Goal: Task Accomplishment & Management: Use online tool/utility

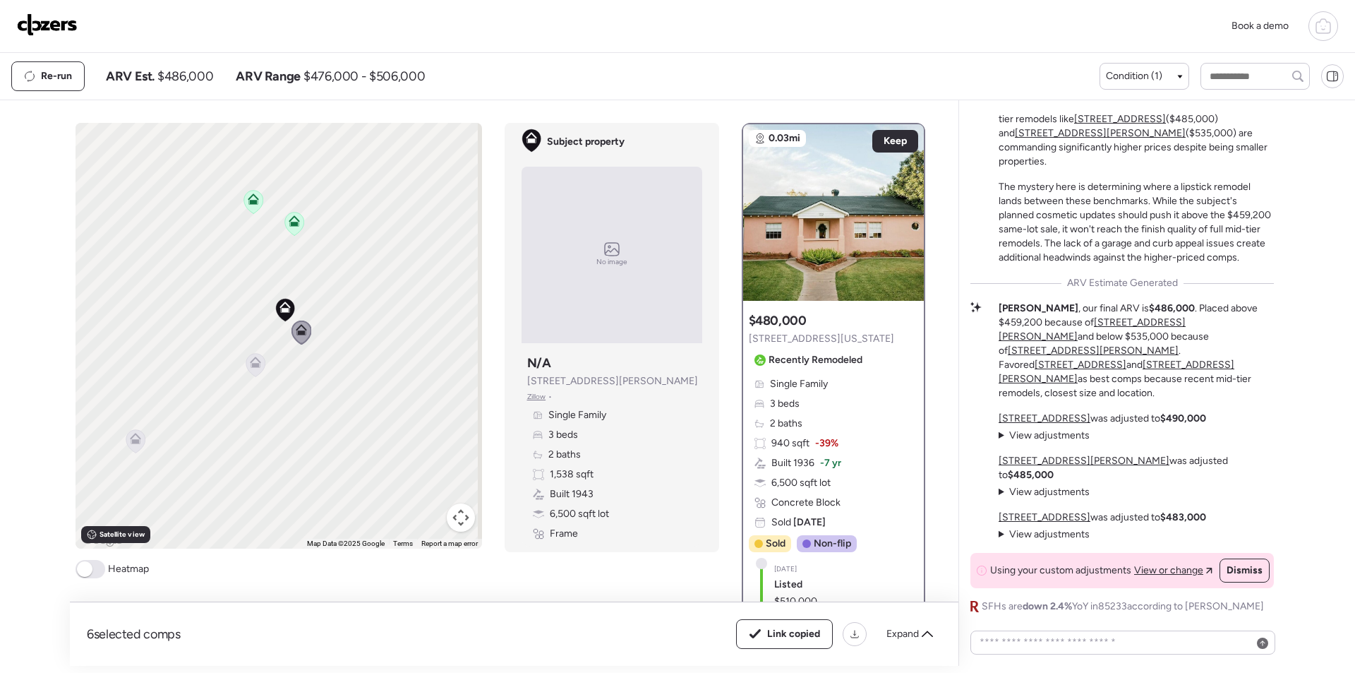
click at [66, 30] on img at bounding box center [47, 24] width 61 height 23
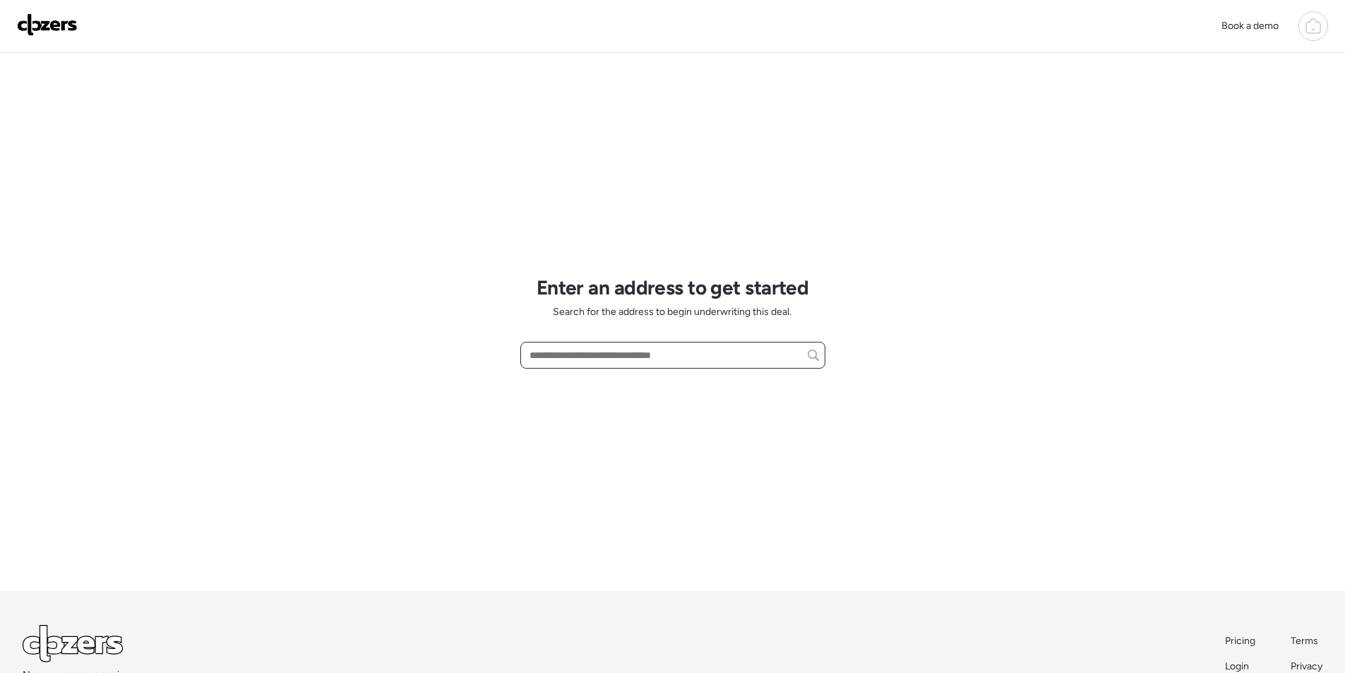
click at [593, 348] on input "text" at bounding box center [673, 355] width 292 height 20
paste input "**********"
click at [592, 377] on span "3401 E Shaw Butte Dr, Phoenix, AZ, 85028" at bounding box center [611, 381] width 171 height 14
type input "**********"
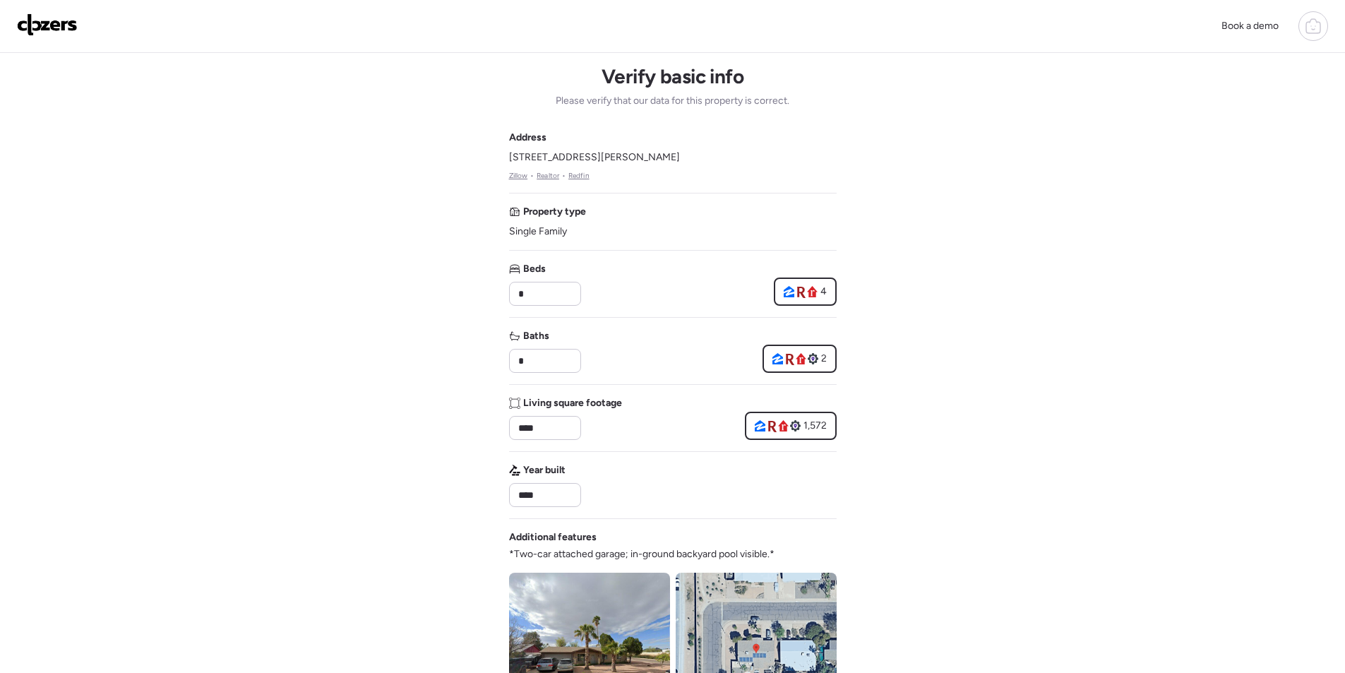
scroll to position [424, 0]
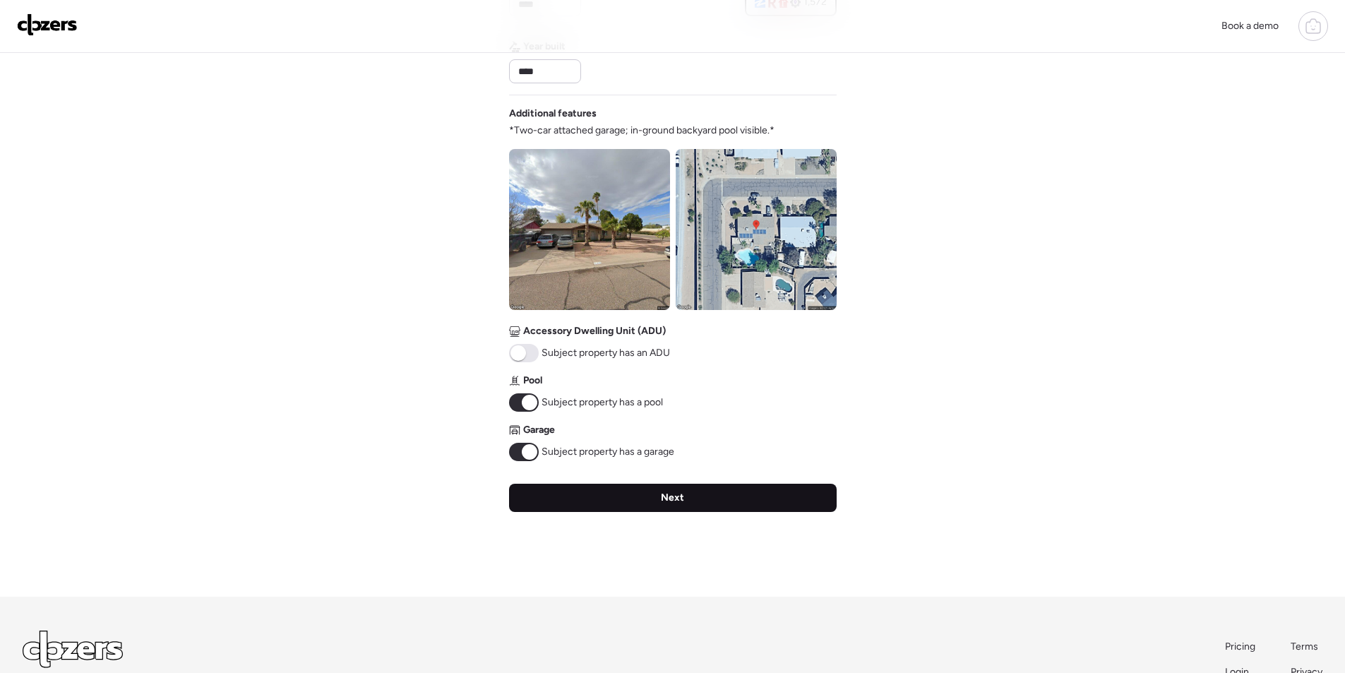
click at [661, 510] on div "Next" at bounding box center [673, 498] width 328 height 28
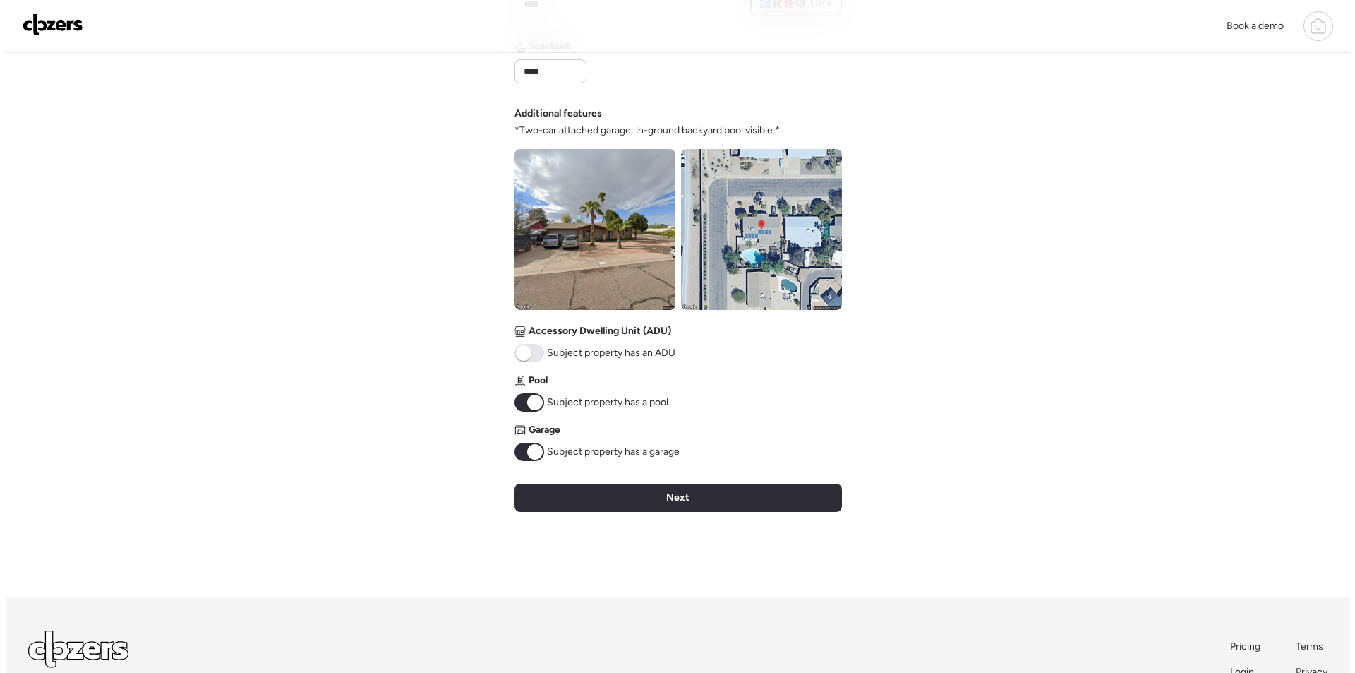
scroll to position [0, 0]
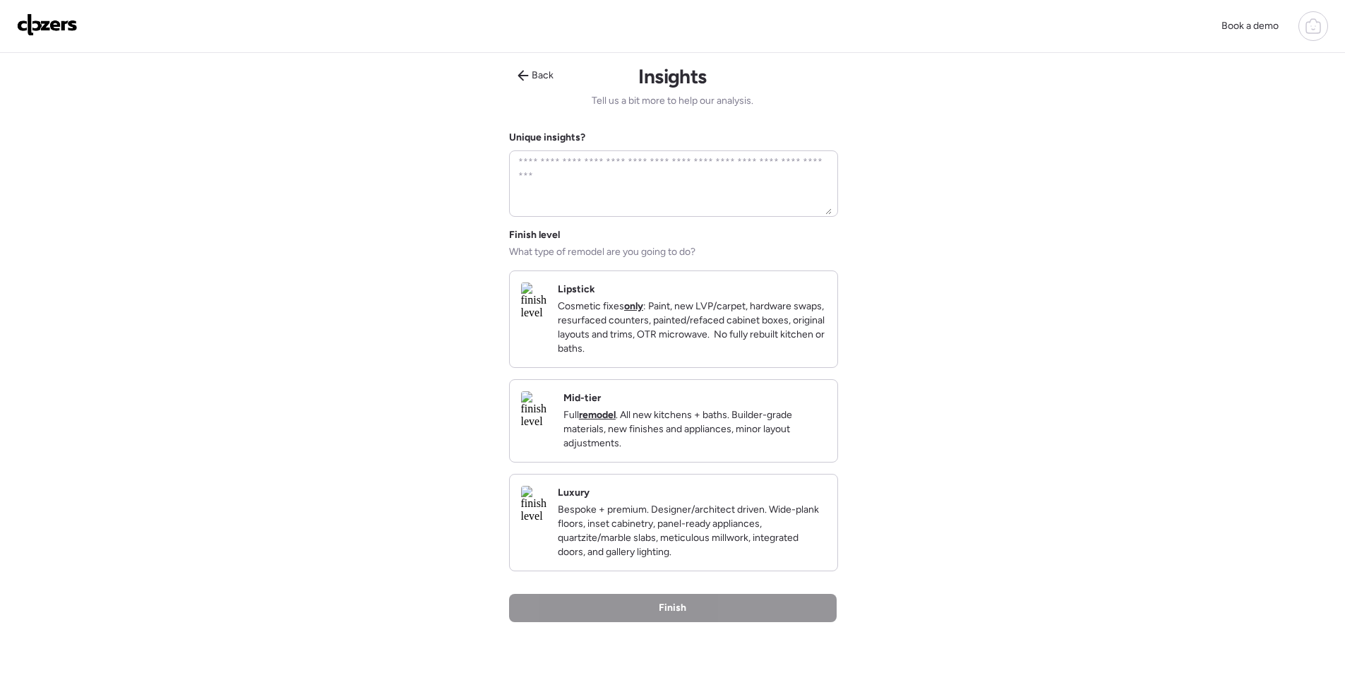
click at [735, 419] on div "Mid-tier Full remodel . All new kitchens + baths. Builder-grade materials, new …" at bounding box center [694, 420] width 263 height 59
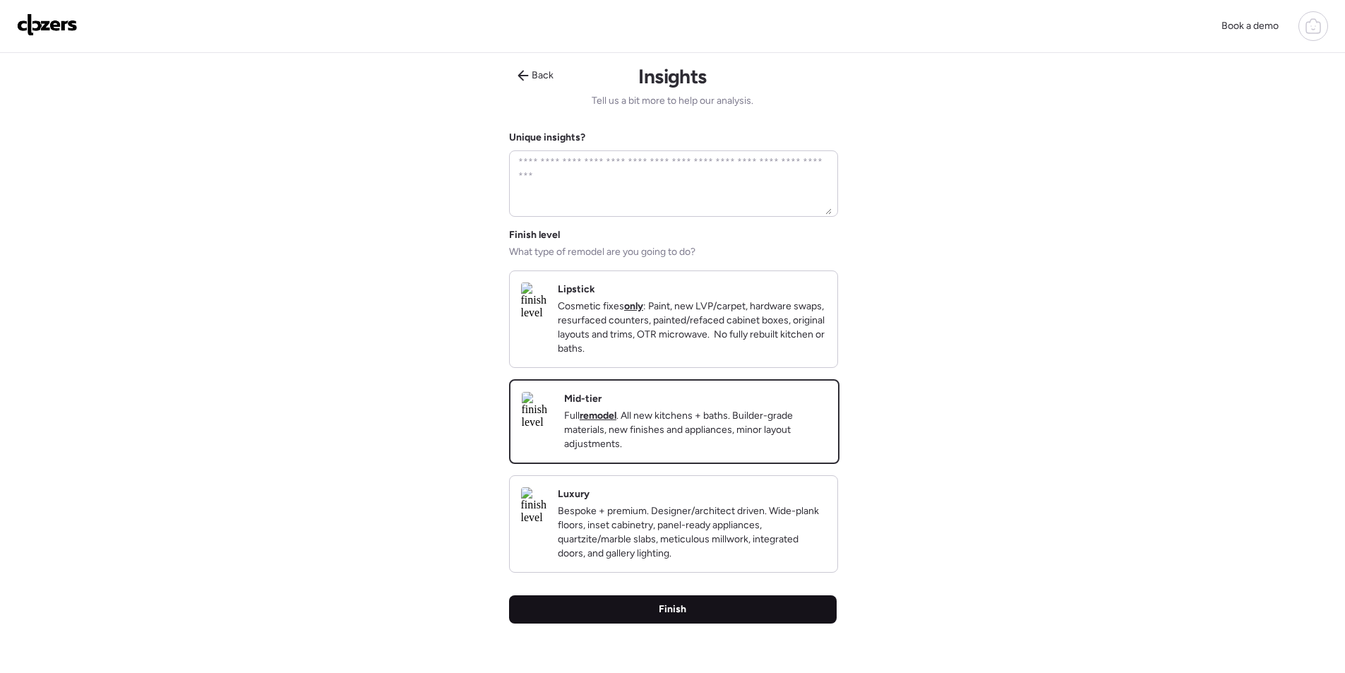
click at [707, 621] on div "Finish" at bounding box center [673, 609] width 328 height 28
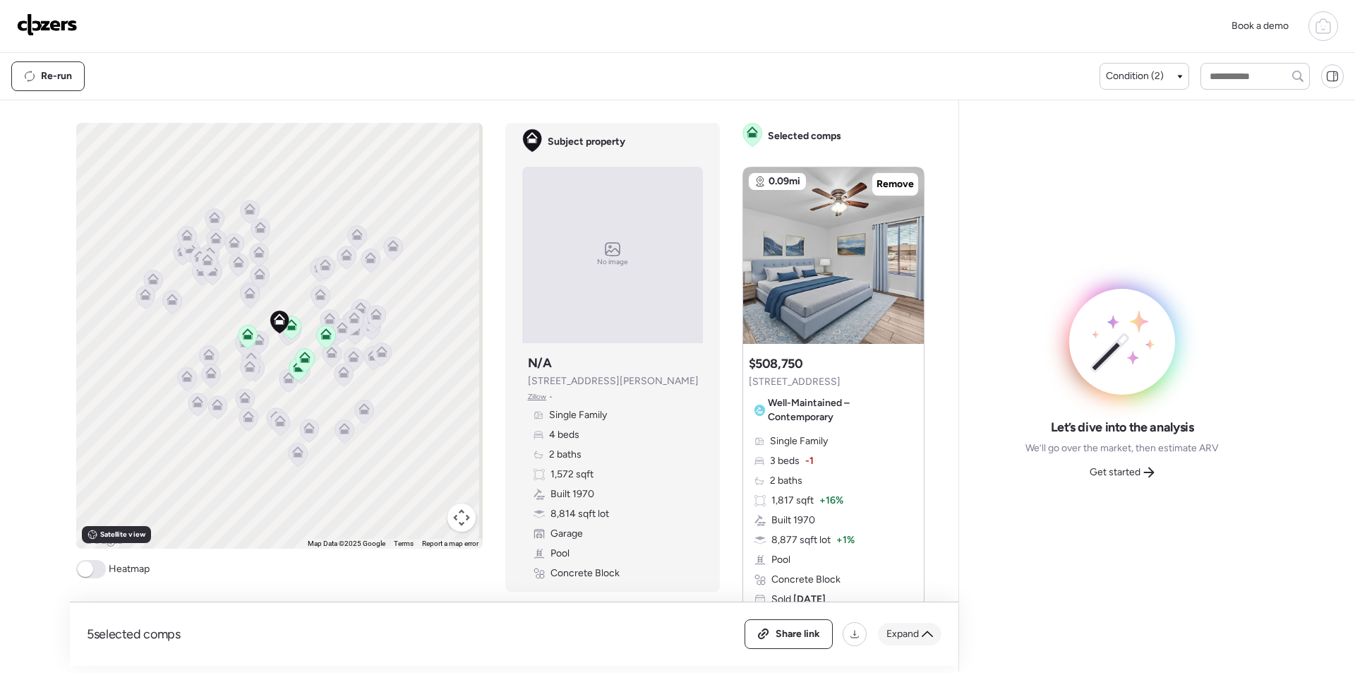
click at [919, 636] on div "Expand" at bounding box center [910, 634] width 64 height 23
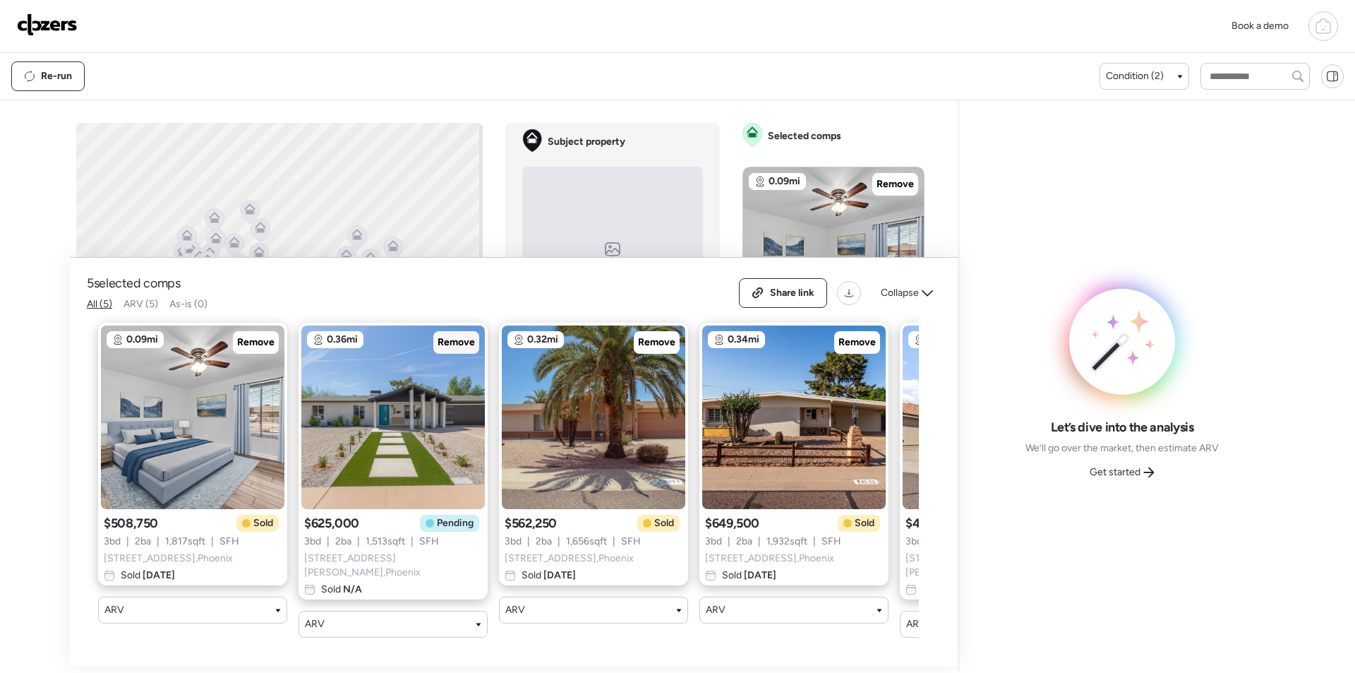
click at [469, 335] on div "Remove" at bounding box center [456, 342] width 46 height 23
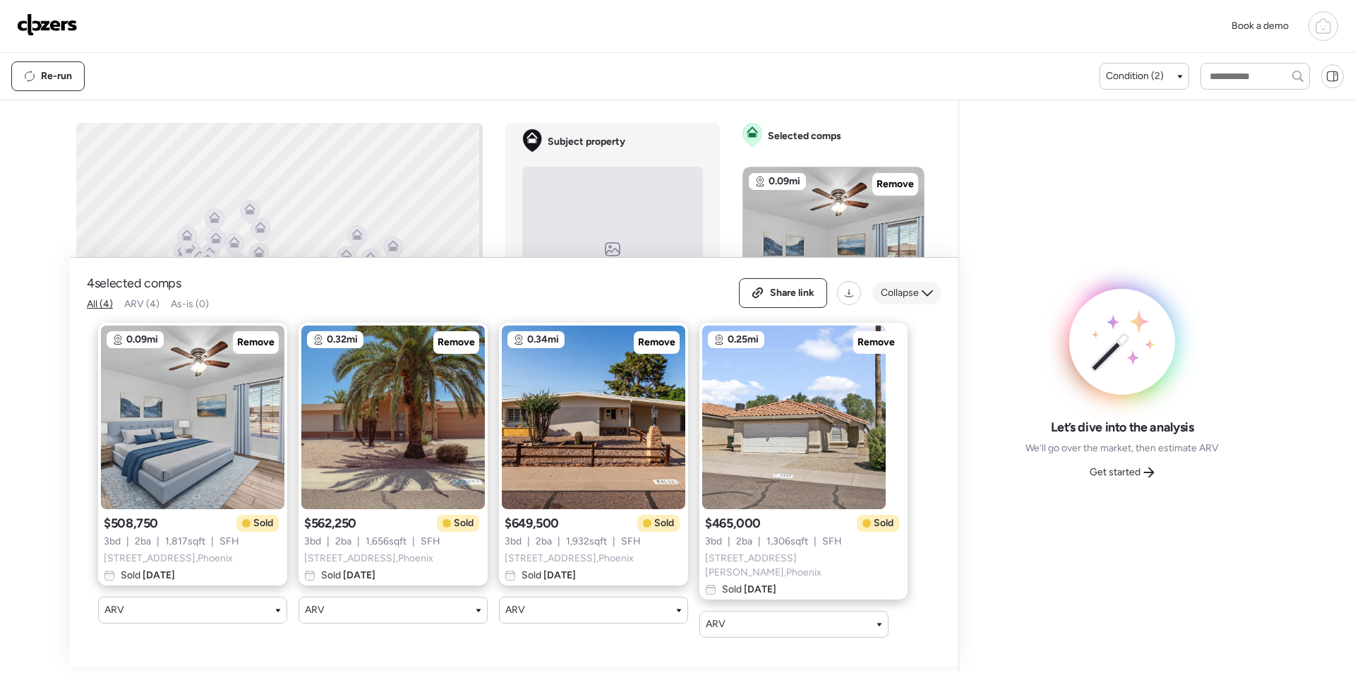
click at [917, 296] on span "Collapse" at bounding box center [900, 293] width 38 height 14
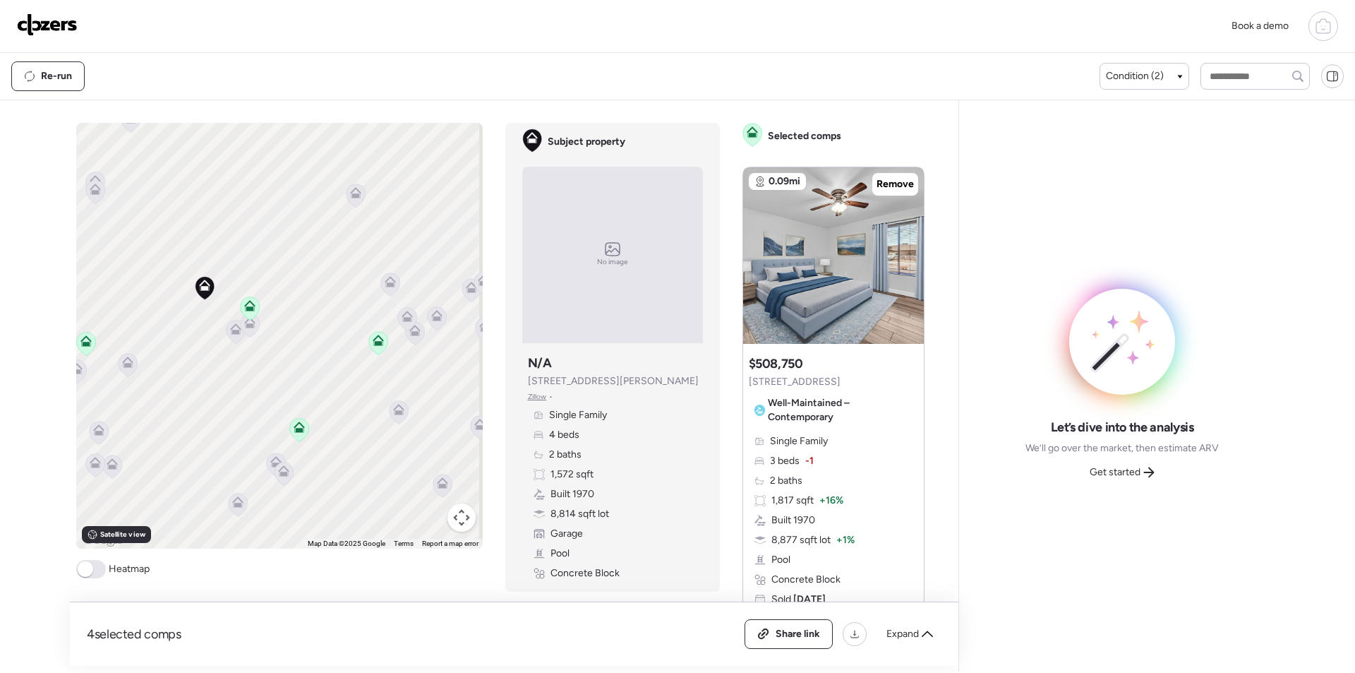
click at [240, 334] on icon at bounding box center [250, 325] width 20 height 24
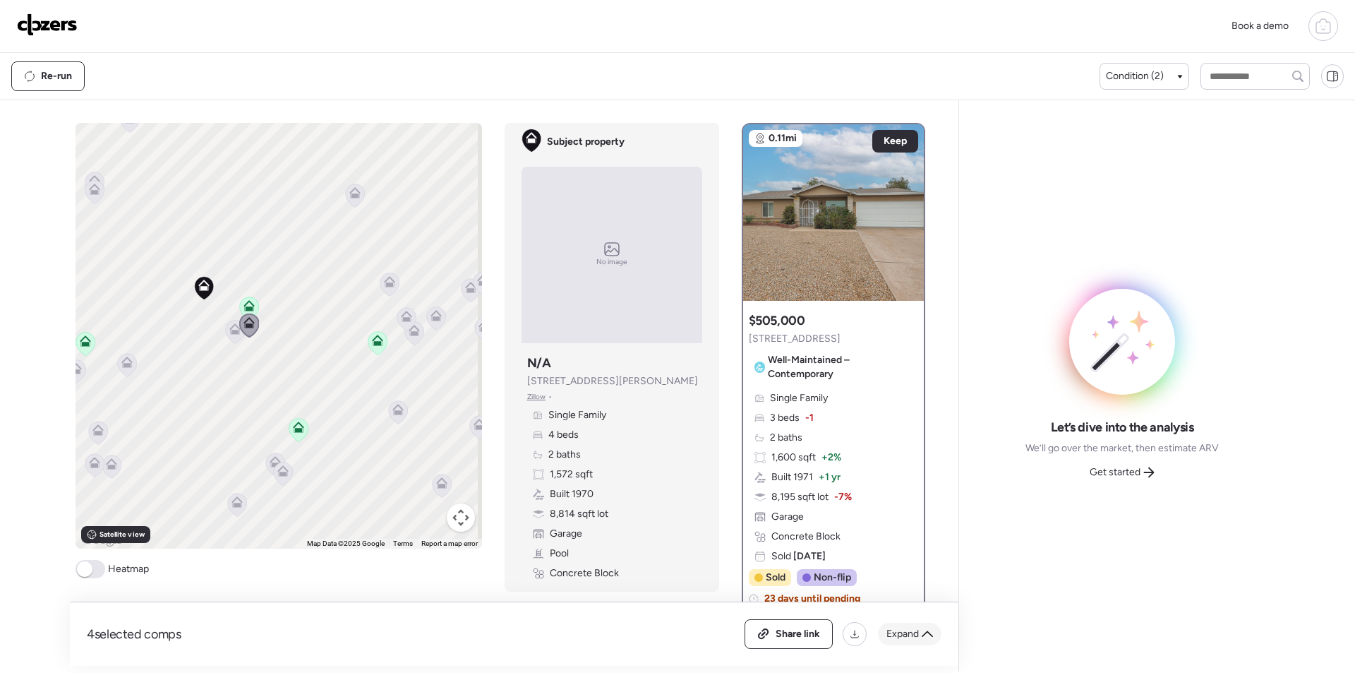
click at [908, 633] on span "Expand" at bounding box center [903, 634] width 32 height 14
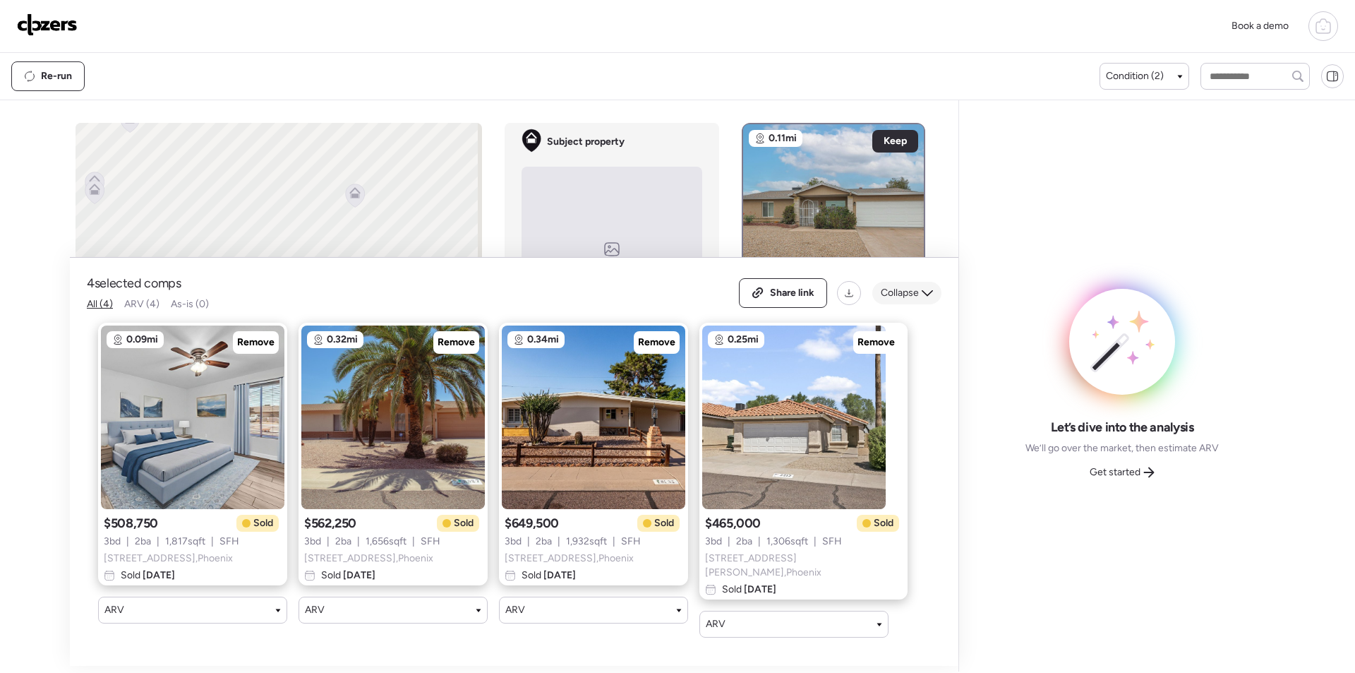
click at [906, 296] on span "Collapse" at bounding box center [900, 293] width 38 height 14
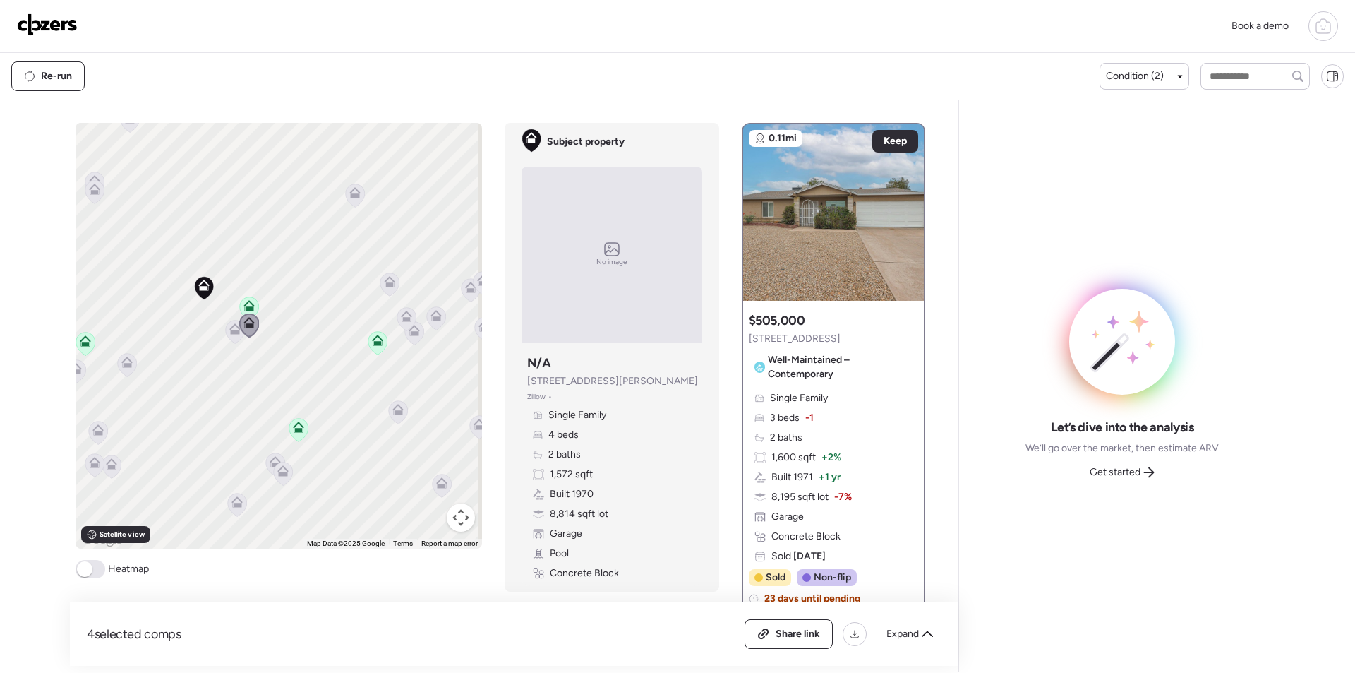
click at [234, 330] on icon at bounding box center [234, 328] width 11 height 11
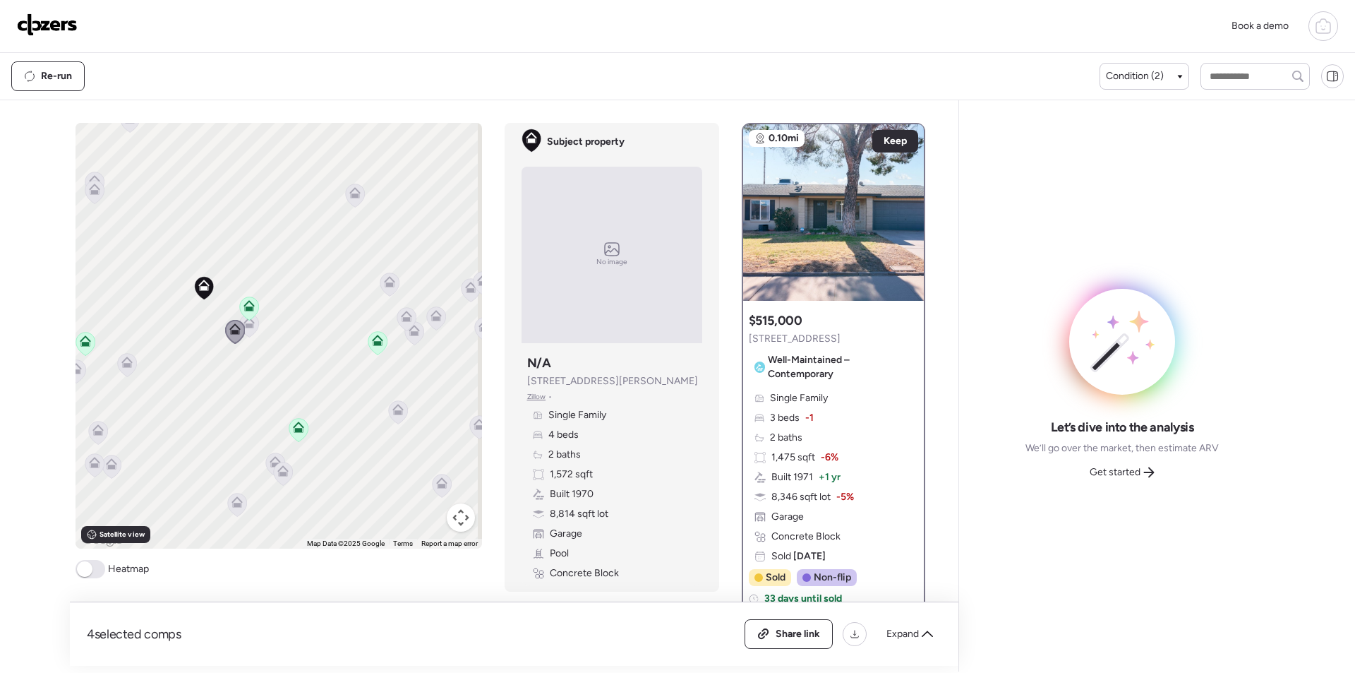
click at [279, 336] on div at bounding box center [482, 336] width 407 height 0
click at [270, 457] on icon at bounding box center [275, 461] width 11 height 11
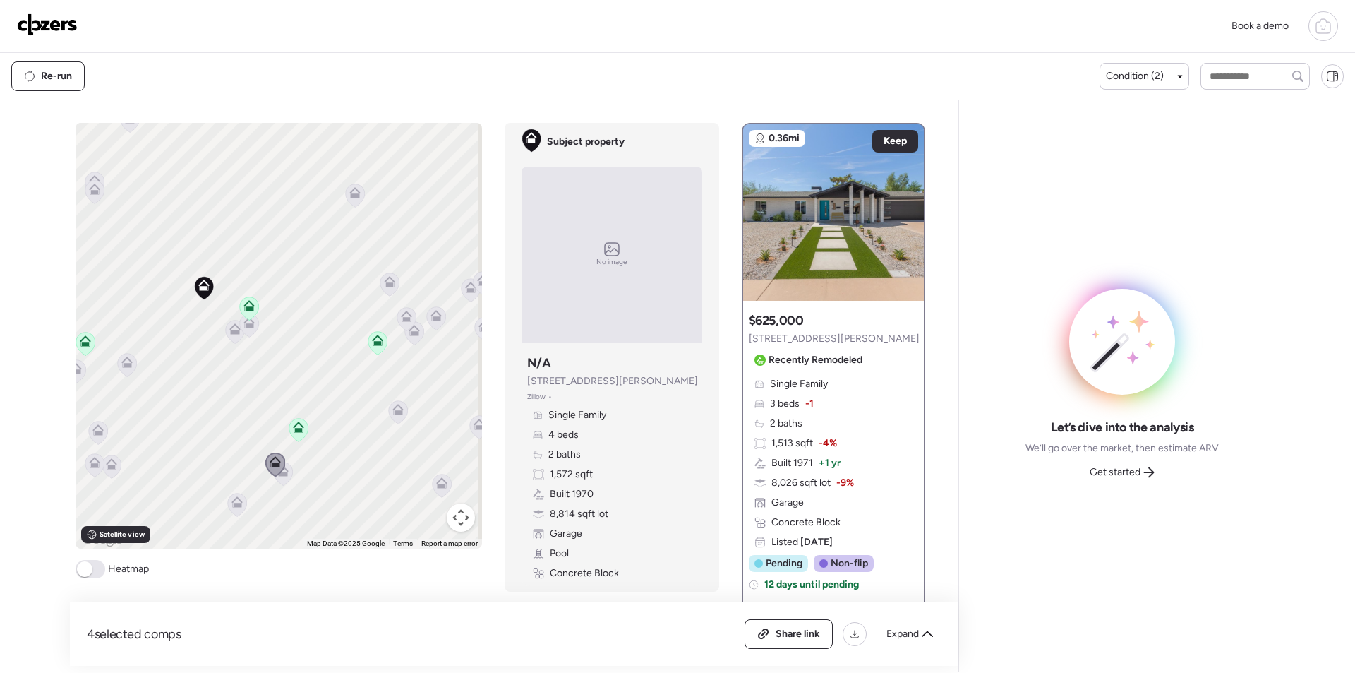
click at [273, 472] on icon at bounding box center [274, 464] width 19 height 23
click at [278, 480] on icon at bounding box center [282, 473] width 19 height 23
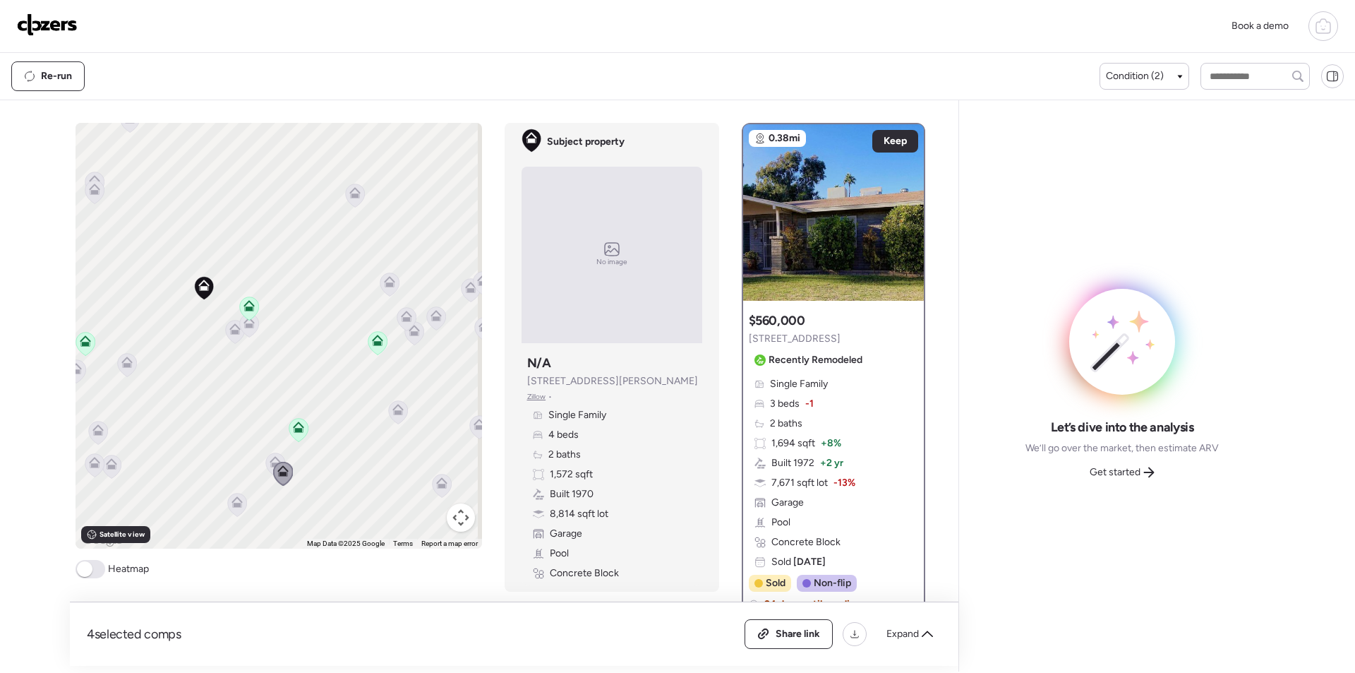
click at [232, 503] on icon at bounding box center [237, 501] width 11 height 11
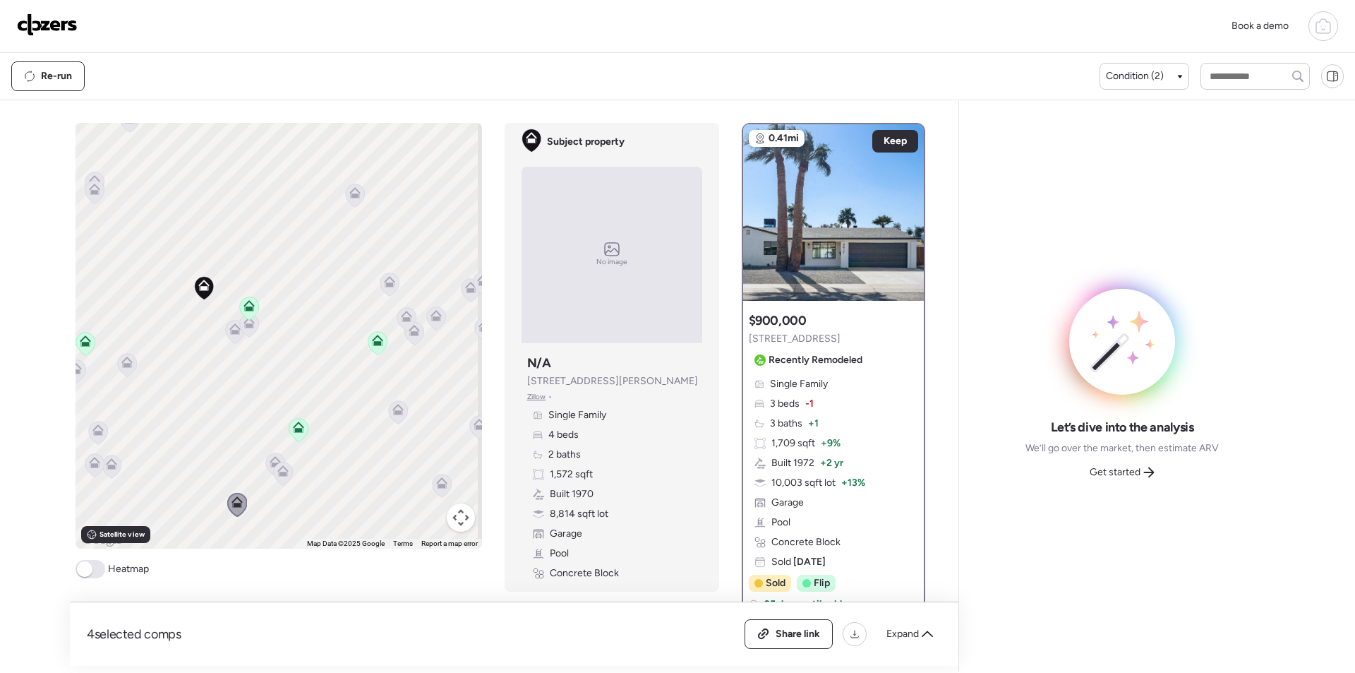
click at [281, 474] on icon at bounding box center [282, 474] width 9 height 4
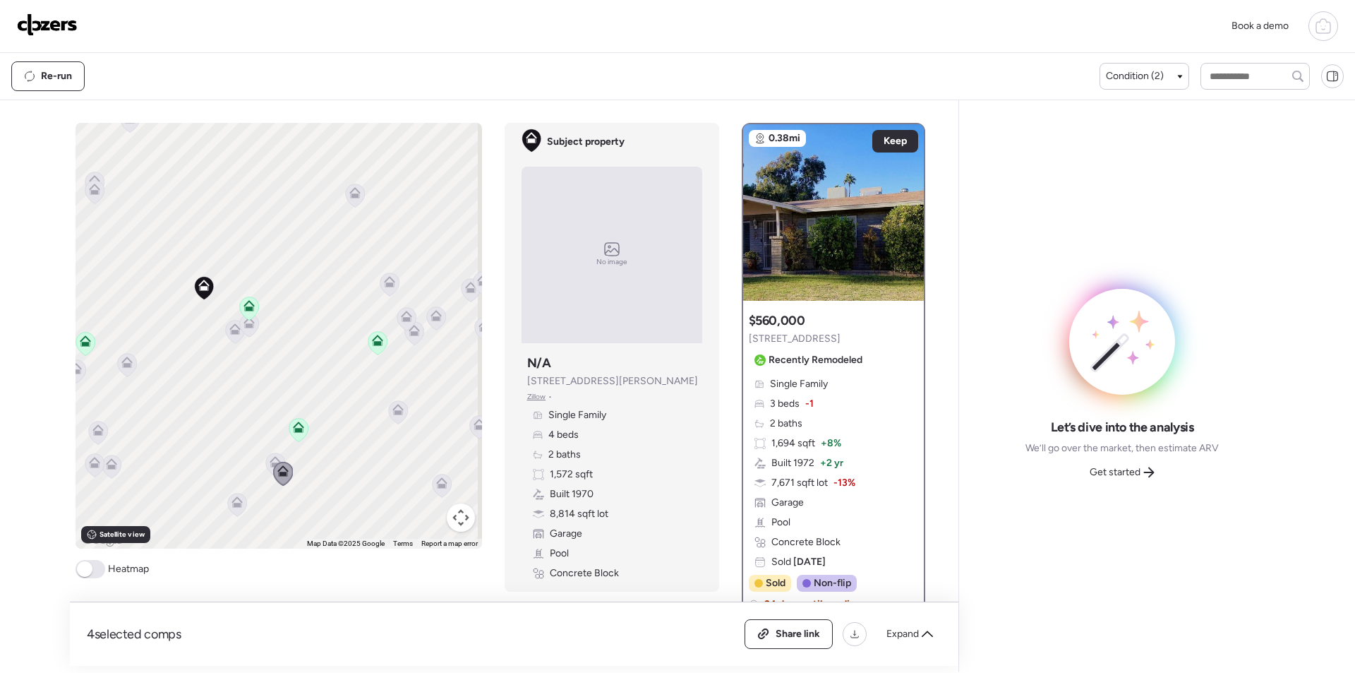
click at [233, 503] on icon at bounding box center [237, 501] width 11 height 11
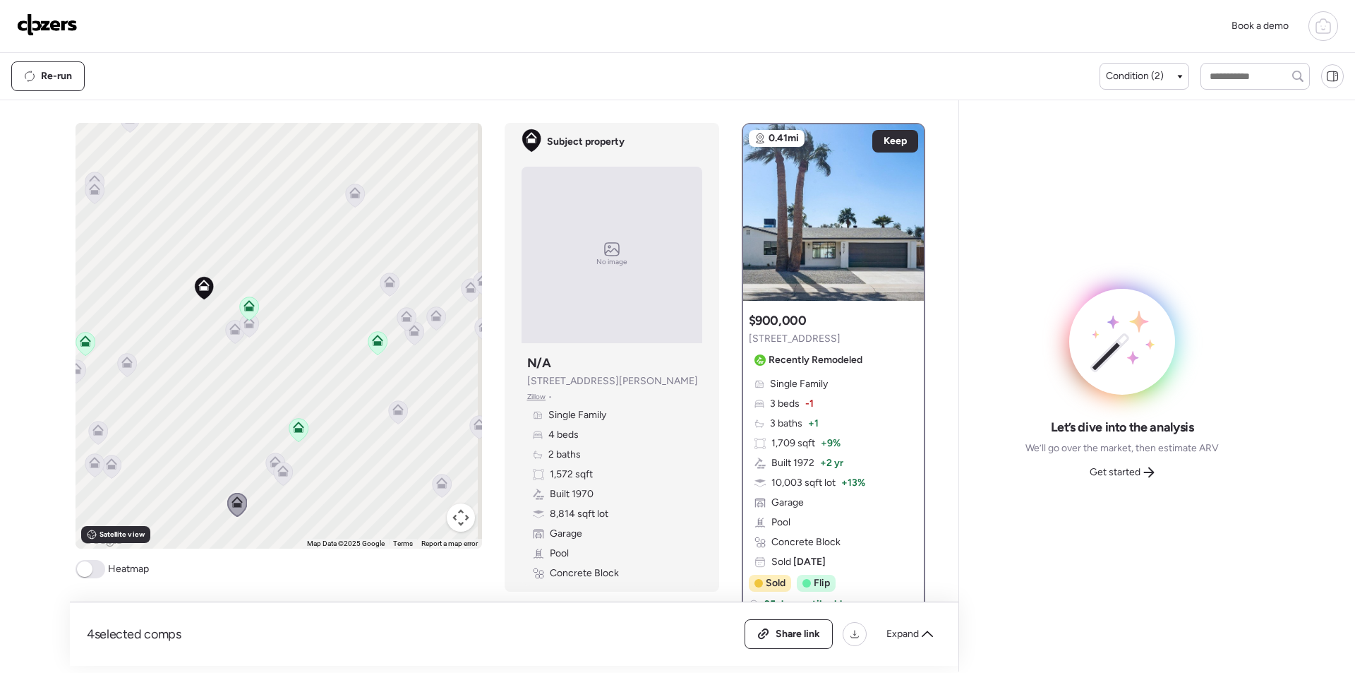
click at [276, 478] on icon at bounding box center [282, 473] width 19 height 23
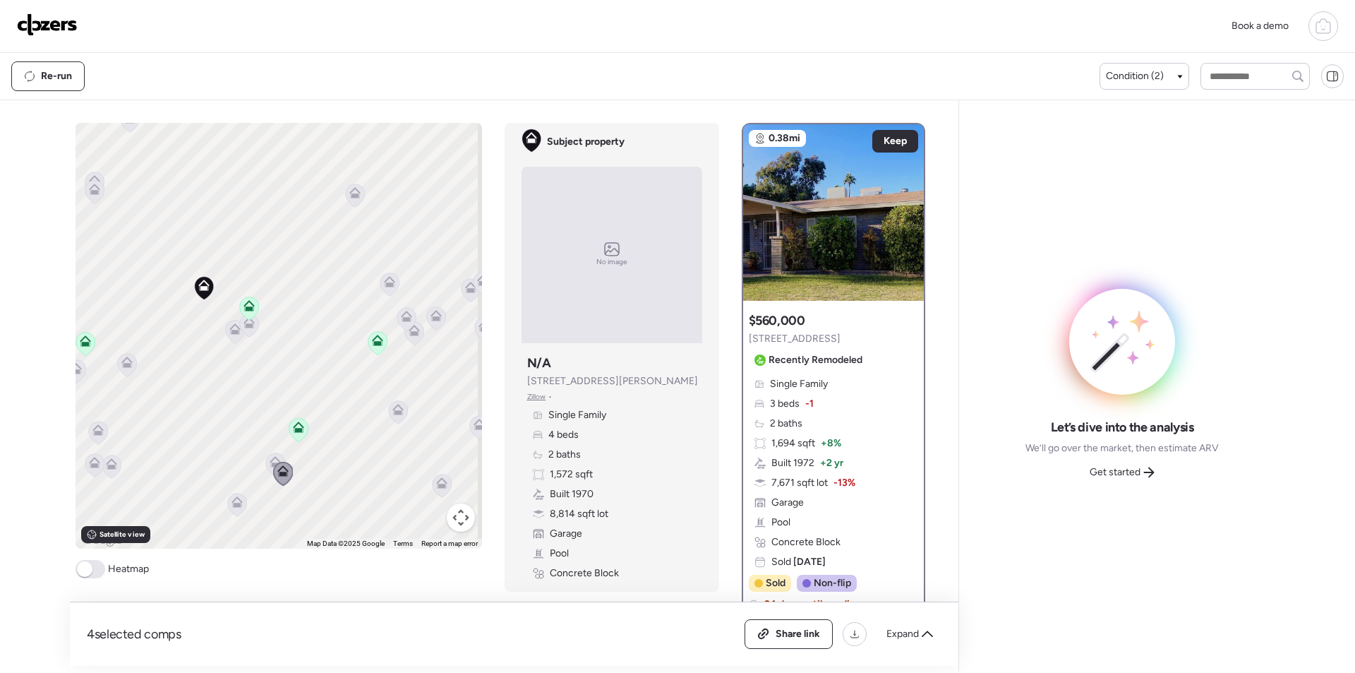
click at [820, 281] on img at bounding box center [833, 212] width 181 height 176
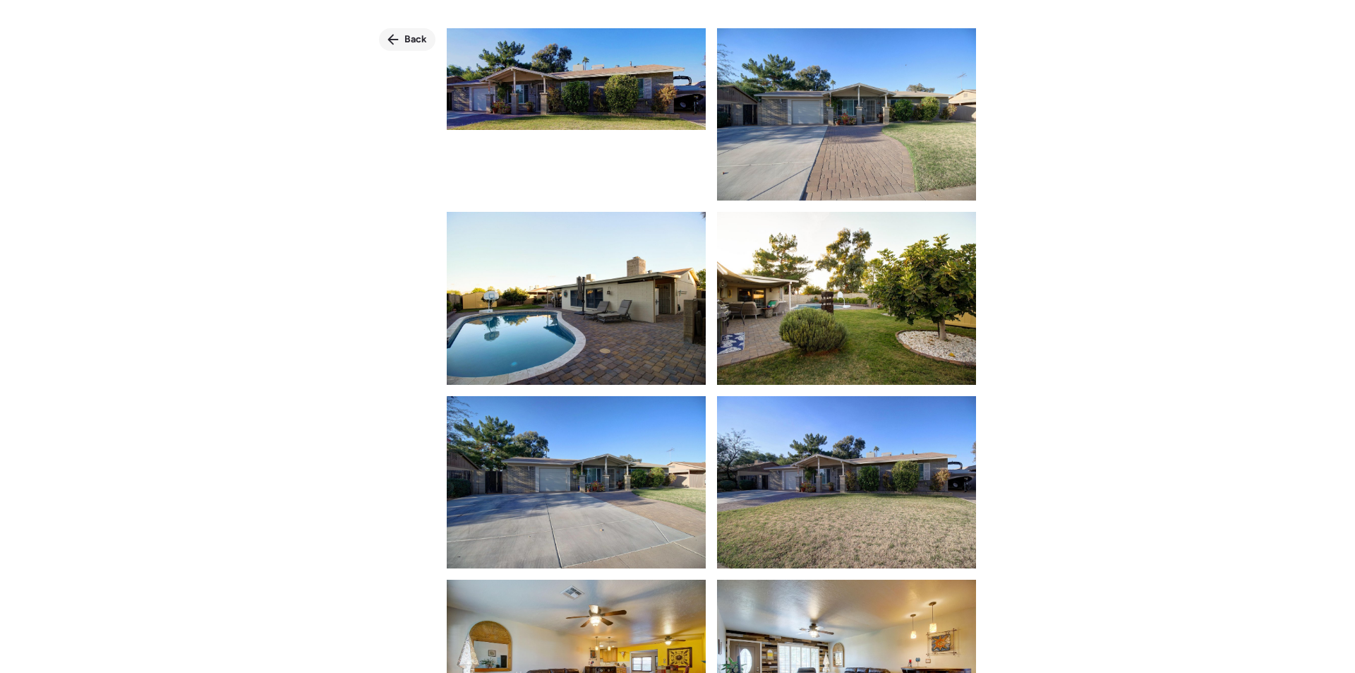
click at [426, 33] on div "Back" at bounding box center [407, 39] width 56 height 23
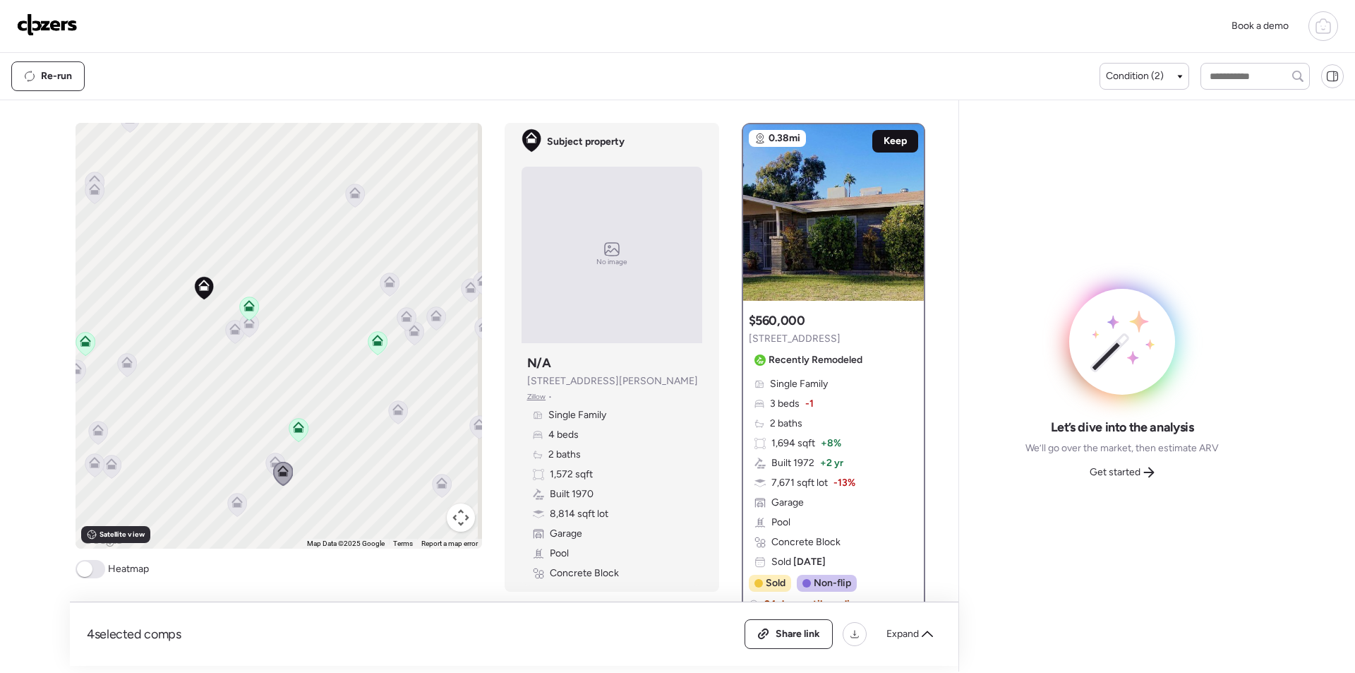
click at [884, 140] on span "Keep" at bounding box center [895, 141] width 23 height 14
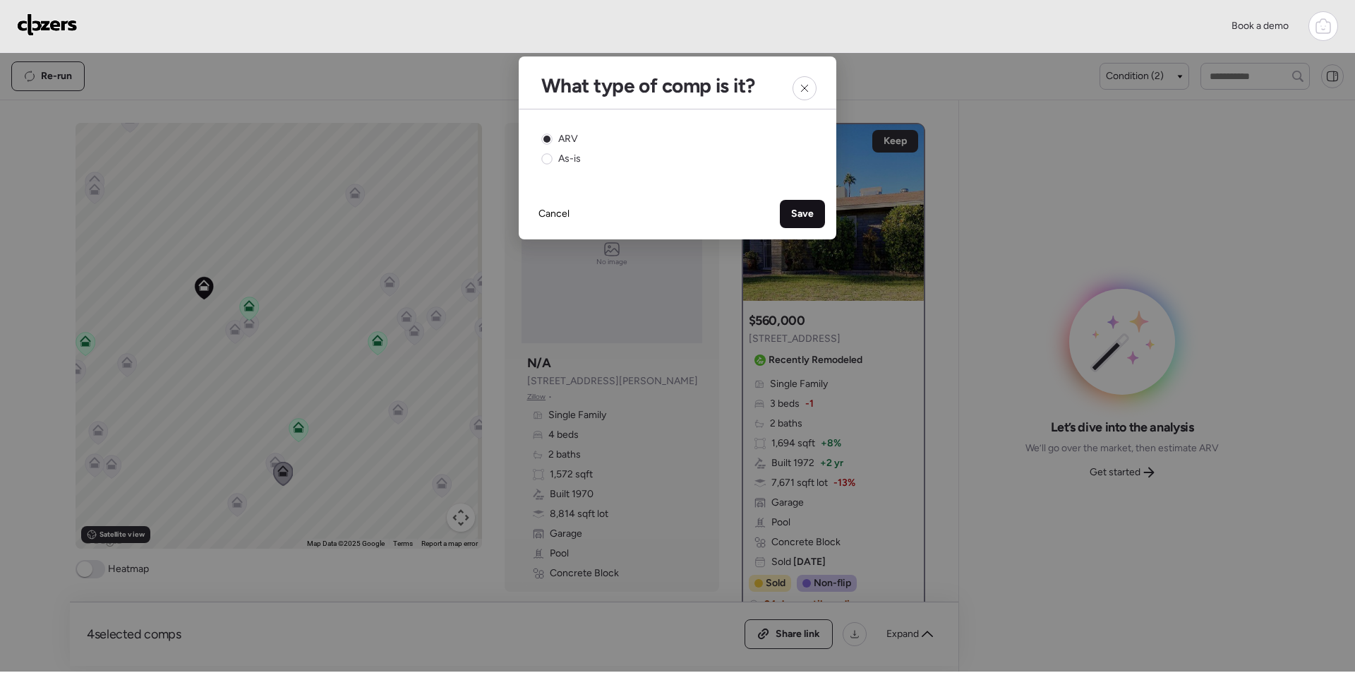
click at [790, 212] on div "Save" at bounding box center [802, 214] width 45 height 28
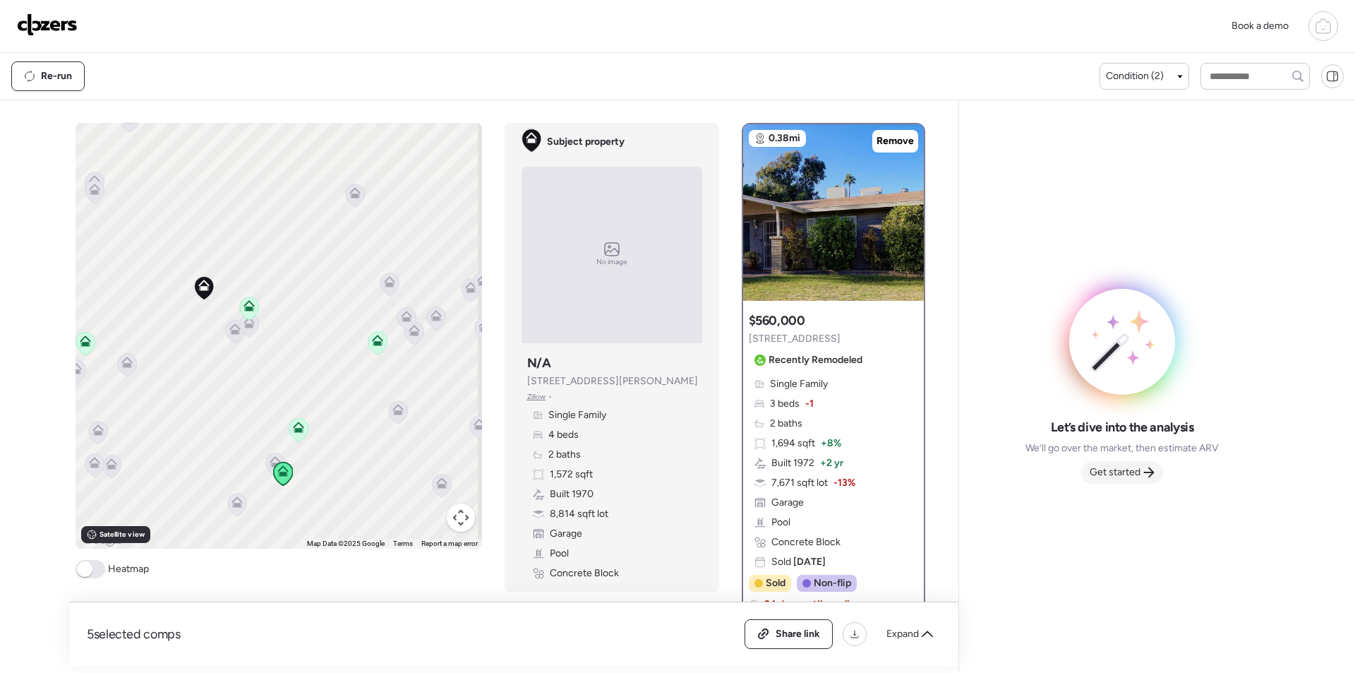
click at [1131, 461] on div "Get started" at bounding box center [1123, 472] width 82 height 23
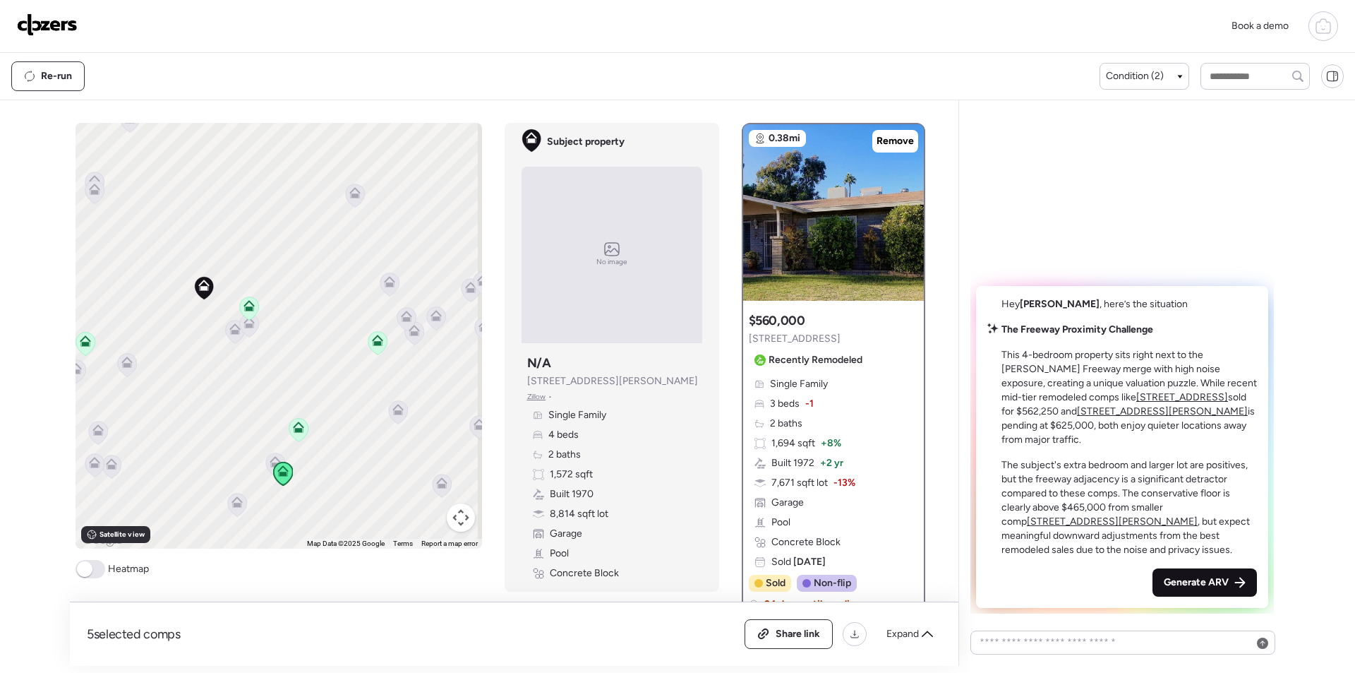
click at [1209, 592] on div "Generate ARV" at bounding box center [1205, 582] width 104 height 28
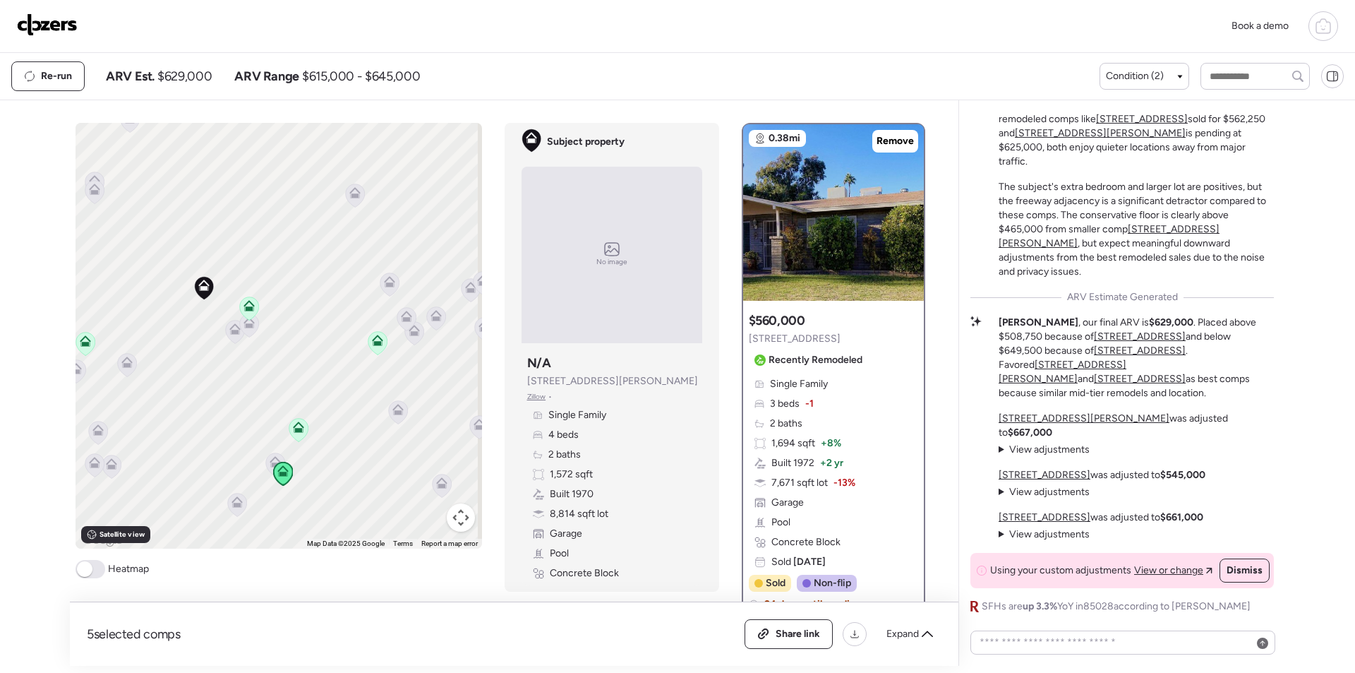
click at [201, 76] on span "$629,000" at bounding box center [184, 76] width 54 height 17
copy span "629,000"
click at [777, 640] on span "Share link" at bounding box center [798, 634] width 44 height 14
click at [52, 35] on img at bounding box center [47, 24] width 61 height 23
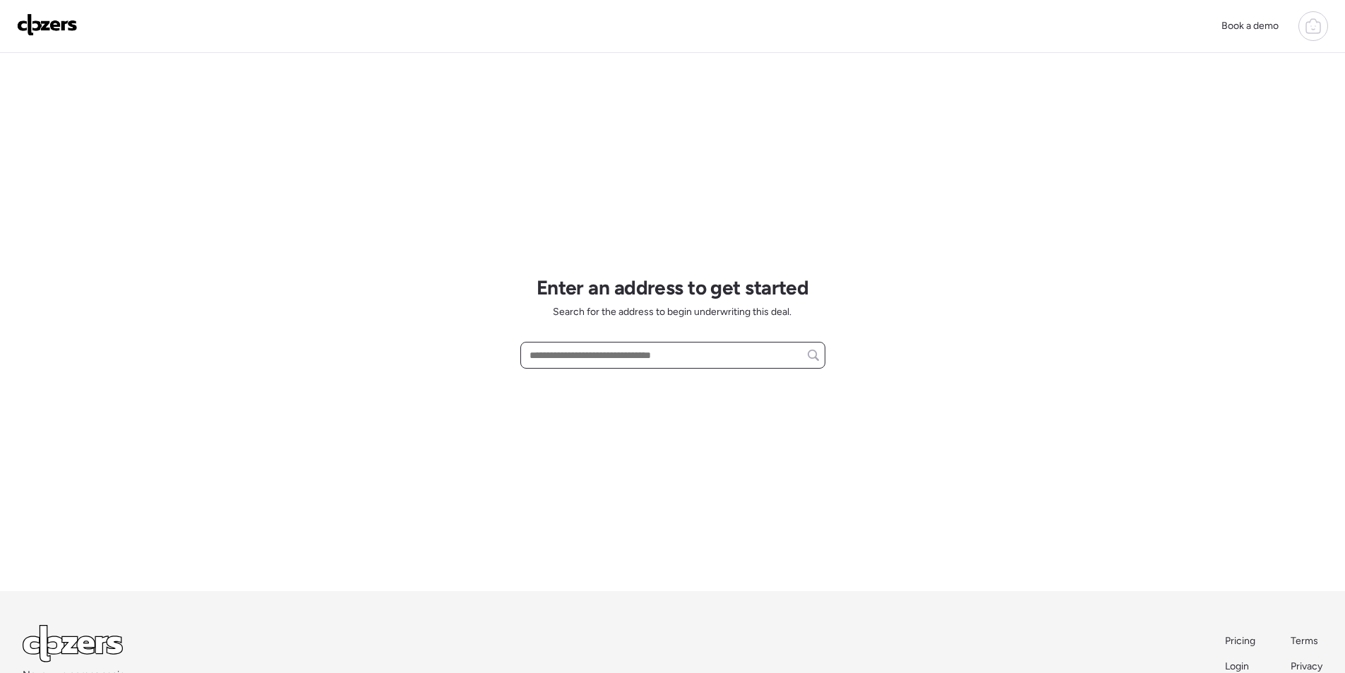
click at [626, 359] on input "text" at bounding box center [673, 355] width 292 height 20
paste input "**********"
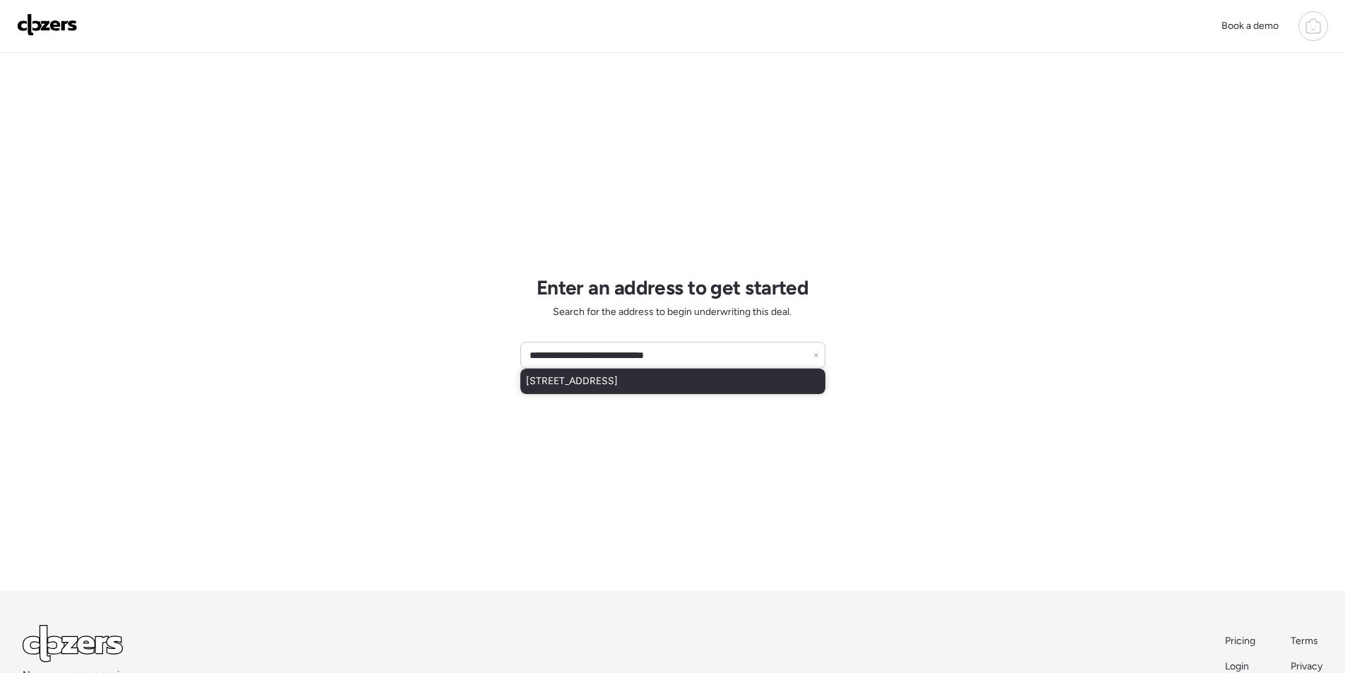
click at [618, 388] on span "4202 S 3rd St, Phoenix, AZ, 85040" at bounding box center [572, 381] width 92 height 14
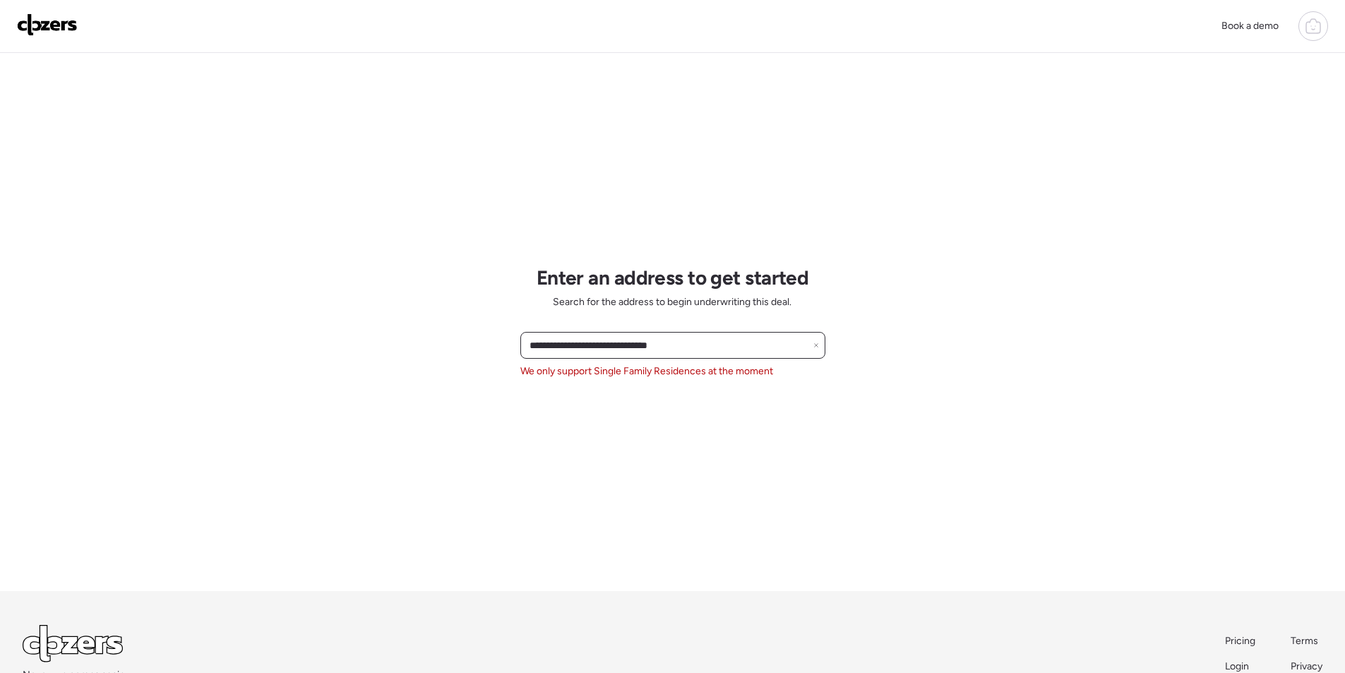
click at [633, 349] on input "**********" at bounding box center [673, 345] width 292 height 20
paste input "*******"
click at [618, 367] on span "22415 S 214th Way, Queen Creek, AZ, 85142" at bounding box center [572, 371] width 92 height 14
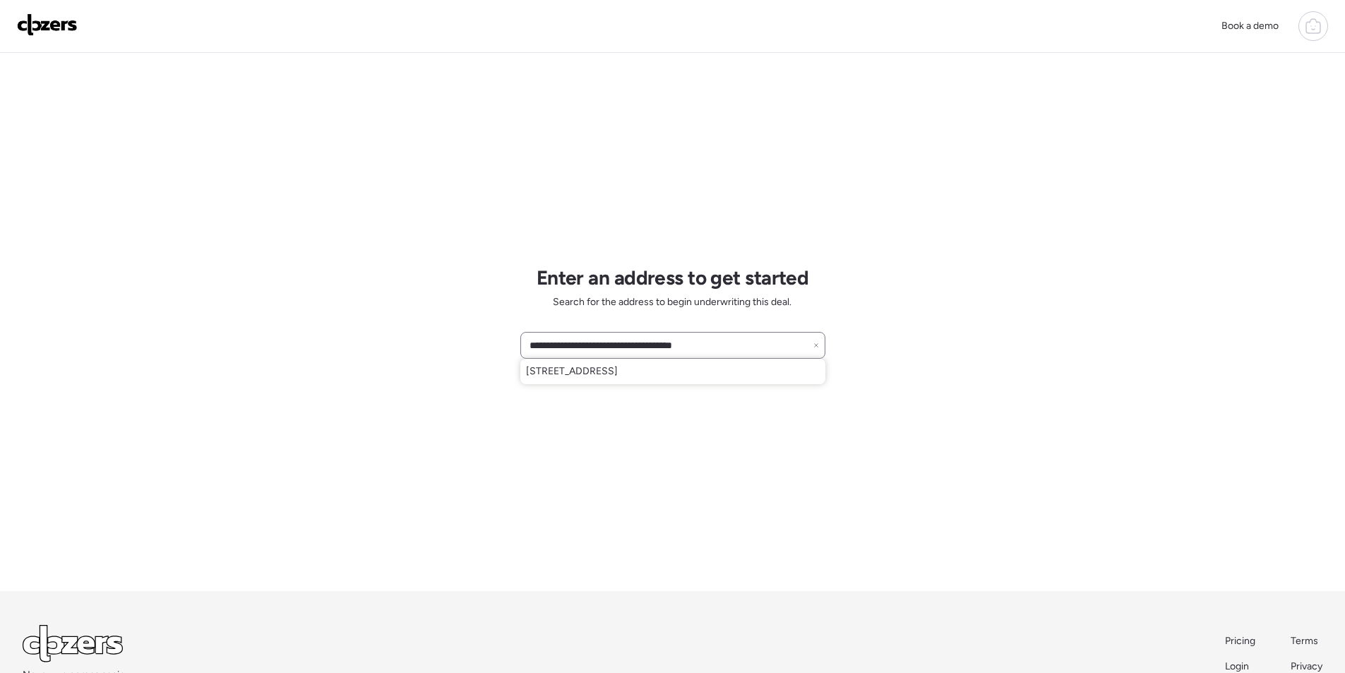
type input "**********"
click at [43, 23] on img at bounding box center [47, 24] width 61 height 23
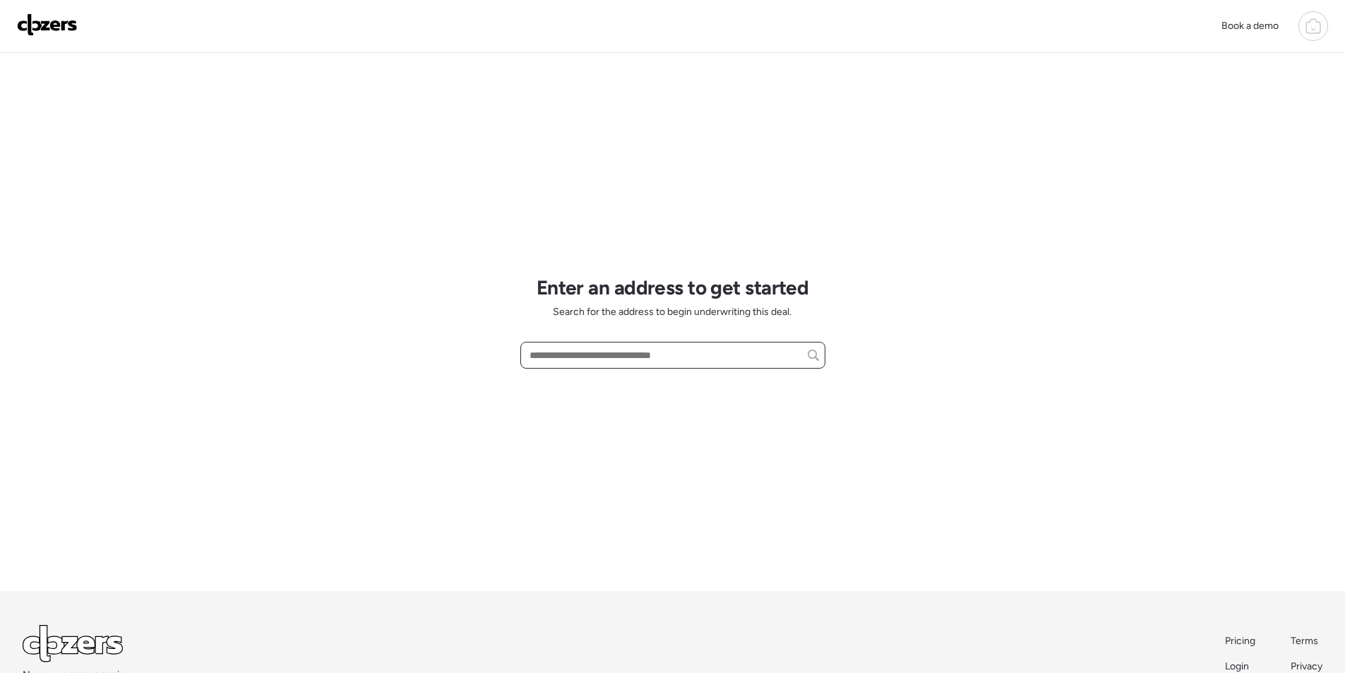
click at [655, 364] on input "text" at bounding box center [673, 355] width 292 height 20
paste input "**********"
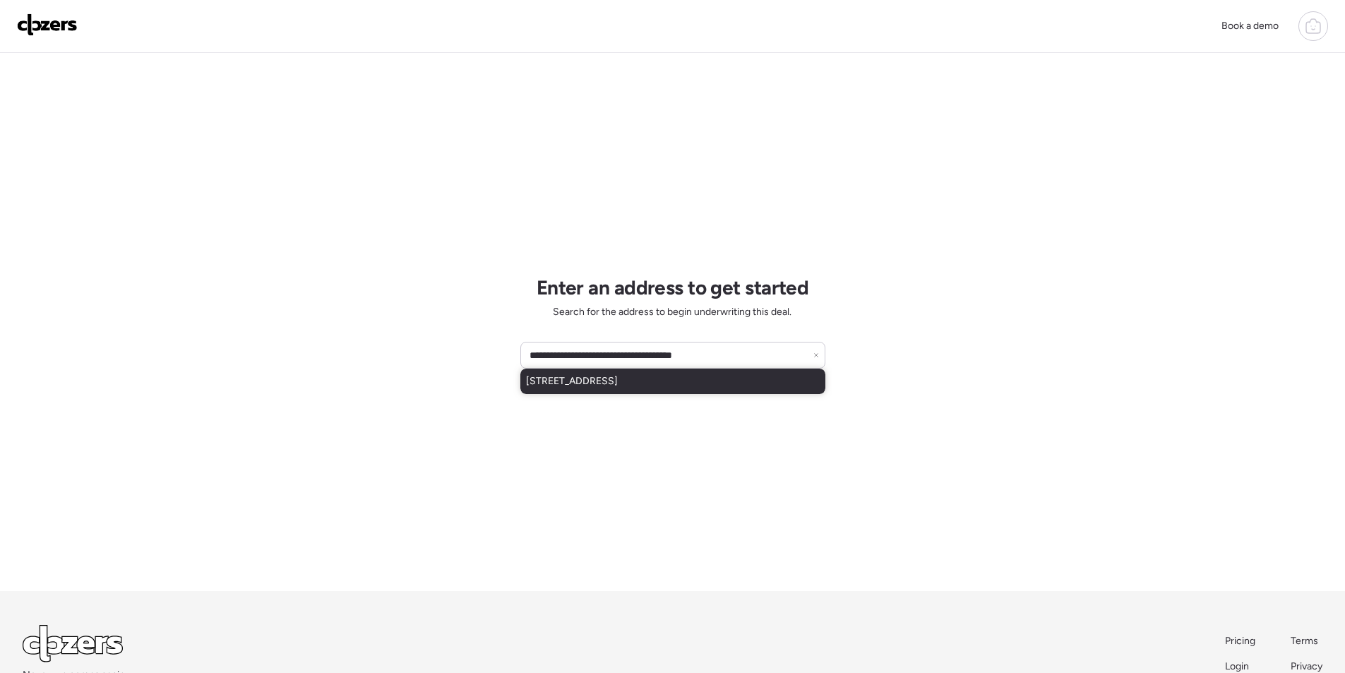
click at [650, 392] on div "22415 S 214th Way, Queen Creek, AZ, 85142" at bounding box center [672, 381] width 305 height 25
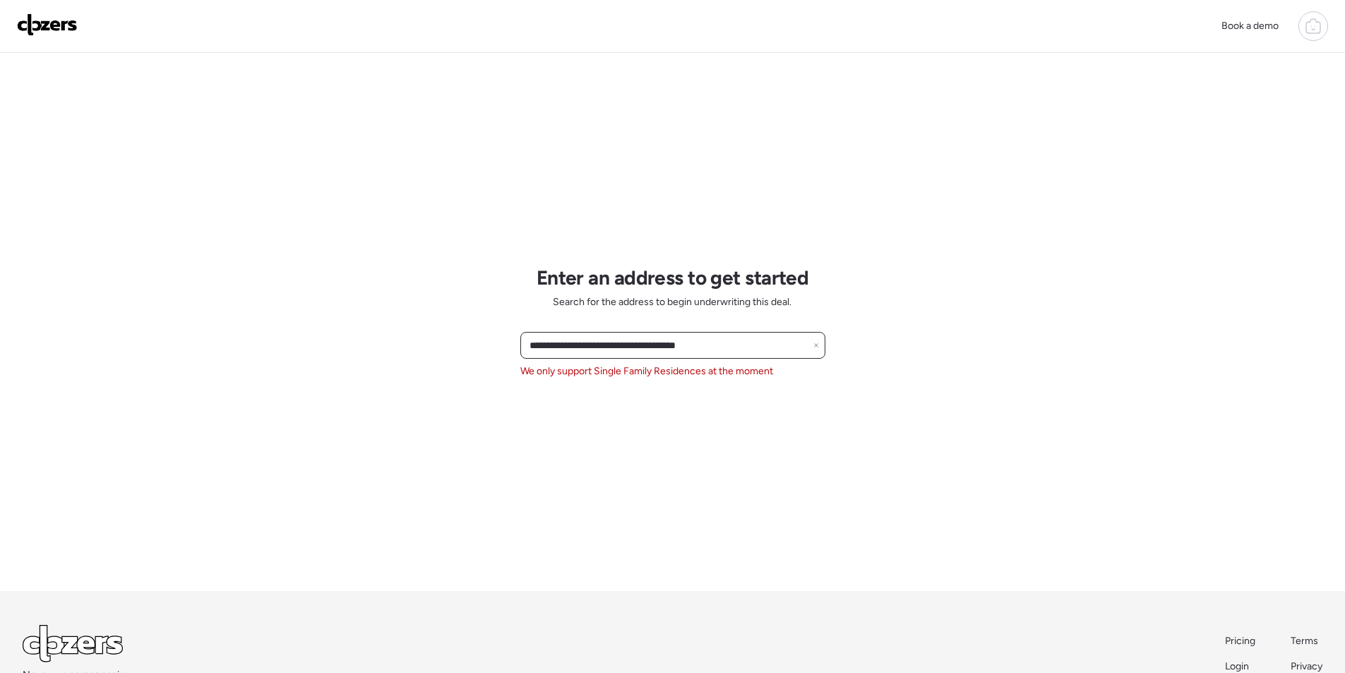
click at [602, 343] on input "**********" at bounding box center [673, 345] width 292 height 20
paste input "text"
click at [606, 372] on span "3107 N 25th Dr, Phoenix, AZ, 85017" at bounding box center [572, 371] width 92 height 14
type input "**********"
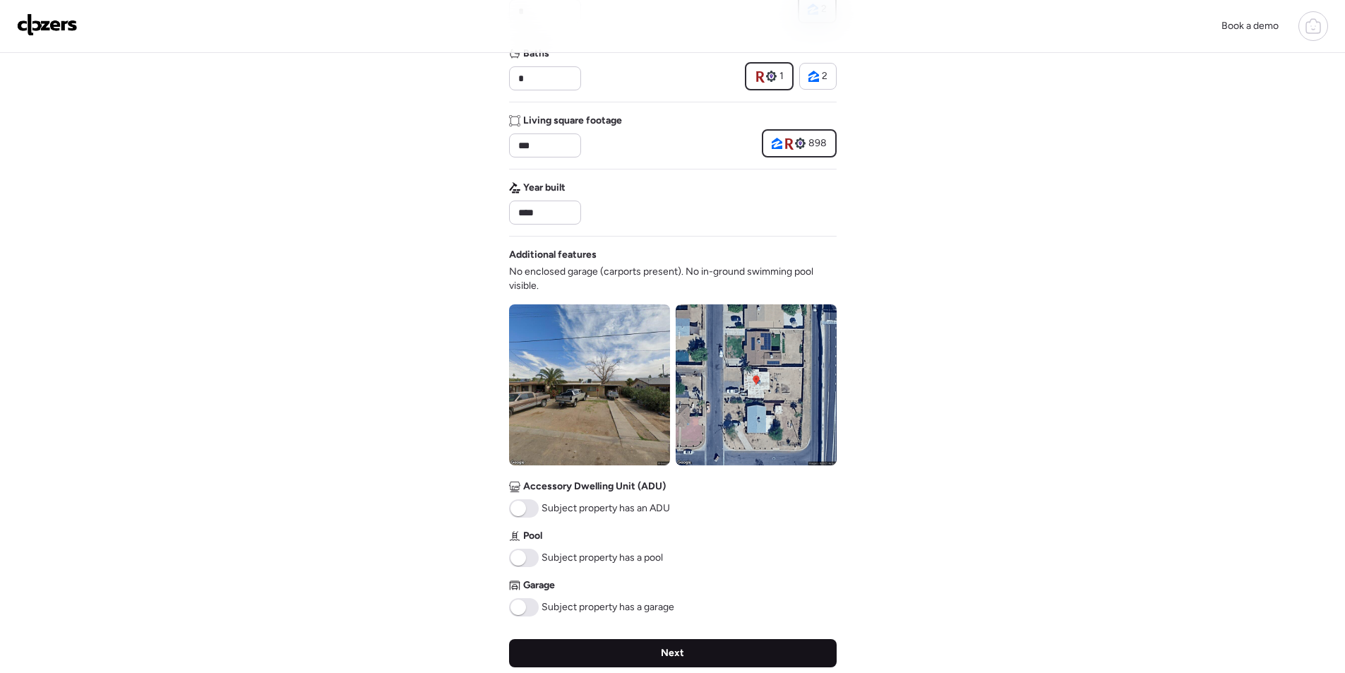
scroll to position [353, 0]
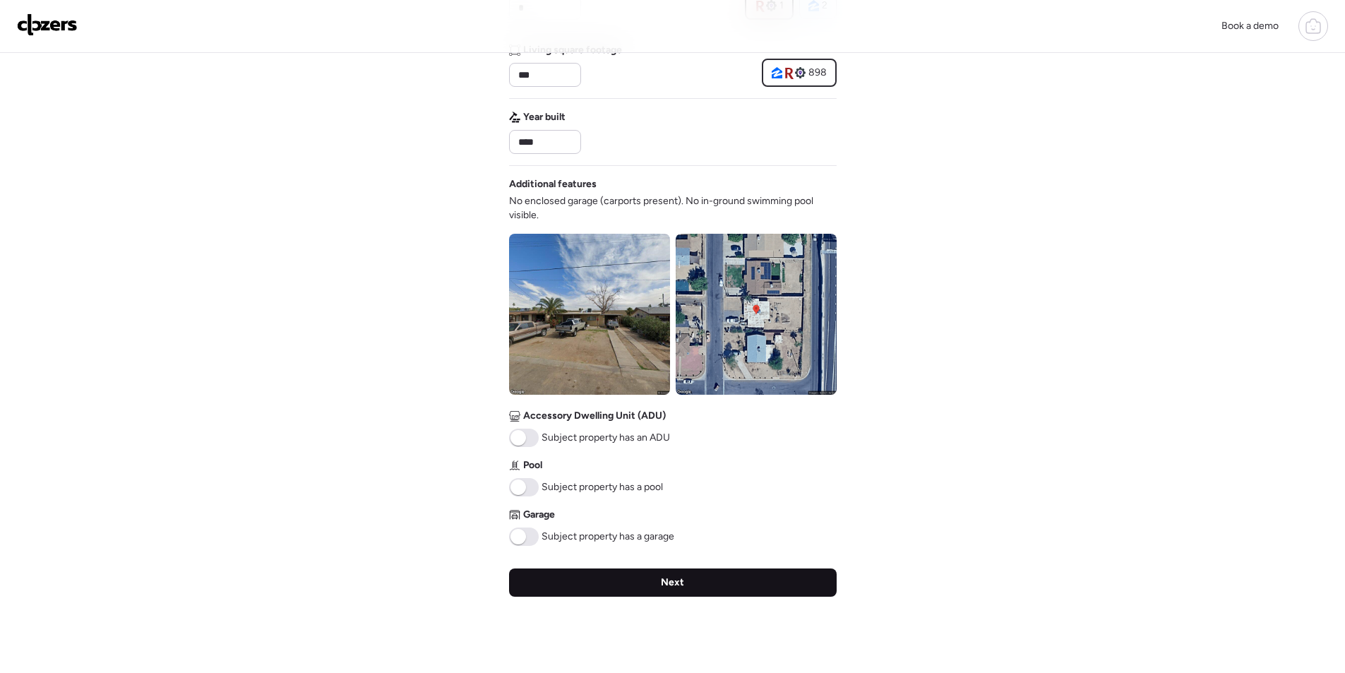
click at [630, 587] on div "Next" at bounding box center [673, 582] width 328 height 28
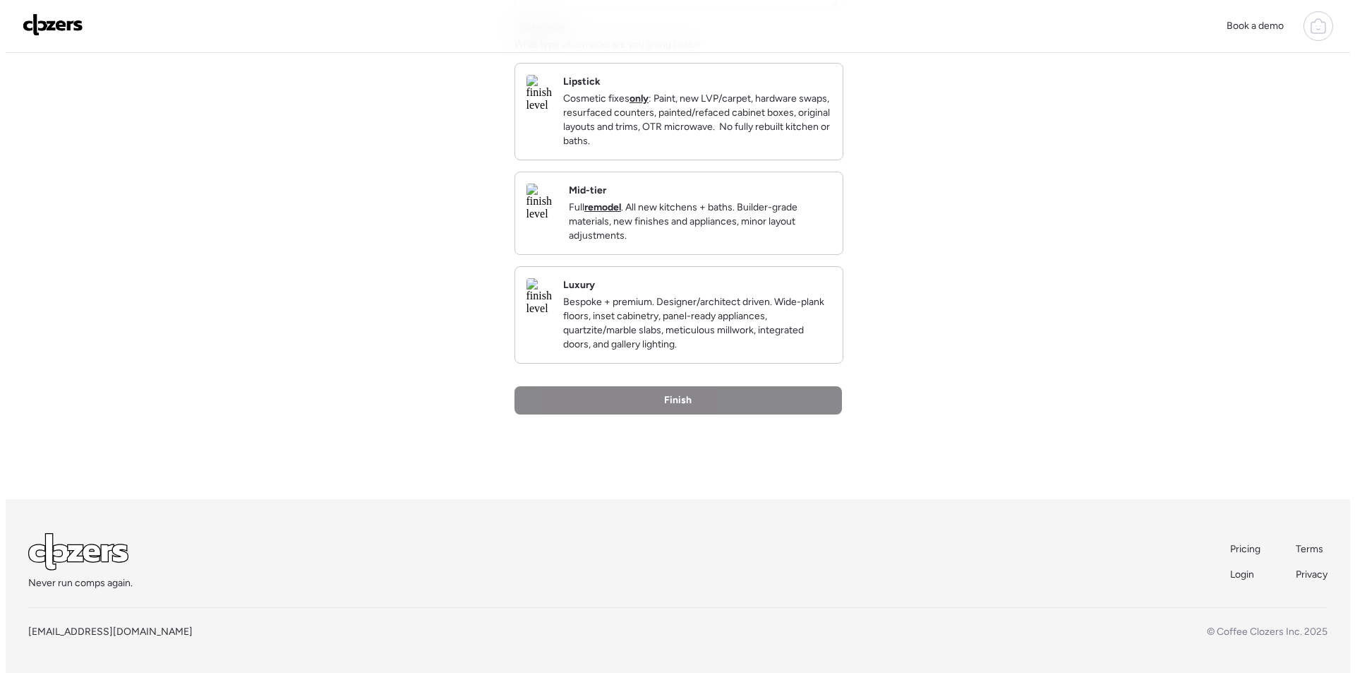
scroll to position [0, 0]
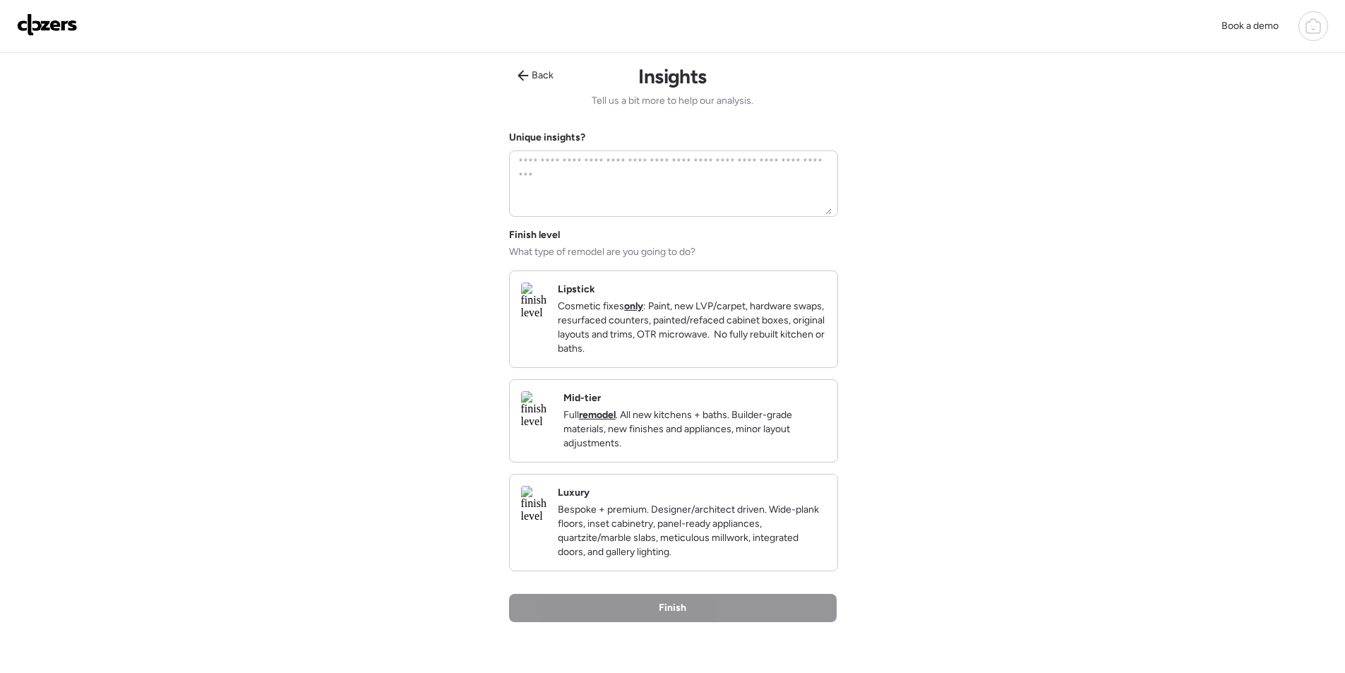
click at [767, 414] on div "Mid-tier Full remodel . All new kitchens + baths. Builder-grade materials, new …" at bounding box center [694, 420] width 263 height 59
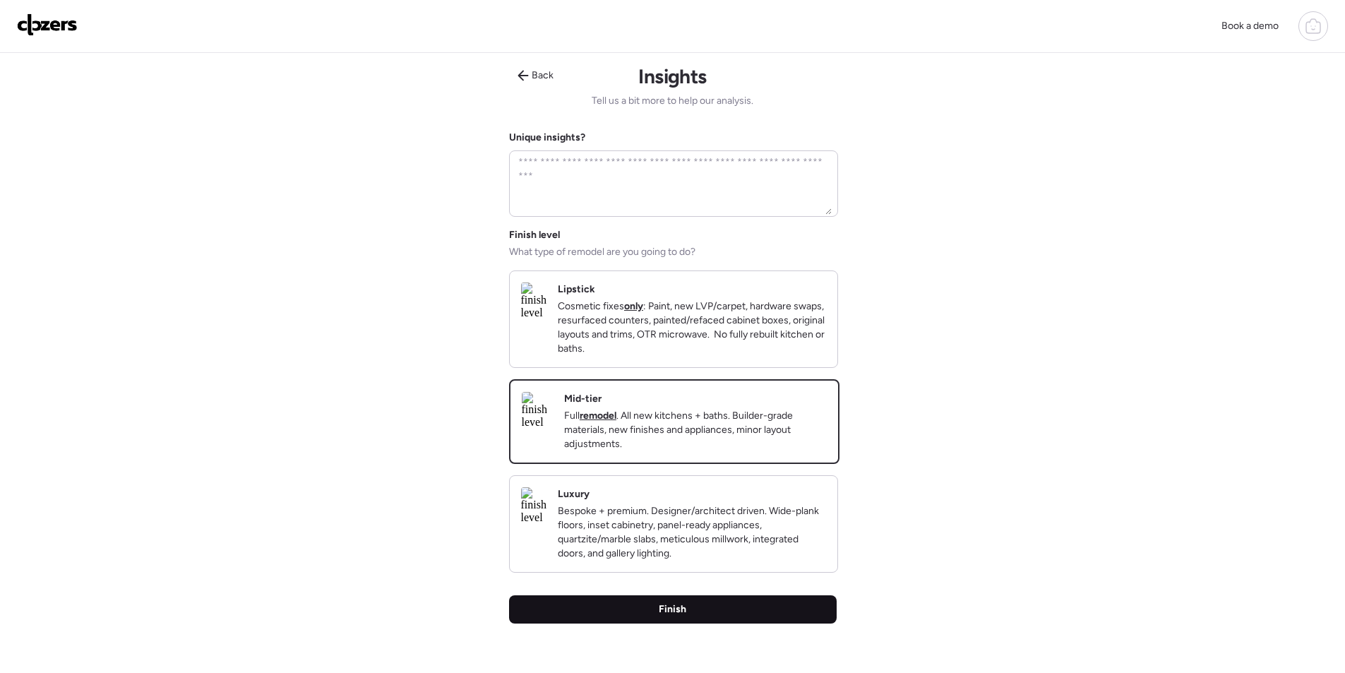
click at [728, 623] on div "Finish" at bounding box center [673, 609] width 328 height 28
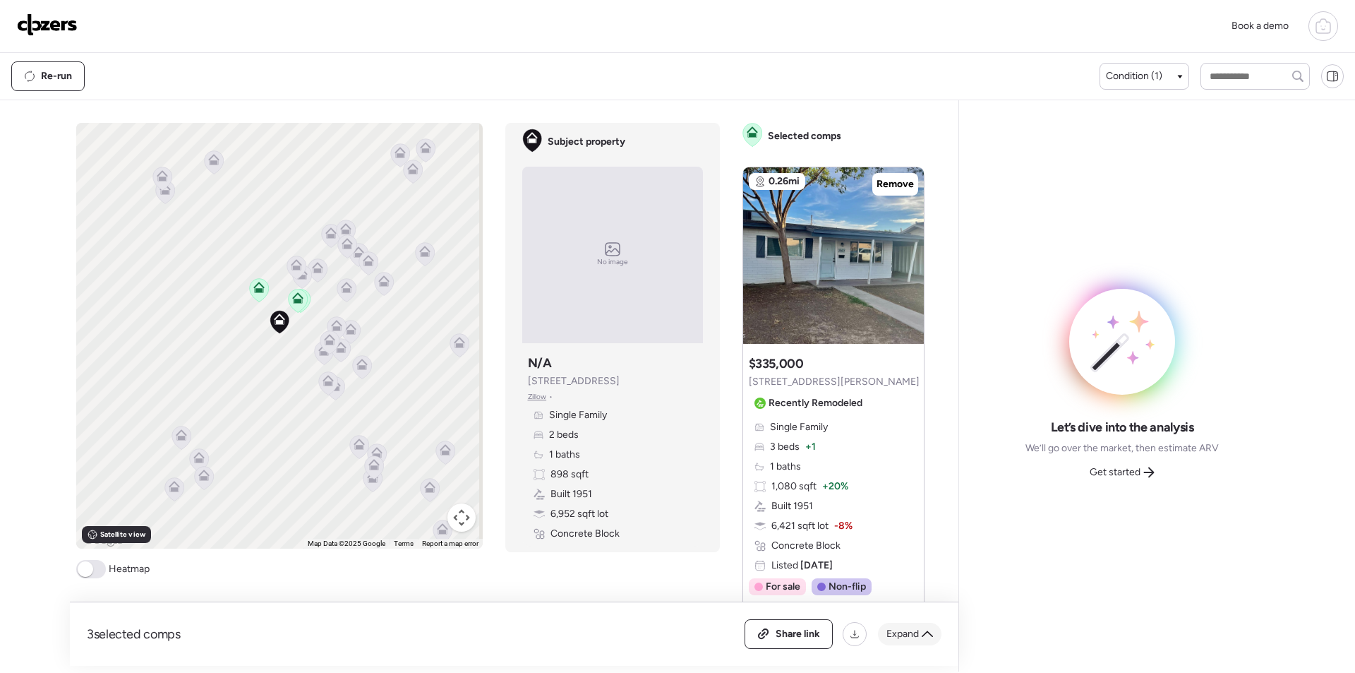
click at [900, 625] on div "Expand" at bounding box center [910, 634] width 64 height 23
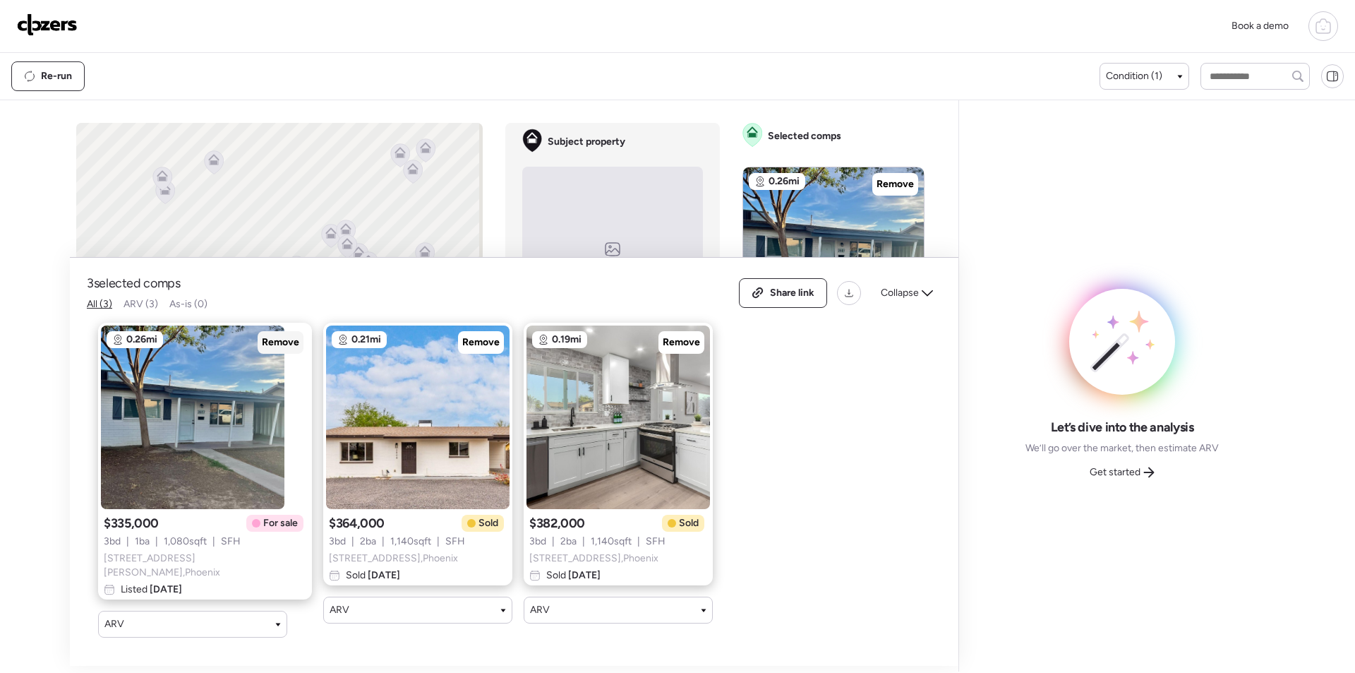
click at [262, 347] on span "Remove" at bounding box center [280, 342] width 37 height 14
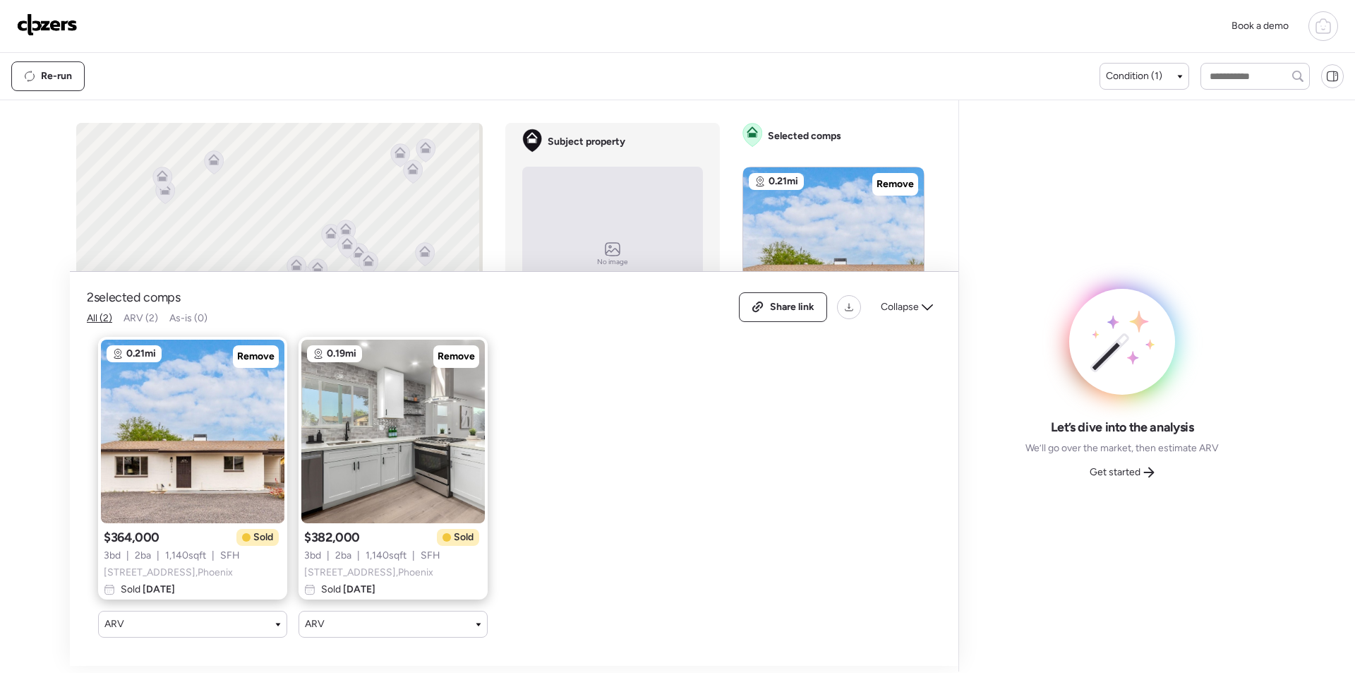
click at [907, 310] on div "Share link Collapse" at bounding box center [840, 307] width 203 height 30
click at [910, 300] on span "Collapse" at bounding box center [900, 307] width 38 height 14
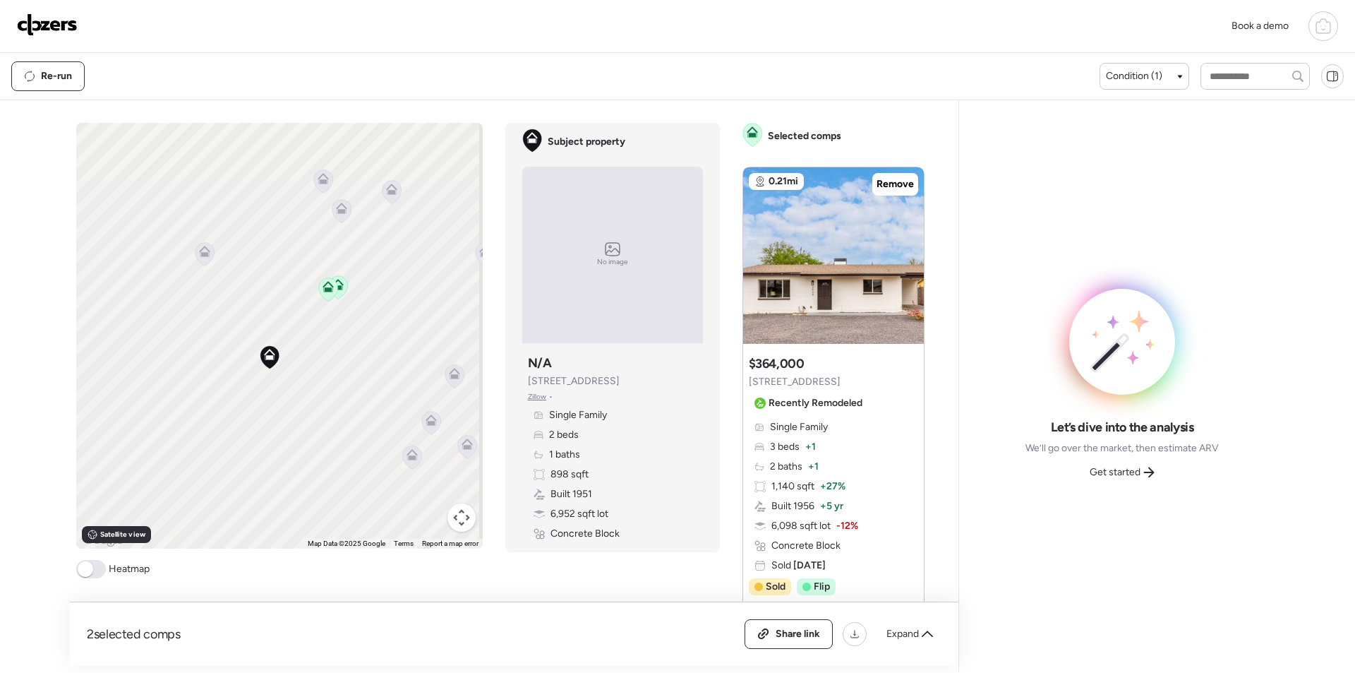
click at [199, 251] on icon at bounding box center [204, 251] width 11 height 11
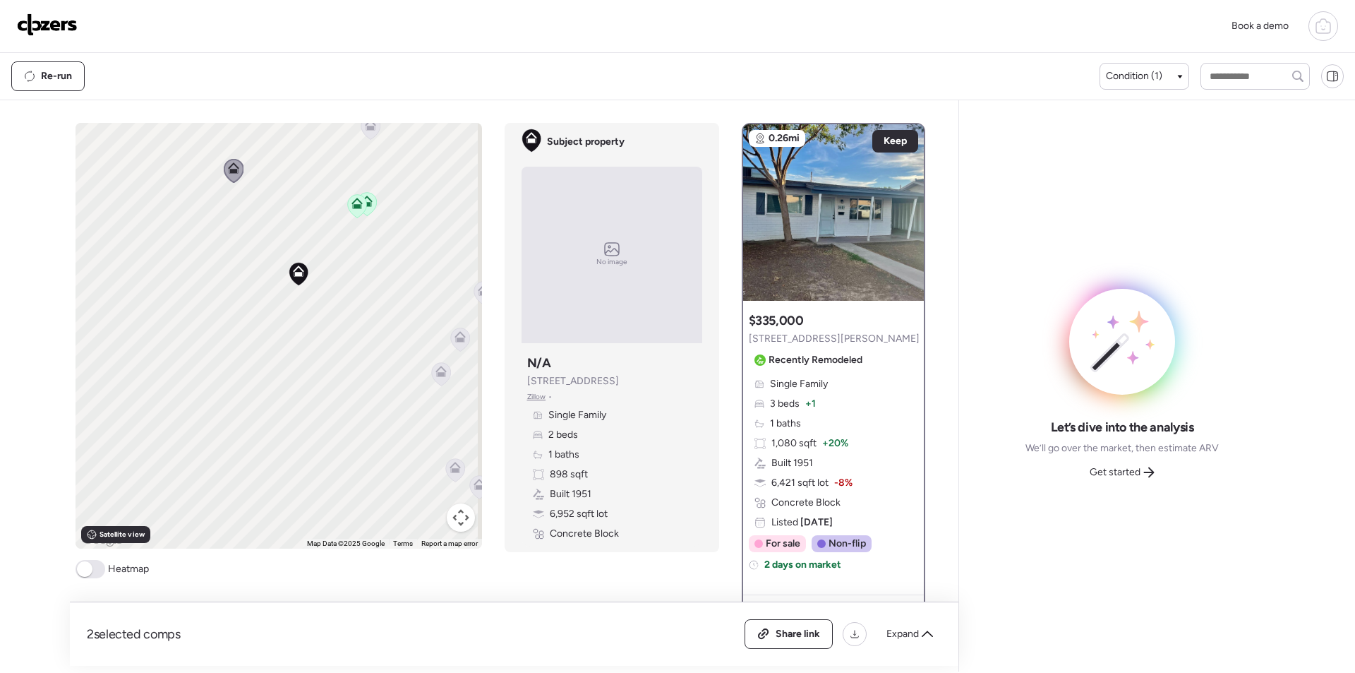
drag, startPoint x: 273, startPoint y: 397, endPoint x: 342, endPoint y: 263, distance: 151.6
click at [342, 263] on div "To activate drag with keyboard, press Alt + Enter. Once in keyboard drag state,…" at bounding box center [279, 336] width 407 height 426
drag, startPoint x: 380, startPoint y: 295, endPoint x: 205, endPoint y: 316, distance: 175.6
click at [205, 316] on div "To activate drag with keyboard, press Alt + Enter. Once in keyboard drag state,…" at bounding box center [279, 336] width 407 height 426
click at [297, 304] on icon at bounding box center [302, 299] width 11 height 11
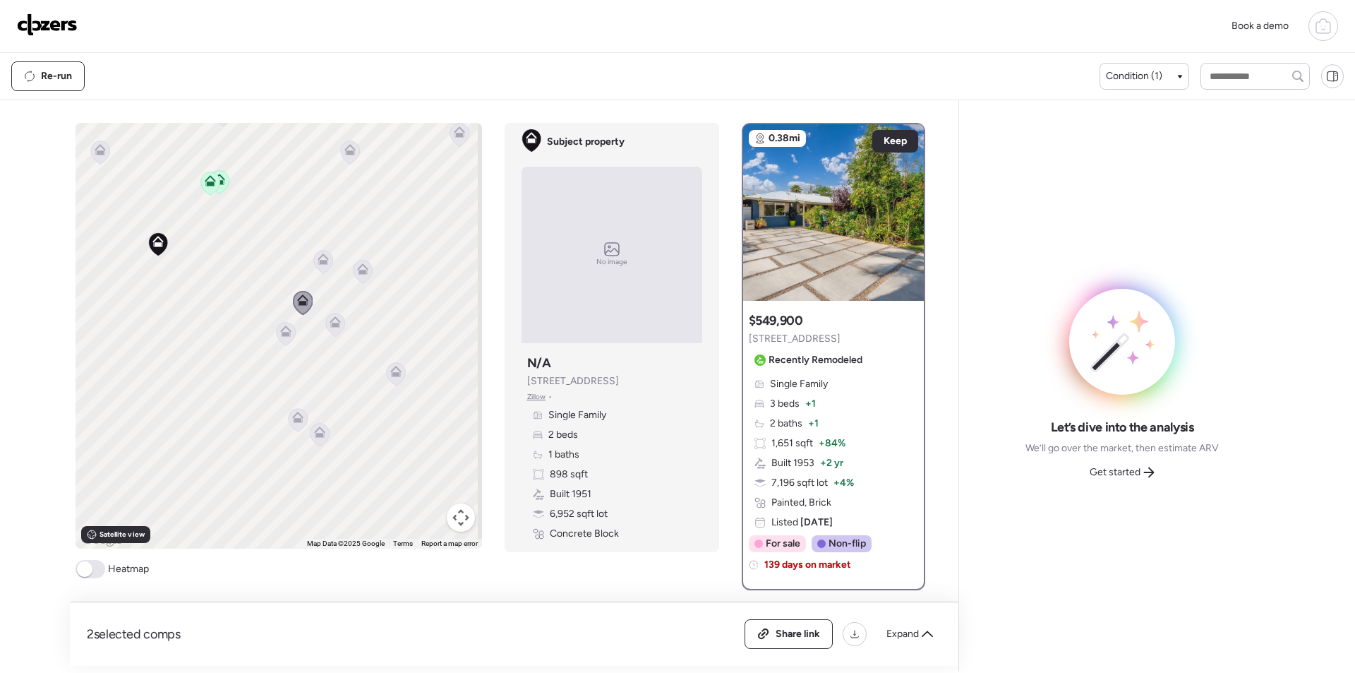
click at [281, 341] on icon at bounding box center [285, 333] width 19 height 23
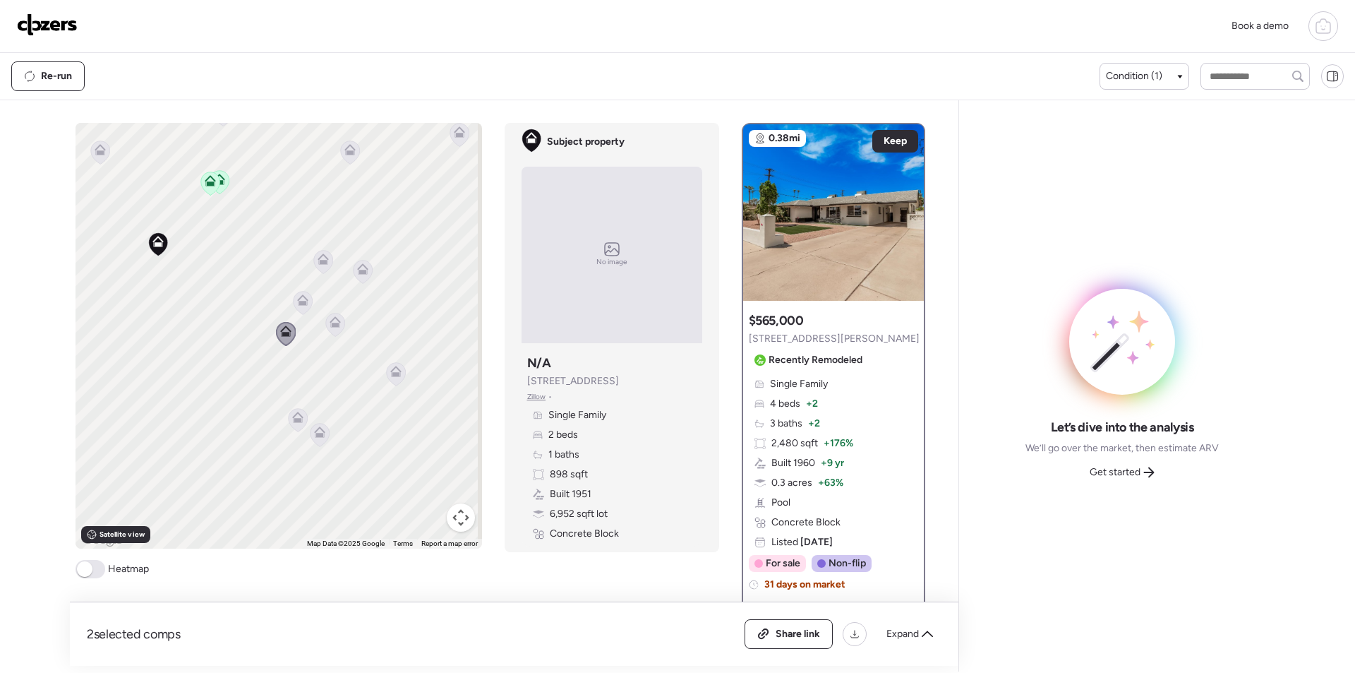
click at [327, 266] on icon at bounding box center [323, 262] width 20 height 24
click at [367, 277] on icon at bounding box center [363, 272] width 20 height 24
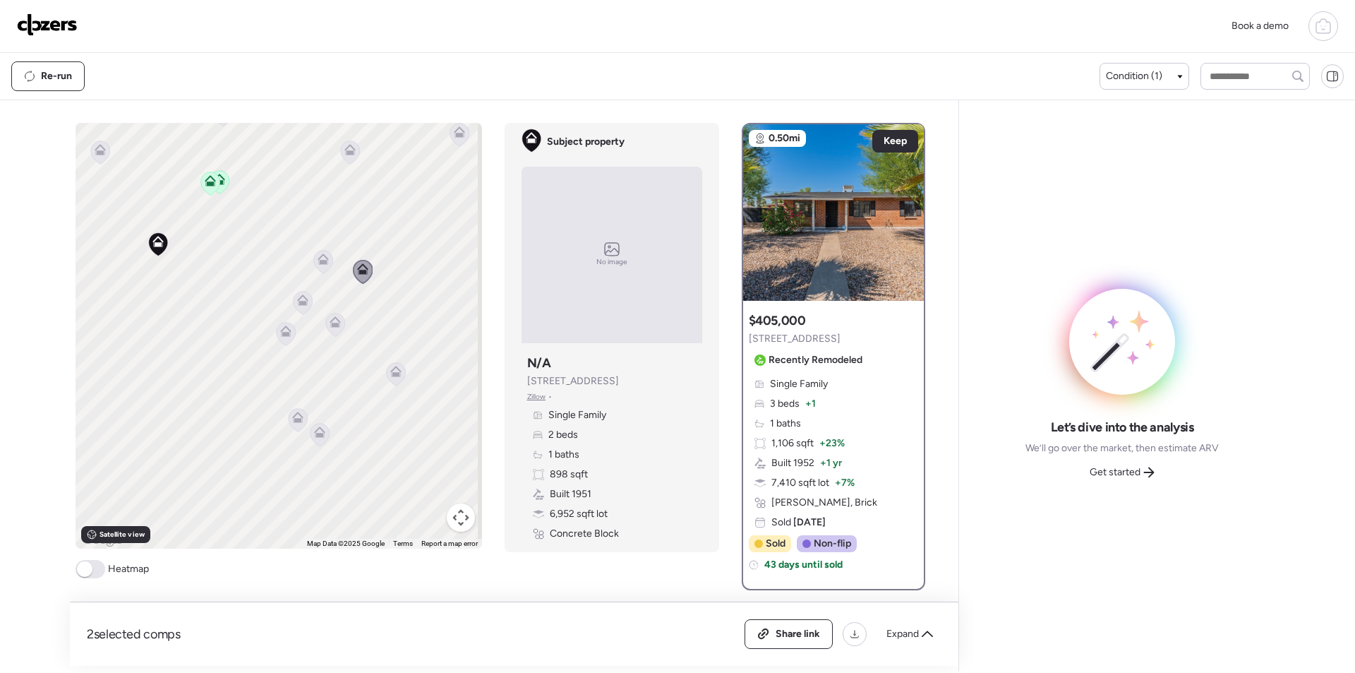
click at [331, 333] on icon at bounding box center [334, 324] width 19 height 23
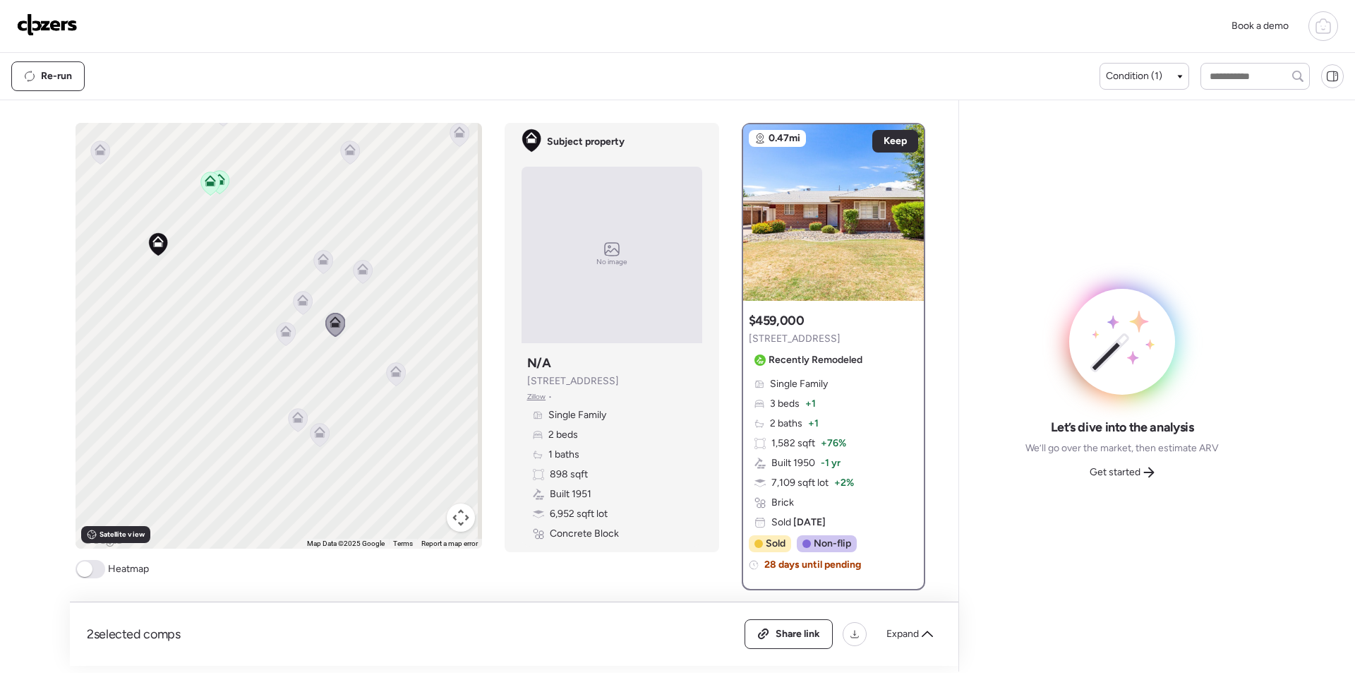
click at [395, 379] on icon at bounding box center [395, 373] width 19 height 23
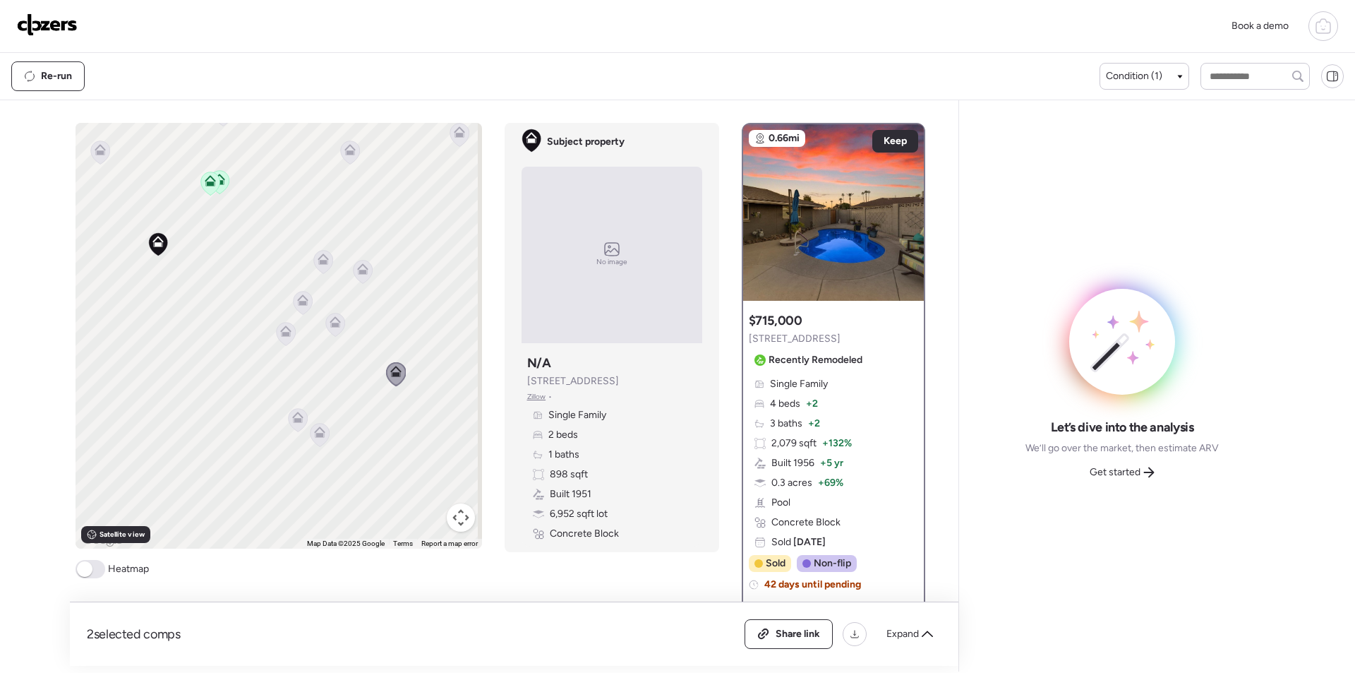
click at [320, 437] on icon at bounding box center [319, 431] width 11 height 11
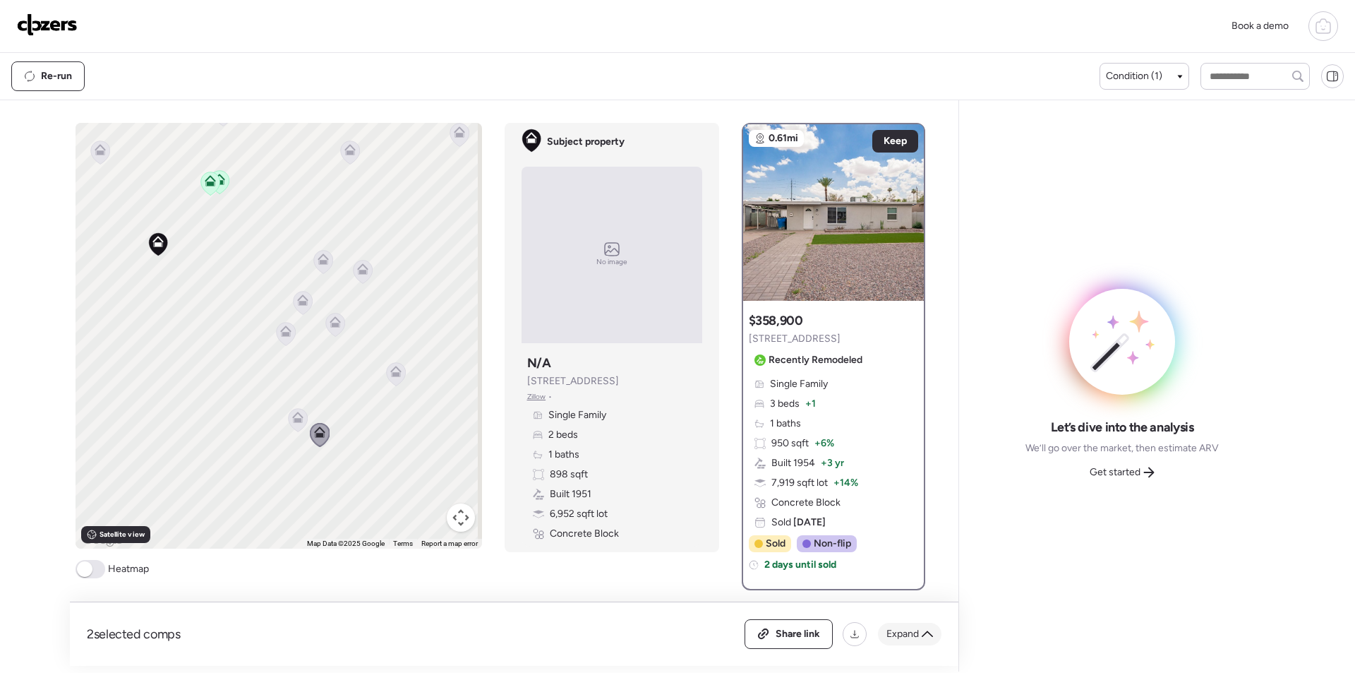
click at [907, 628] on span "Expand" at bounding box center [903, 634] width 32 height 14
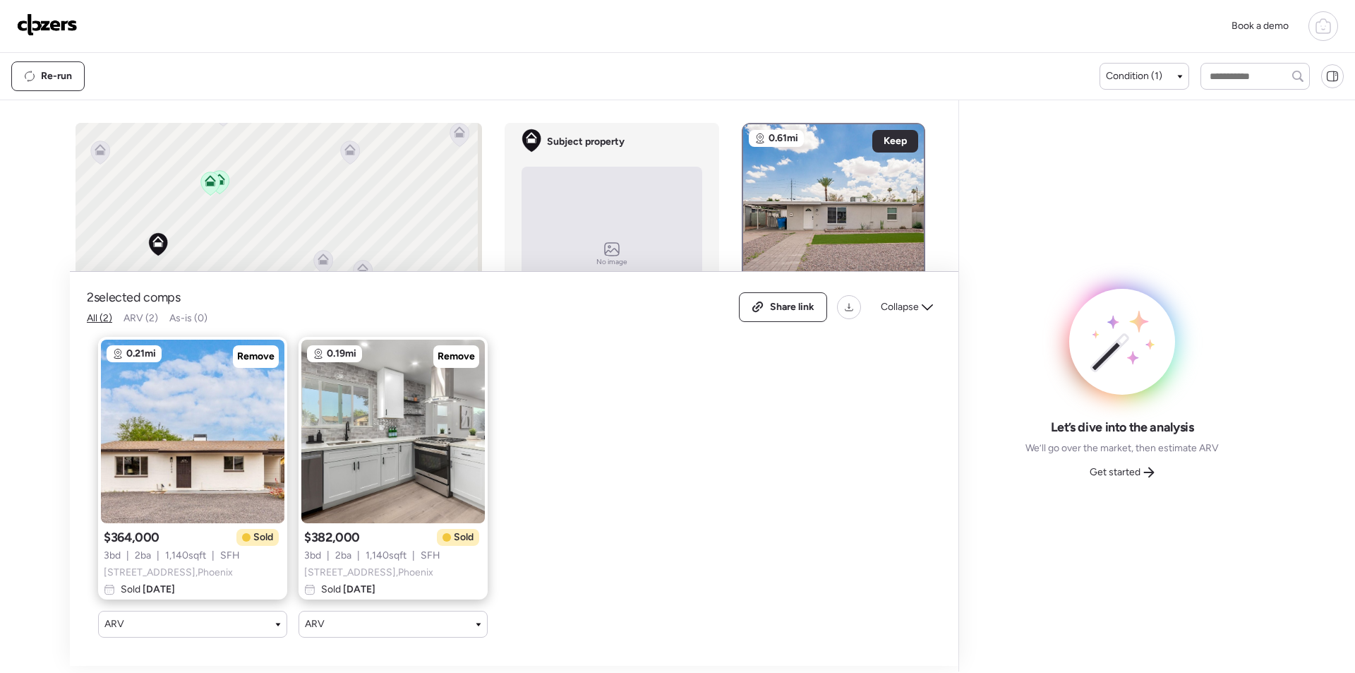
click at [903, 300] on span "Collapse" at bounding box center [900, 307] width 38 height 14
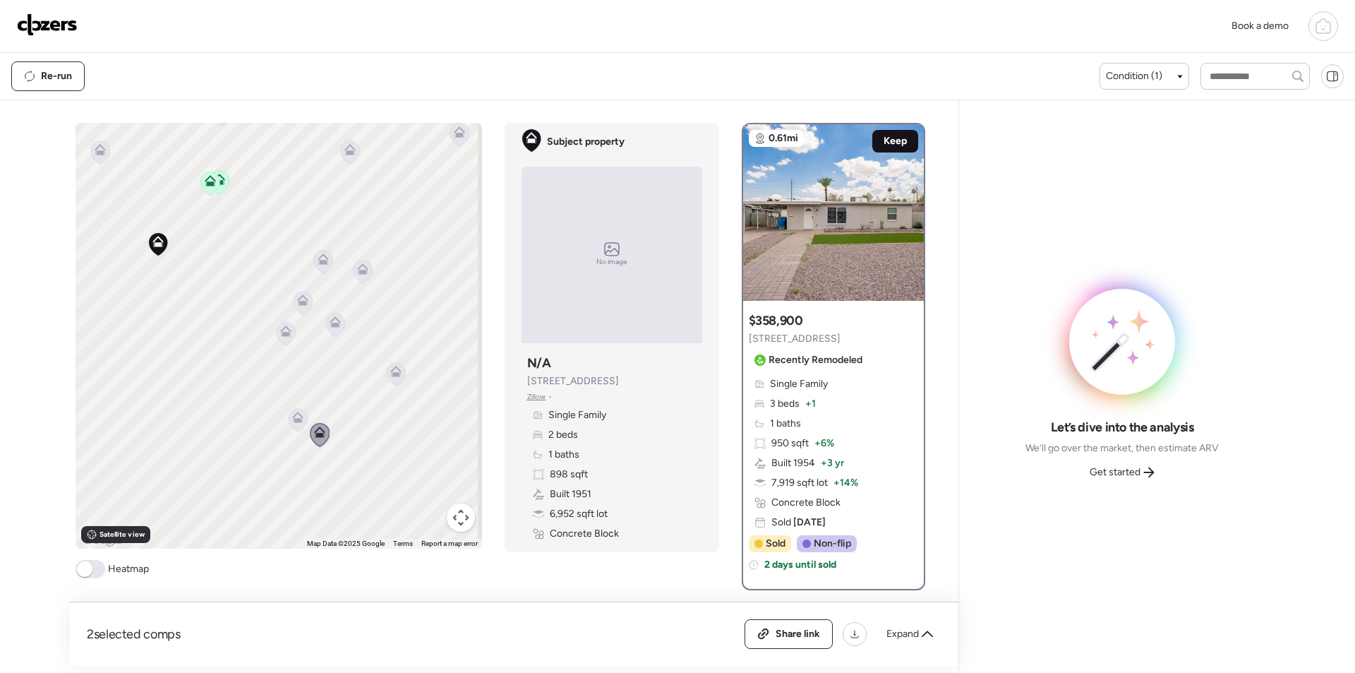
click at [884, 143] on span "Keep" at bounding box center [895, 141] width 23 height 14
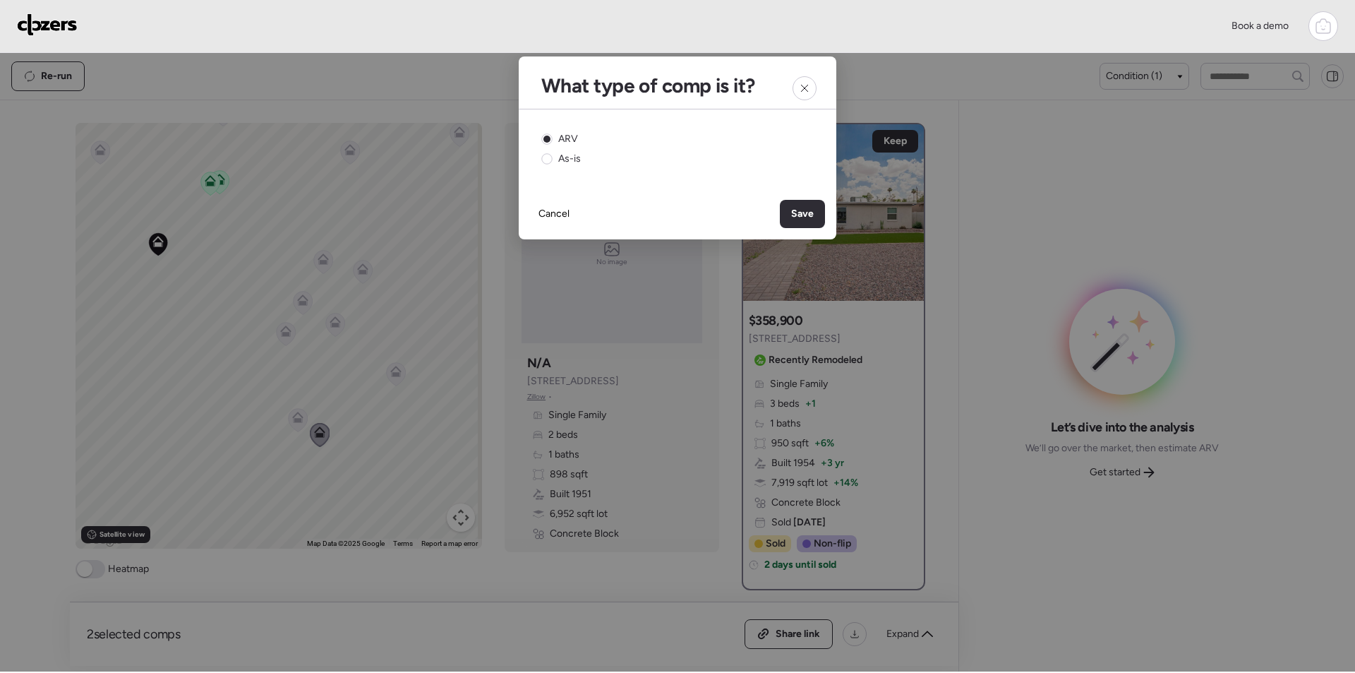
click at [791, 211] on div "Save" at bounding box center [802, 214] width 45 height 28
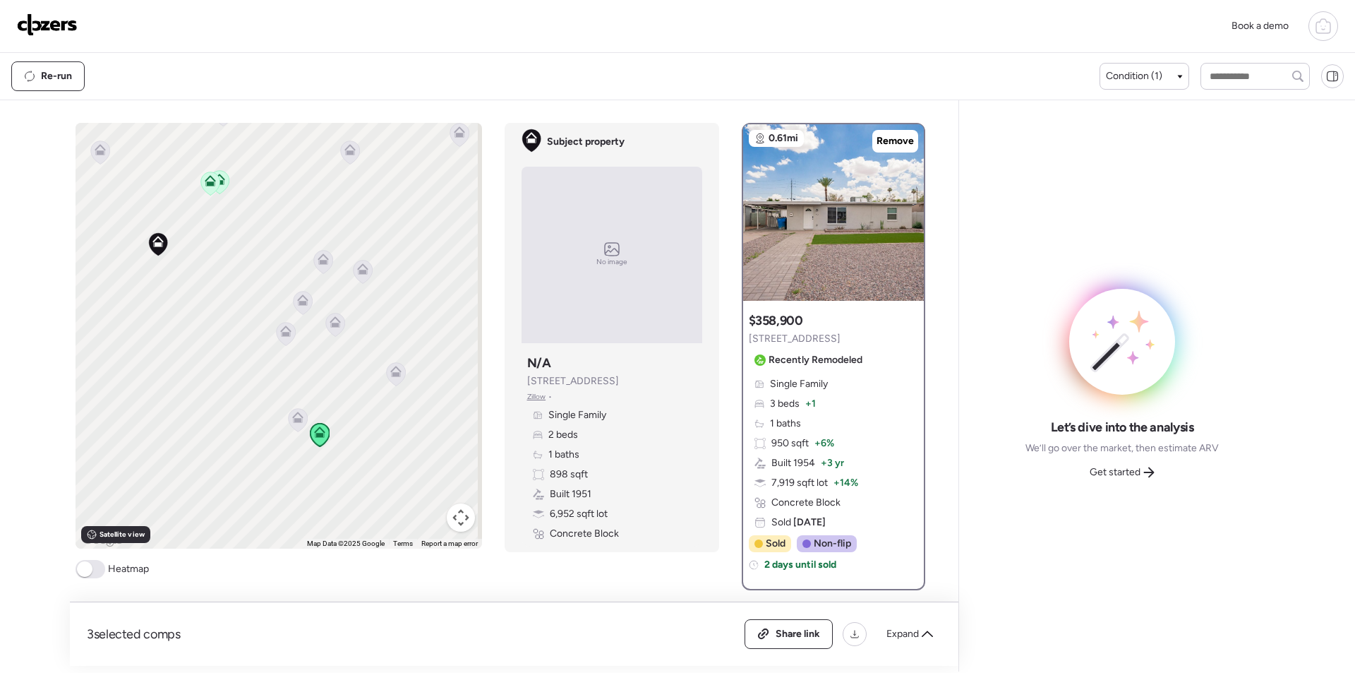
click at [292, 414] on icon at bounding box center [297, 417] width 11 height 11
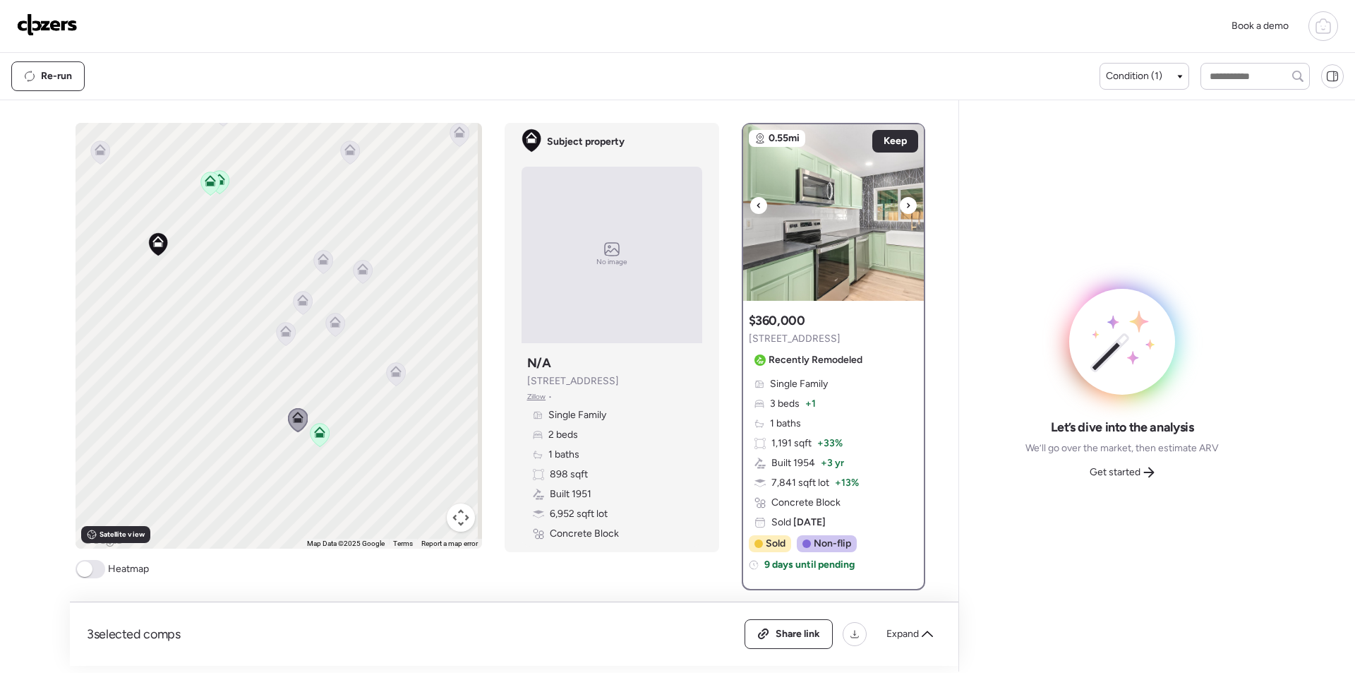
click at [907, 203] on icon at bounding box center [908, 205] width 3 height 5
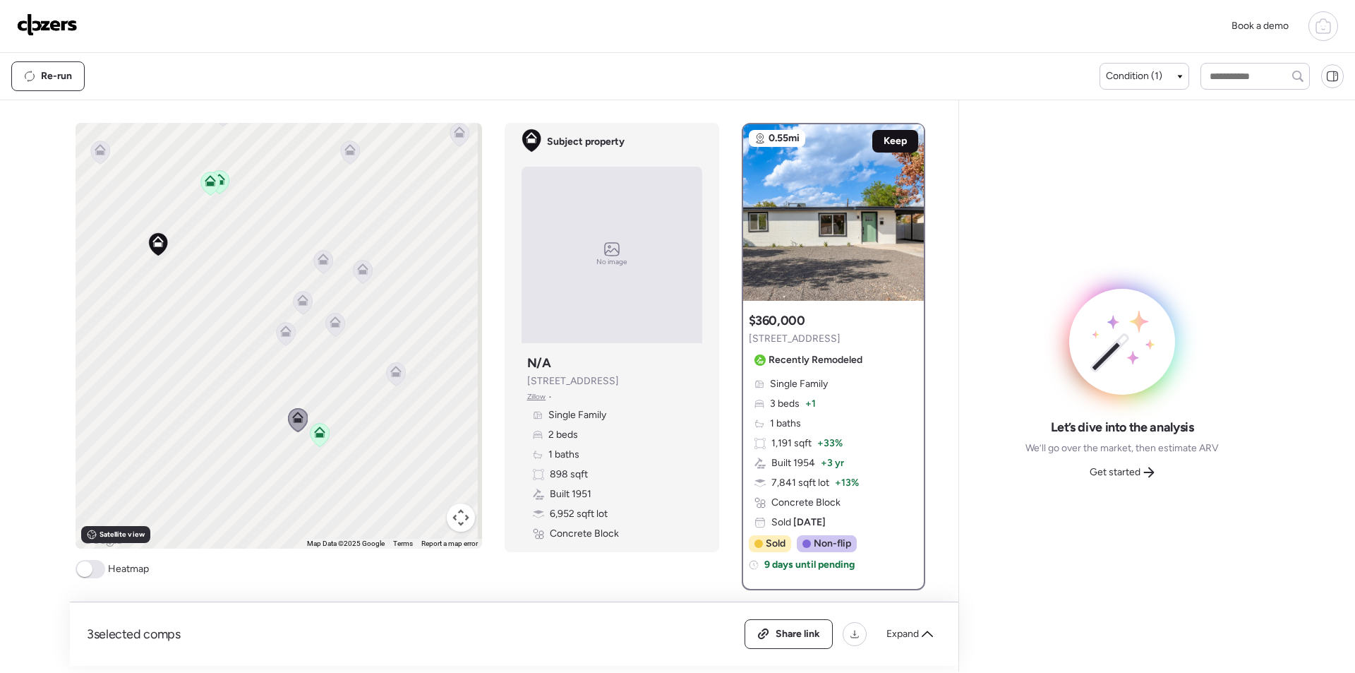
click at [889, 137] on span "Keep" at bounding box center [895, 141] width 23 height 14
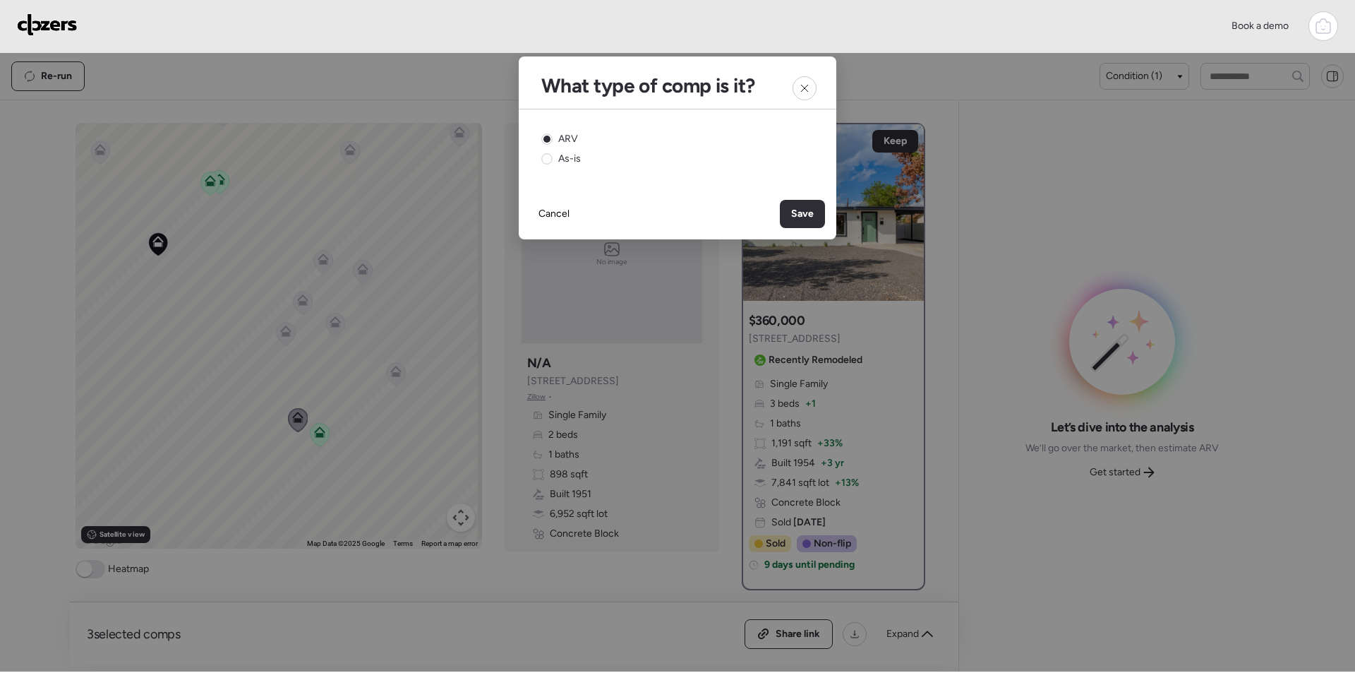
click at [810, 217] on span "Save" at bounding box center [802, 214] width 23 height 14
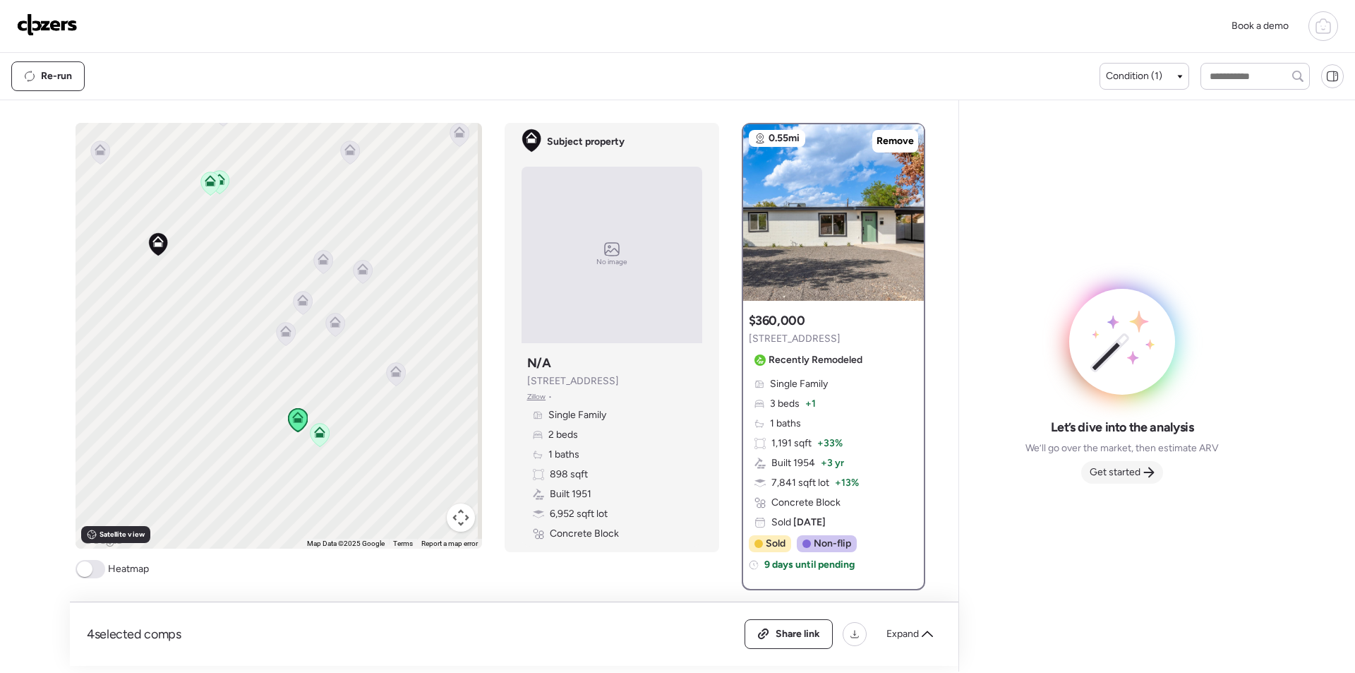
click at [1116, 469] on span "Get started" at bounding box center [1115, 472] width 51 height 14
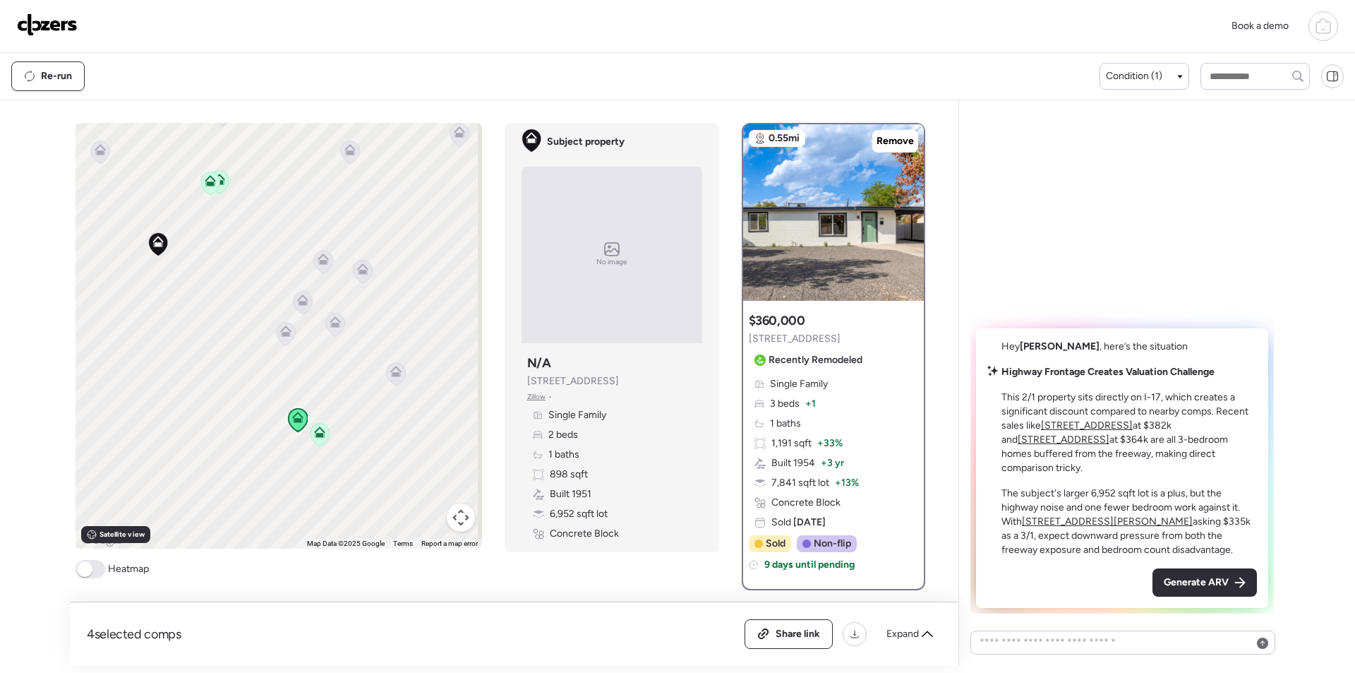
click at [1196, 580] on span "Generate ARV" at bounding box center [1196, 582] width 65 height 14
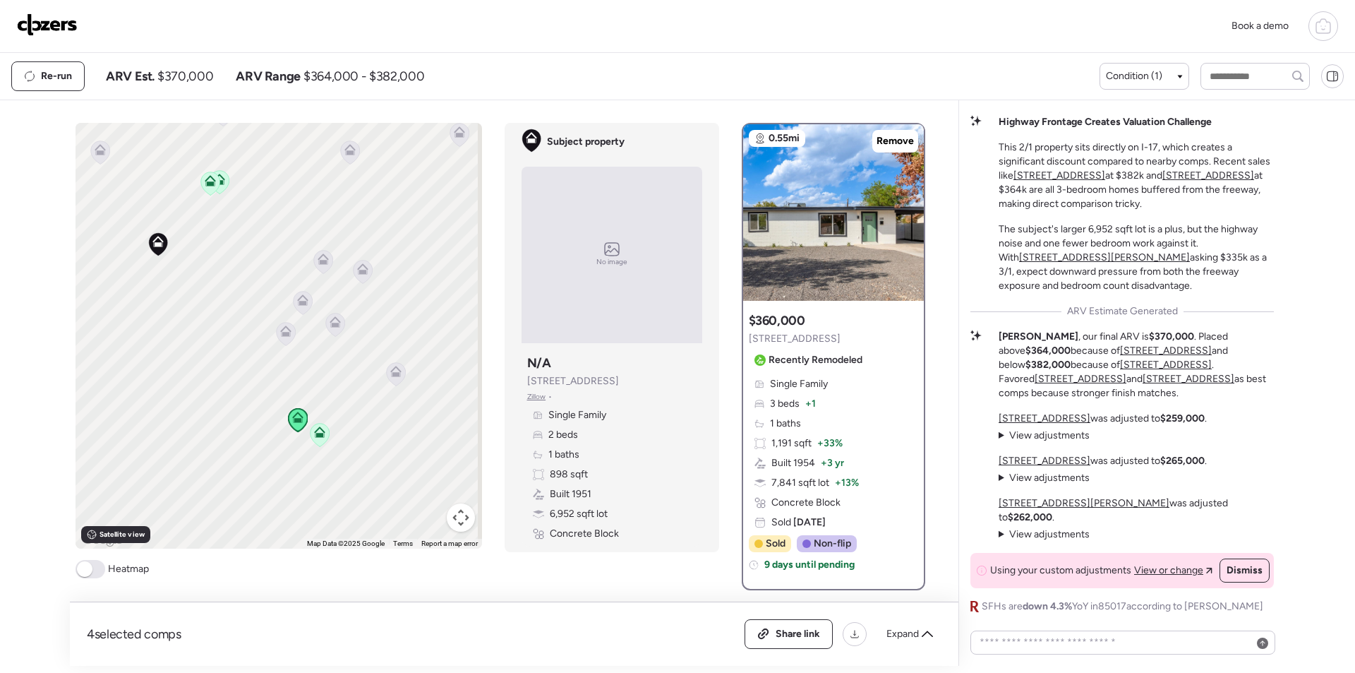
click at [202, 74] on span "$370,000" at bounding box center [185, 76] width 56 height 17
copy span "370,000"
drag, startPoint x: 786, startPoint y: 644, endPoint x: 783, endPoint y: 631, distance: 13.2
click at [786, 643] on div "Share link" at bounding box center [788, 634] width 87 height 28
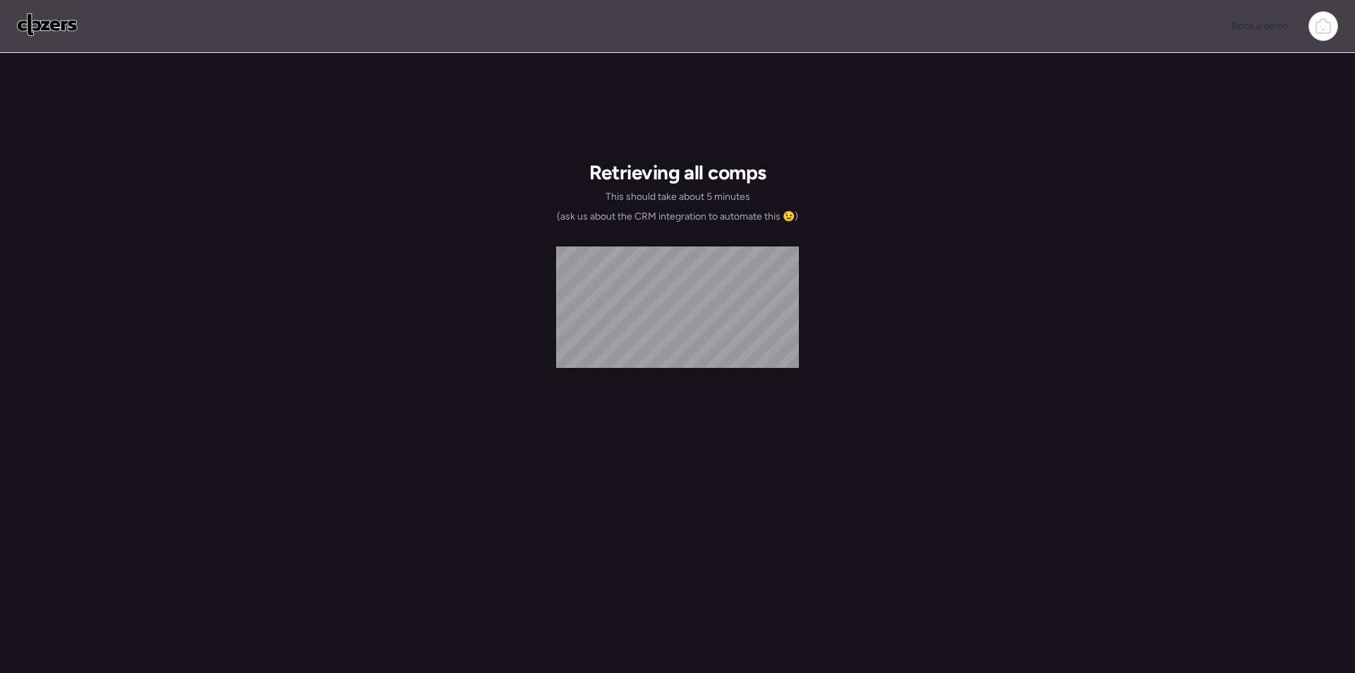
click at [45, 23] on img at bounding box center [47, 24] width 61 height 23
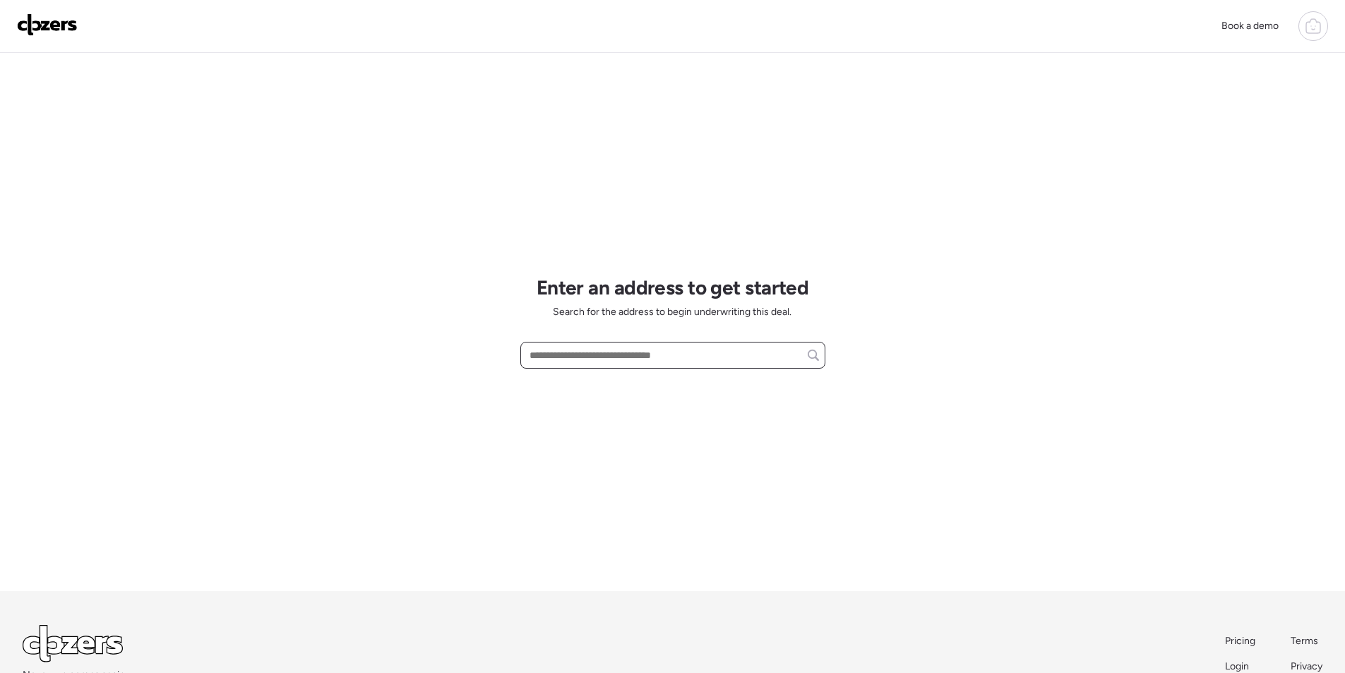
click at [611, 356] on input "text" at bounding box center [673, 355] width 292 height 20
paste input "**********"
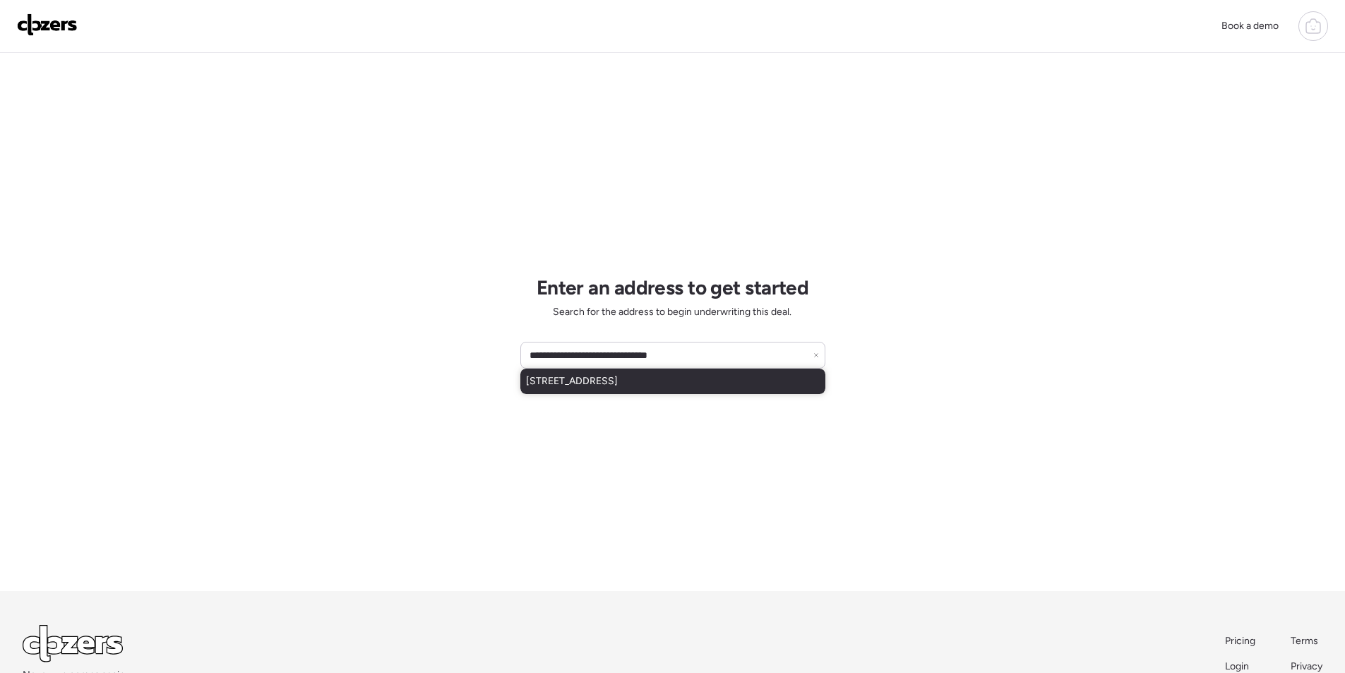
click at [610, 386] on span "[STREET_ADDRESS]" at bounding box center [572, 381] width 92 height 14
type input "**********"
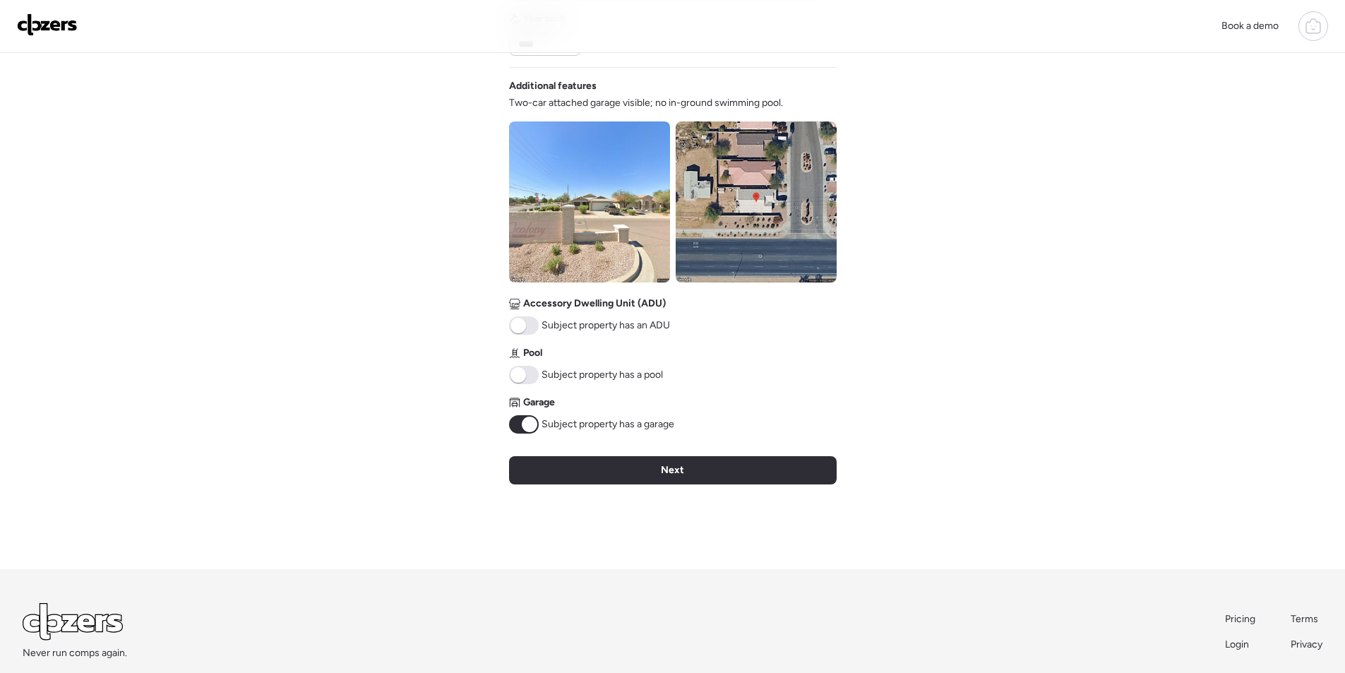
scroll to position [467, 0]
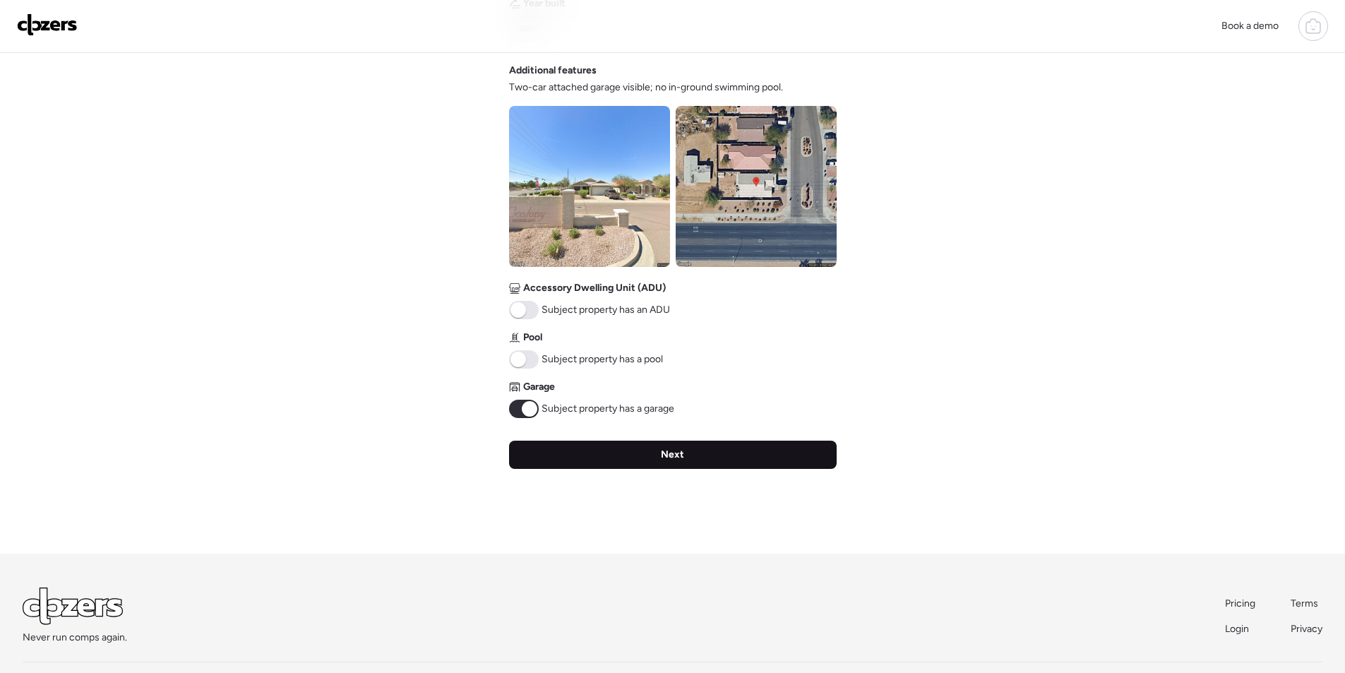
click at [645, 460] on div "Next" at bounding box center [673, 455] width 328 height 28
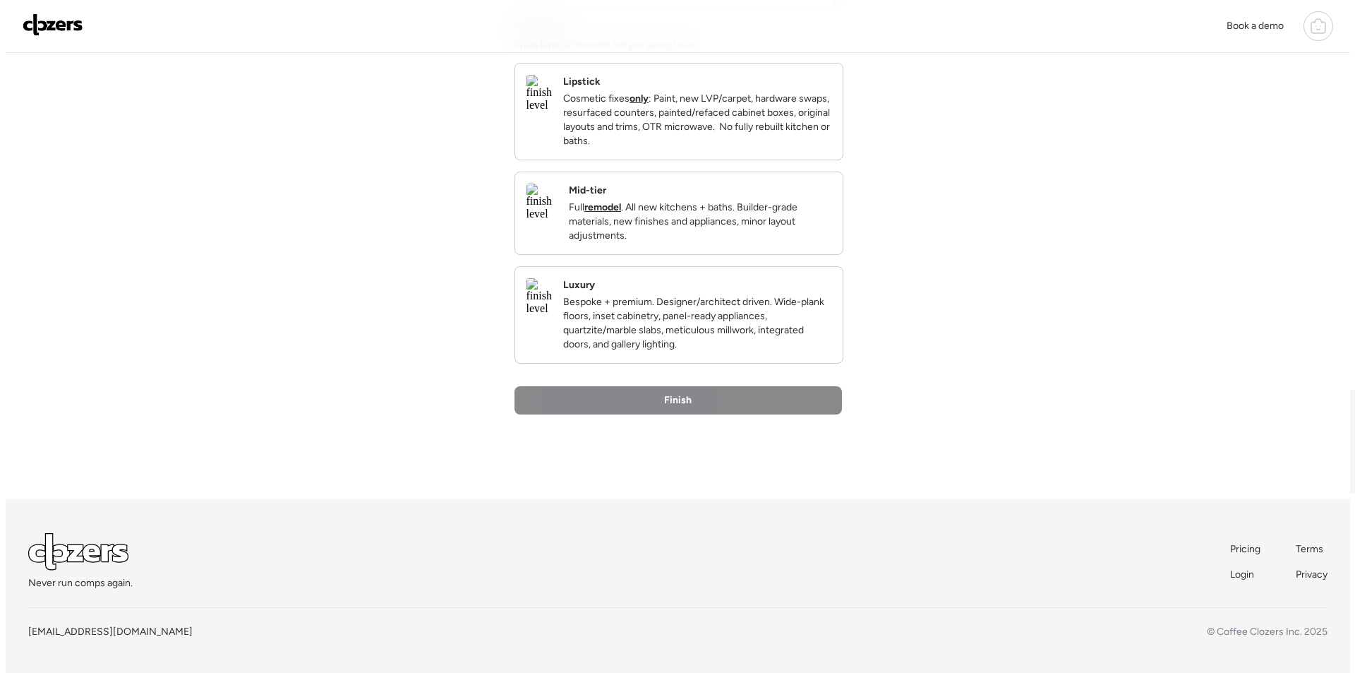
scroll to position [0, 0]
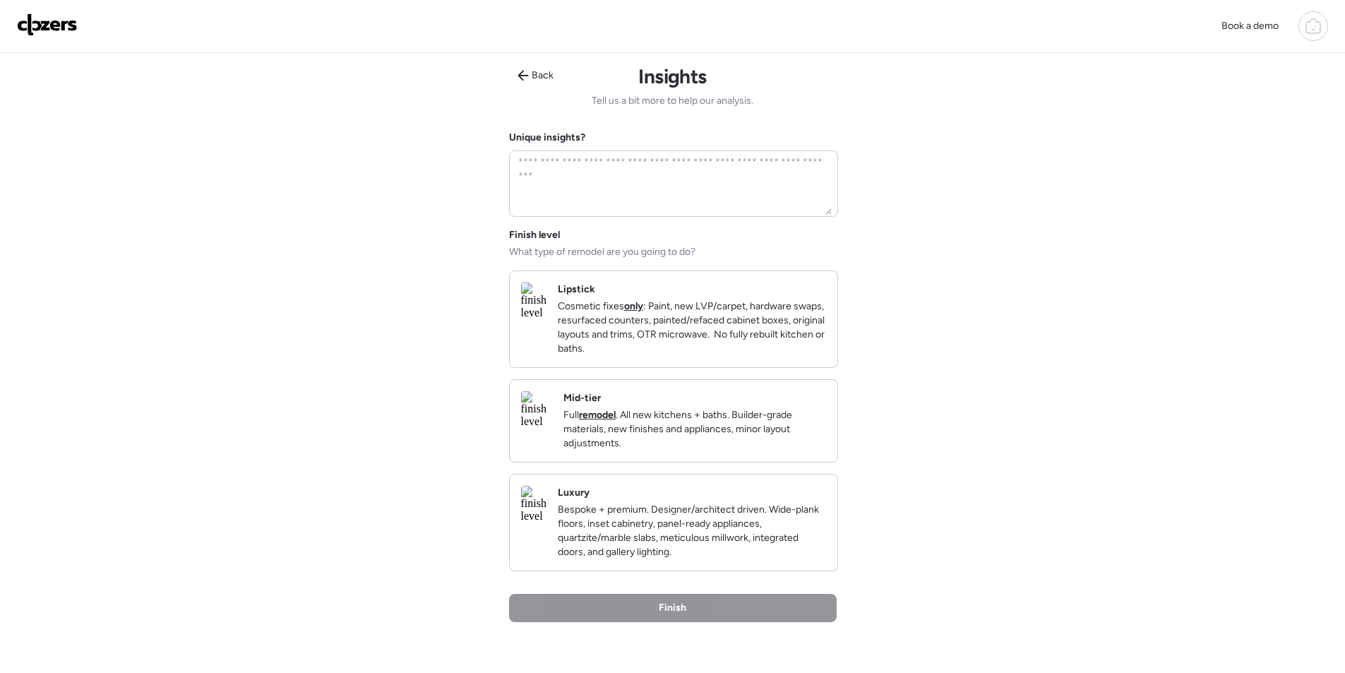
click at [760, 446] on p "Full remodel . All new kitchens + baths. Builder-grade materials, new finishes …" at bounding box center [694, 429] width 263 height 42
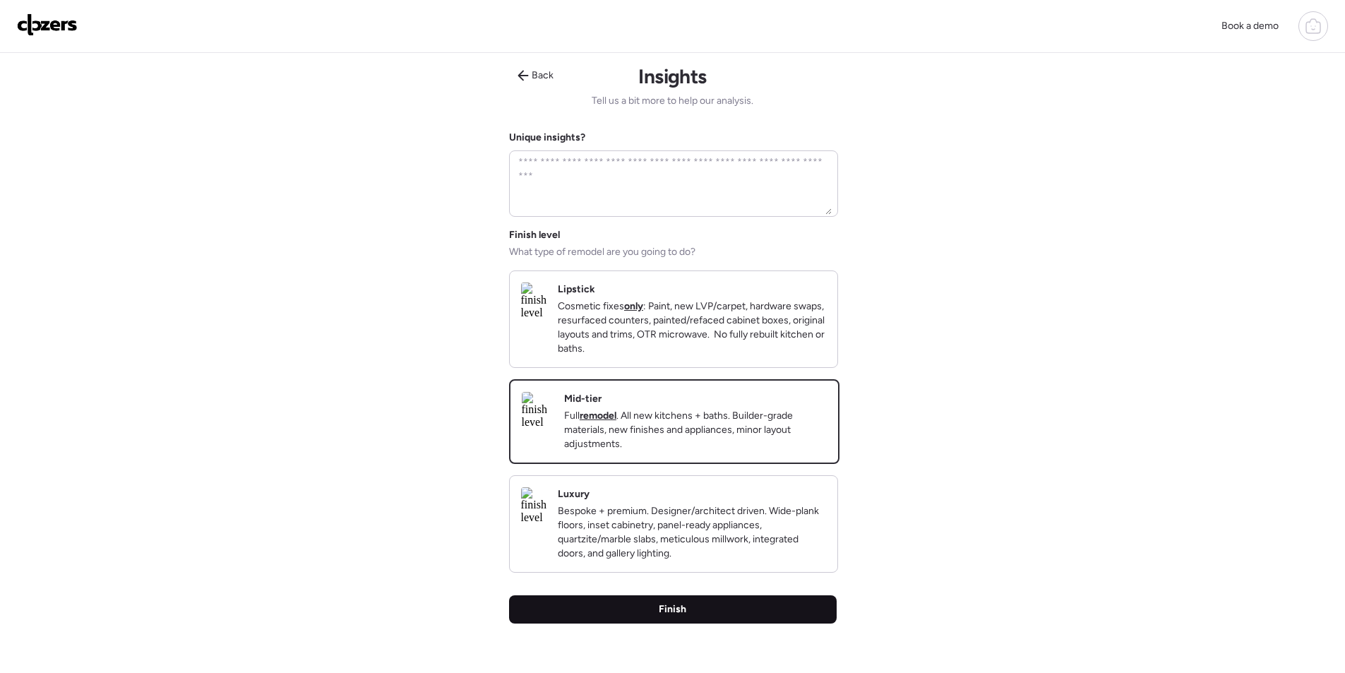
click at [703, 623] on div "Finish" at bounding box center [673, 609] width 328 height 28
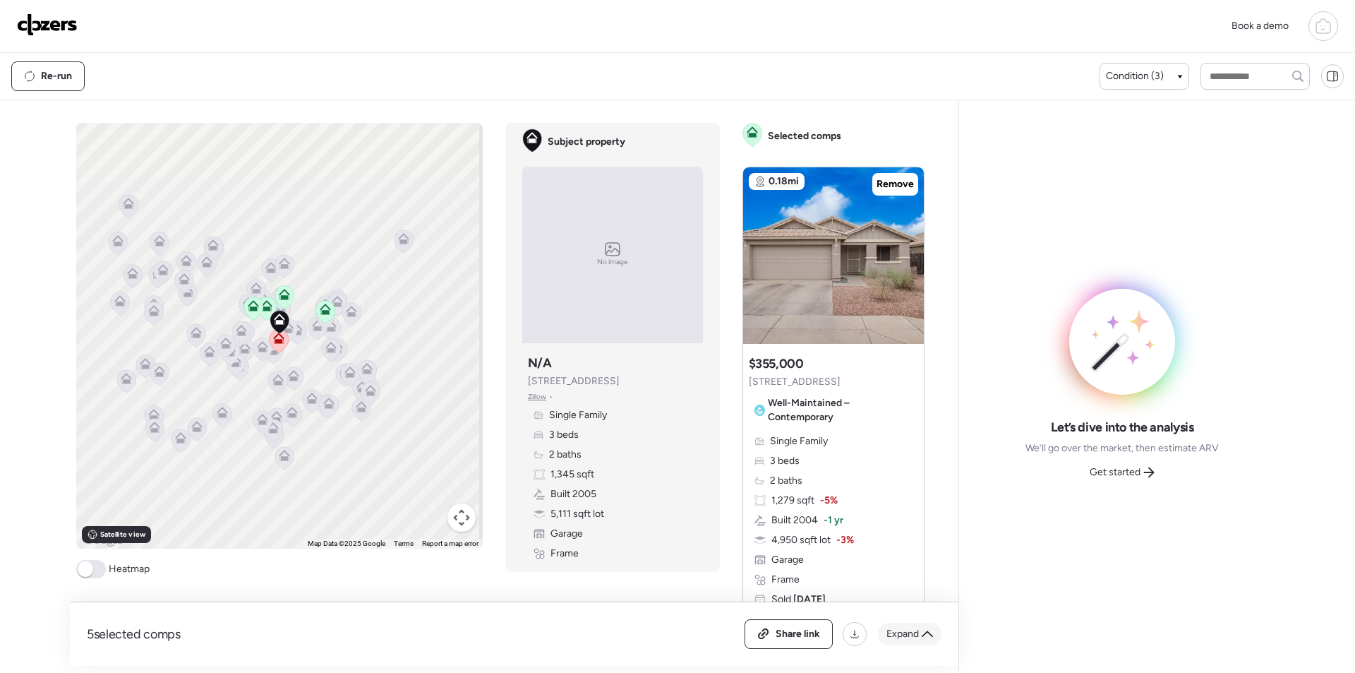
click at [929, 630] on icon at bounding box center [927, 633] width 11 height 11
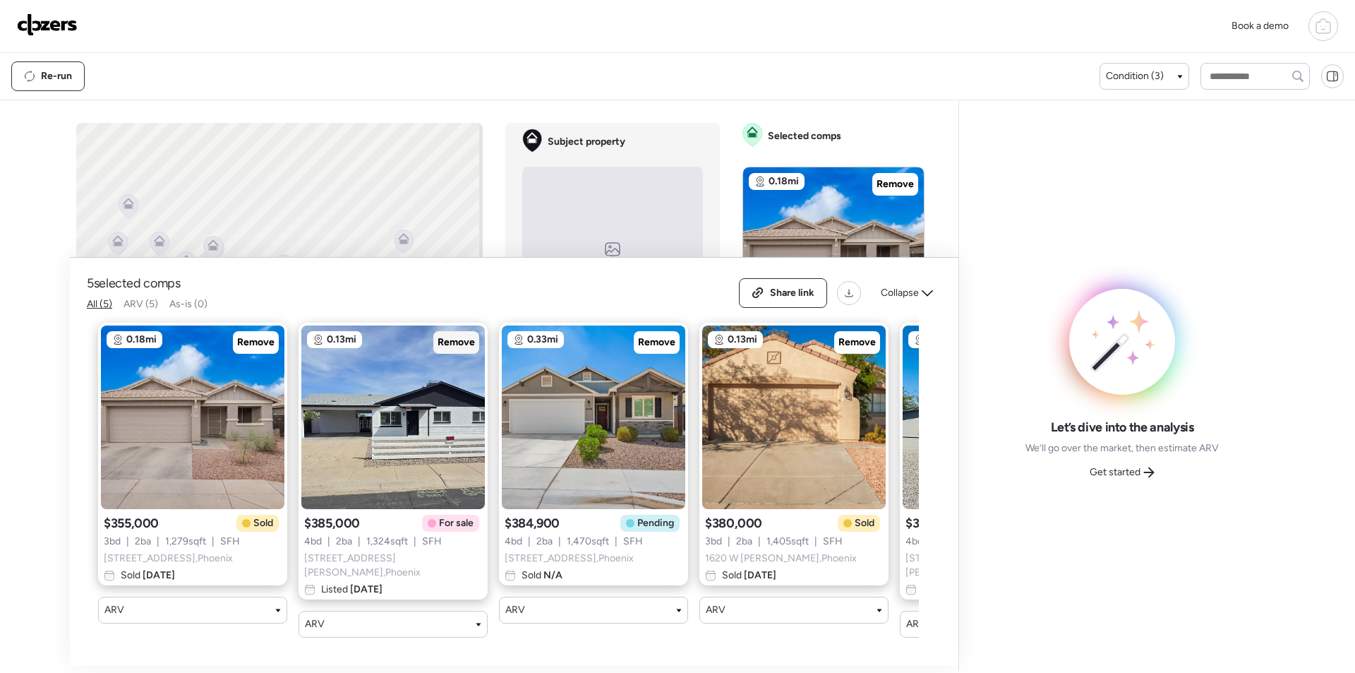
click at [449, 349] on span "Remove" at bounding box center [456, 342] width 37 height 14
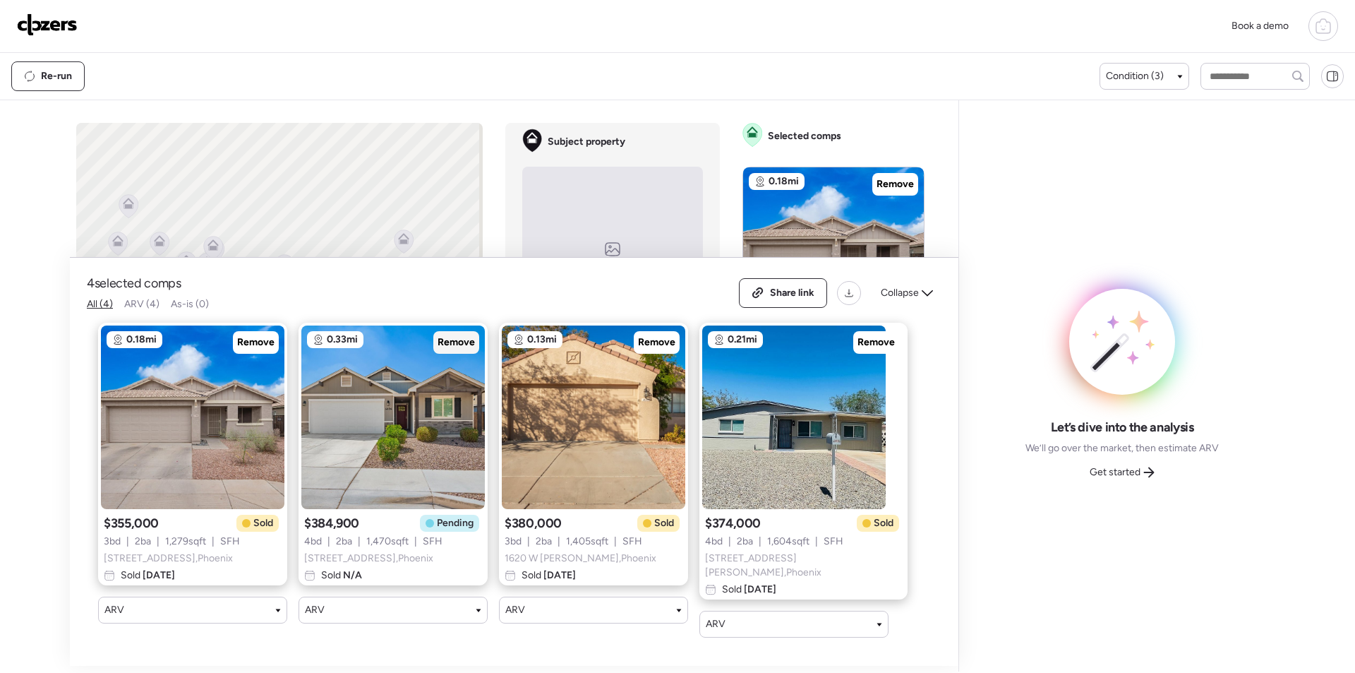
click at [468, 345] on span "Remove" at bounding box center [456, 342] width 37 height 14
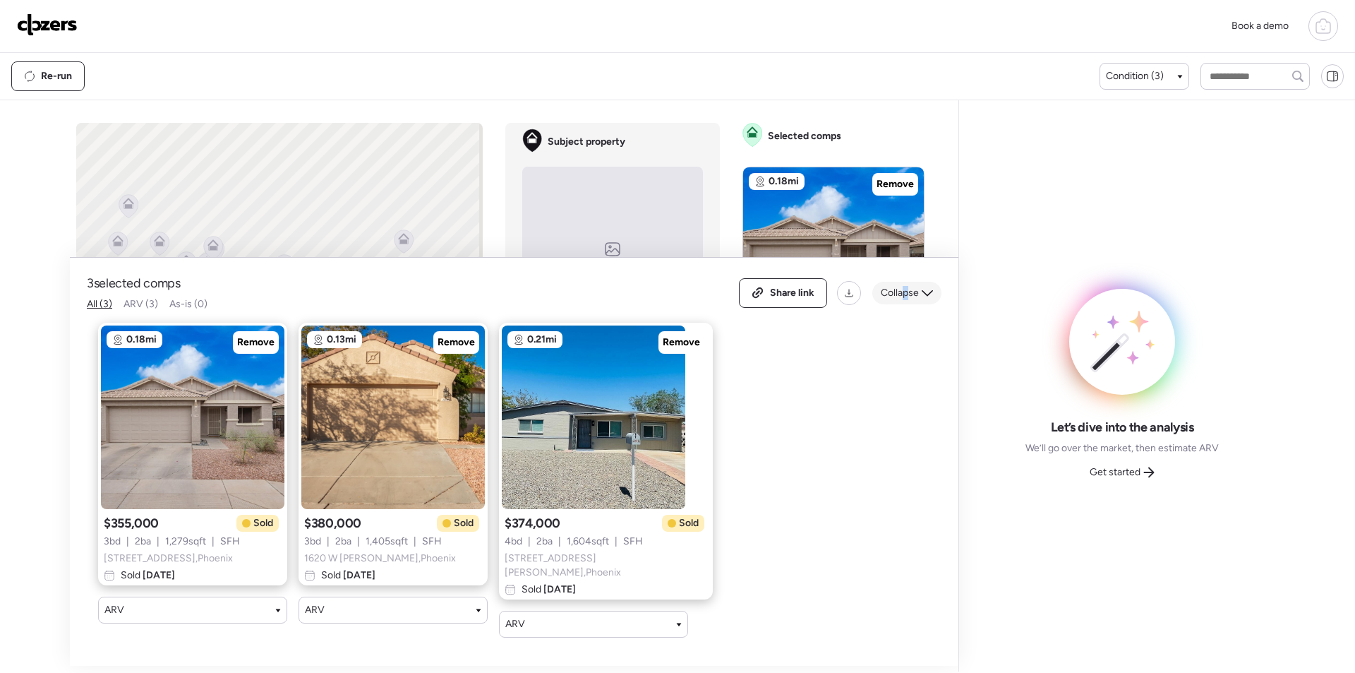
drag, startPoint x: 903, startPoint y: 308, endPoint x: 912, endPoint y: 303, distance: 10.4
click at [906, 307] on div "Share link Collapse" at bounding box center [840, 293] width 203 height 30
click at [911, 300] on span "Collapse" at bounding box center [900, 293] width 38 height 14
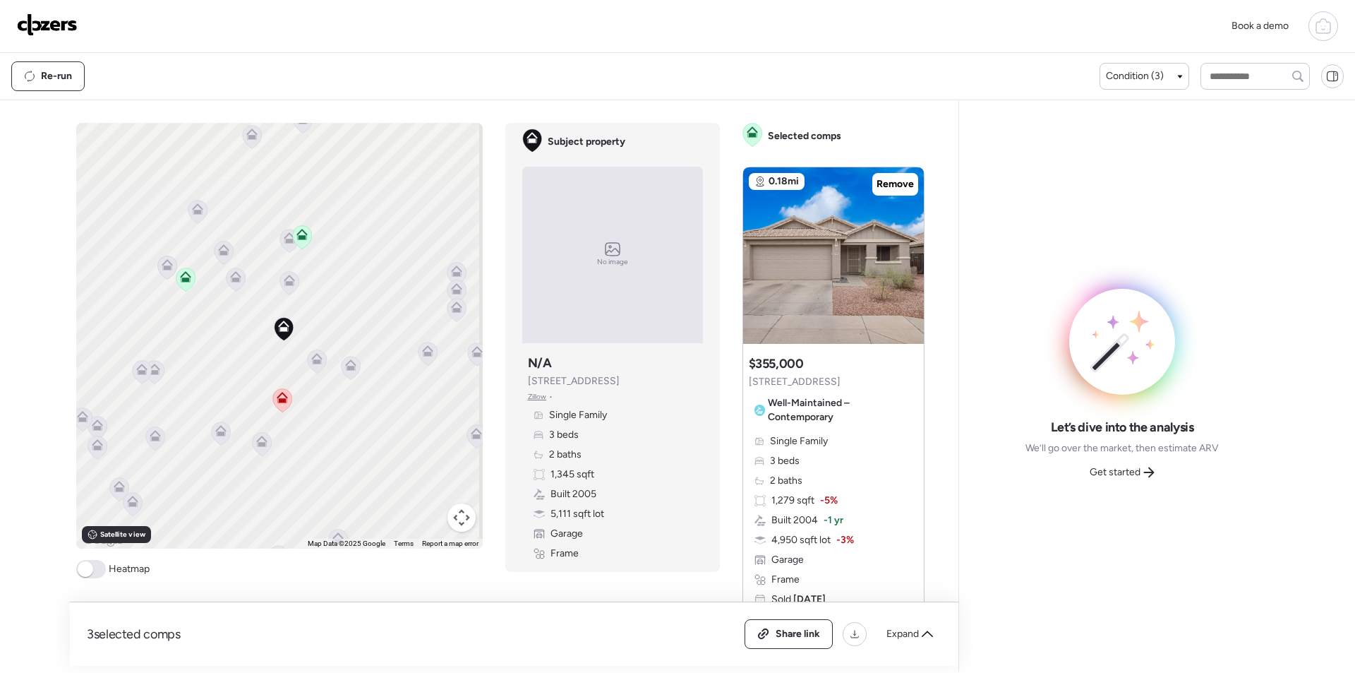
click at [288, 286] on icon at bounding box center [289, 282] width 19 height 23
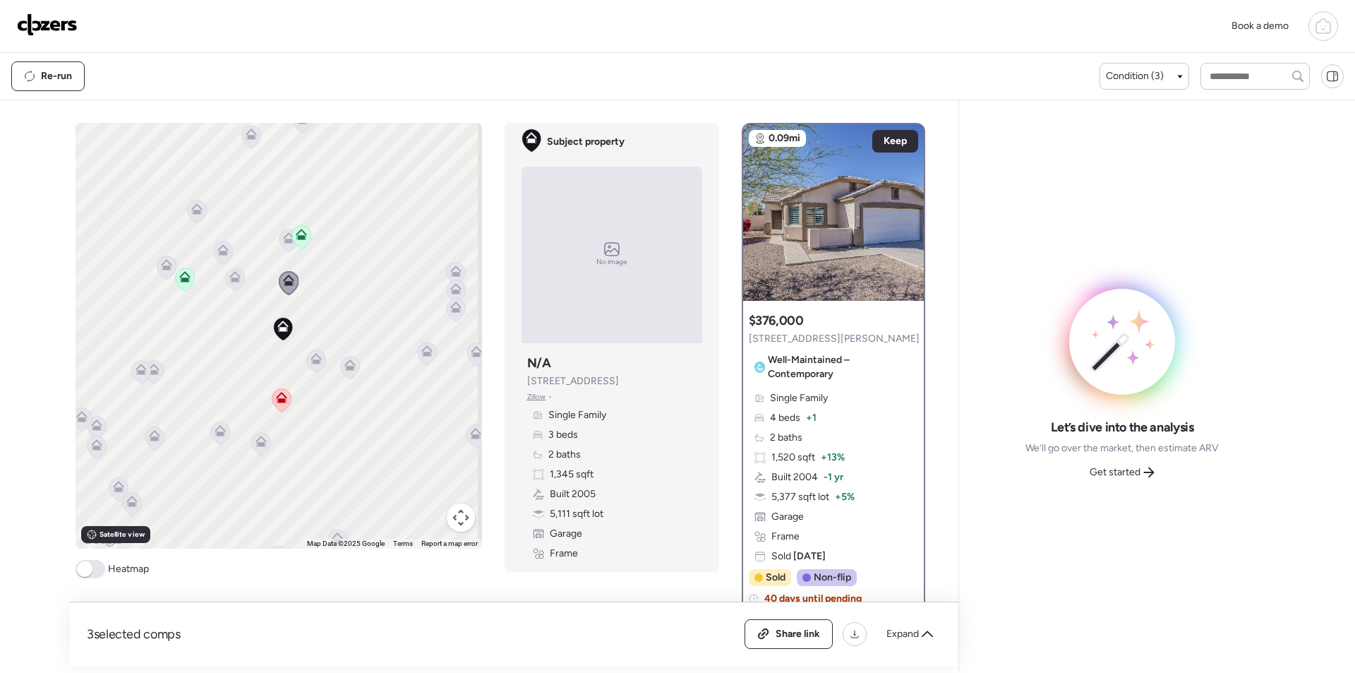
click at [284, 240] on icon at bounding box center [288, 241] width 9 height 4
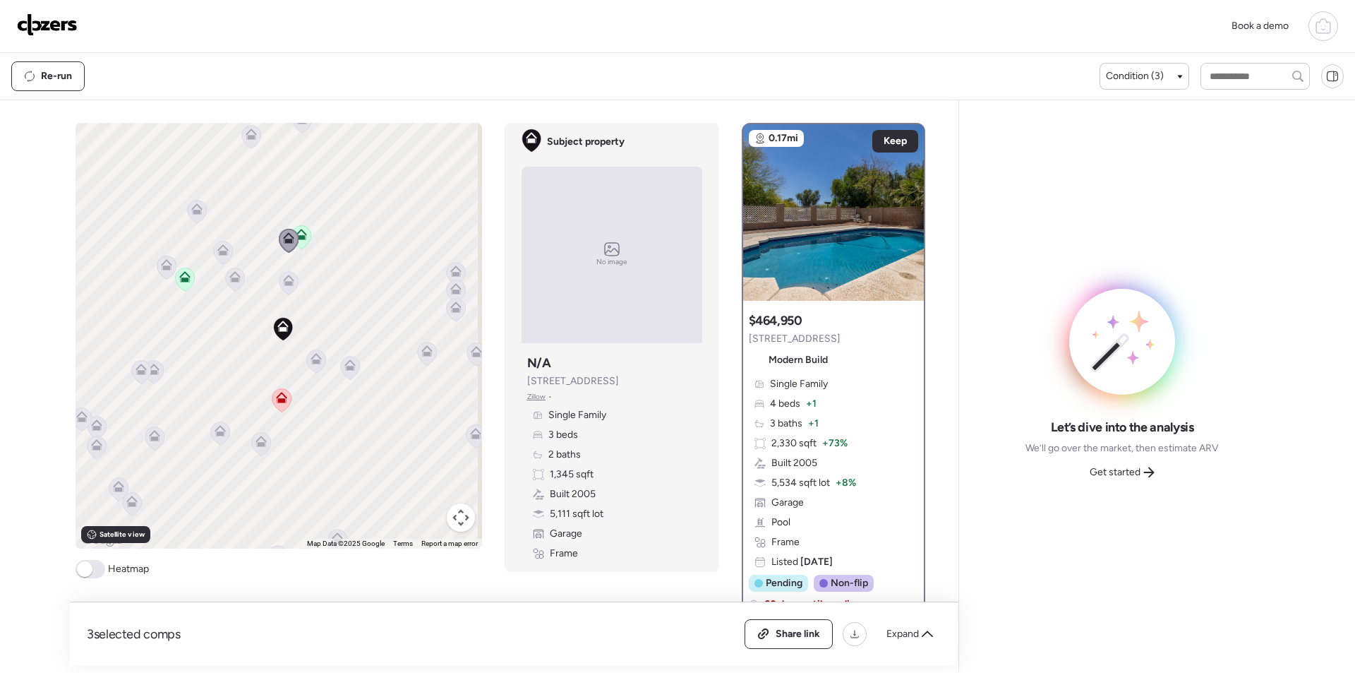
click at [229, 284] on icon at bounding box center [234, 279] width 19 height 23
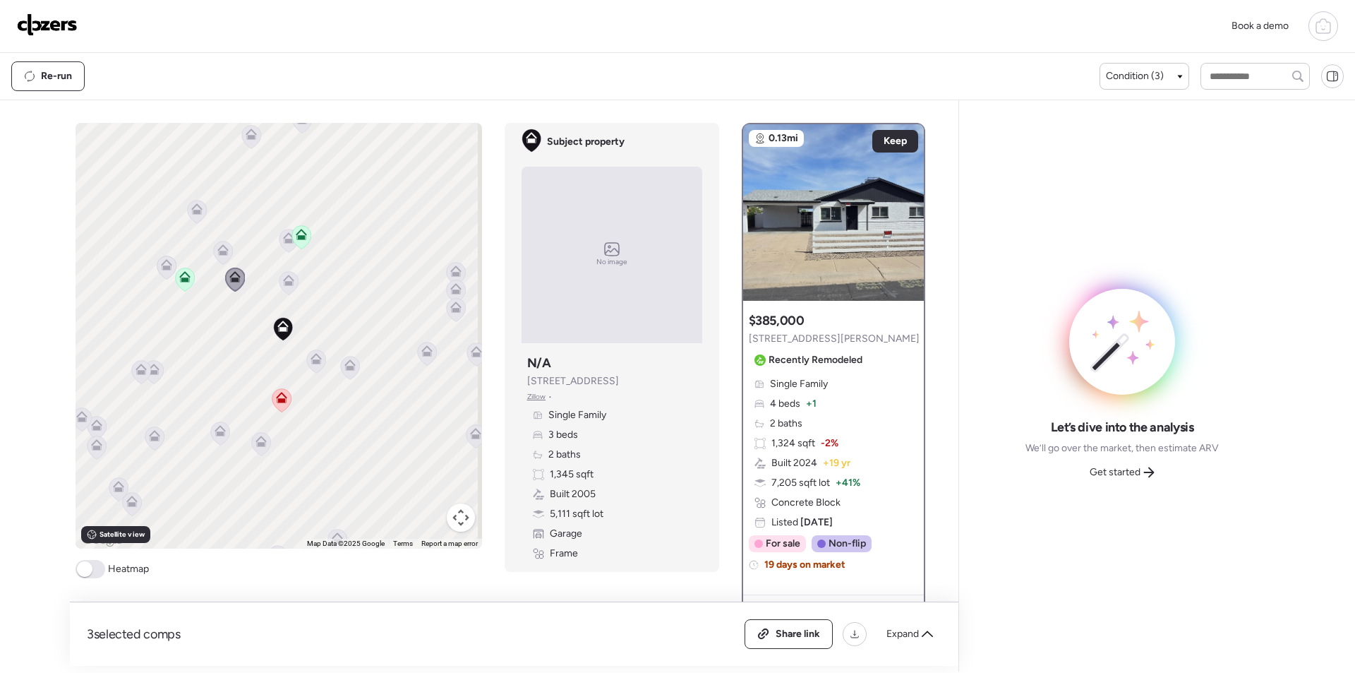
click at [221, 254] on icon at bounding box center [222, 253] width 9 height 4
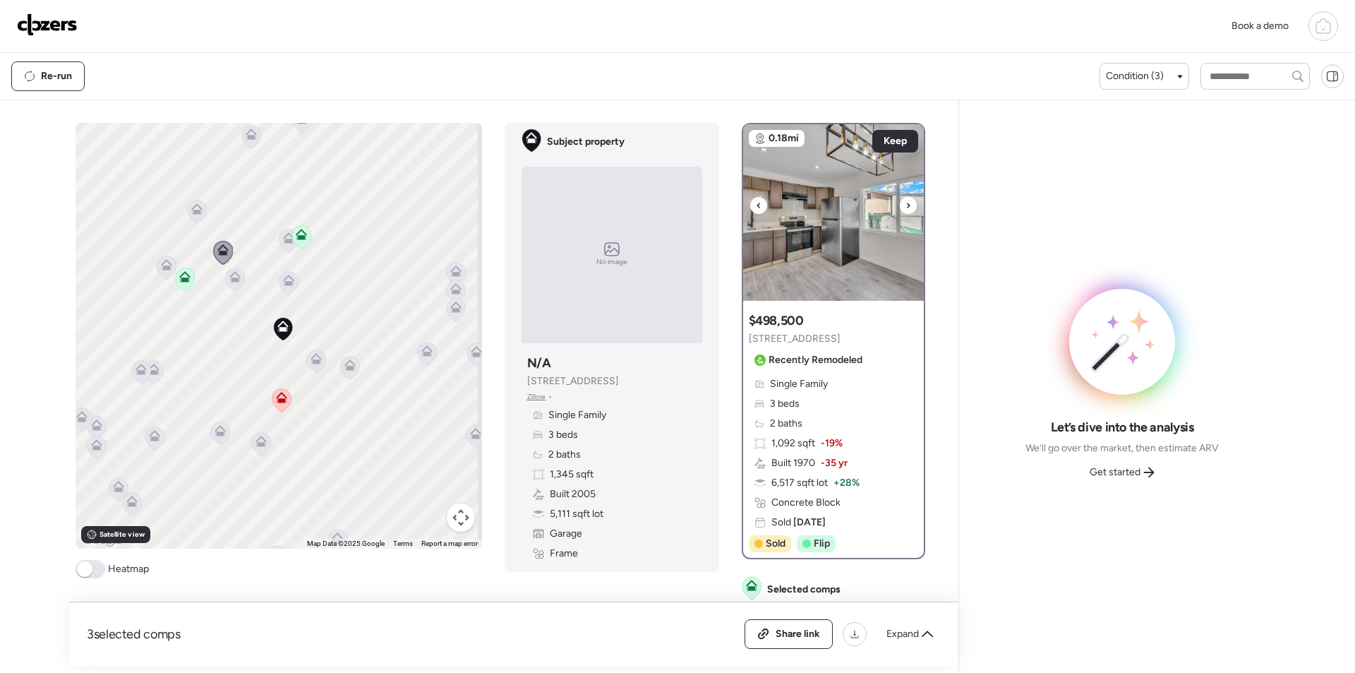
click at [906, 199] on icon at bounding box center [909, 205] width 6 height 17
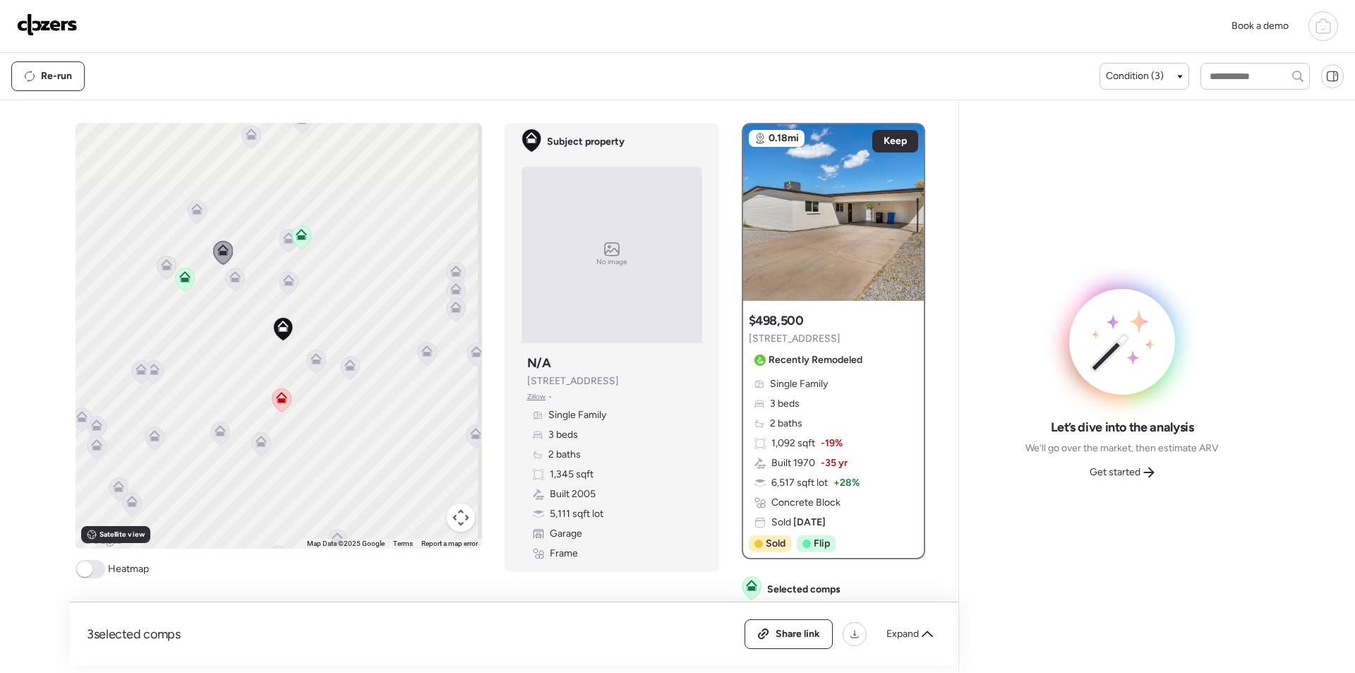
click at [918, 649] on div "3 selected comps All (3) ARV (3) As-is (0) Share link Expand" at bounding box center [514, 634] width 889 height 64
click at [916, 640] on span "Expand" at bounding box center [903, 634] width 32 height 14
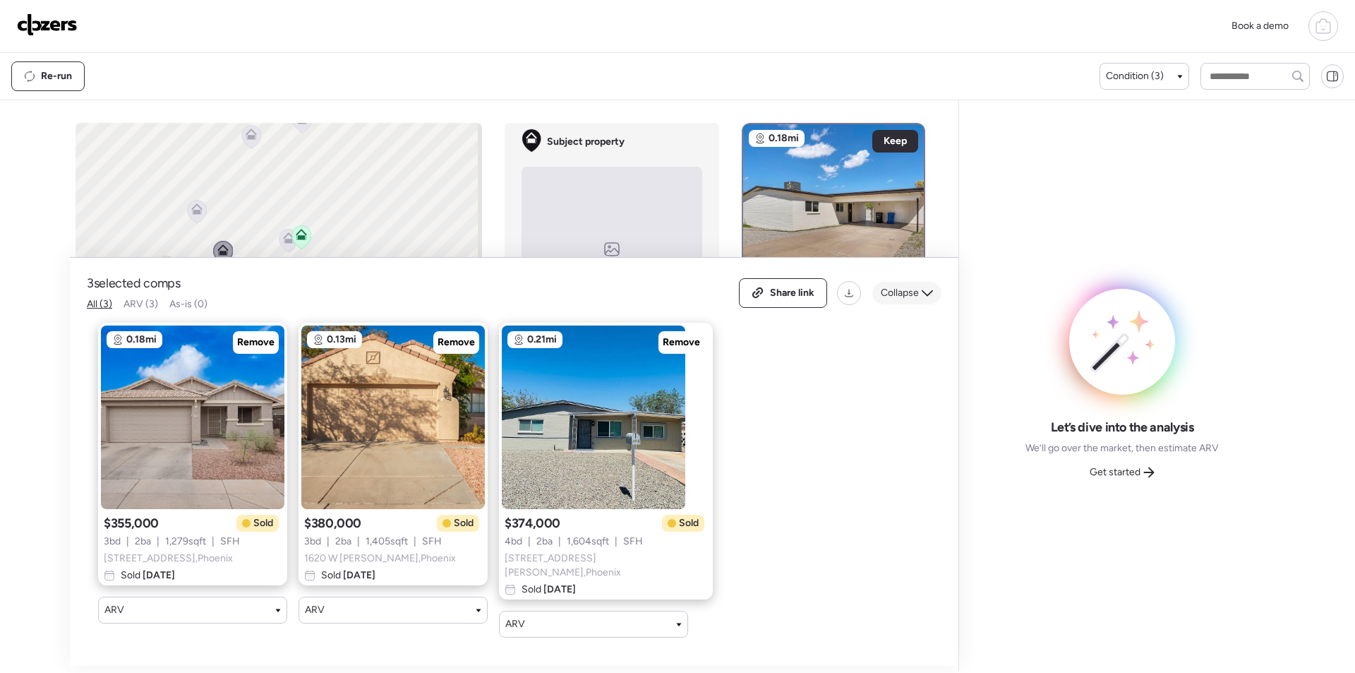
click at [930, 299] on icon at bounding box center [927, 292] width 11 height 11
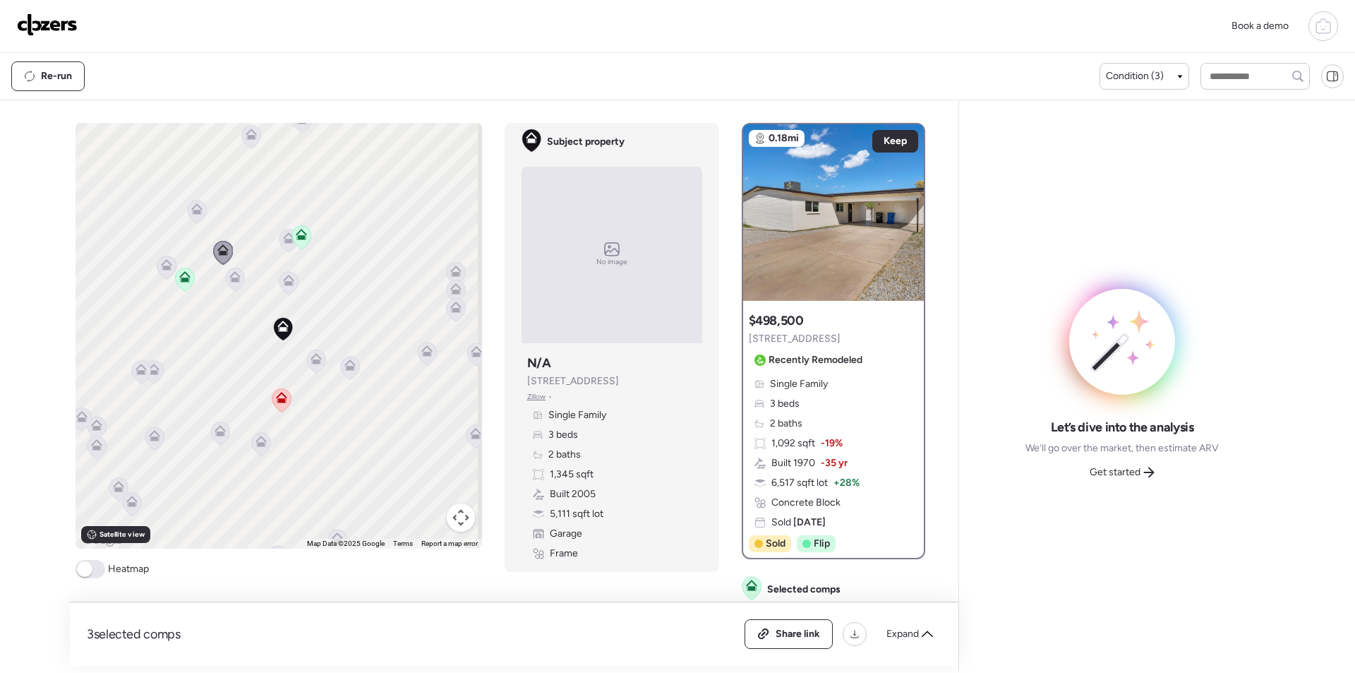
click at [164, 273] on icon at bounding box center [166, 267] width 19 height 23
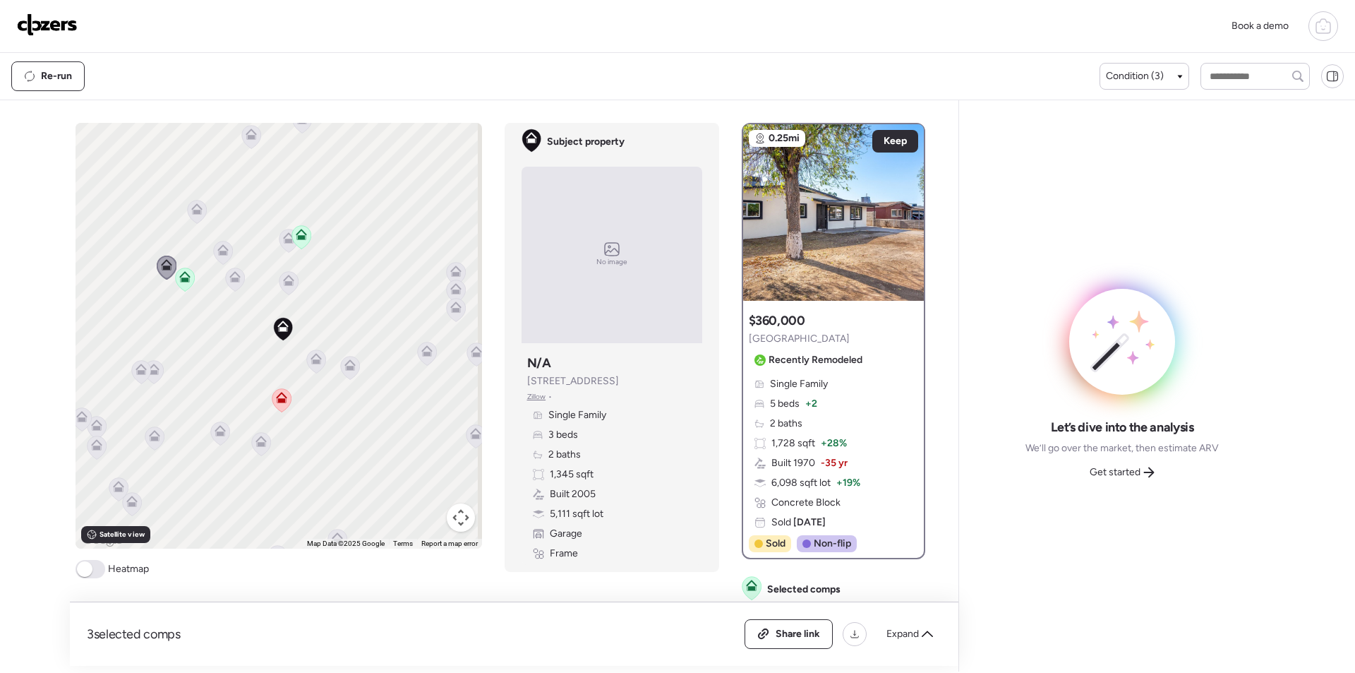
click at [191, 205] on icon at bounding box center [196, 206] width 11 height 6
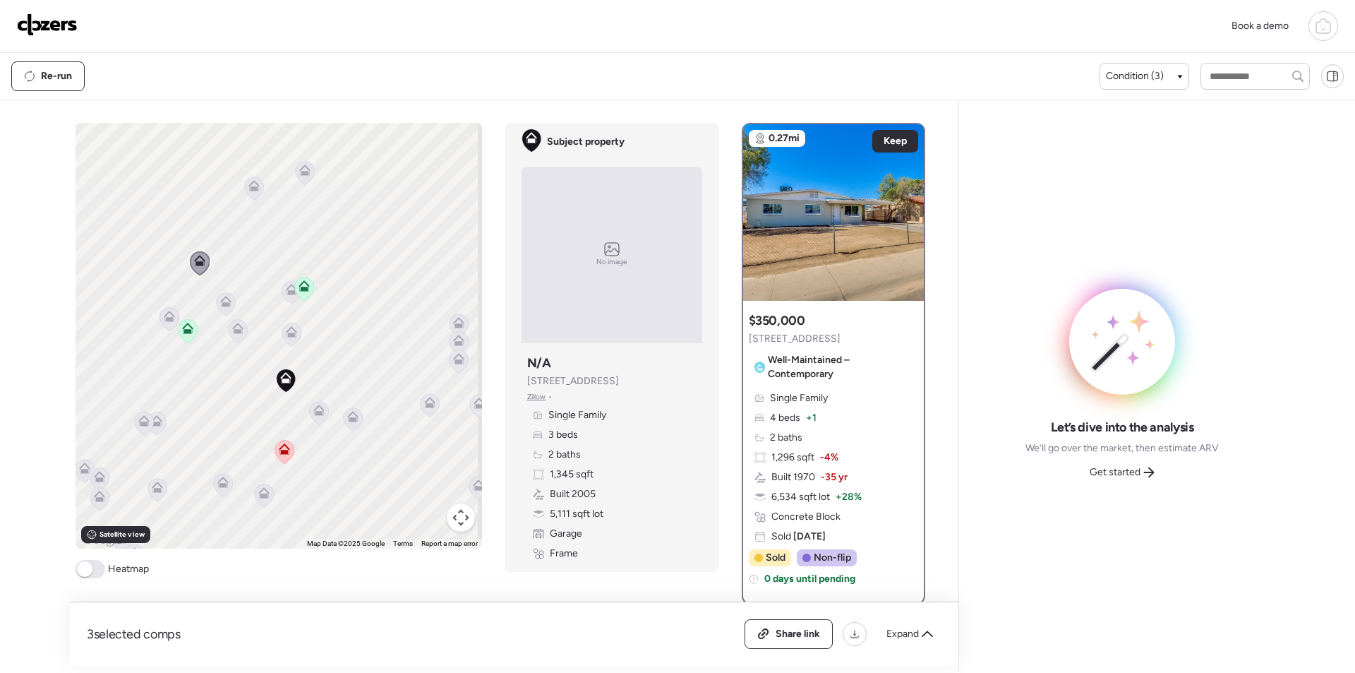
drag, startPoint x: 229, startPoint y: 217, endPoint x: 233, endPoint y: 285, distance: 68.6
click at [233, 285] on div "To activate drag with keyboard, press Alt + Enter. Once in keyboard drag state,…" at bounding box center [279, 336] width 407 height 426
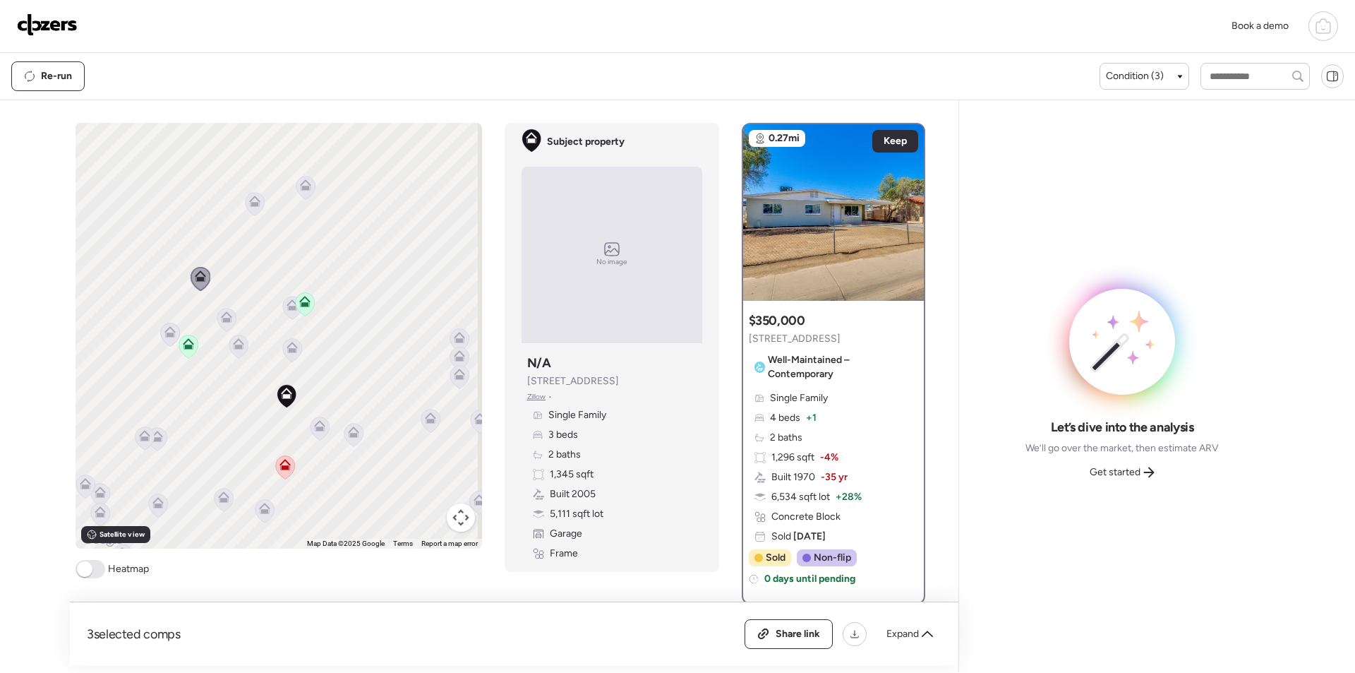
click at [253, 203] on icon at bounding box center [254, 204] width 9 height 4
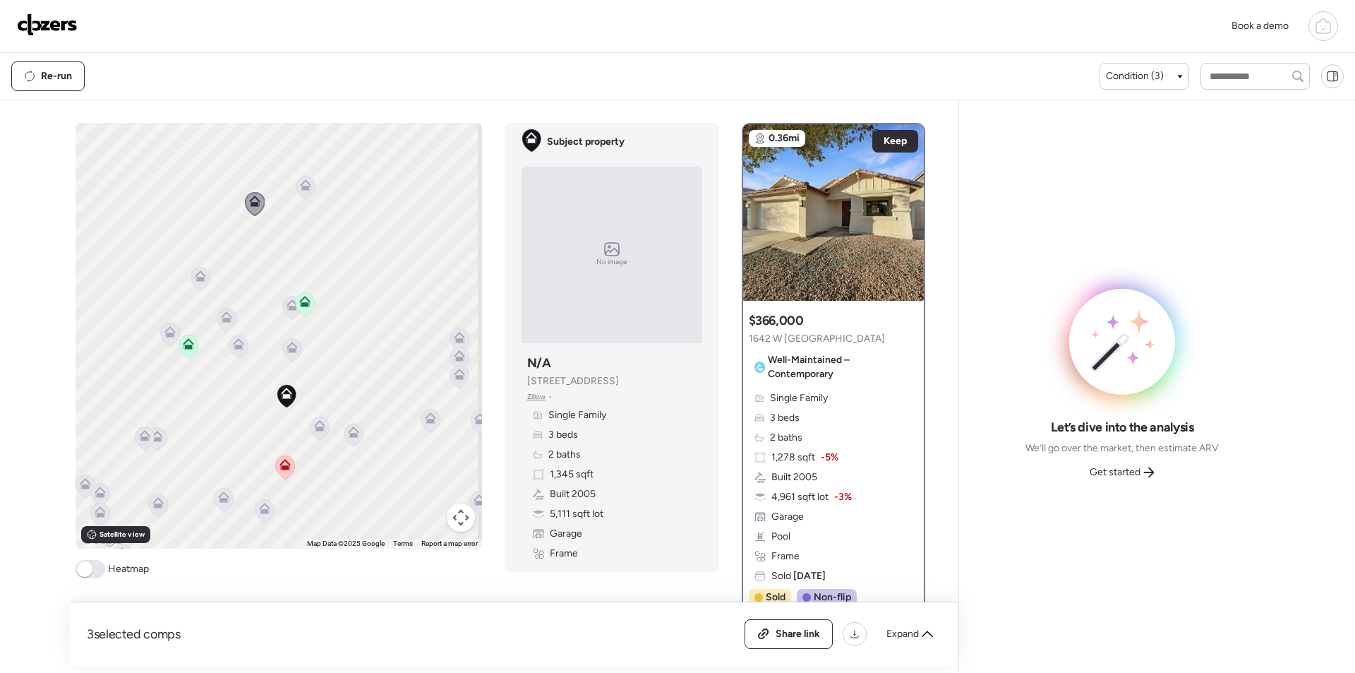
click at [305, 193] on icon at bounding box center [305, 187] width 19 height 23
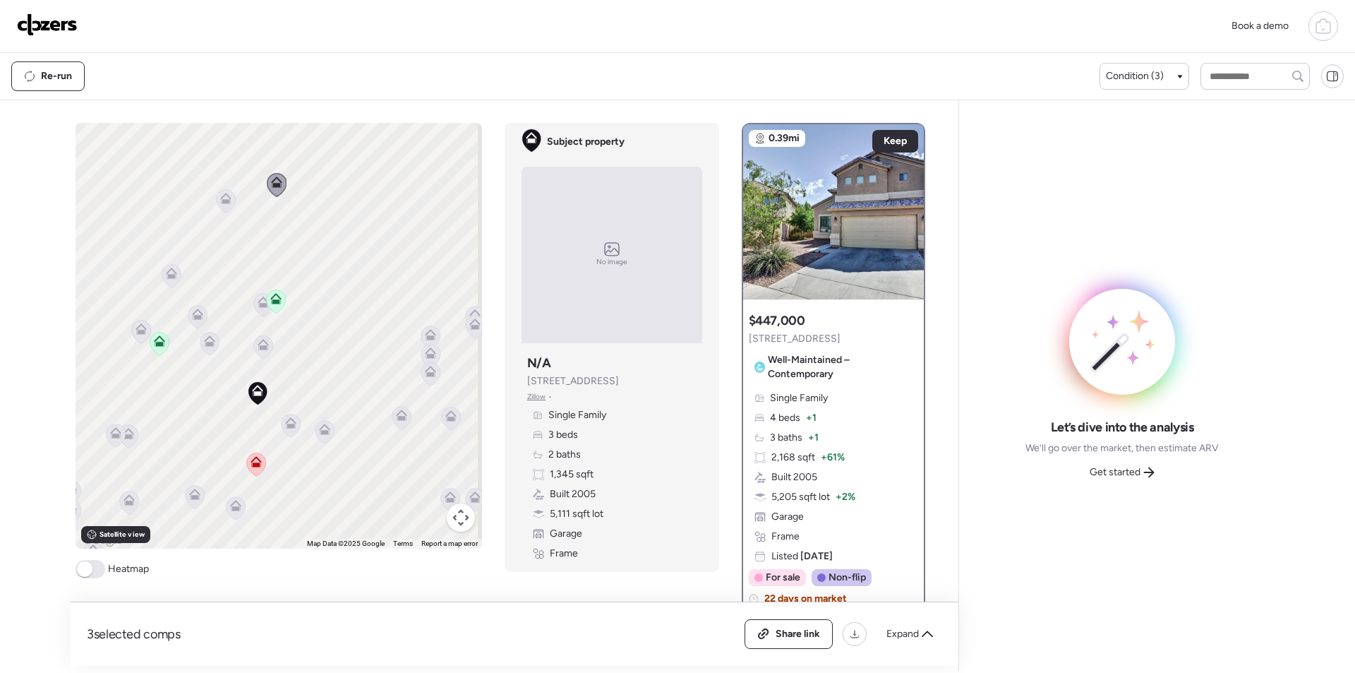
drag, startPoint x: 358, startPoint y: 357, endPoint x: 328, endPoint y: 354, distance: 30.5
click at [328, 354] on div "To activate drag with keyboard, press Alt + Enter. Once in keyboard drag state,…" at bounding box center [279, 336] width 407 height 426
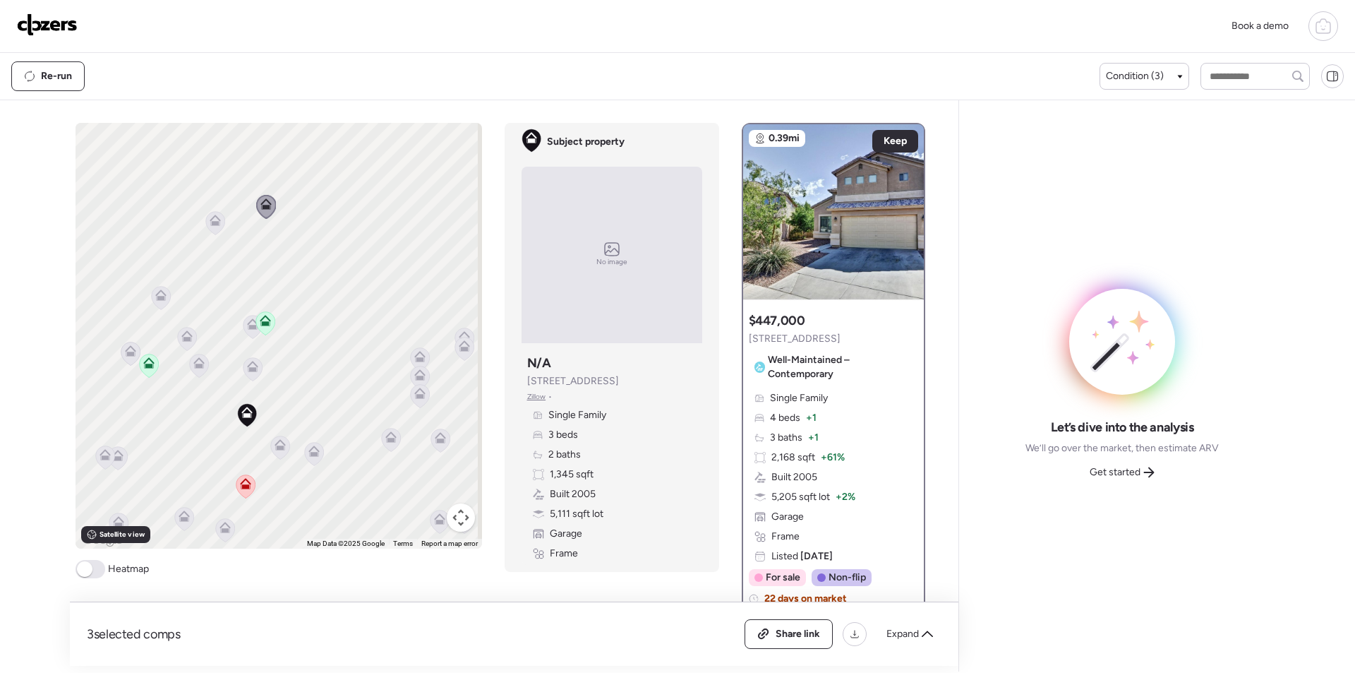
drag, startPoint x: 333, startPoint y: 350, endPoint x: 321, endPoint y: 378, distance: 30.7
click at [320, 378] on div "To activate drag with keyboard, press Alt + Enter. Once in keyboard drag state,…" at bounding box center [279, 336] width 407 height 426
click at [417, 361] on icon at bounding box center [416, 362] width 11 height 11
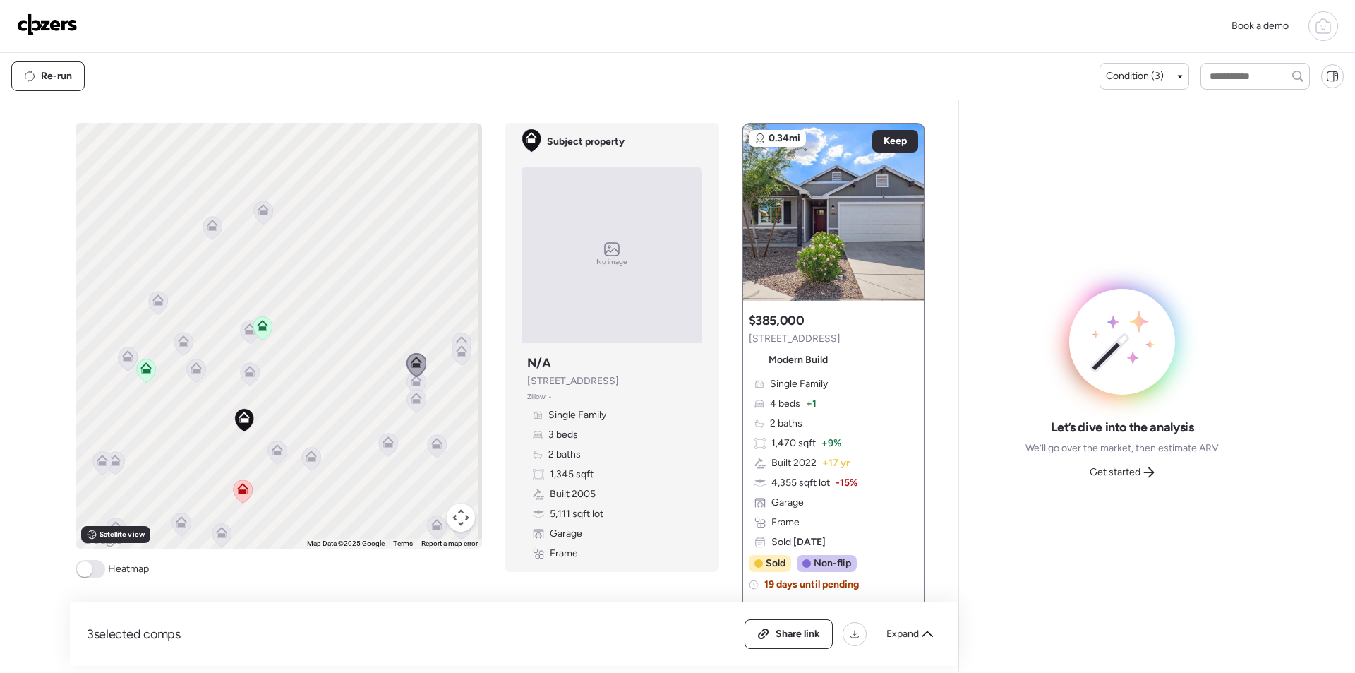
click at [414, 377] on div at bounding box center [417, 366] width 20 height 26
click at [412, 383] on icon at bounding box center [416, 383] width 9 height 4
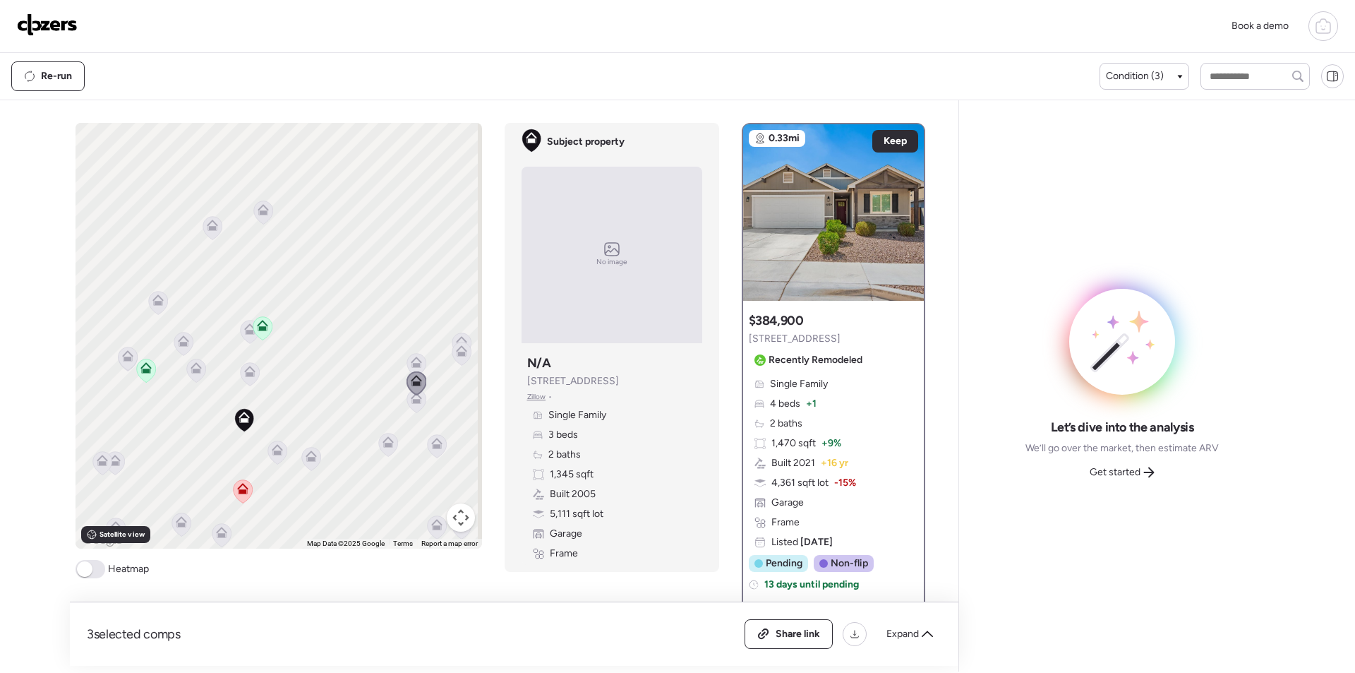
click at [407, 405] on icon at bounding box center [416, 400] width 19 height 23
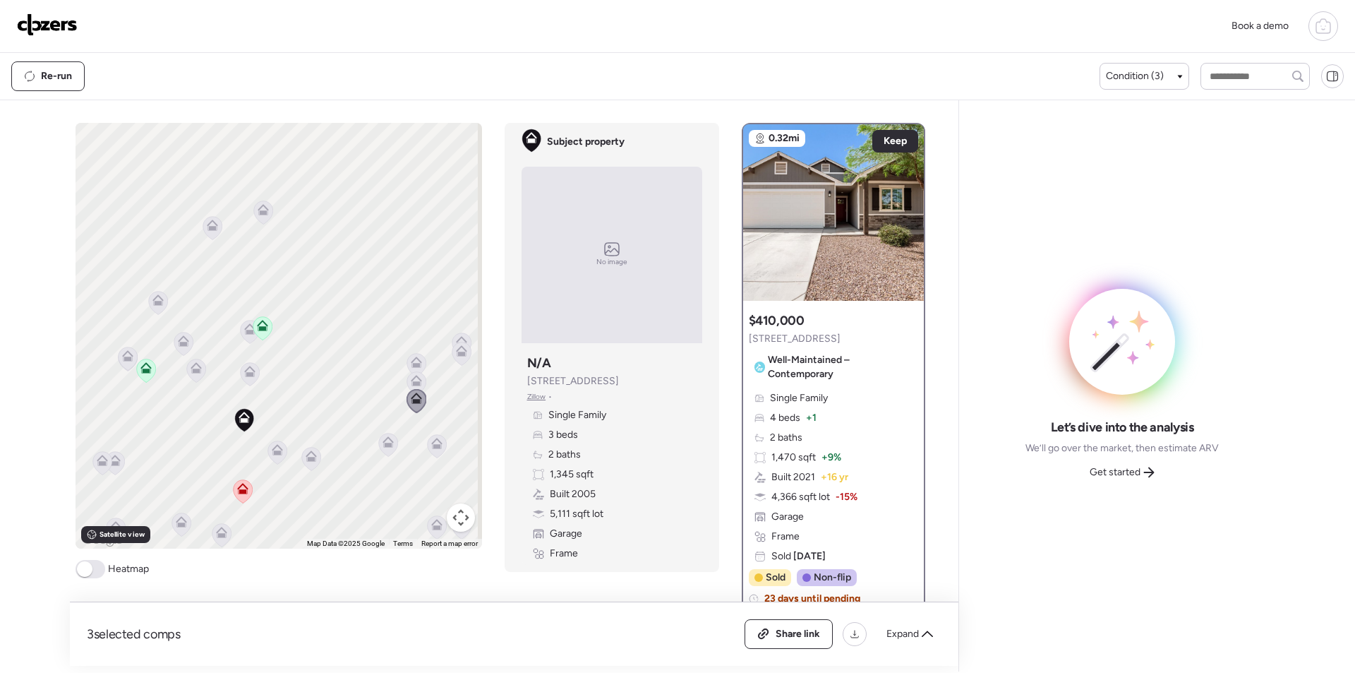
click at [462, 344] on icon at bounding box center [461, 353] width 19 height 23
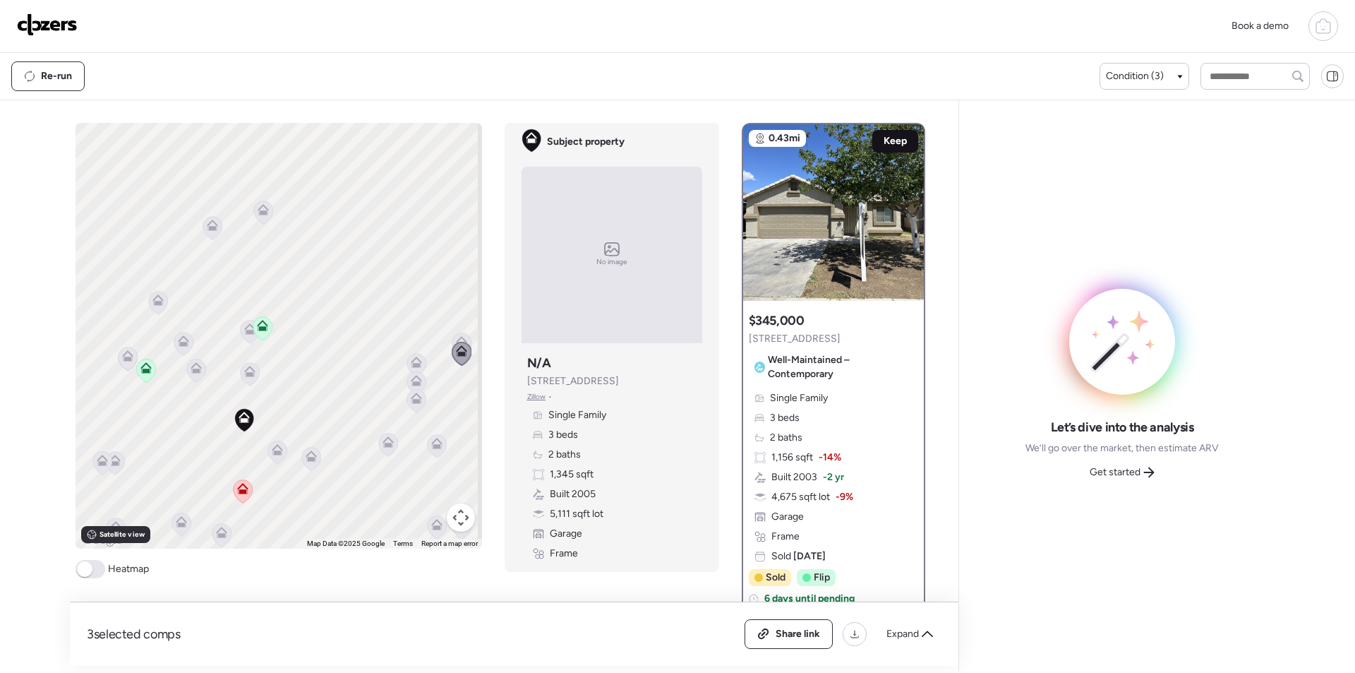
click at [888, 142] on span "Keep" at bounding box center [895, 141] width 23 height 14
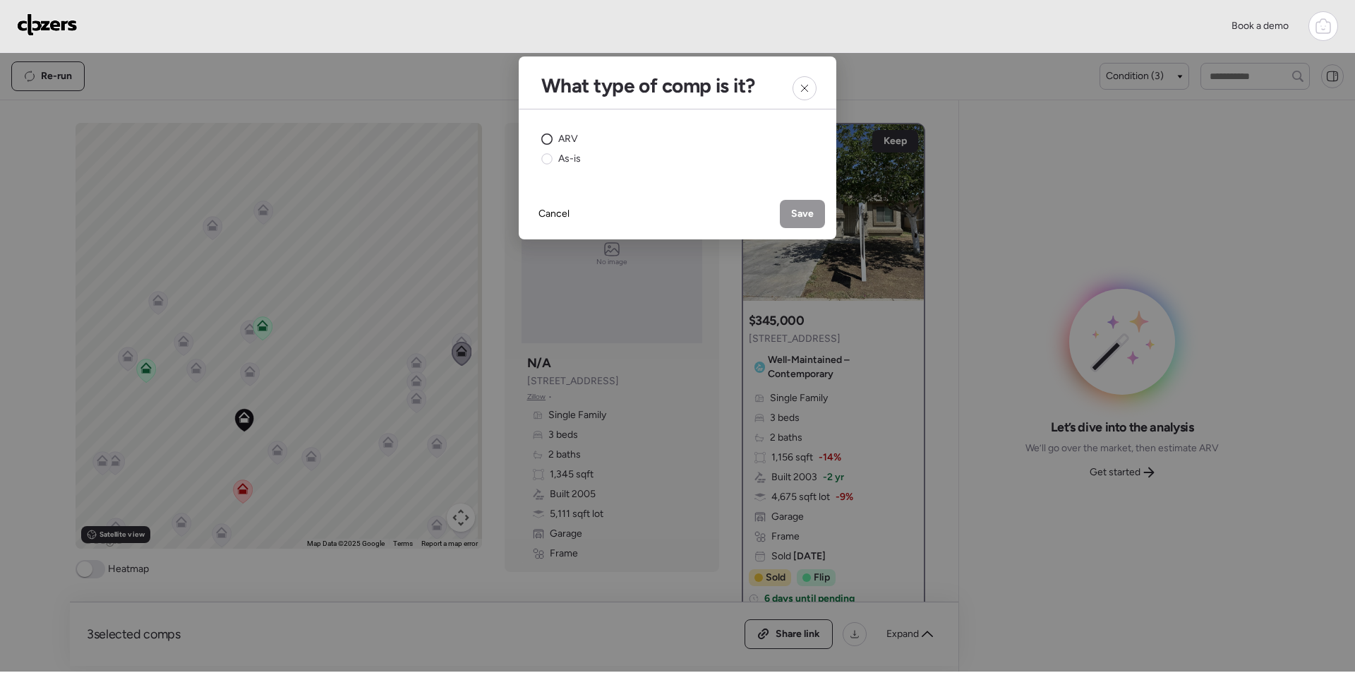
click at [558, 133] on div "ARV" at bounding box center [559, 139] width 37 height 14
drag, startPoint x: 803, startPoint y: 213, endPoint x: 890, endPoint y: 265, distance: 100.4
click at [804, 213] on span "Save" at bounding box center [802, 214] width 23 height 14
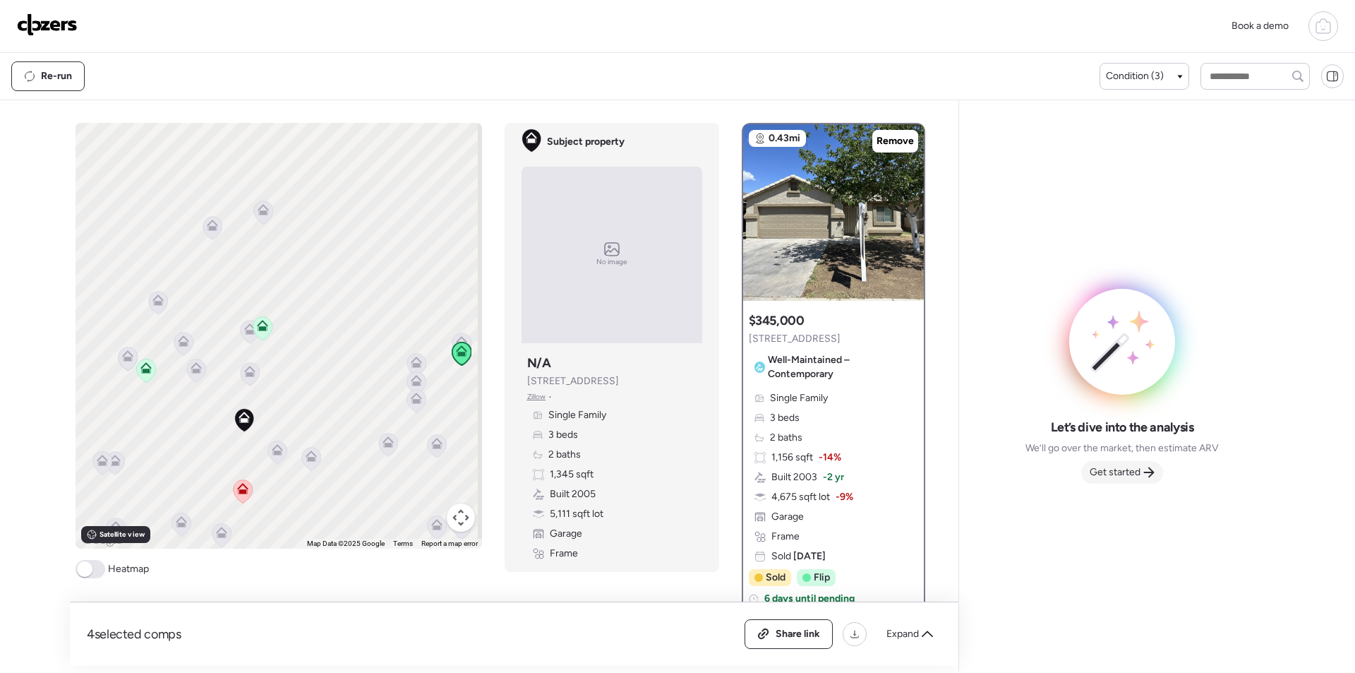
click at [1137, 474] on span "Get started" at bounding box center [1115, 472] width 51 height 14
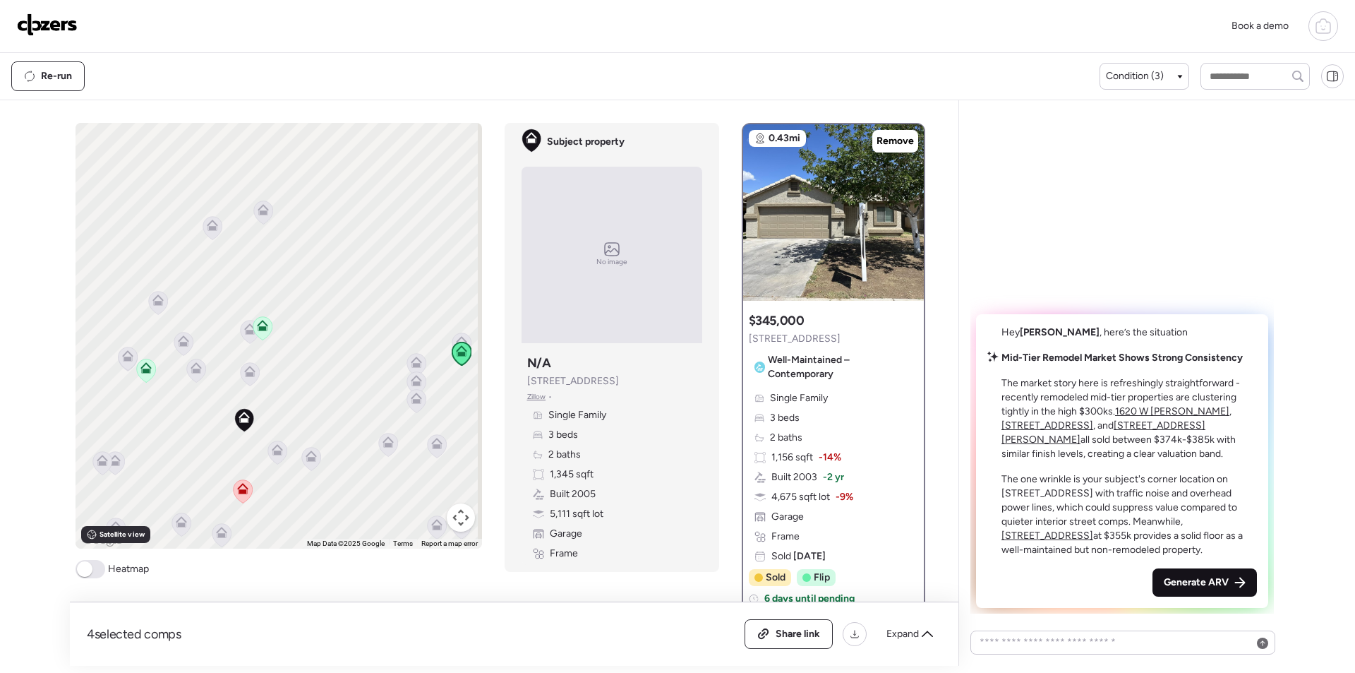
click at [1170, 584] on span "Generate ARV" at bounding box center [1196, 582] width 65 height 14
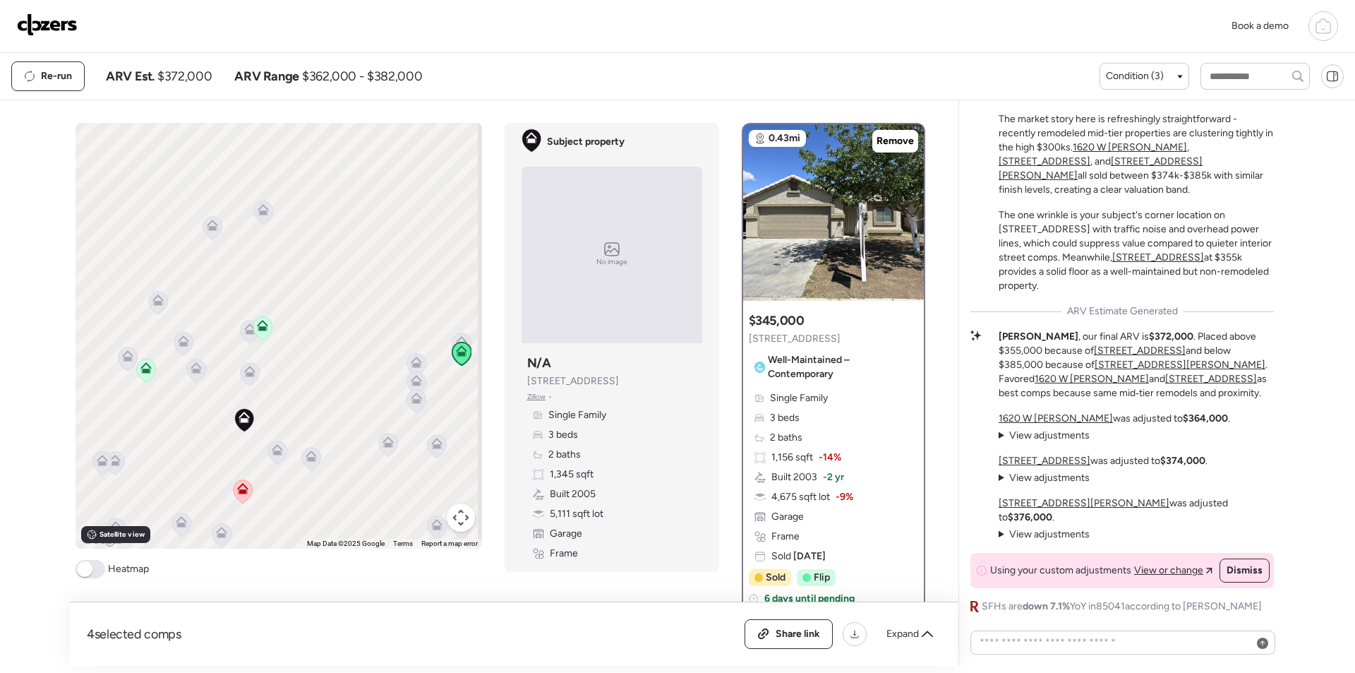
click at [188, 80] on span "$372,000" at bounding box center [184, 76] width 54 height 17
click at [188, 79] on span "$372,000" at bounding box center [184, 76] width 54 height 17
copy span "372,000"
click at [794, 639] on span "Share link" at bounding box center [798, 634] width 44 height 14
click at [53, 32] on img at bounding box center [47, 24] width 61 height 23
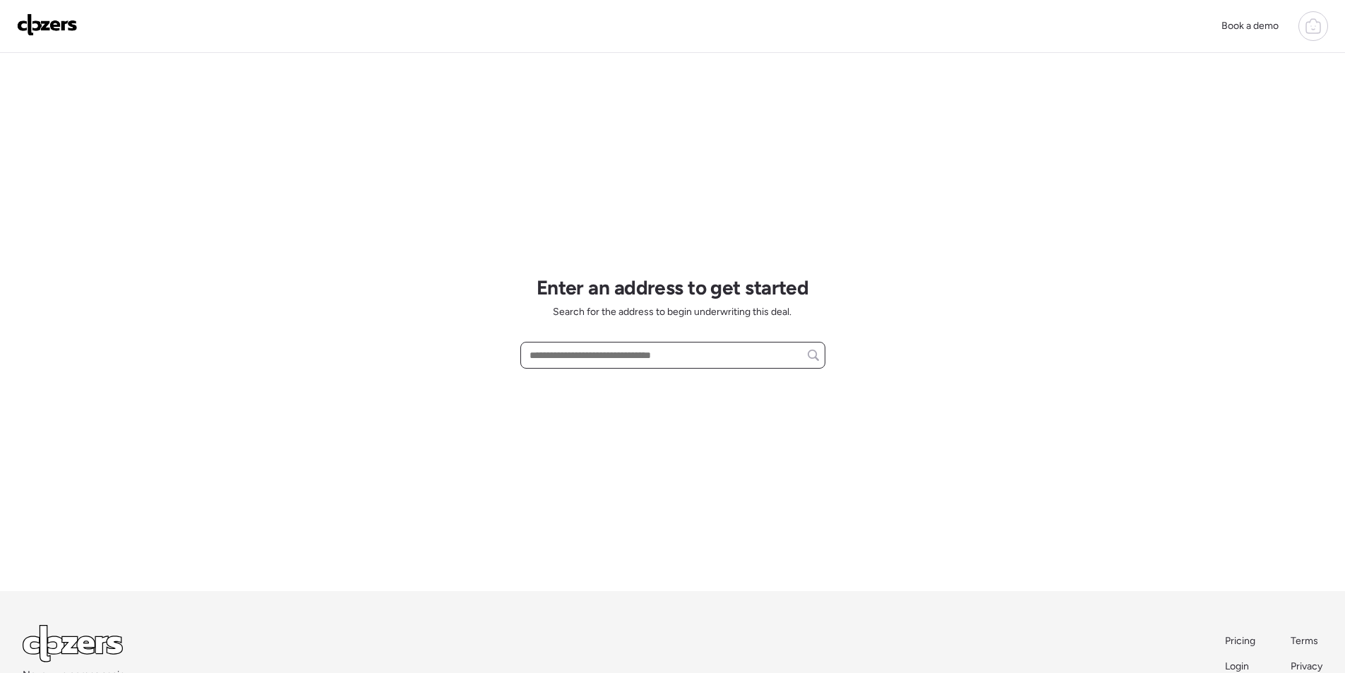
click at [634, 365] on input "text" at bounding box center [673, 355] width 292 height 20
paste input "**********"
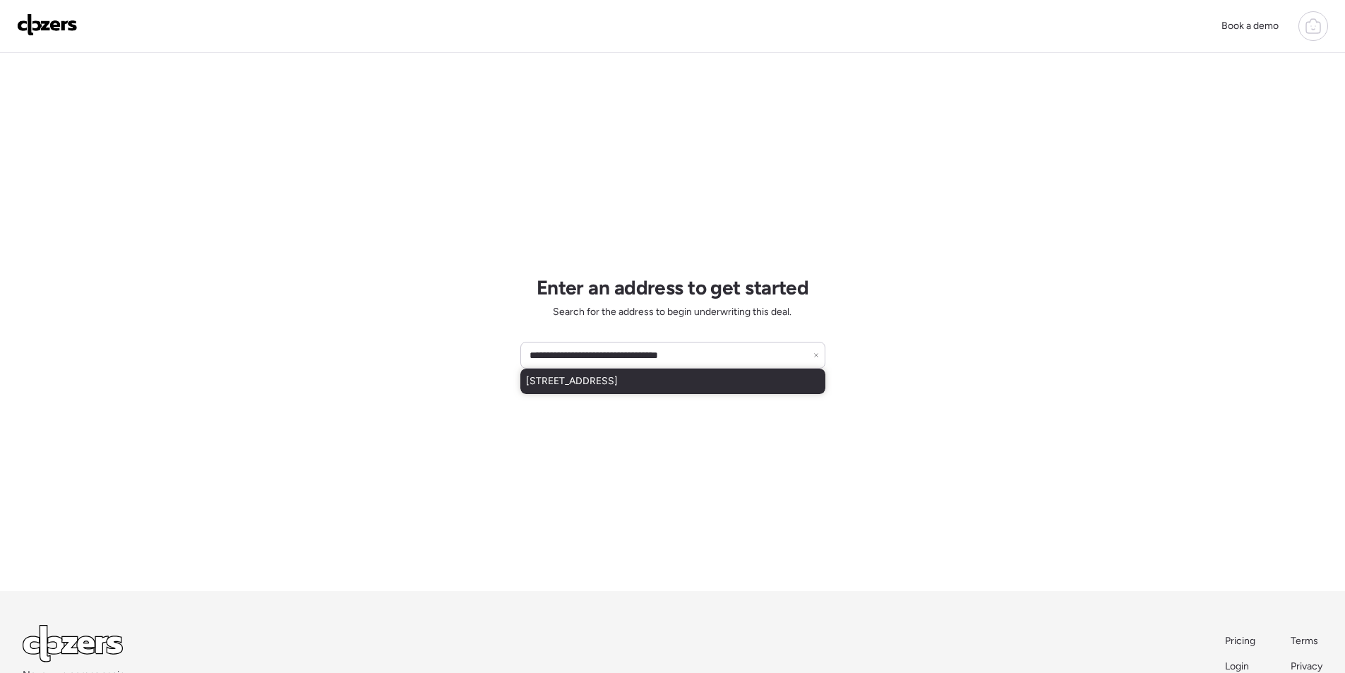
click at [616, 378] on span "[STREET_ADDRESS]" at bounding box center [572, 381] width 92 height 14
type input "**********"
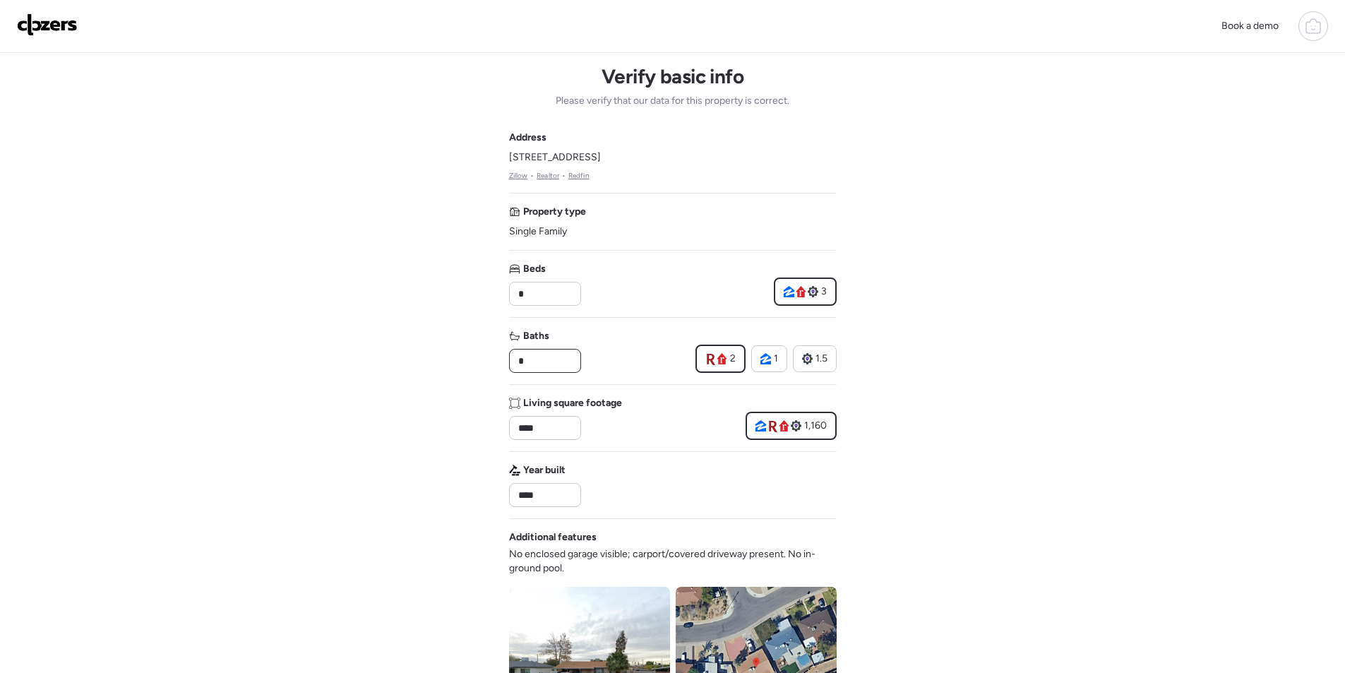
click at [536, 366] on input "*" at bounding box center [544, 361] width 59 height 20
type input "***"
click at [1159, 445] on div "Book a demo Verify basic info Please verify that our data for this property is …" at bounding box center [672, 604] width 1345 height 1208
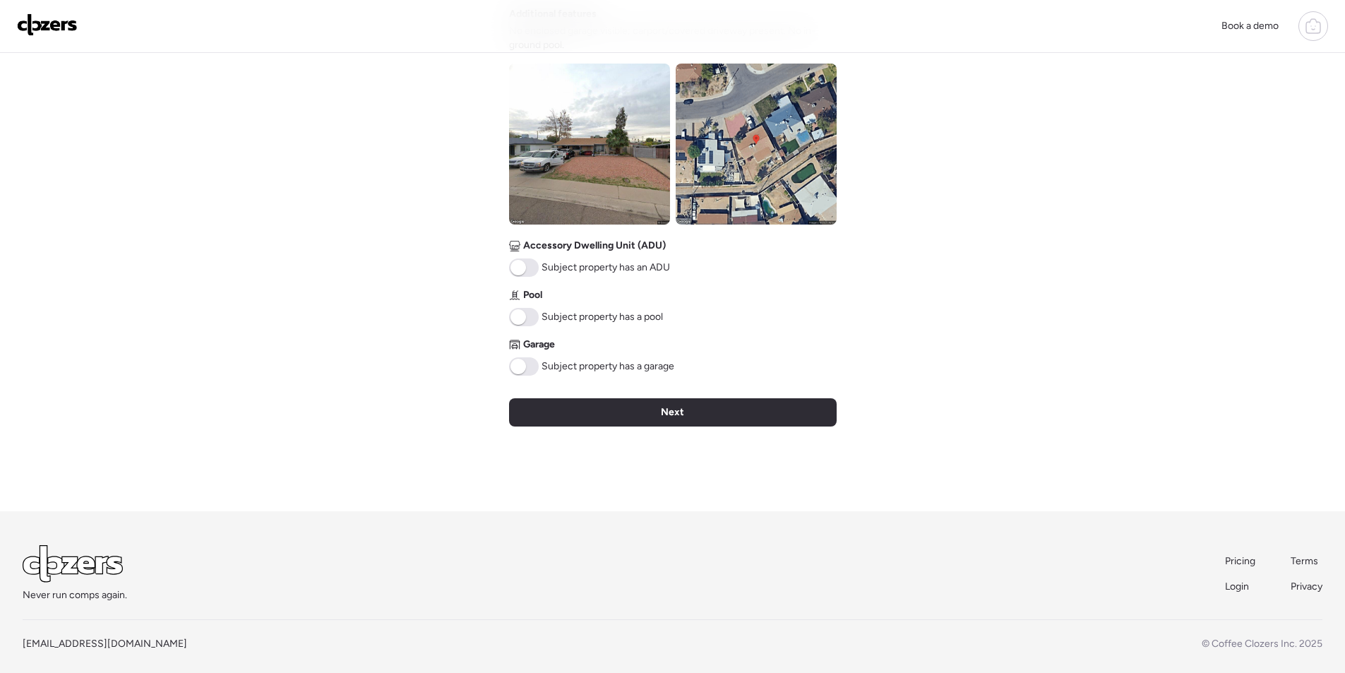
scroll to position [522, 0]
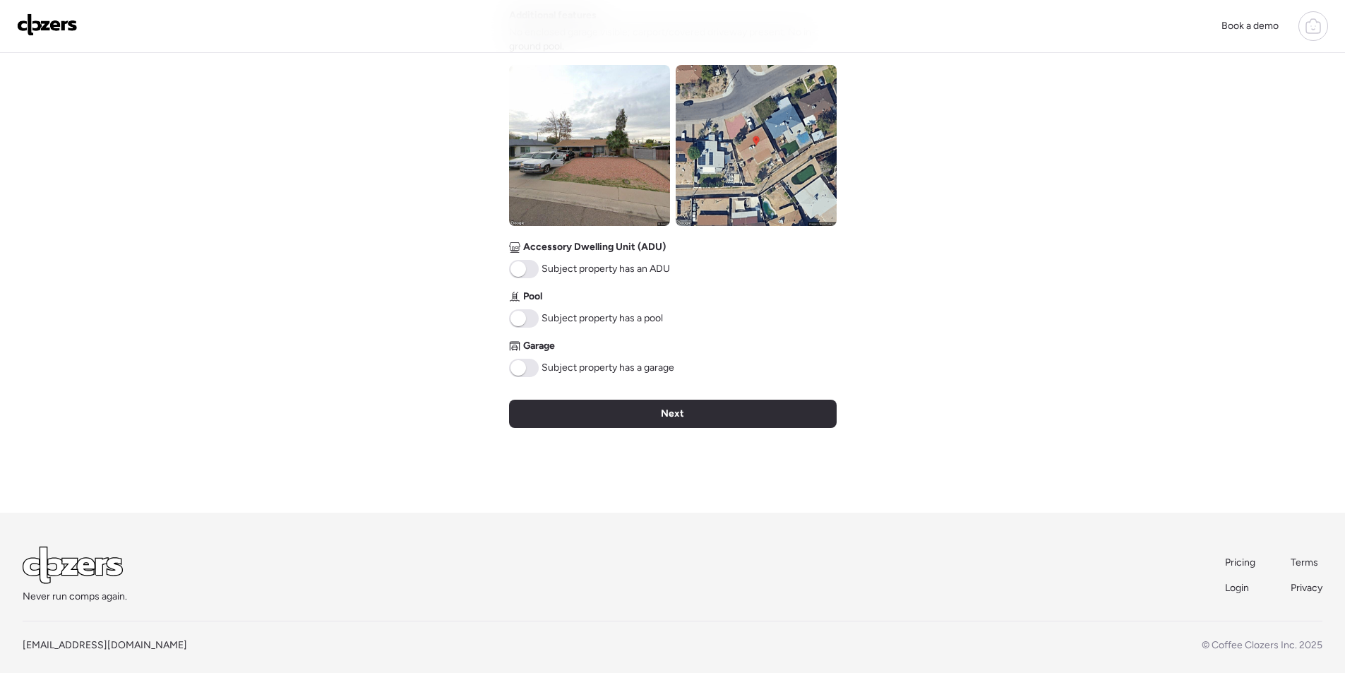
click at [581, 137] on img at bounding box center [589, 145] width 161 height 161
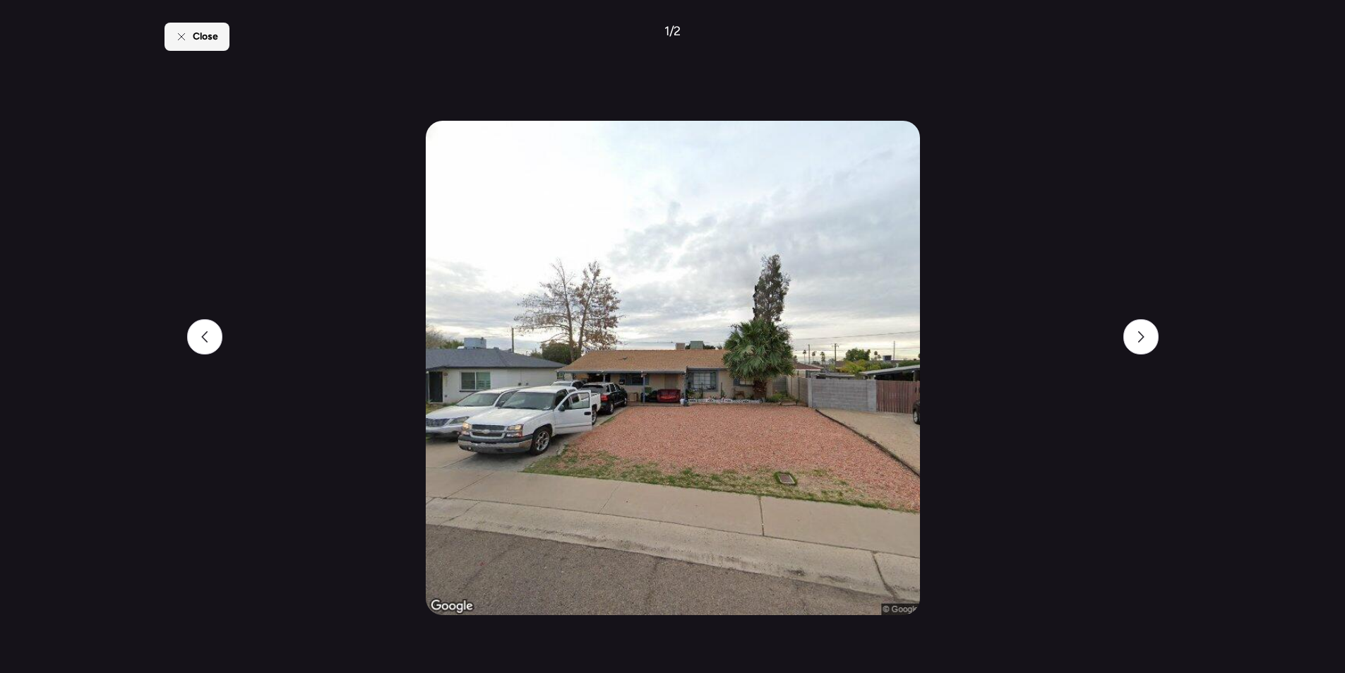
click at [228, 40] on div "Close" at bounding box center [196, 37] width 65 height 28
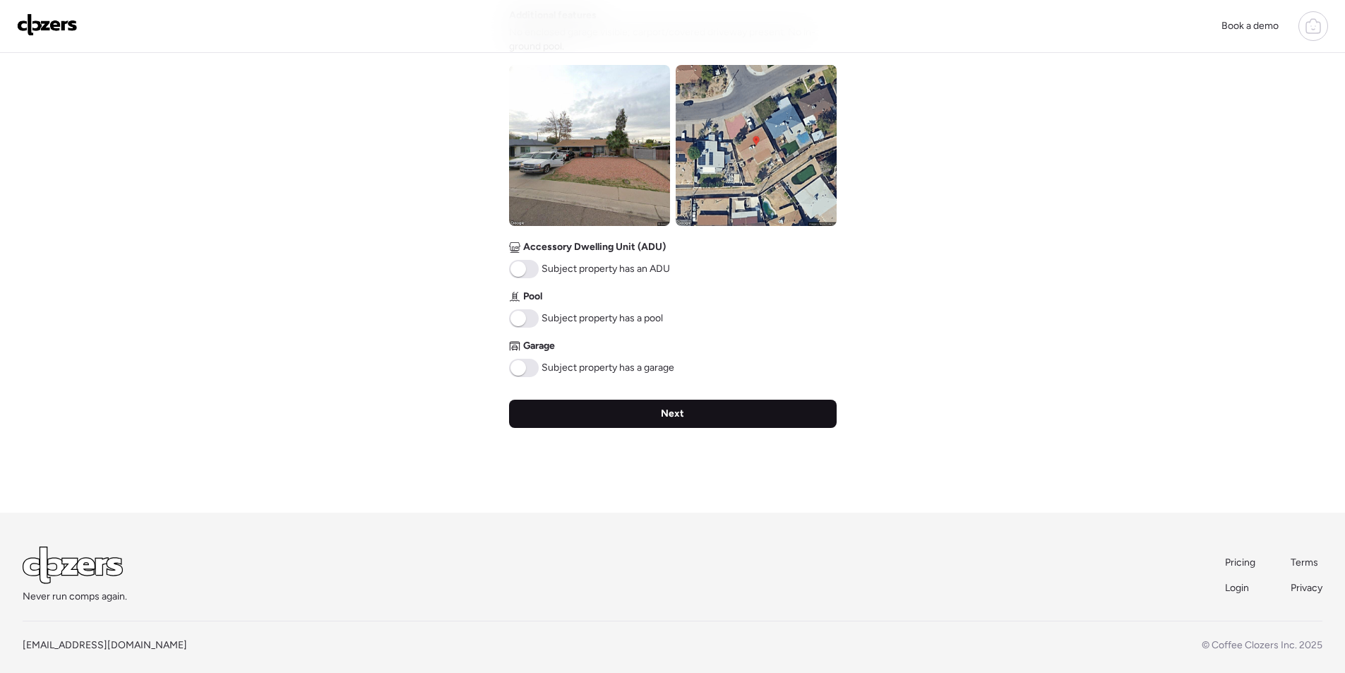
click at [642, 420] on div "Next" at bounding box center [673, 414] width 328 height 28
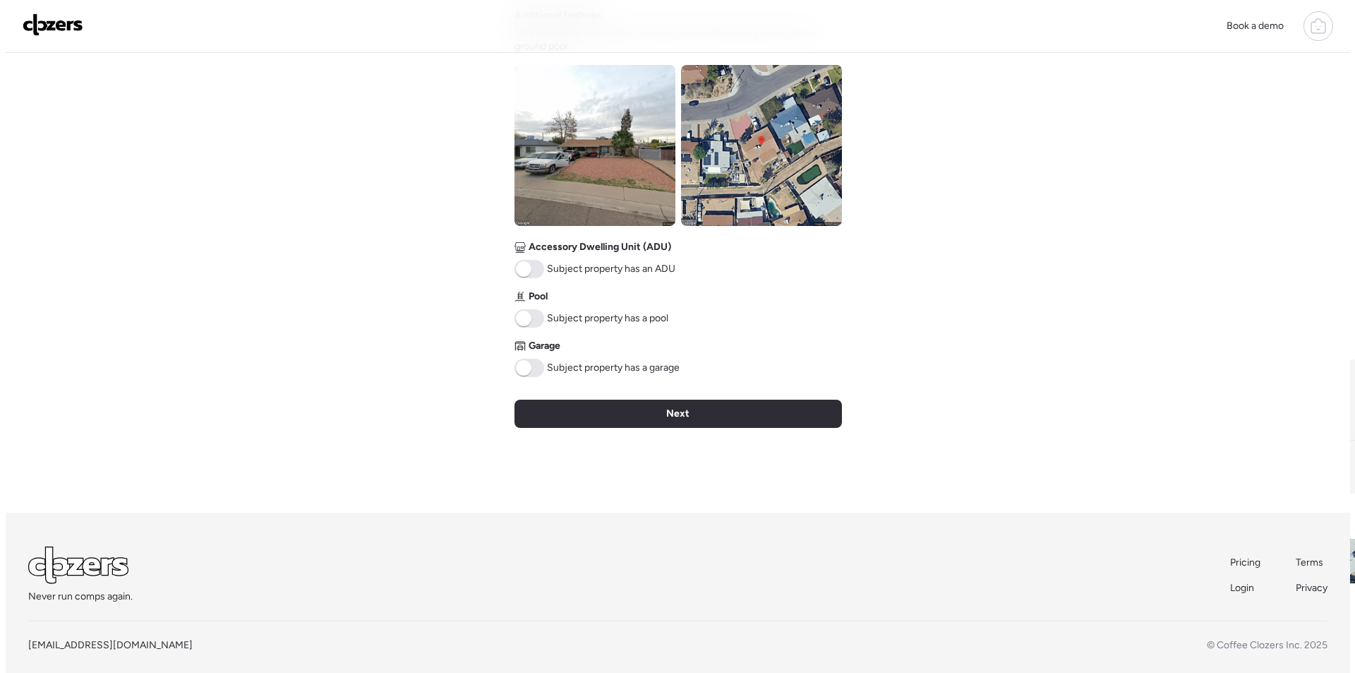
scroll to position [0, 0]
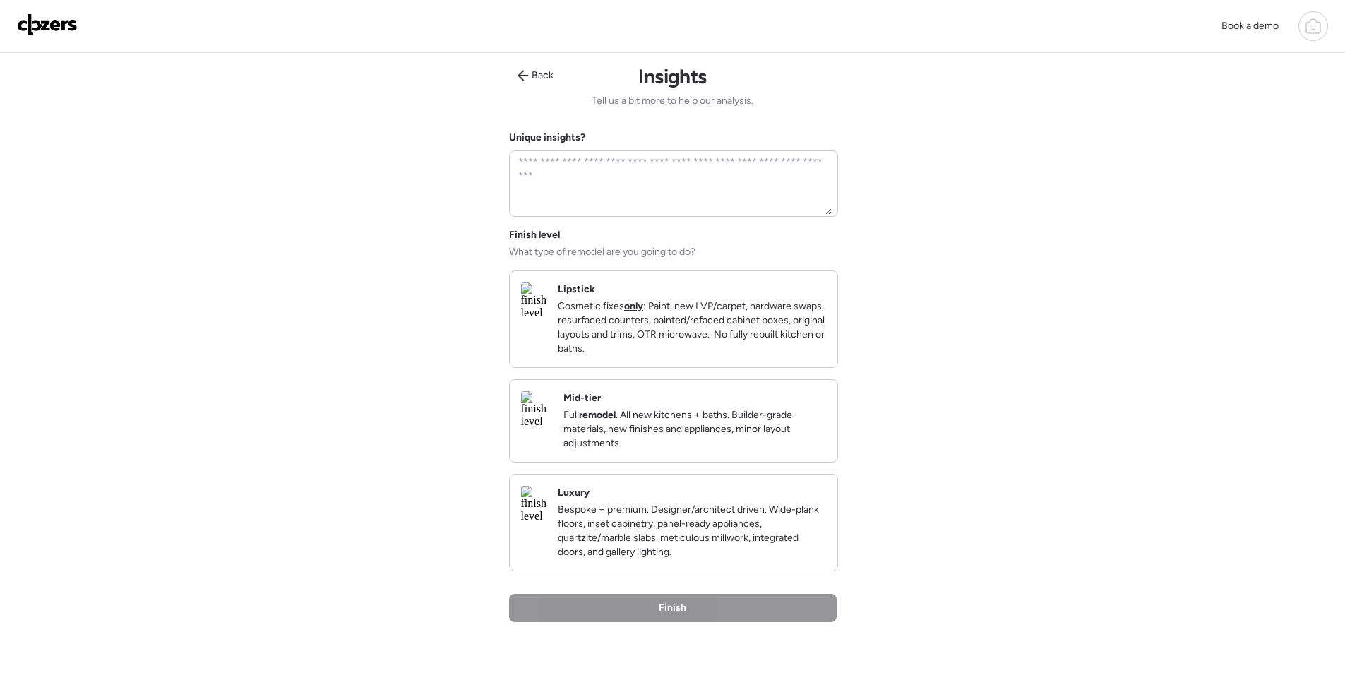
drag, startPoint x: 813, startPoint y: 452, endPoint x: 803, endPoint y: 453, distance: 10.0
click at [814, 450] on p "Full remodel . All new kitchens + baths. Builder-grade materials, new finishes …" at bounding box center [694, 429] width 263 height 42
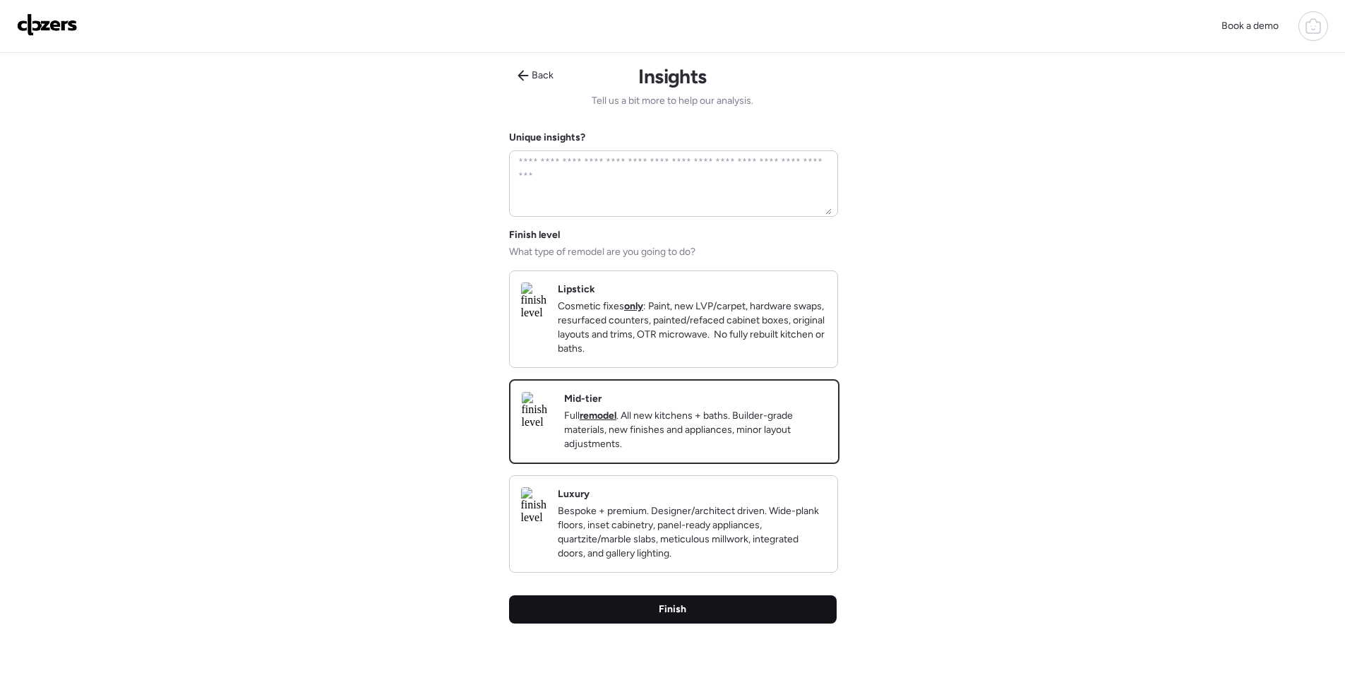
click at [723, 616] on div "Finish" at bounding box center [673, 609] width 328 height 28
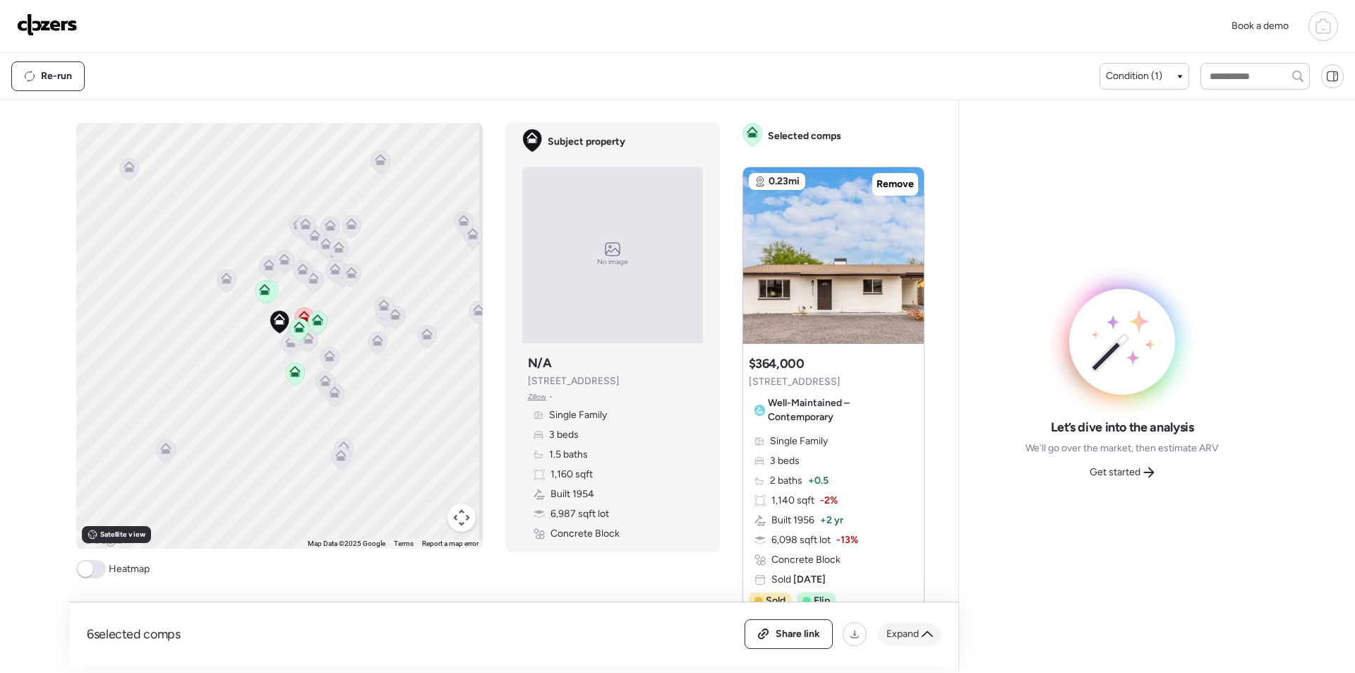
click at [916, 630] on span "Expand" at bounding box center [903, 634] width 32 height 14
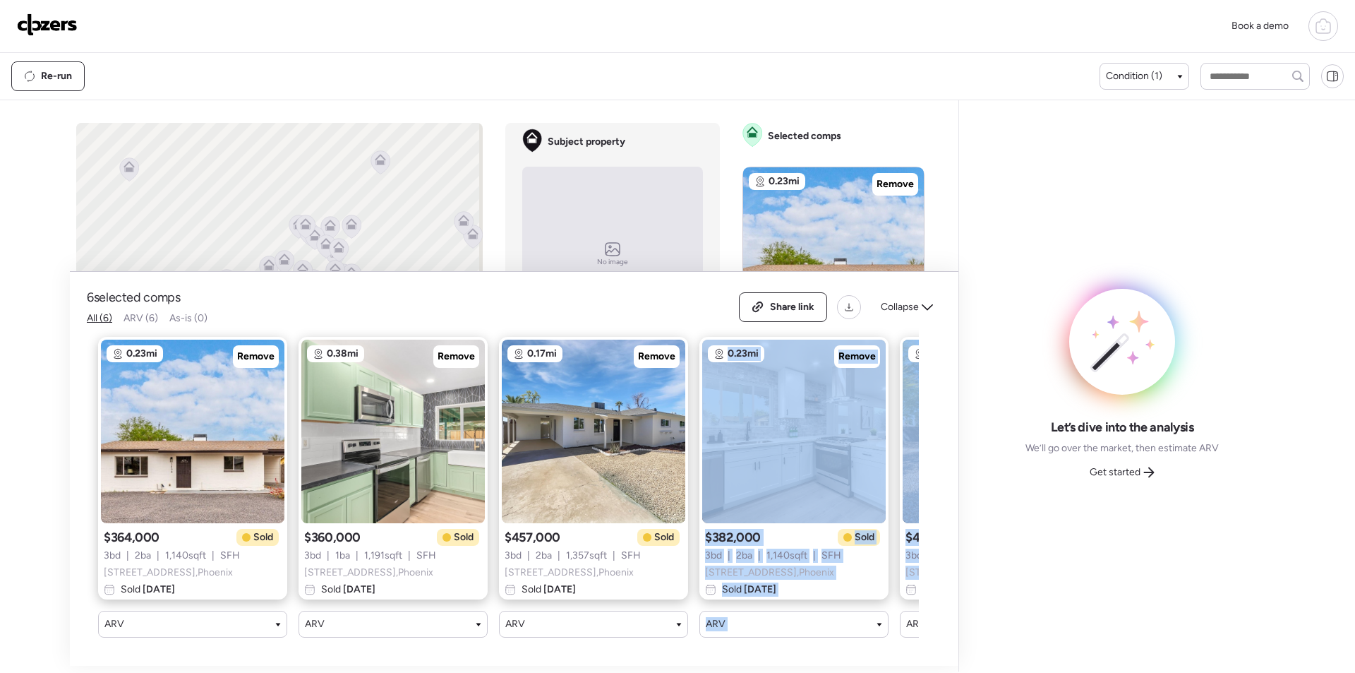
drag, startPoint x: 580, startPoint y: 653, endPoint x: 899, endPoint y: 647, distance: 318.5
click at [899, 647] on div "6 selected comps All (6) ARV (6) As-is (0) Share link Collapse 0.23mi Remove $3…" at bounding box center [514, 469] width 889 height 394
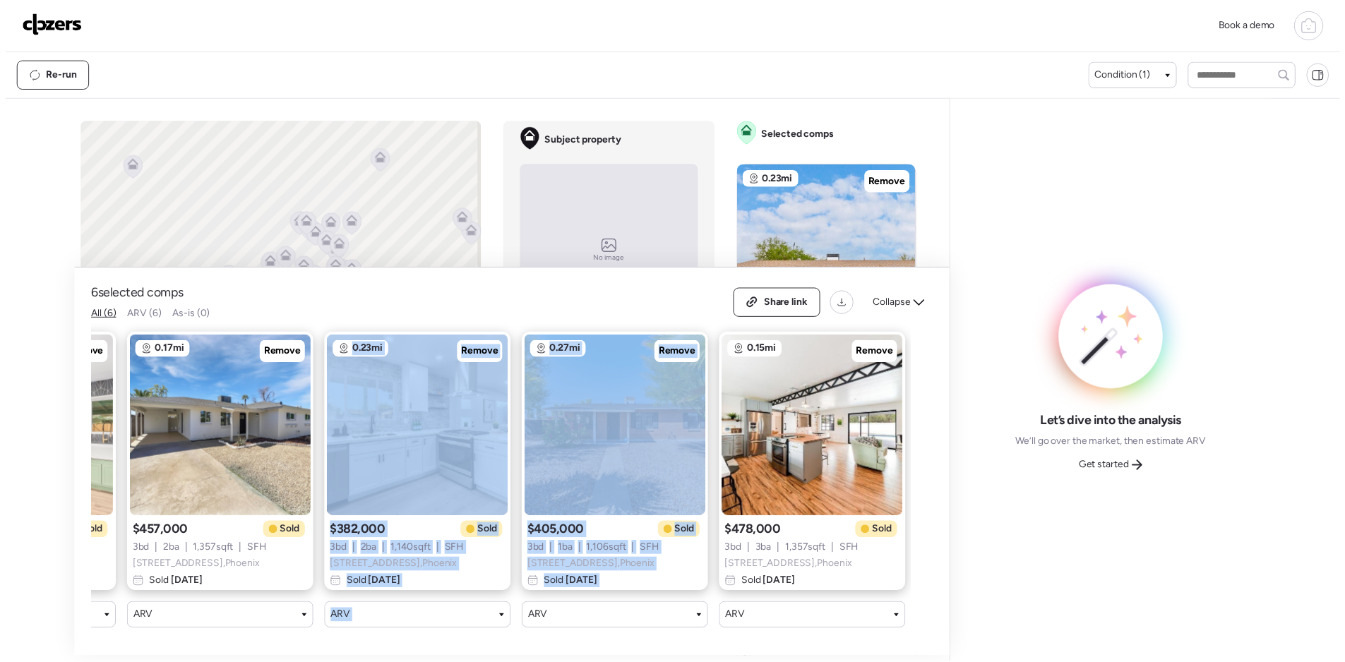
scroll to position [0, 382]
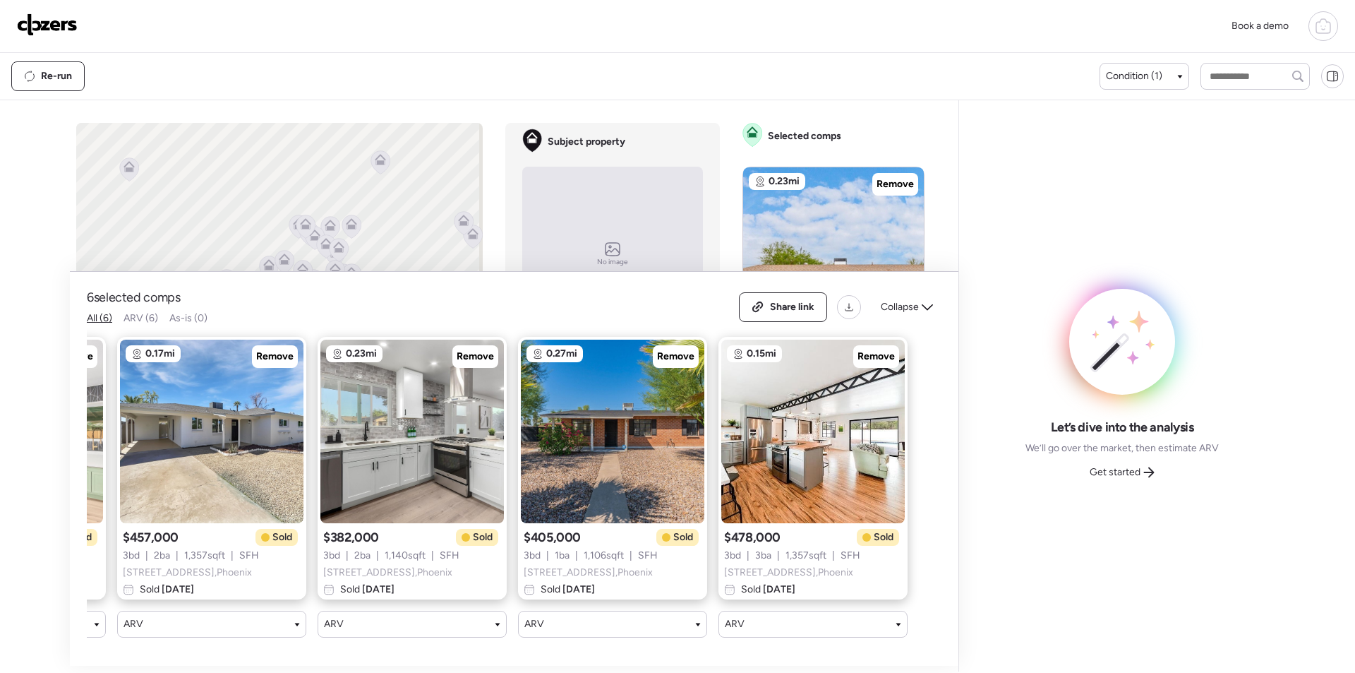
click at [926, 597] on div "6 selected comps All (6) ARV (6) As-is (0) Share link Collapse 0.23mi Remove $3…" at bounding box center [514, 469] width 889 height 394
click at [1113, 482] on div "Get started" at bounding box center [1123, 472] width 82 height 23
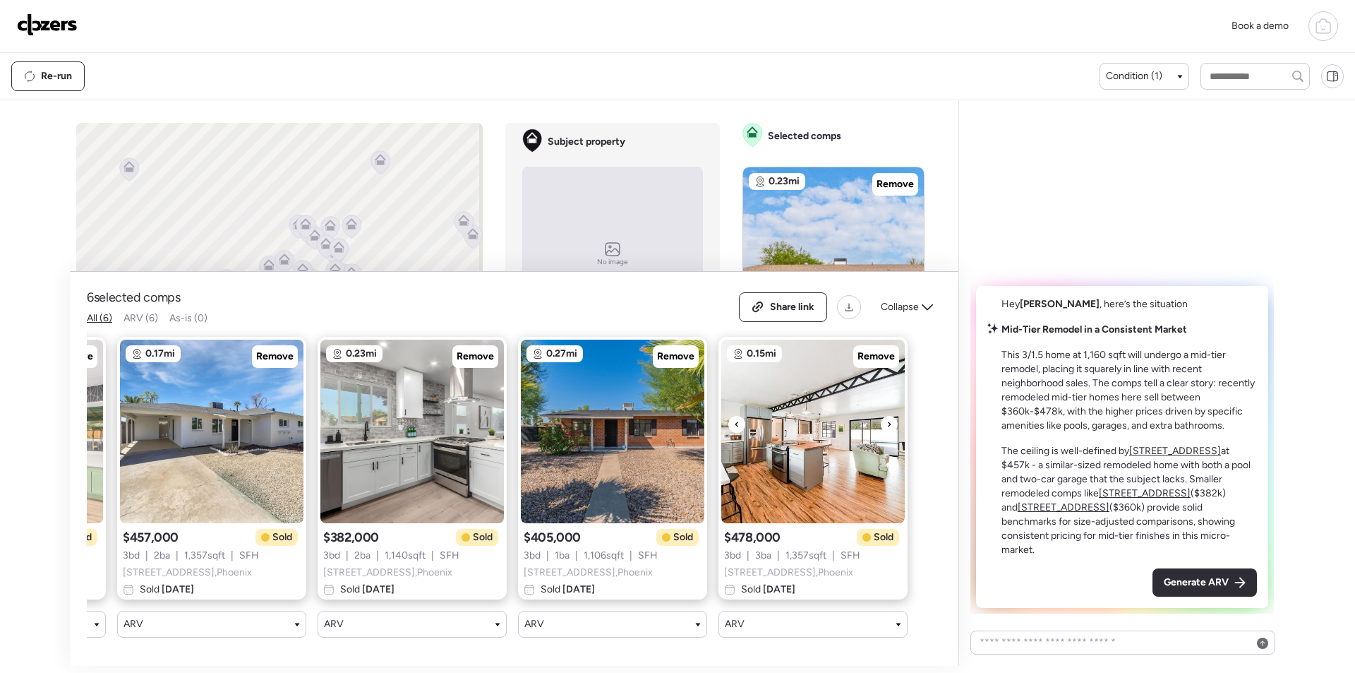
scroll to position [0, 56]
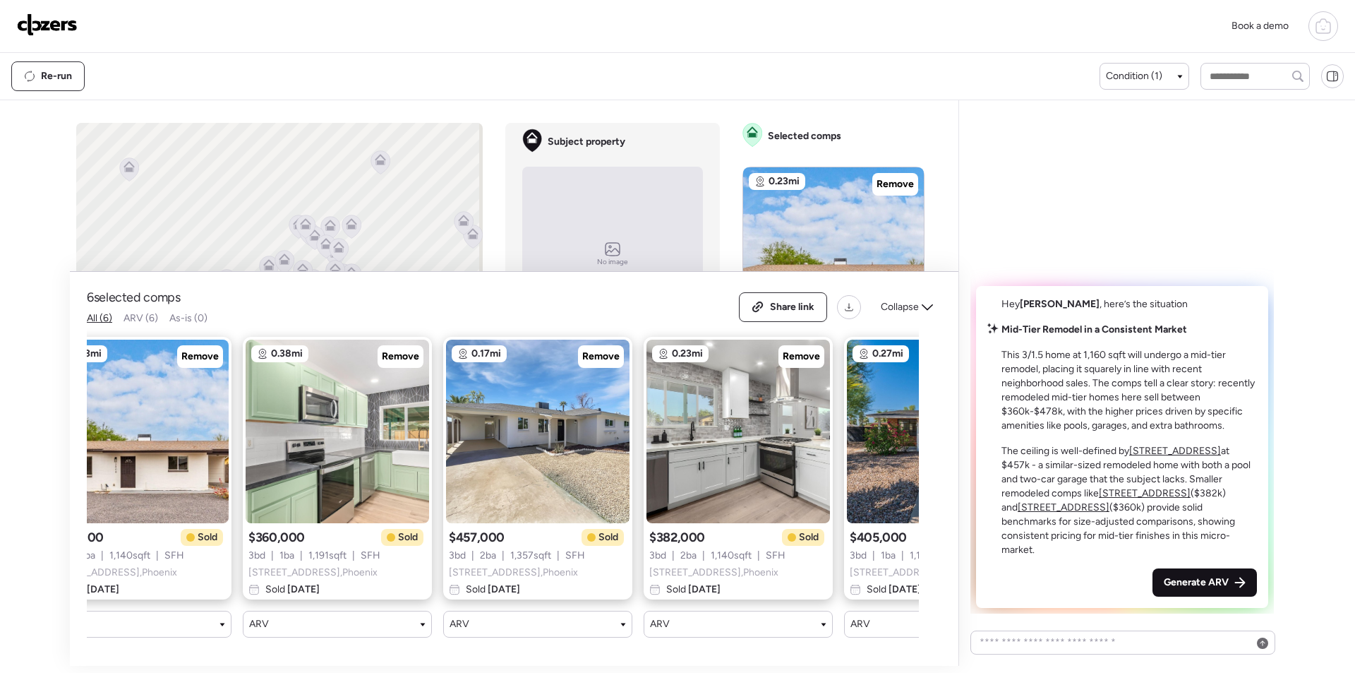
click at [1185, 577] on span "Generate ARV" at bounding box center [1196, 582] width 65 height 14
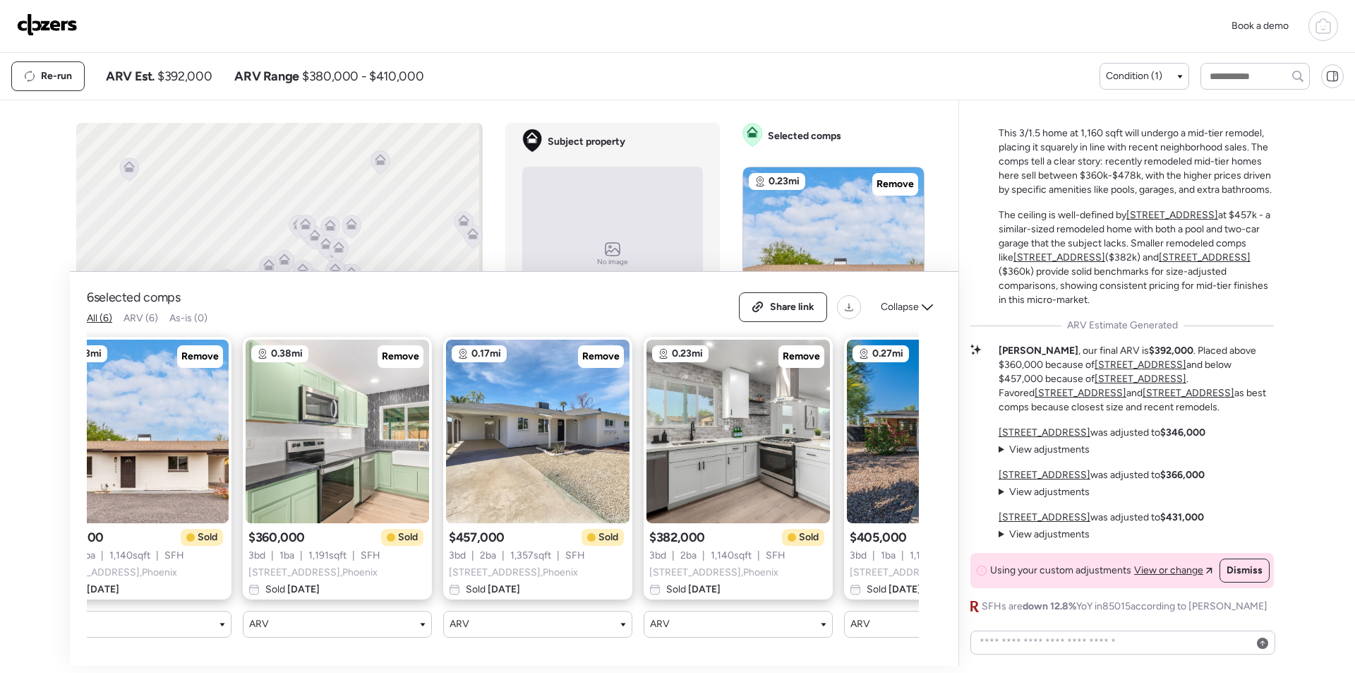
click at [191, 71] on span "$392,000" at bounding box center [184, 76] width 54 height 17
copy span "392,000"
click at [48, 25] on img at bounding box center [47, 24] width 61 height 23
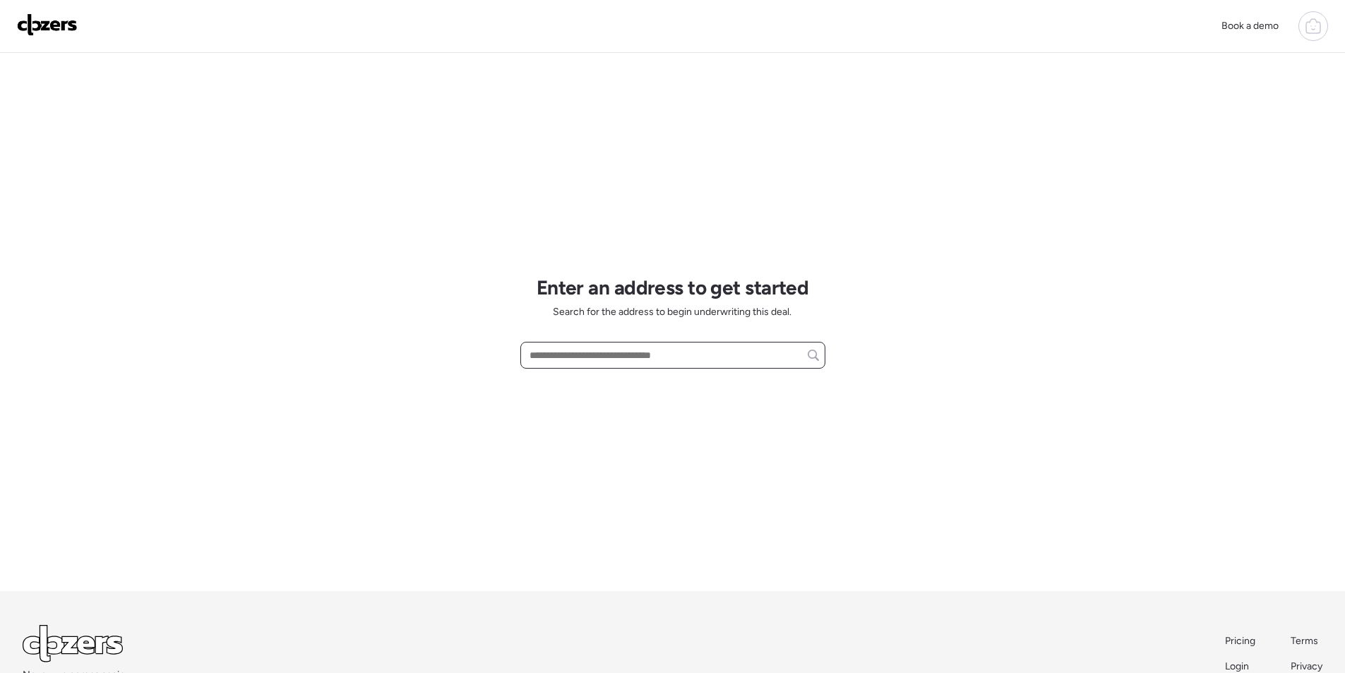
click at [654, 362] on input "text" at bounding box center [673, 355] width 292 height 20
paste input "**********"
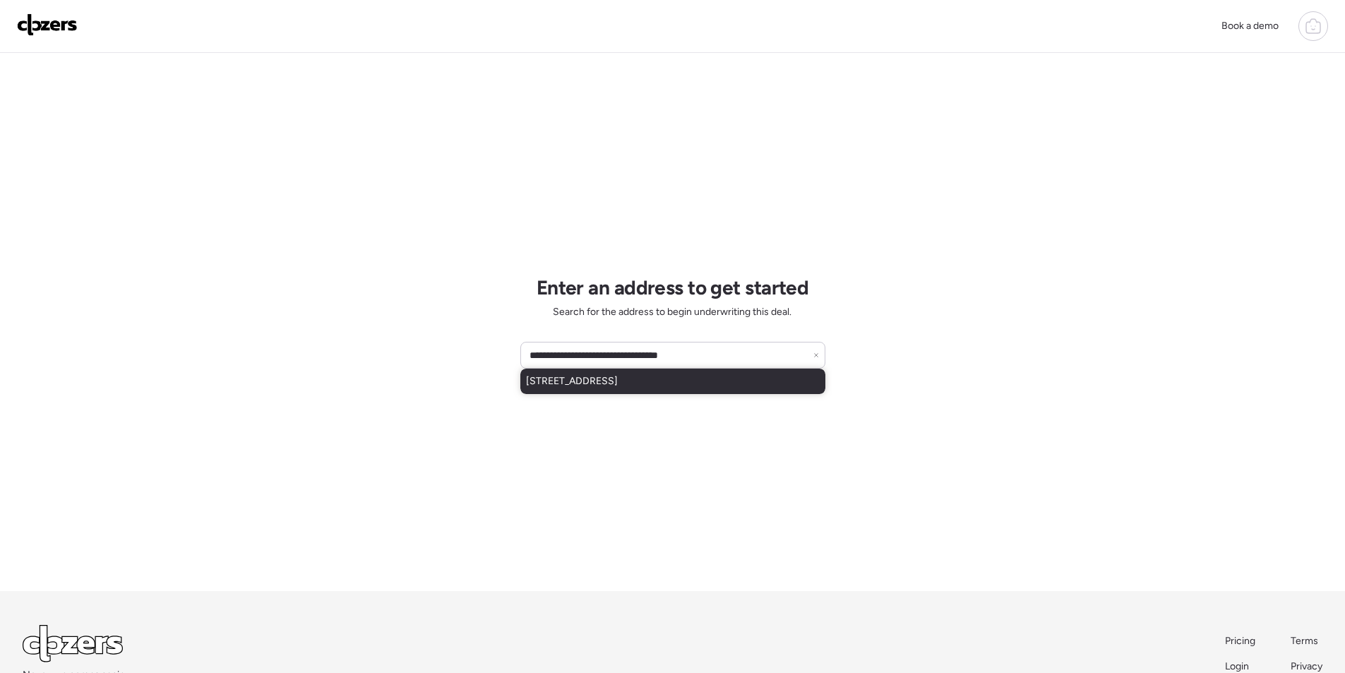
click at [618, 385] on span "[STREET_ADDRESS]" at bounding box center [572, 381] width 92 height 14
type input "**********"
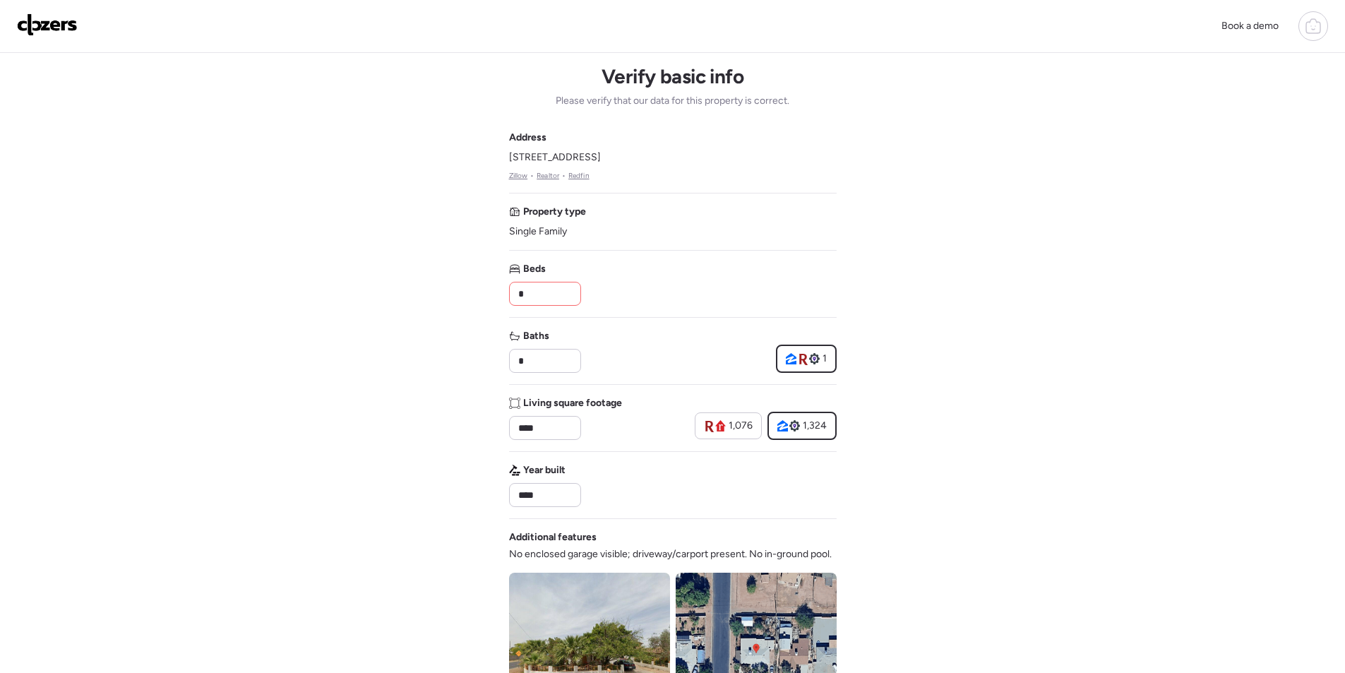
click at [539, 294] on input "*" at bounding box center [544, 294] width 59 height 20
type input "*"
click at [537, 347] on div "Baths *" at bounding box center [544, 351] width 71 height 44
click at [537, 349] on div "Baths *" at bounding box center [544, 351] width 71 height 44
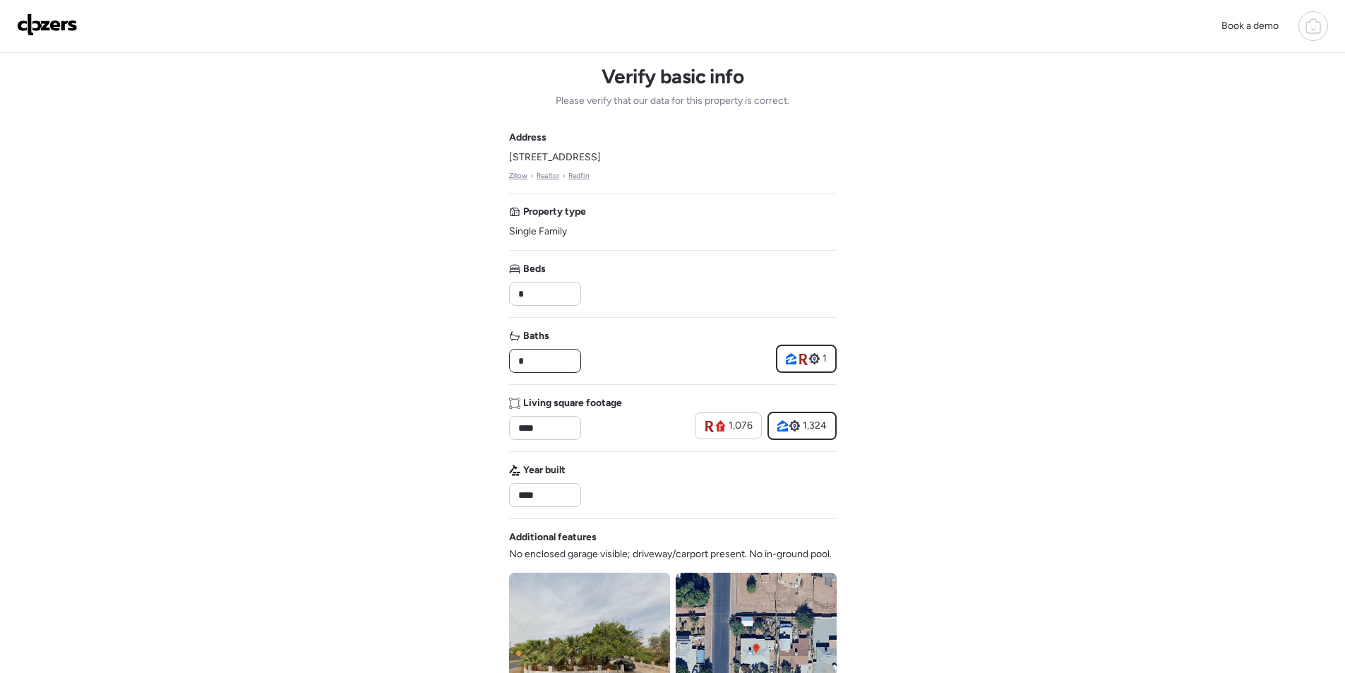
click at [538, 358] on input "*" at bounding box center [544, 361] width 59 height 20
type input "*"
click at [621, 353] on div "Baths * 1" at bounding box center [673, 351] width 328 height 44
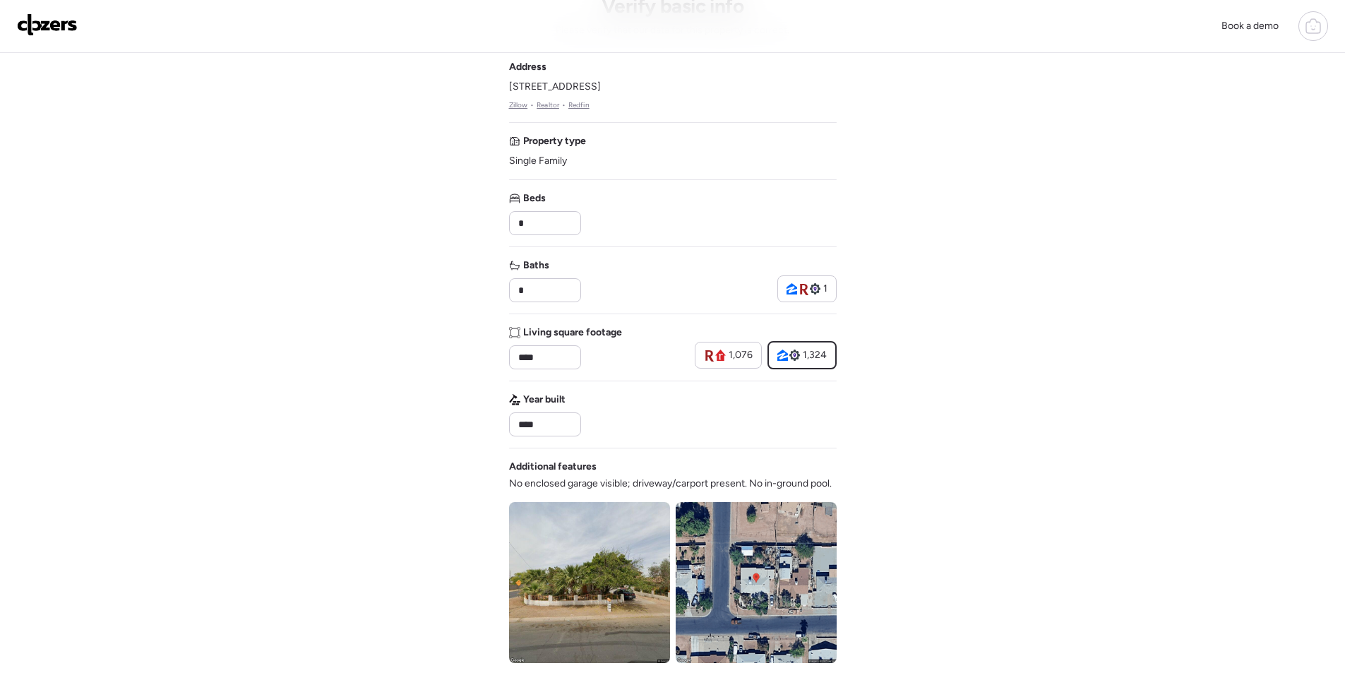
scroll to position [141, 0]
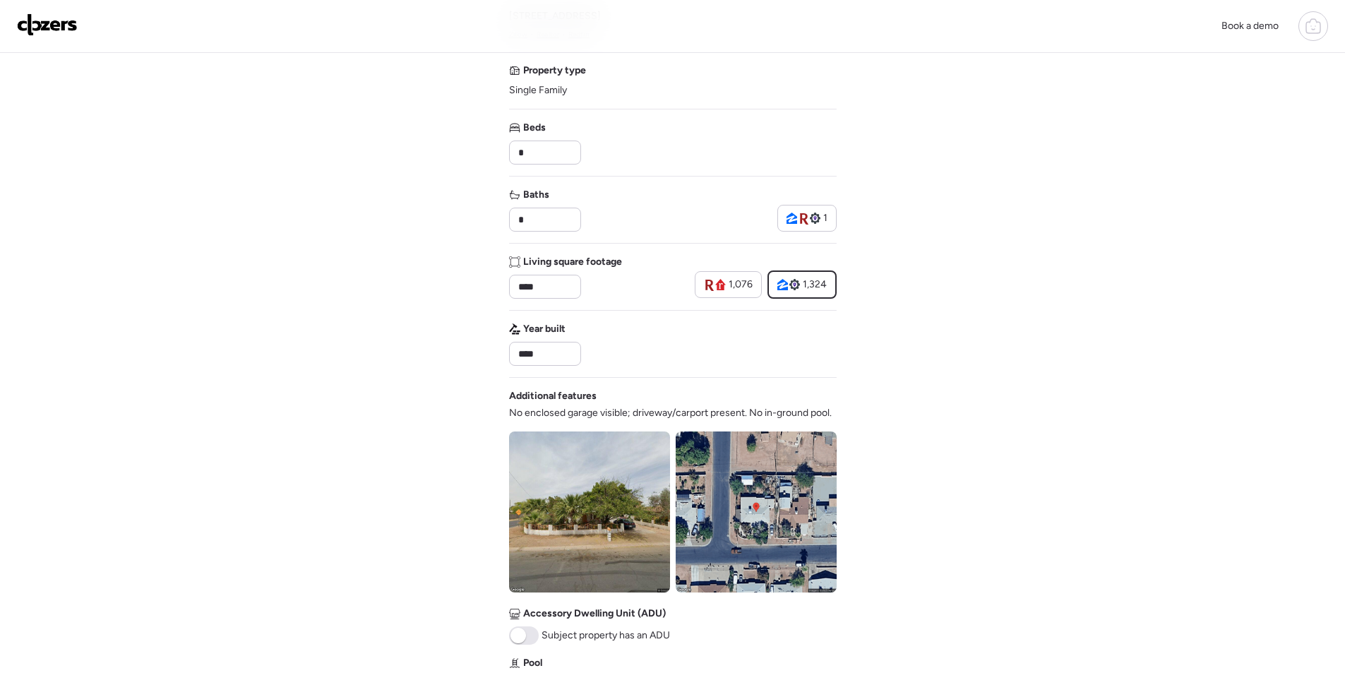
click at [732, 559] on img at bounding box center [756, 511] width 161 height 161
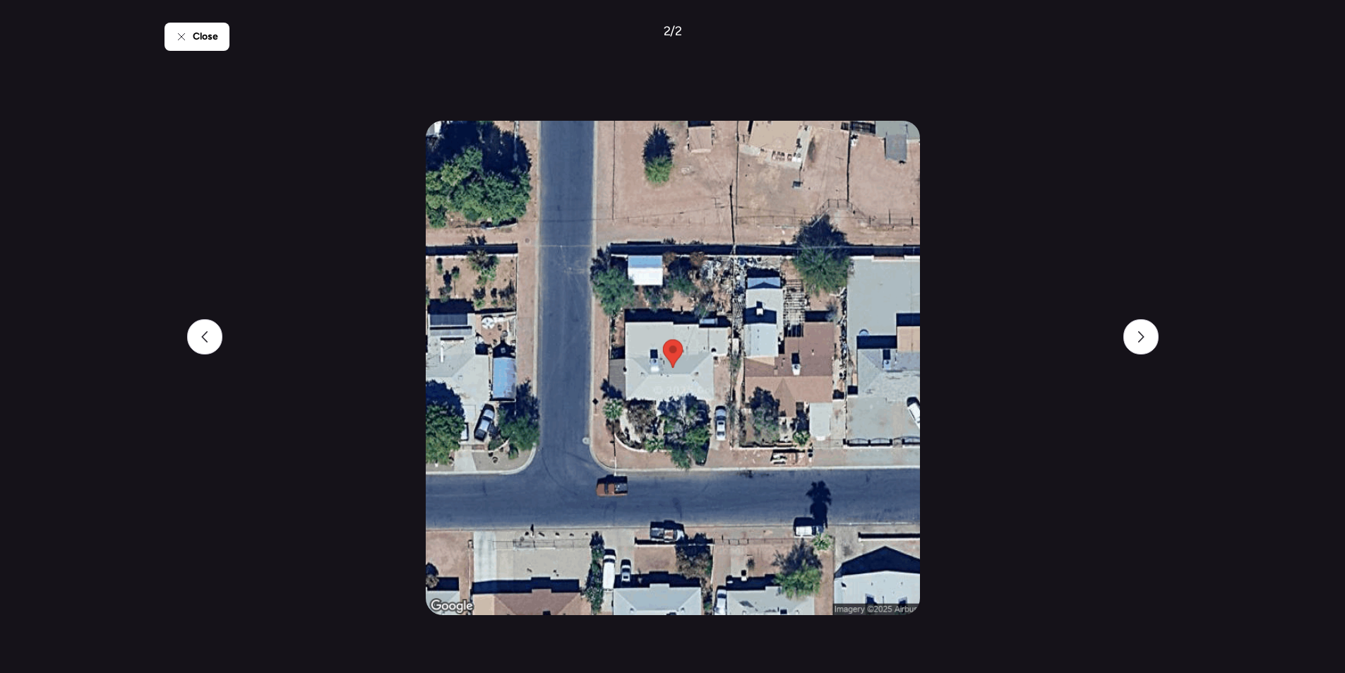
click at [150, 30] on div "Close 2 / 2" at bounding box center [672, 336] width 1345 height 673
drag, startPoint x: 179, startPoint y: 31, endPoint x: 313, endPoint y: 67, distance: 138.2
click at [180, 31] on icon at bounding box center [181, 36] width 11 height 11
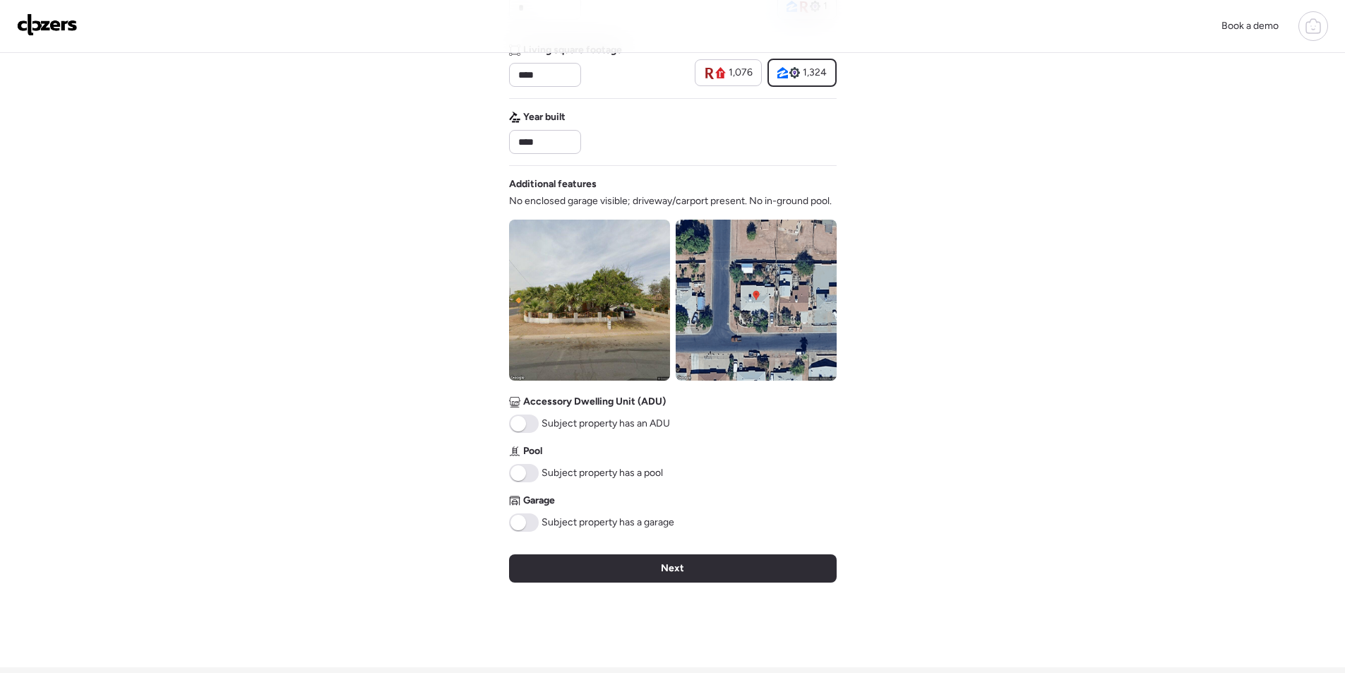
scroll to position [424, 0]
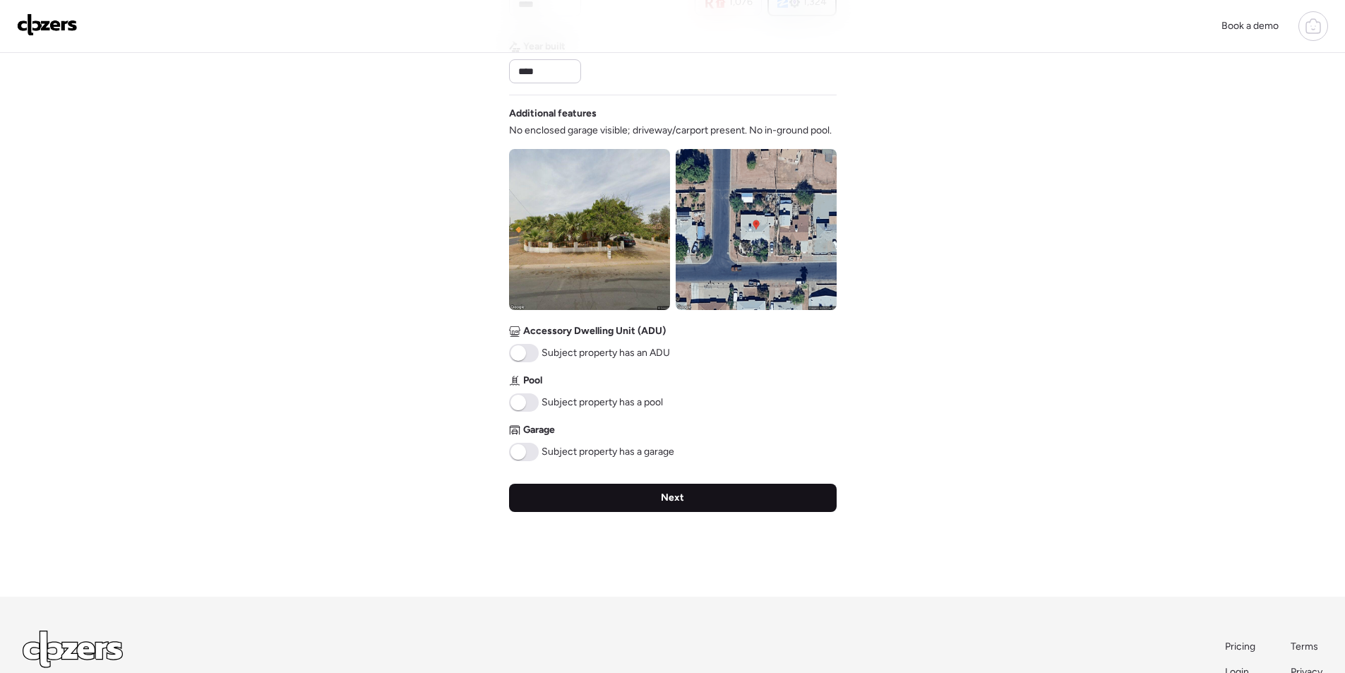
click at [782, 486] on div "Next" at bounding box center [673, 498] width 328 height 28
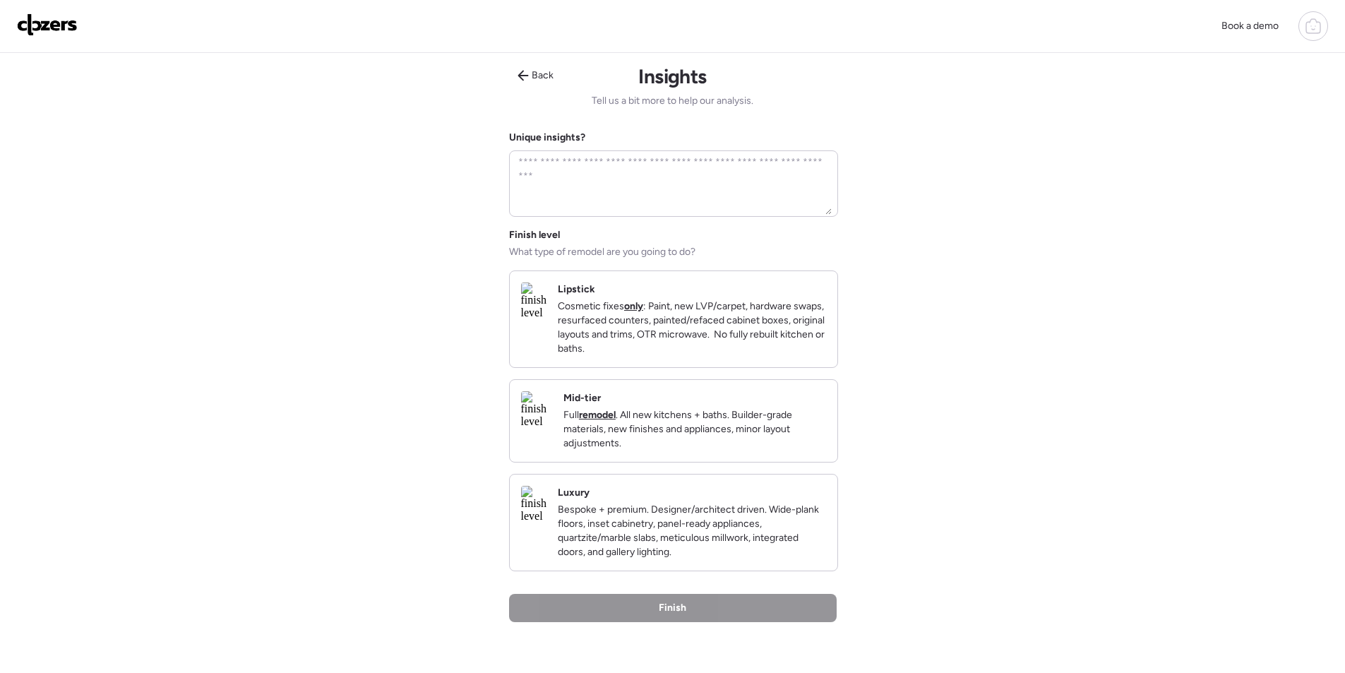
click at [753, 436] on p "Full remodel . All new kitchens + baths. Builder-grade materials, new finishes …" at bounding box center [694, 429] width 263 height 42
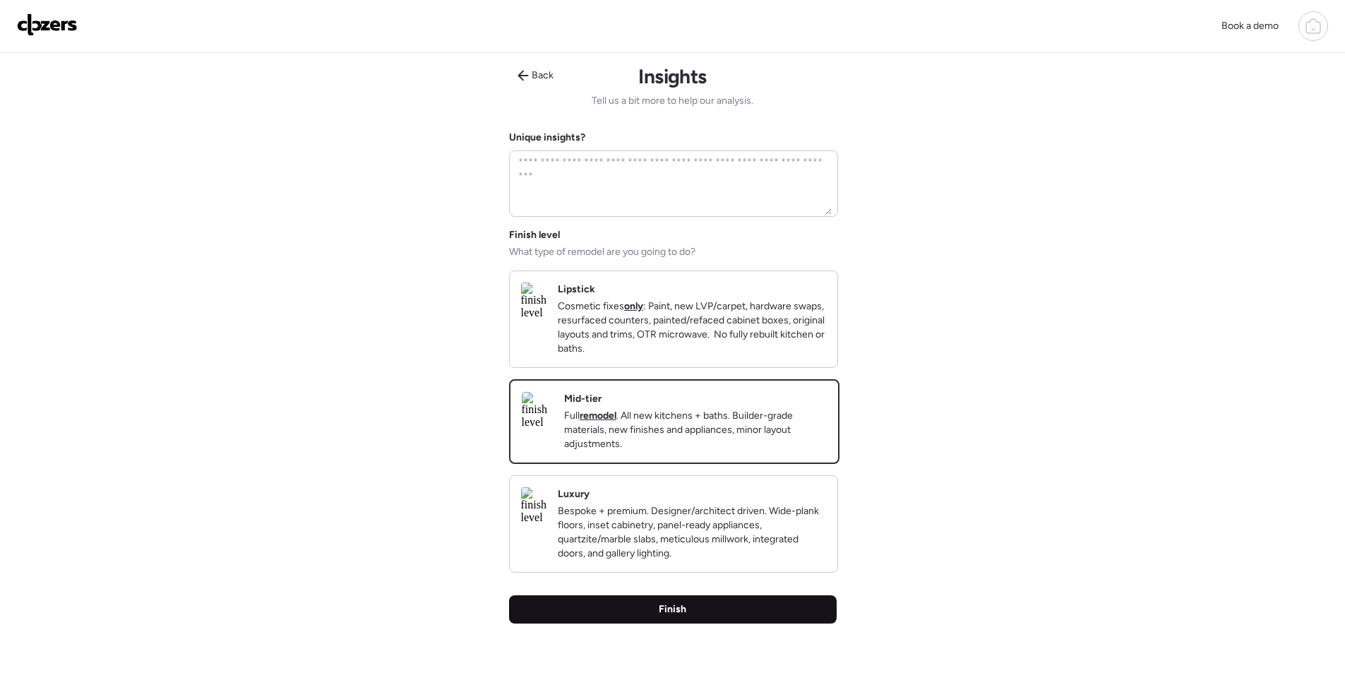
click at [721, 618] on div "Finish" at bounding box center [673, 609] width 328 height 28
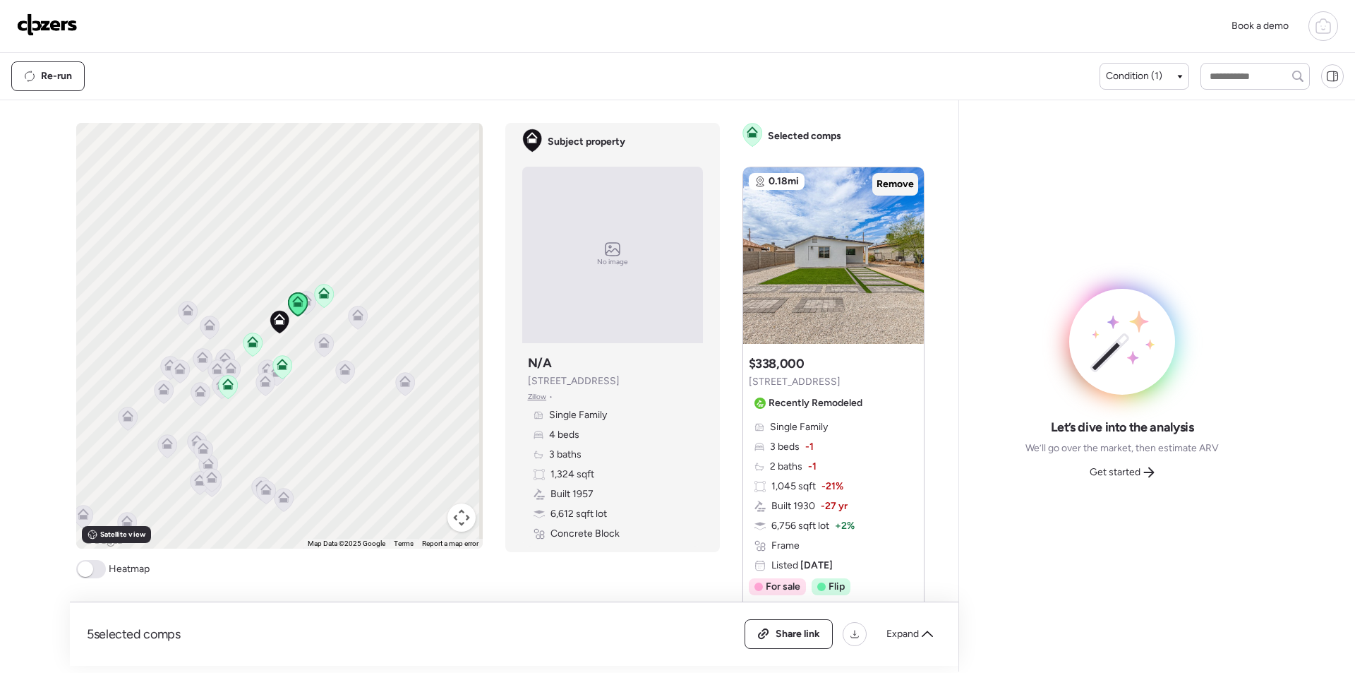
click at [873, 182] on div "Remove" at bounding box center [896, 184] width 46 height 23
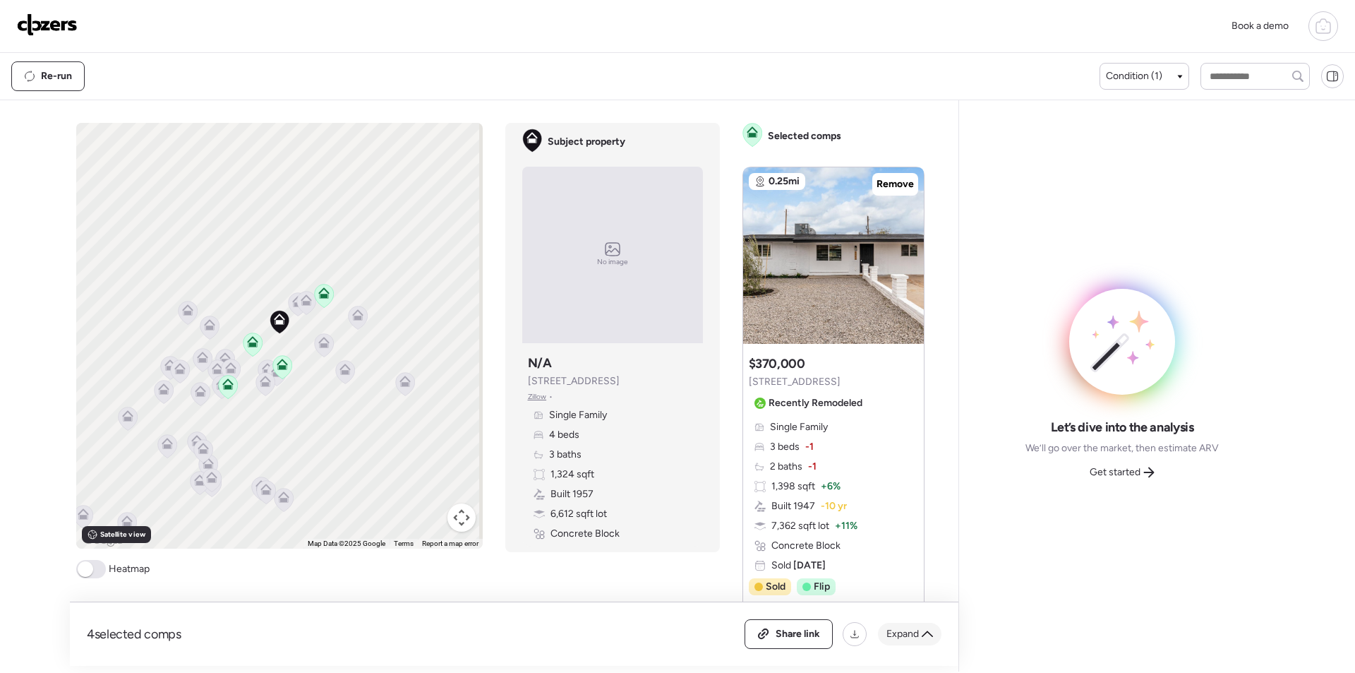
click at [913, 633] on span "Expand" at bounding box center [903, 634] width 32 height 14
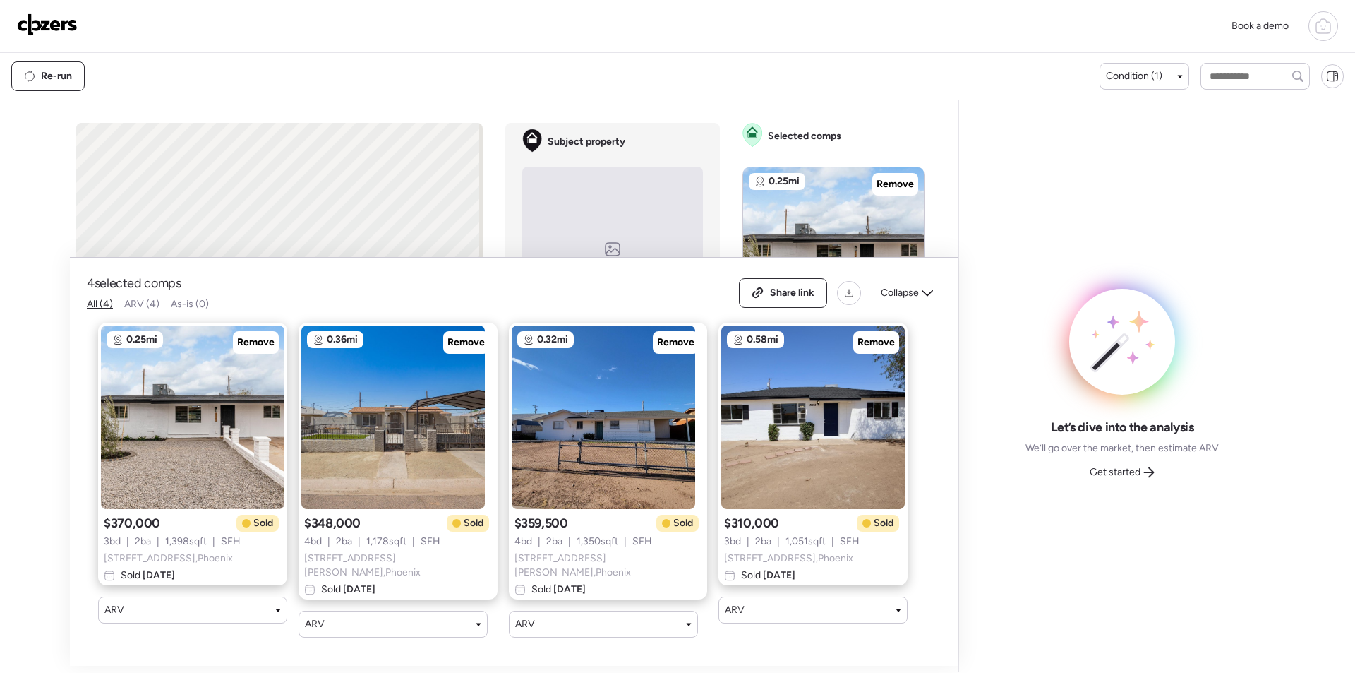
click at [902, 300] on span "Collapse" at bounding box center [900, 293] width 38 height 14
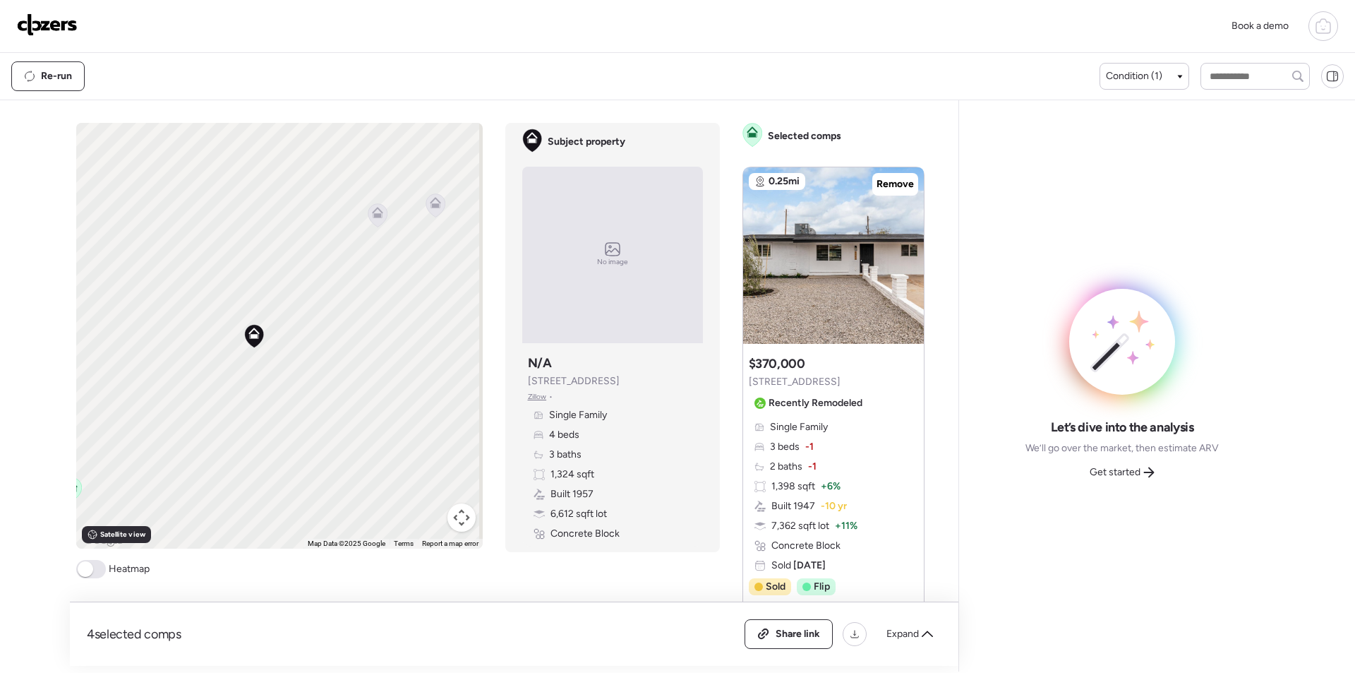
drag, startPoint x: 318, startPoint y: 256, endPoint x: 218, endPoint y: 360, distance: 144.3
click at [218, 360] on div "To activate drag with keyboard, press Alt + Enter. Once in keyboard drag state,…" at bounding box center [279, 336] width 407 height 426
click at [323, 249] on icon at bounding box center [328, 249] width 11 height 11
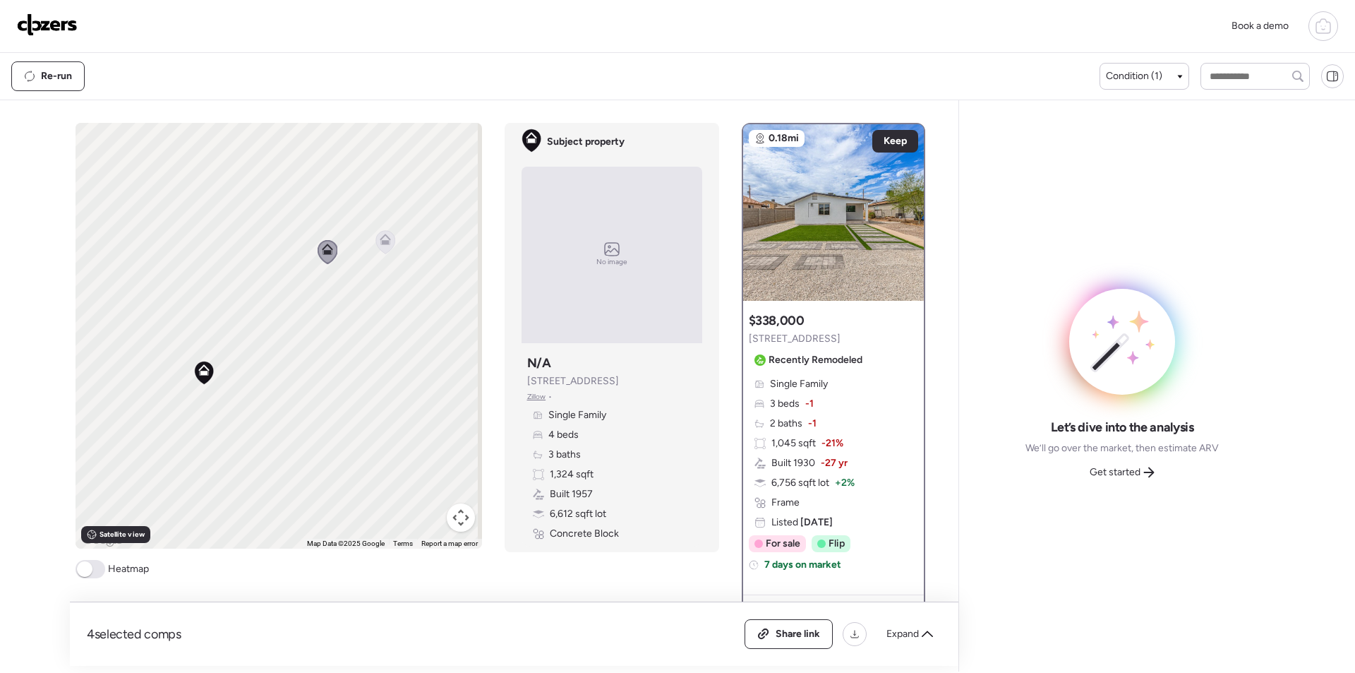
click at [389, 244] on icon at bounding box center [385, 241] width 19 height 23
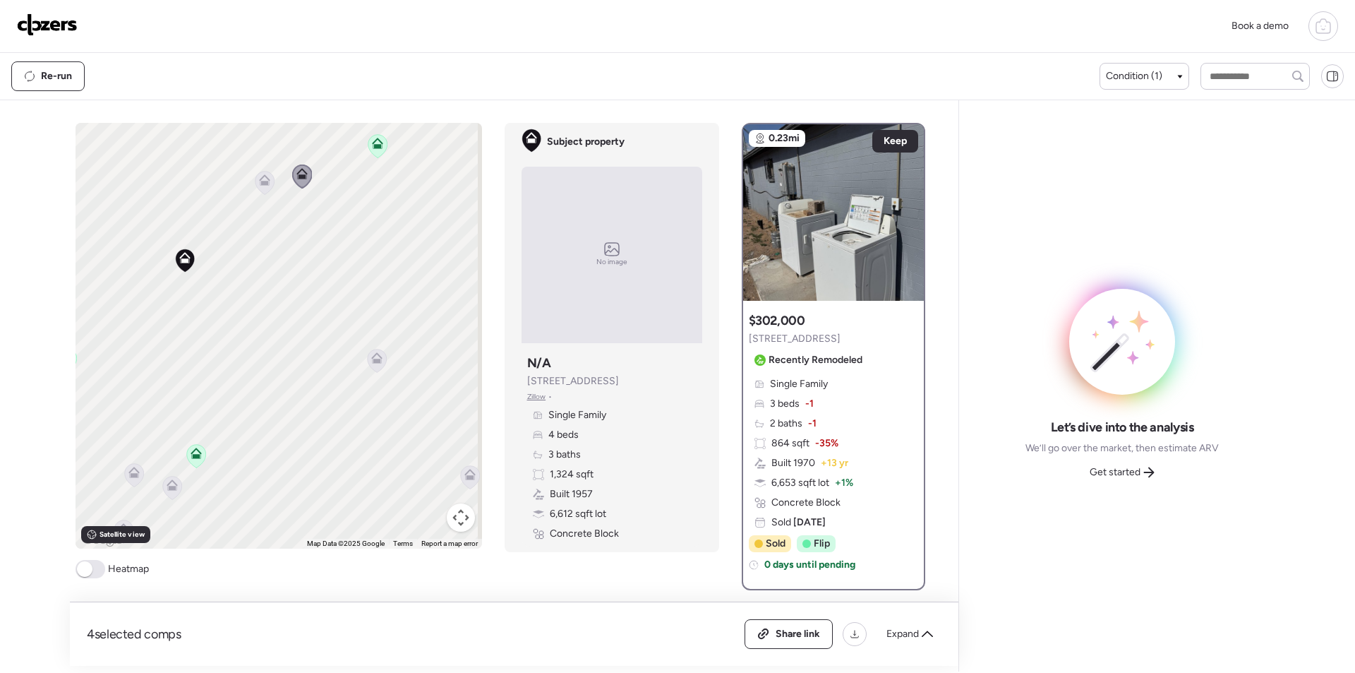
drag, startPoint x: 376, startPoint y: 495, endPoint x: 297, endPoint y: 369, distance: 148.7
click at [297, 369] on div "To activate drag with keyboard, press Alt + Enter. Once in keyboard drag state,…" at bounding box center [279, 336] width 407 height 426
click at [373, 366] on icon at bounding box center [376, 360] width 19 height 23
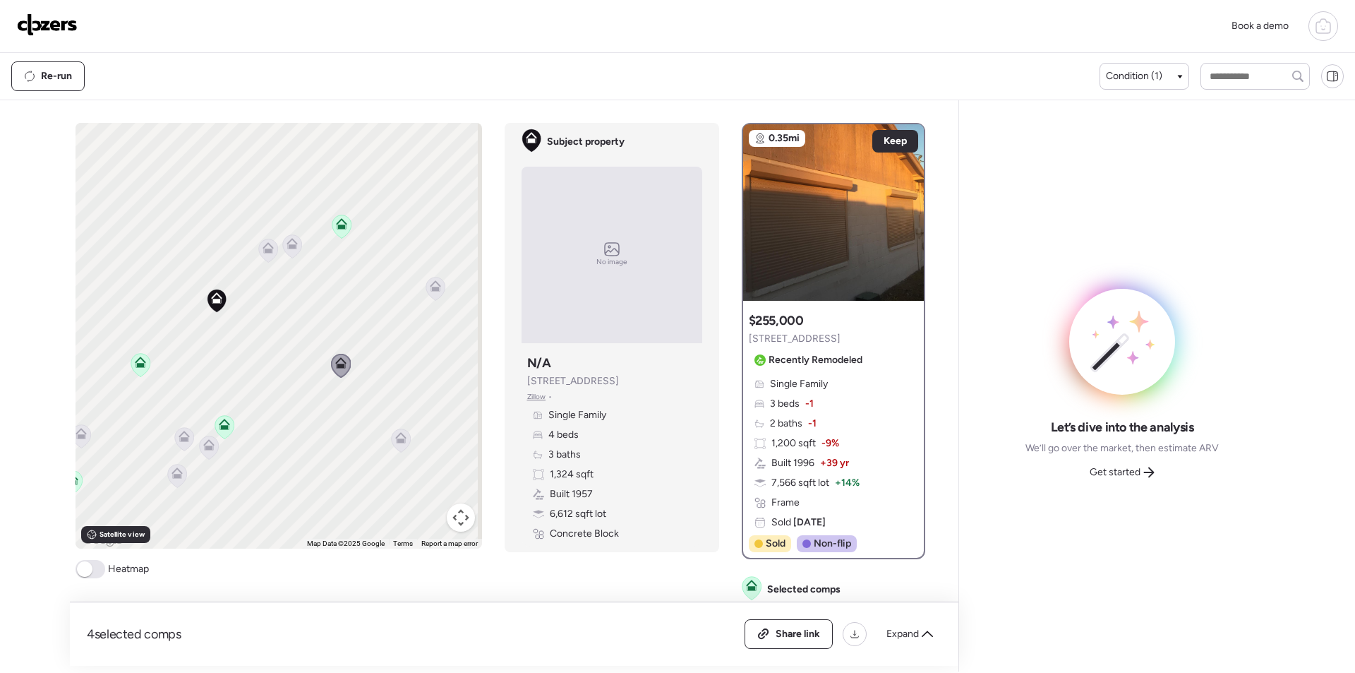
click at [426, 293] on icon at bounding box center [436, 289] width 20 height 24
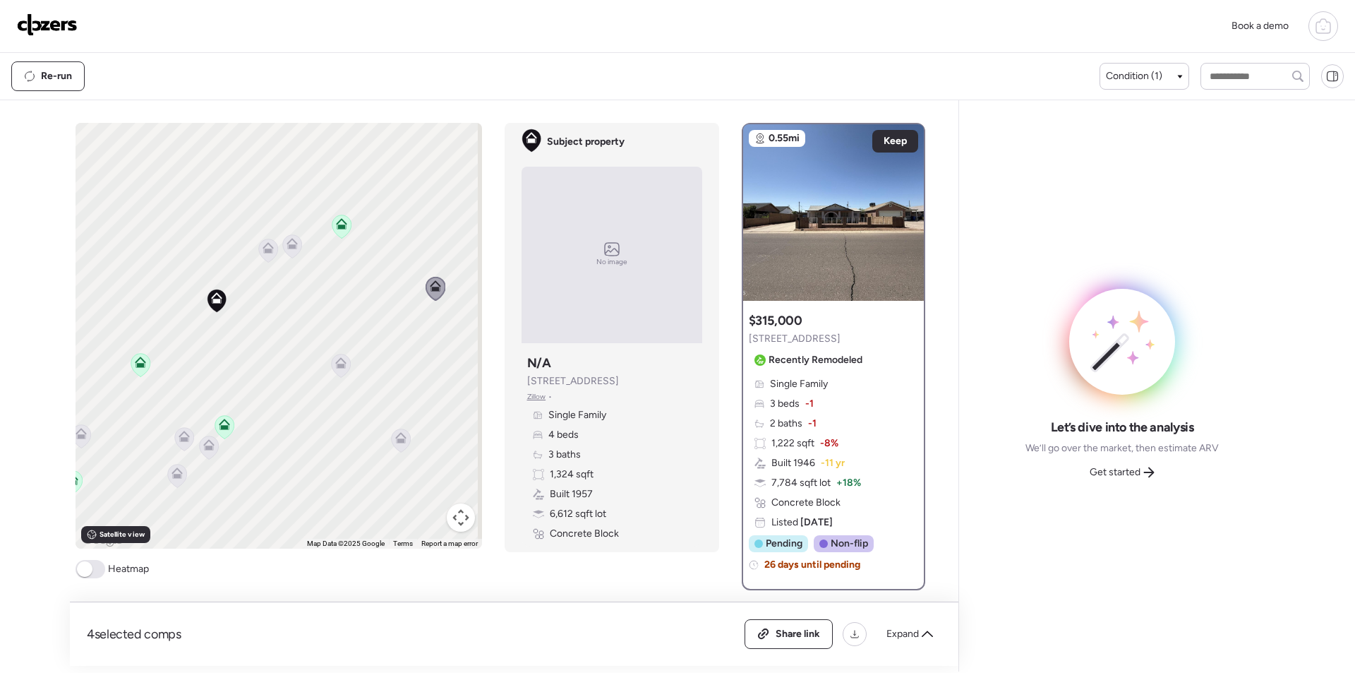
click at [391, 452] on icon at bounding box center [401, 441] width 20 height 24
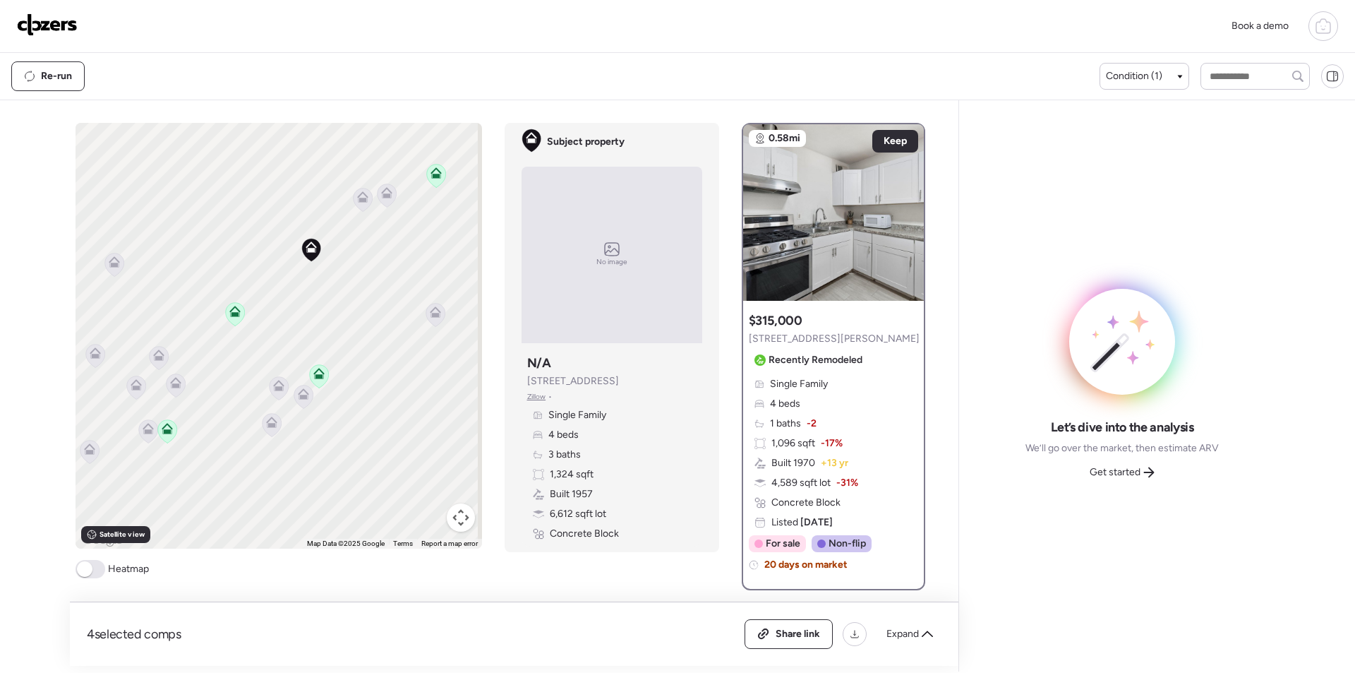
drag, startPoint x: 289, startPoint y: 440, endPoint x: 426, endPoint y: 361, distance: 158.8
click at [426, 361] on div "To activate drag with keyboard, press Alt + Enter. Once in keyboard drag state,…" at bounding box center [279, 336] width 407 height 426
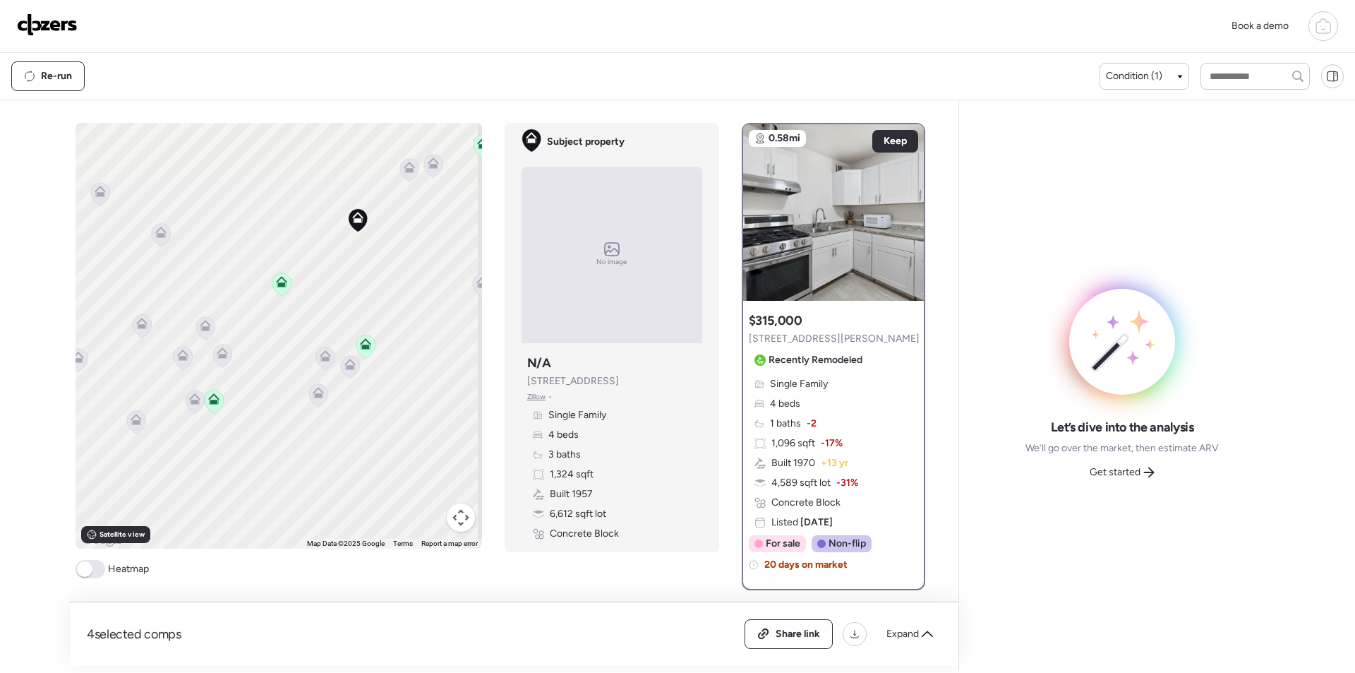
click at [320, 355] on icon at bounding box center [325, 355] width 11 height 11
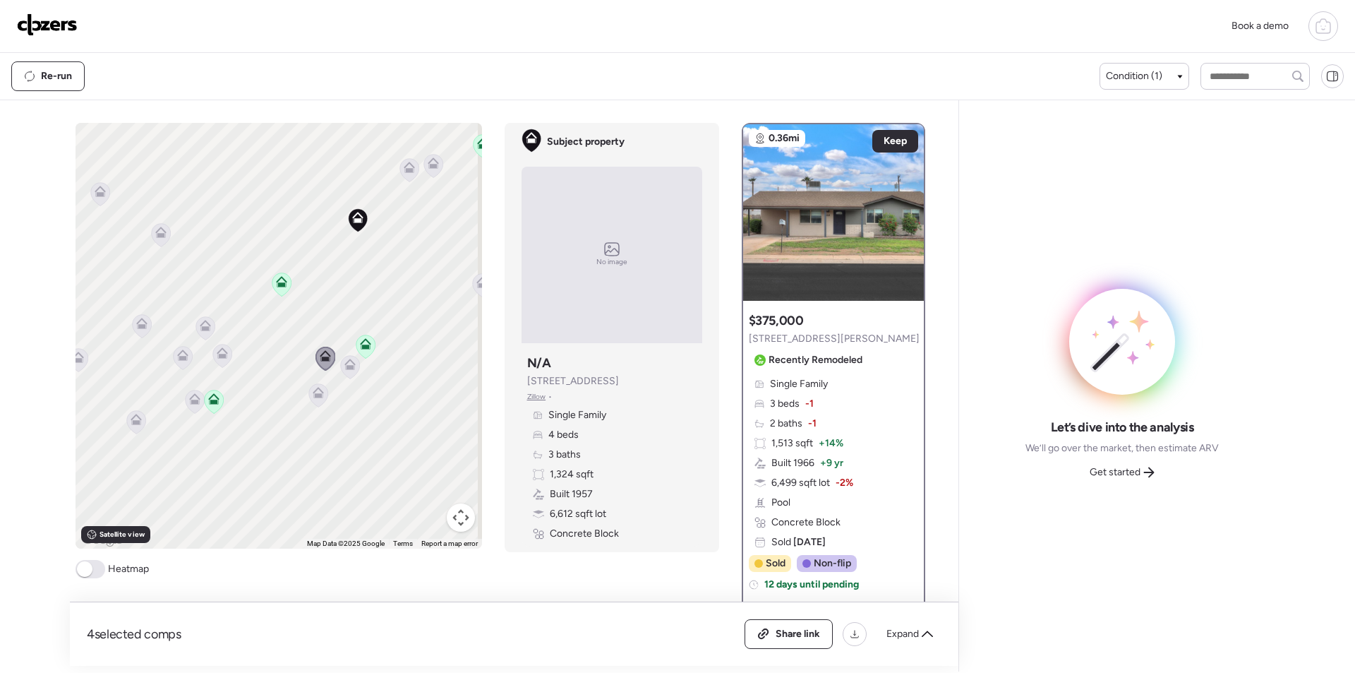
click at [340, 366] on icon at bounding box center [349, 366] width 19 height 23
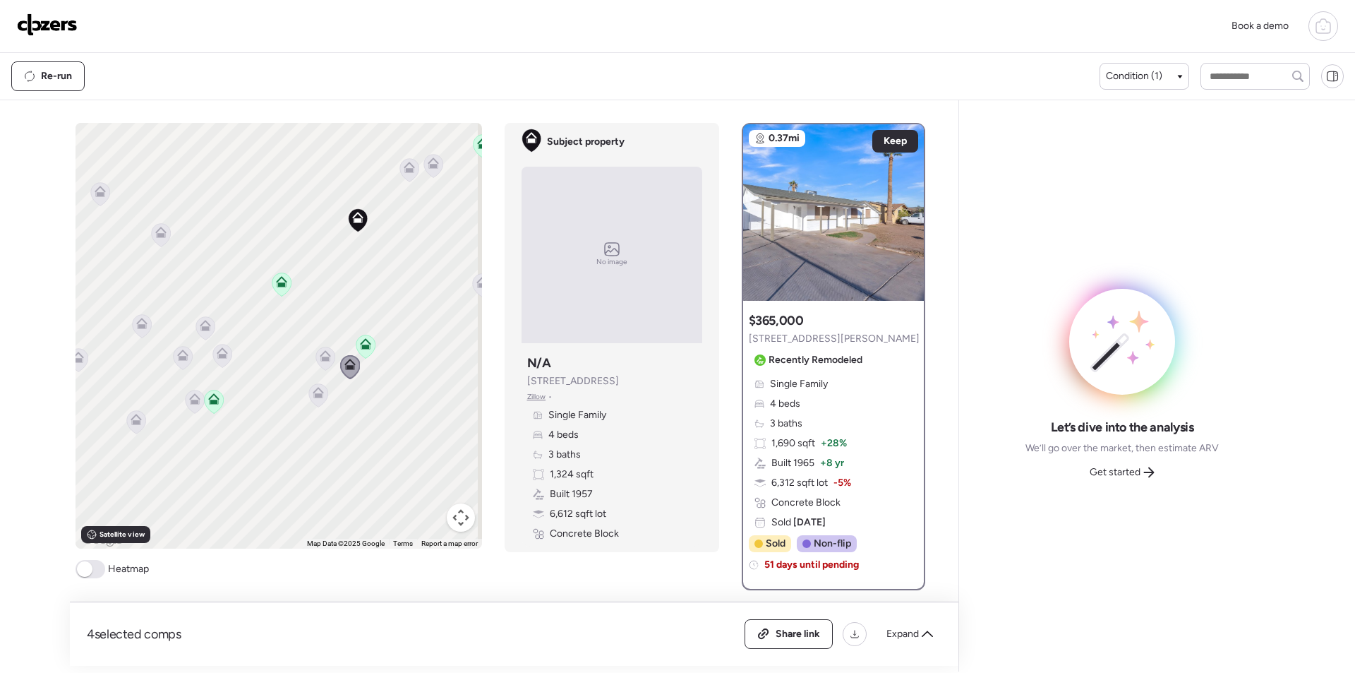
click at [313, 394] on icon at bounding box center [317, 395] width 9 height 4
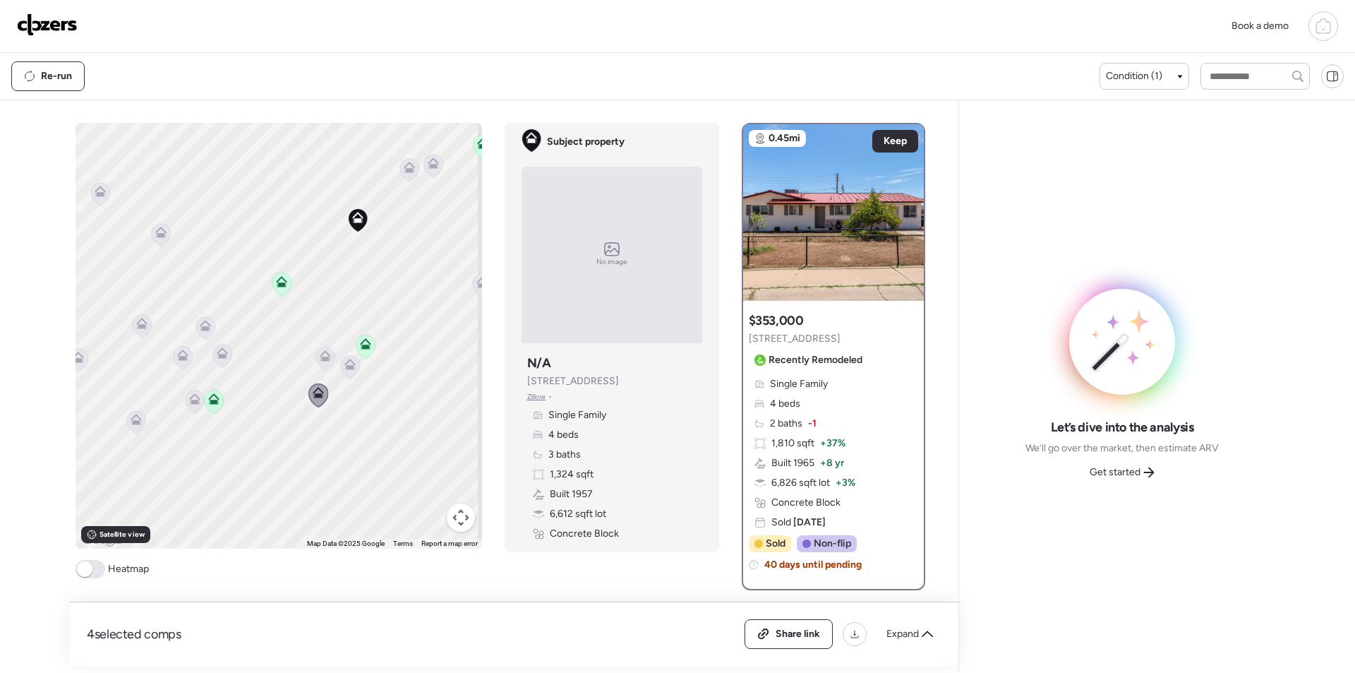
click at [205, 329] on icon at bounding box center [205, 325] width 11 height 11
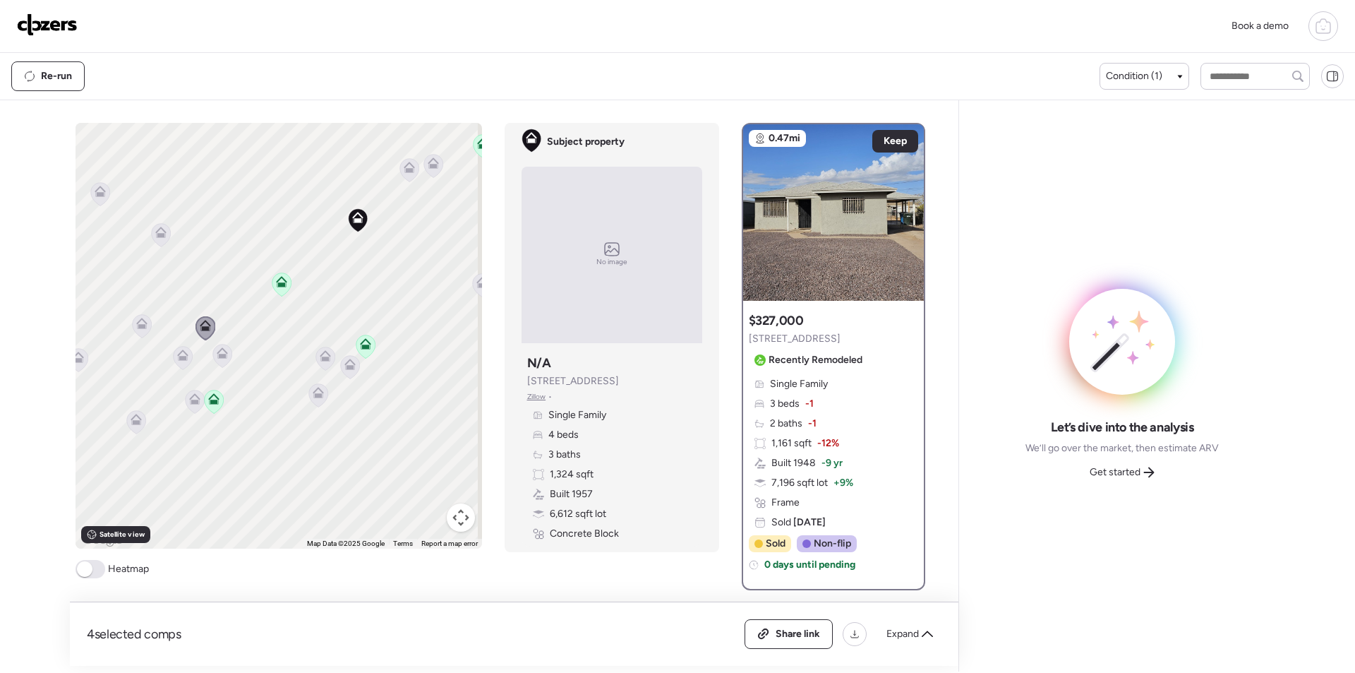
click at [217, 351] on icon at bounding box center [222, 352] width 11 height 11
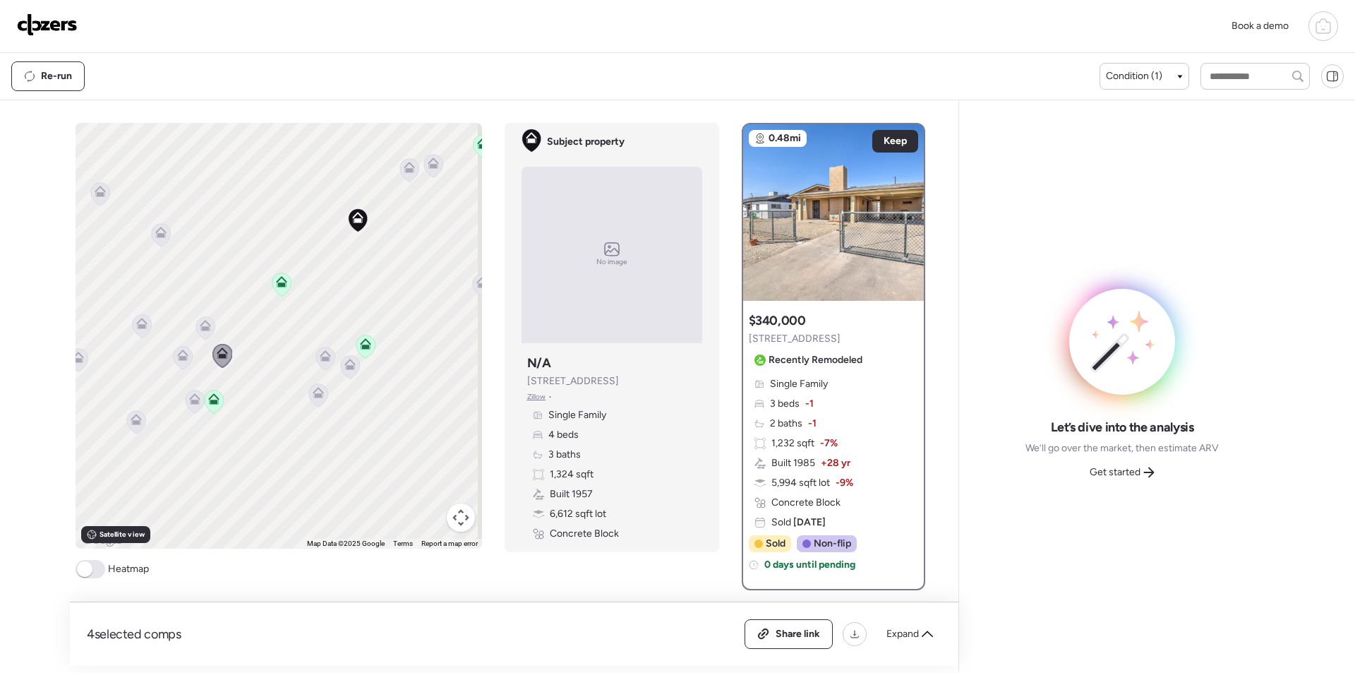
click at [177, 352] on icon at bounding box center [182, 354] width 11 height 11
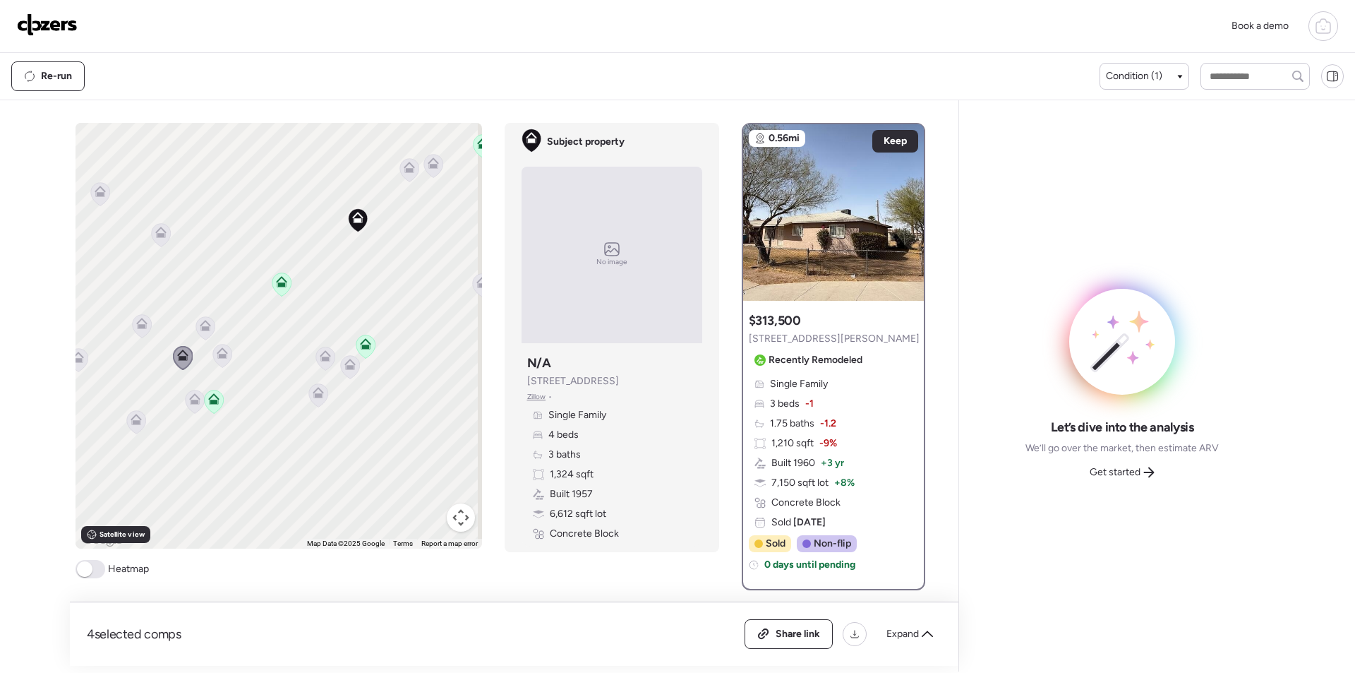
click at [185, 411] on icon at bounding box center [195, 402] width 20 height 24
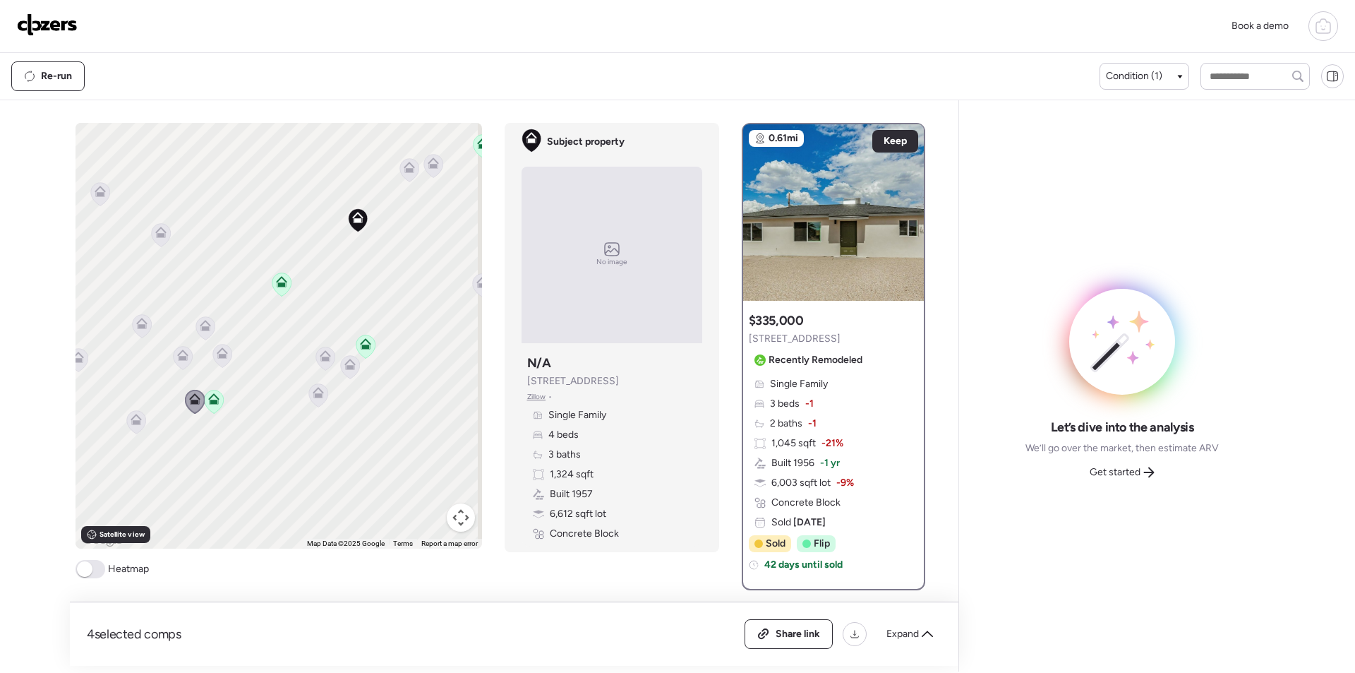
click at [916, 614] on div "4 selected comps All (4) ARV (4) As-is (0) Share link Expand" at bounding box center [514, 634] width 889 height 64
click at [916, 629] on span "Expand" at bounding box center [903, 634] width 32 height 14
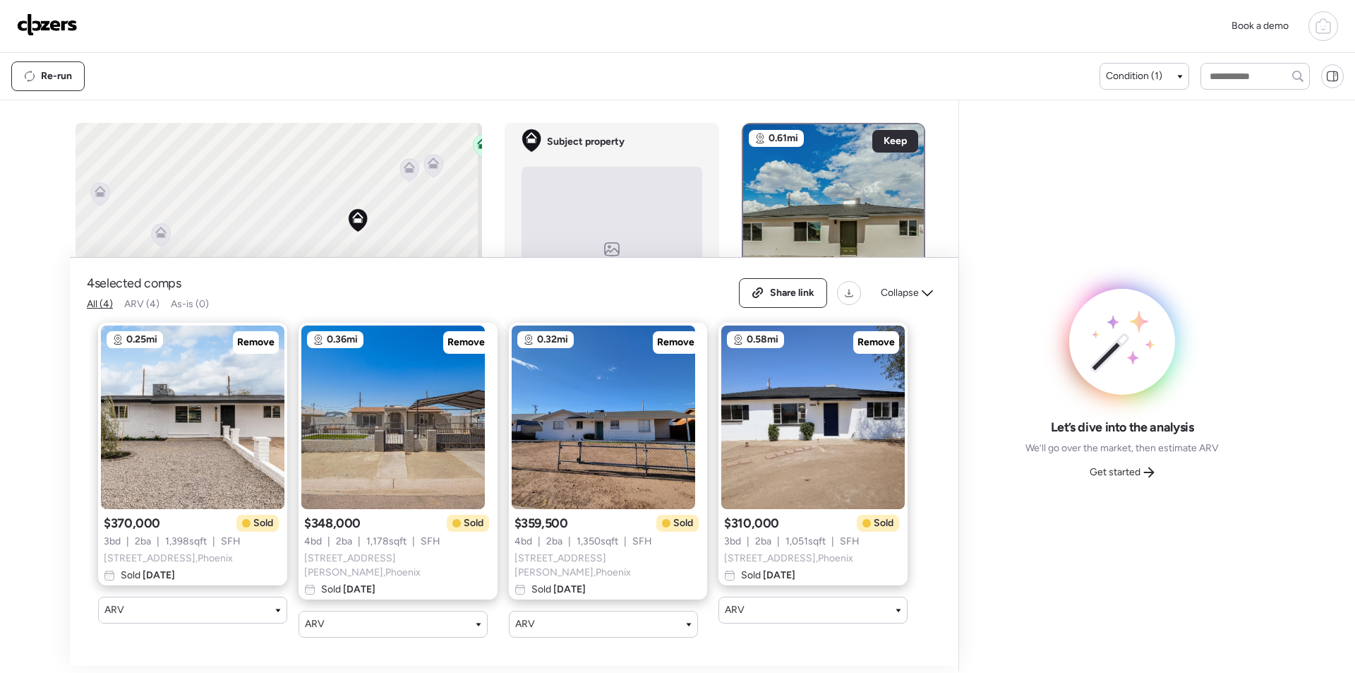
click at [893, 308] on div "Share link Collapse" at bounding box center [840, 293] width 203 height 30
click at [892, 300] on span "Collapse" at bounding box center [900, 293] width 38 height 14
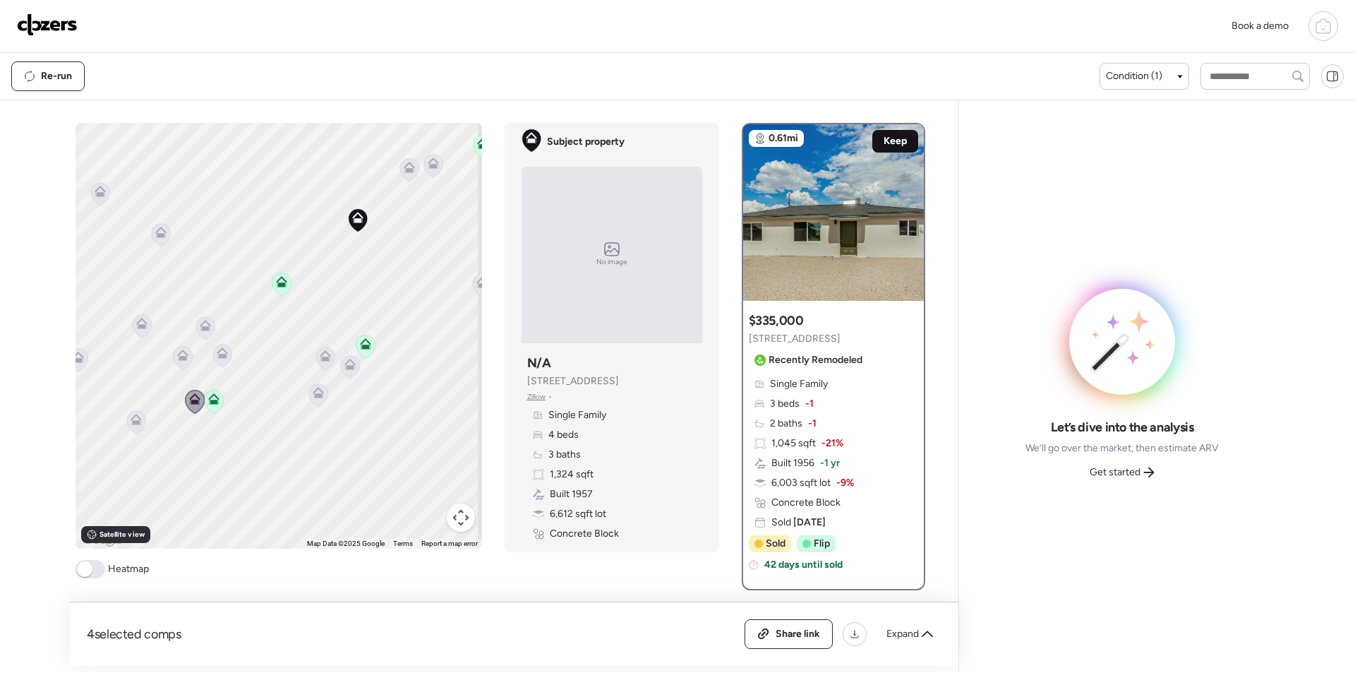
click at [889, 134] on span "Keep" at bounding box center [895, 141] width 23 height 14
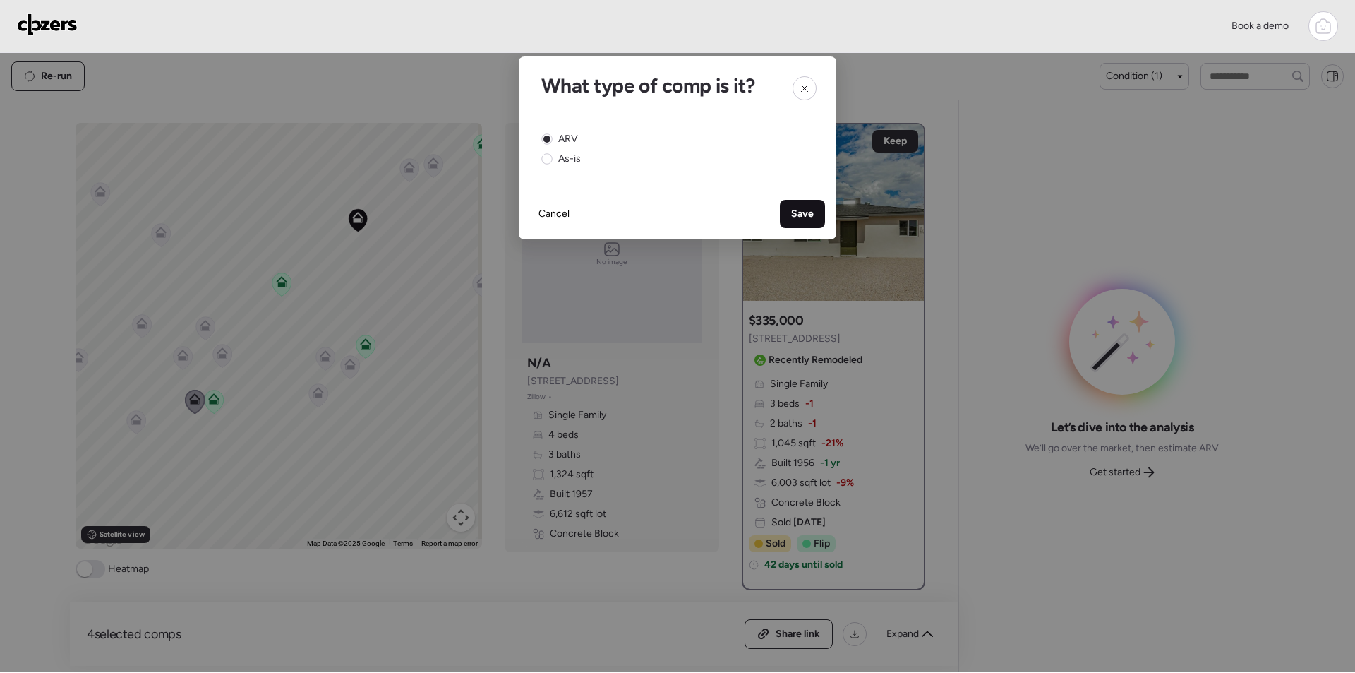
click at [799, 206] on div "Save" at bounding box center [802, 214] width 45 height 28
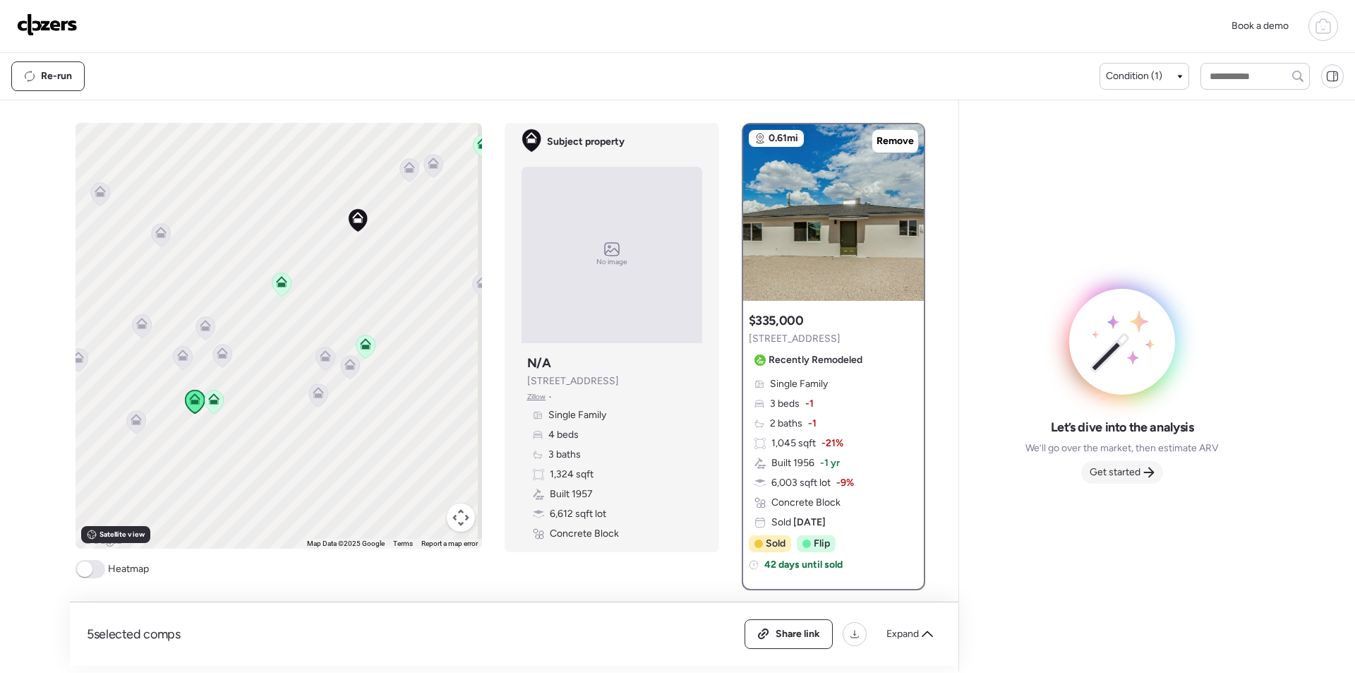
click at [1134, 477] on span "Get started" at bounding box center [1115, 472] width 51 height 14
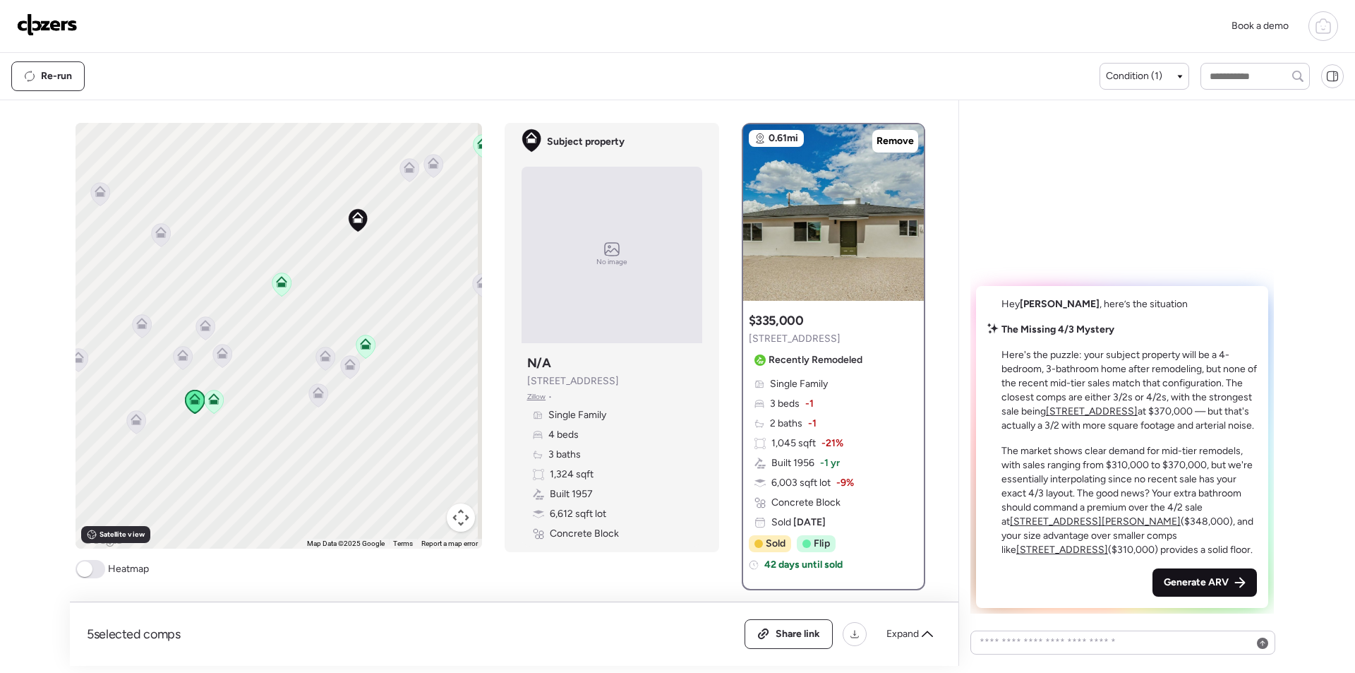
click at [1204, 589] on div "Generate ARV" at bounding box center [1205, 582] width 104 height 28
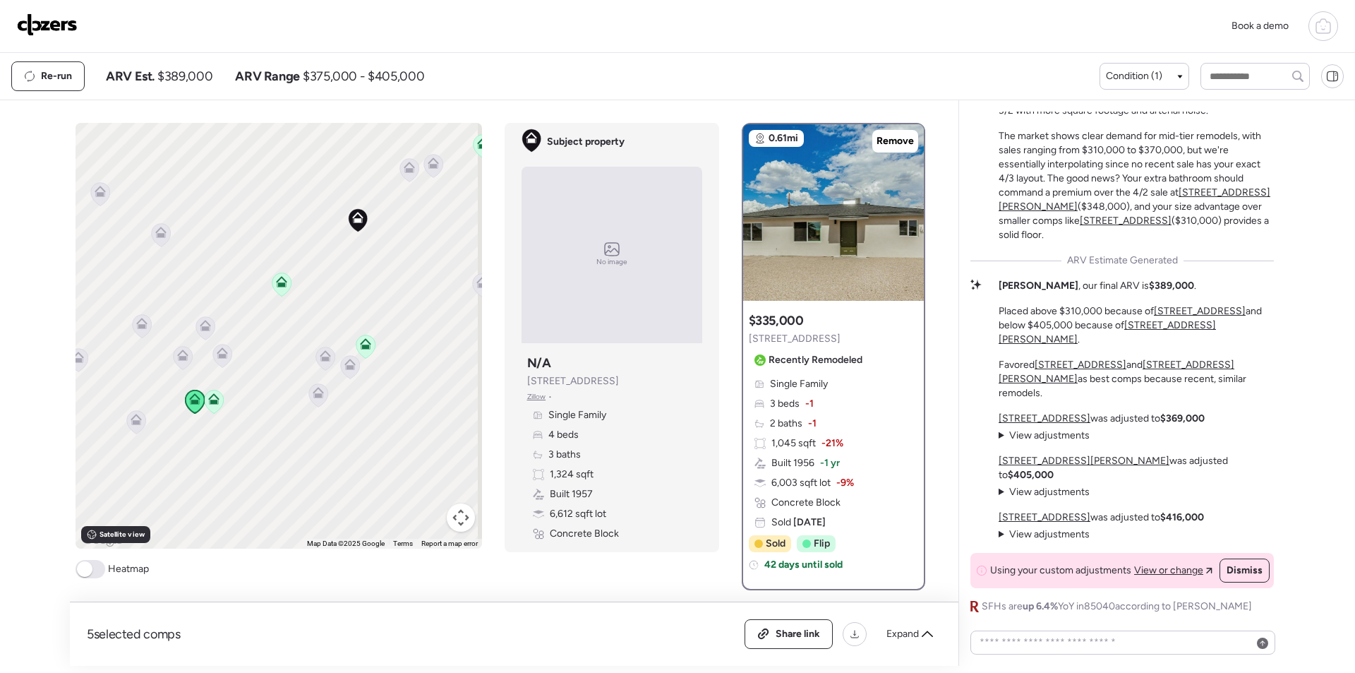
click at [204, 78] on span "$389,000" at bounding box center [184, 76] width 55 height 17
copy span "389,000"
click at [792, 635] on span "Share link" at bounding box center [798, 634] width 44 height 14
click at [57, 25] on img at bounding box center [47, 24] width 61 height 23
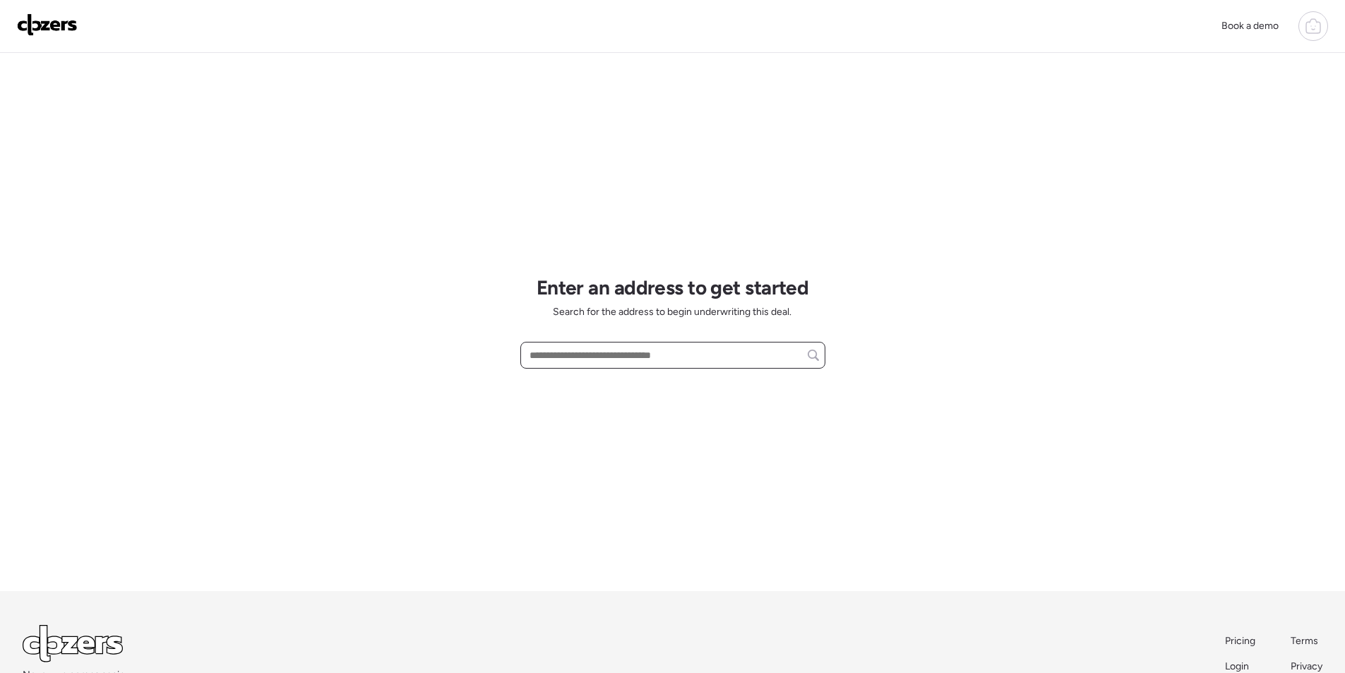
click at [707, 361] on input "text" at bounding box center [673, 355] width 292 height 20
paste input "**********"
click at [606, 390] on div "[STREET_ADDRESS]" at bounding box center [672, 381] width 305 height 25
type input "**********"
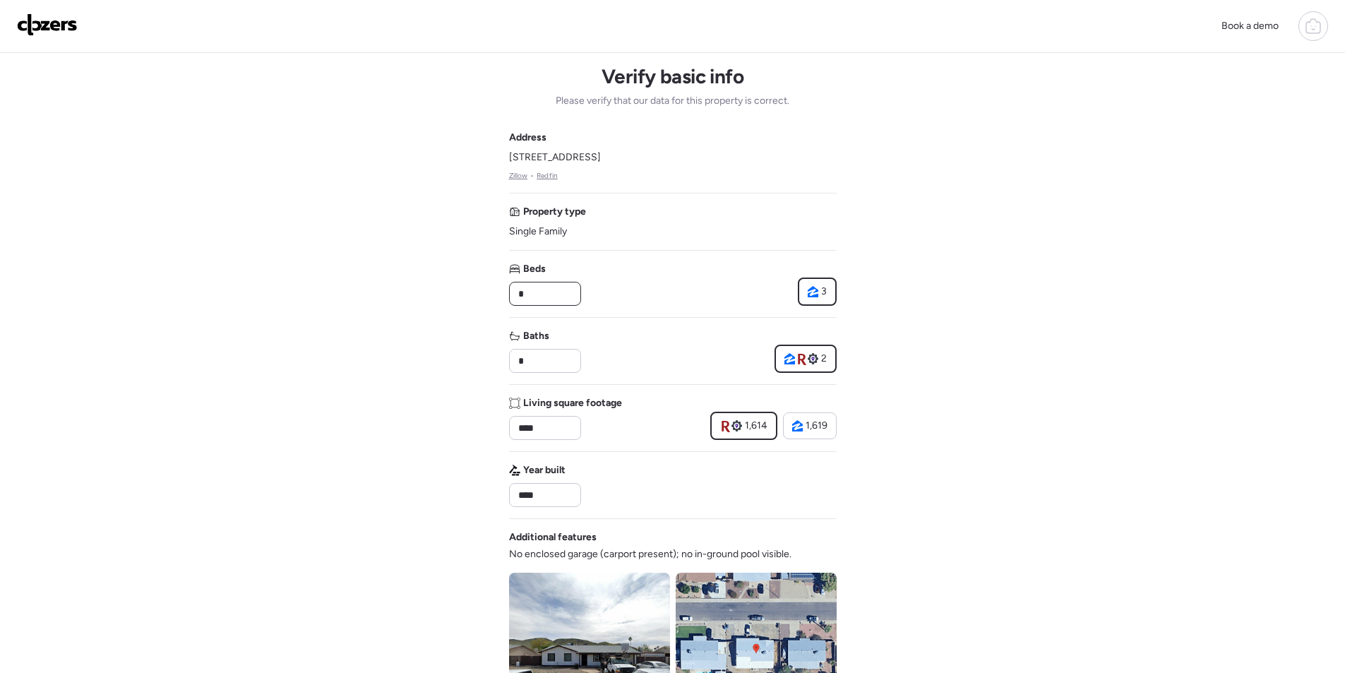
click at [523, 291] on input "*" at bounding box center [544, 294] width 59 height 20
click at [524, 291] on input "*" at bounding box center [544, 294] width 59 height 20
type input "*"
click at [621, 299] on div "Beds * 3" at bounding box center [673, 284] width 328 height 44
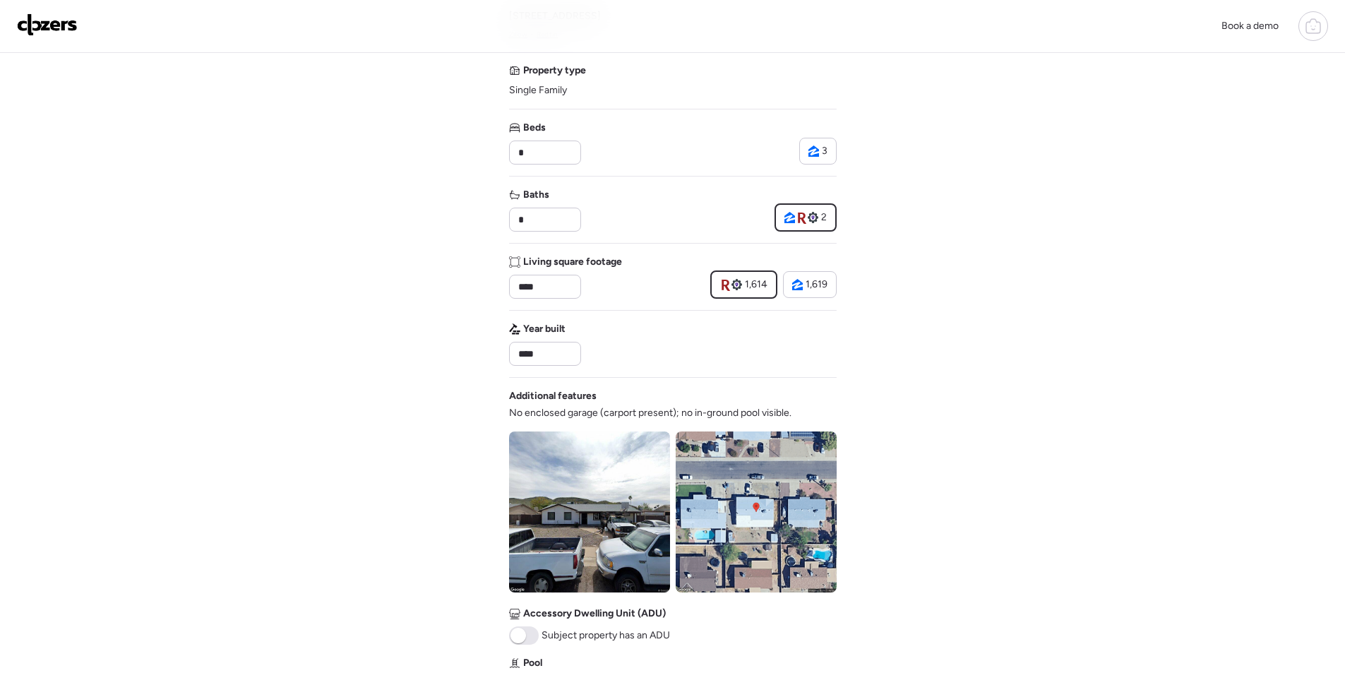
scroll to position [212, 0]
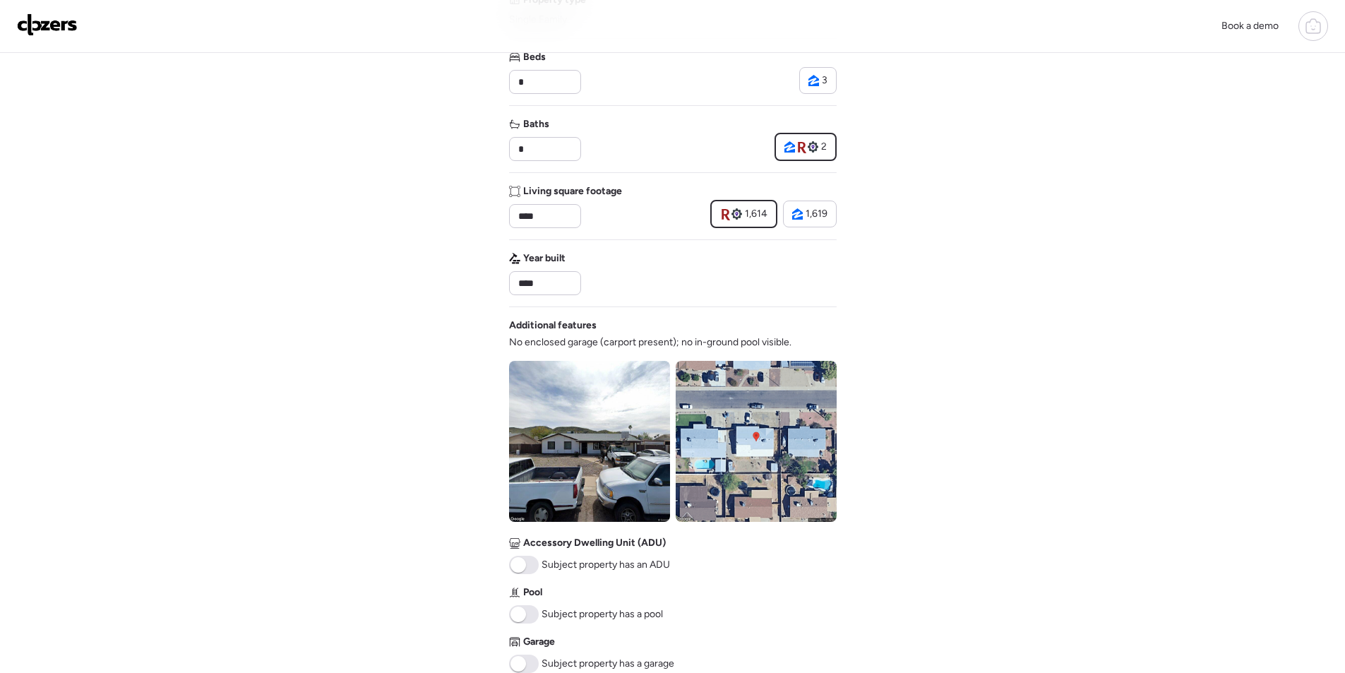
click at [566, 466] on img at bounding box center [589, 441] width 161 height 161
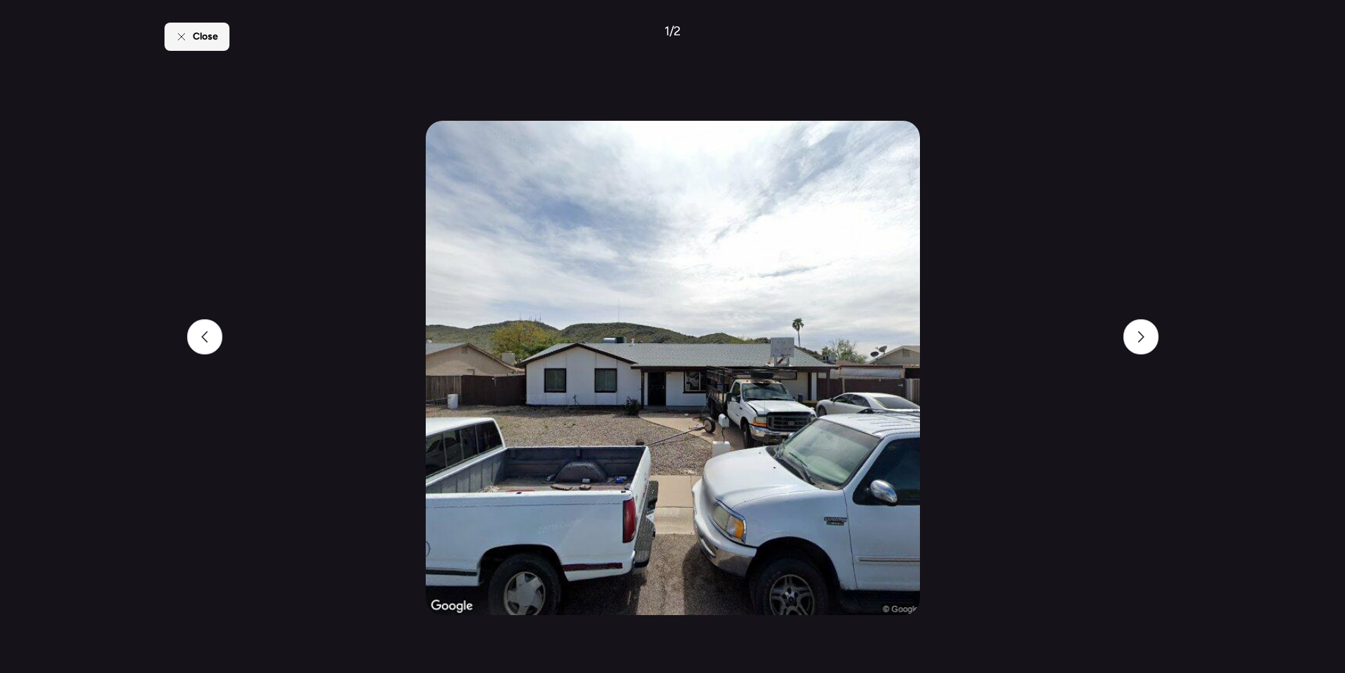
click at [202, 30] on span "Close" at bounding box center [205, 37] width 25 height 14
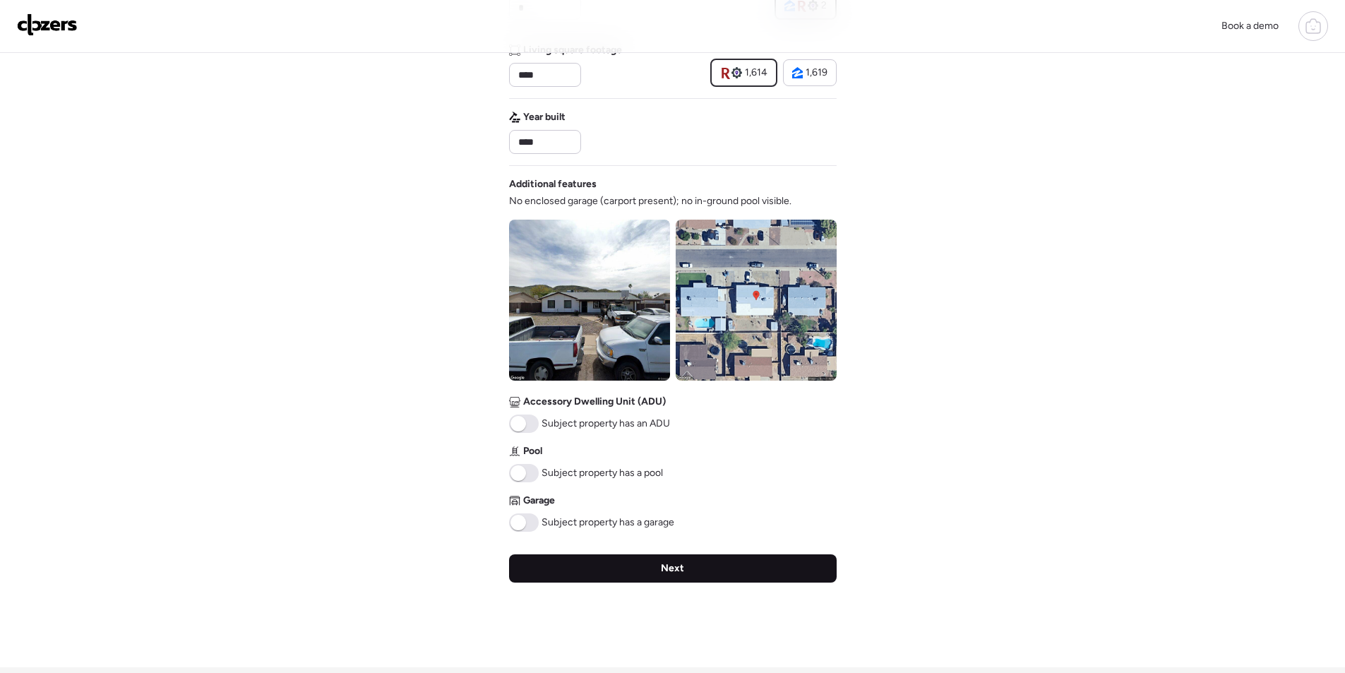
click at [731, 569] on div "Next" at bounding box center [673, 568] width 328 height 28
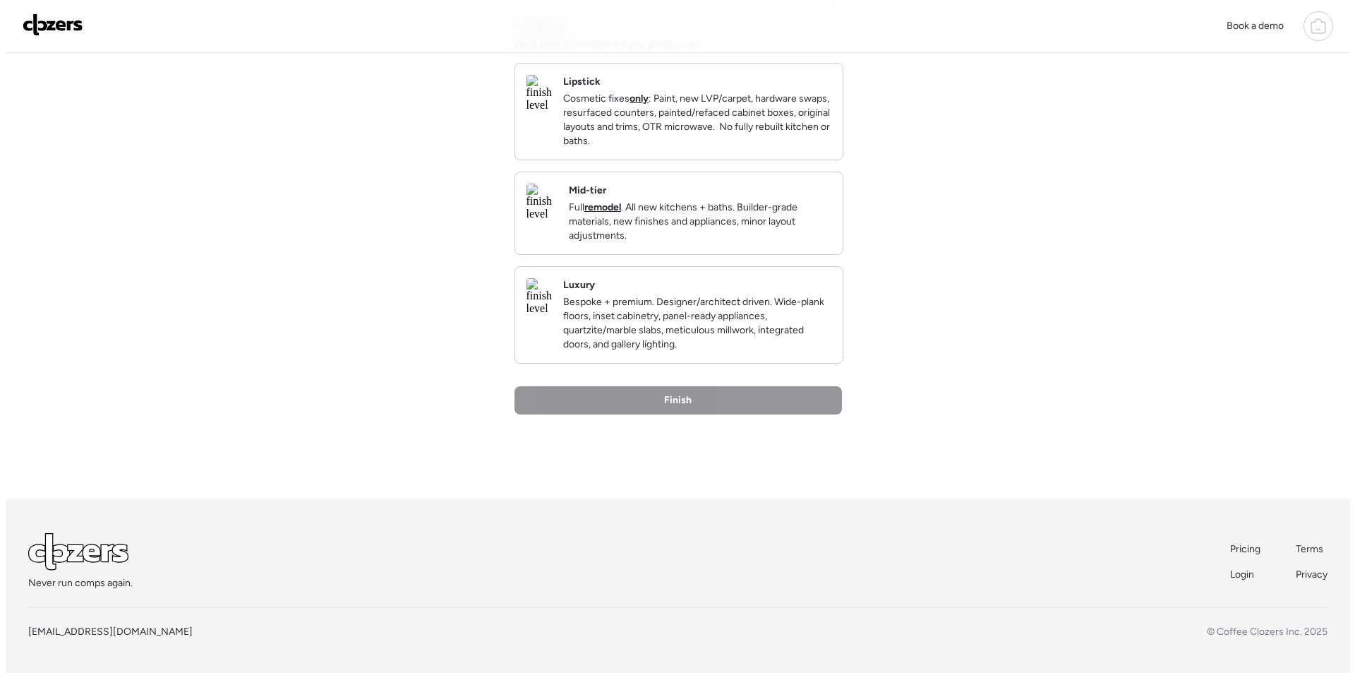
scroll to position [0, 0]
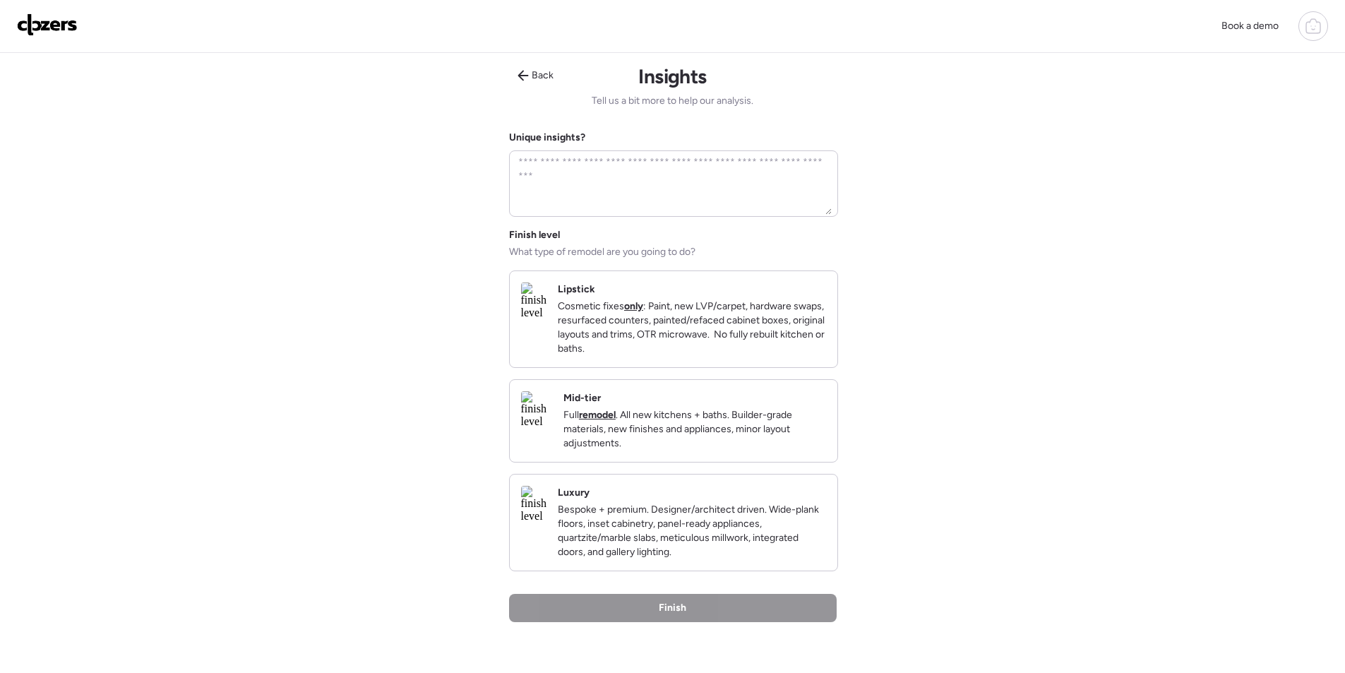
click at [789, 445] on p "Full remodel . All new kitchens + baths. Builder-grade materials, new finishes …" at bounding box center [694, 429] width 263 height 42
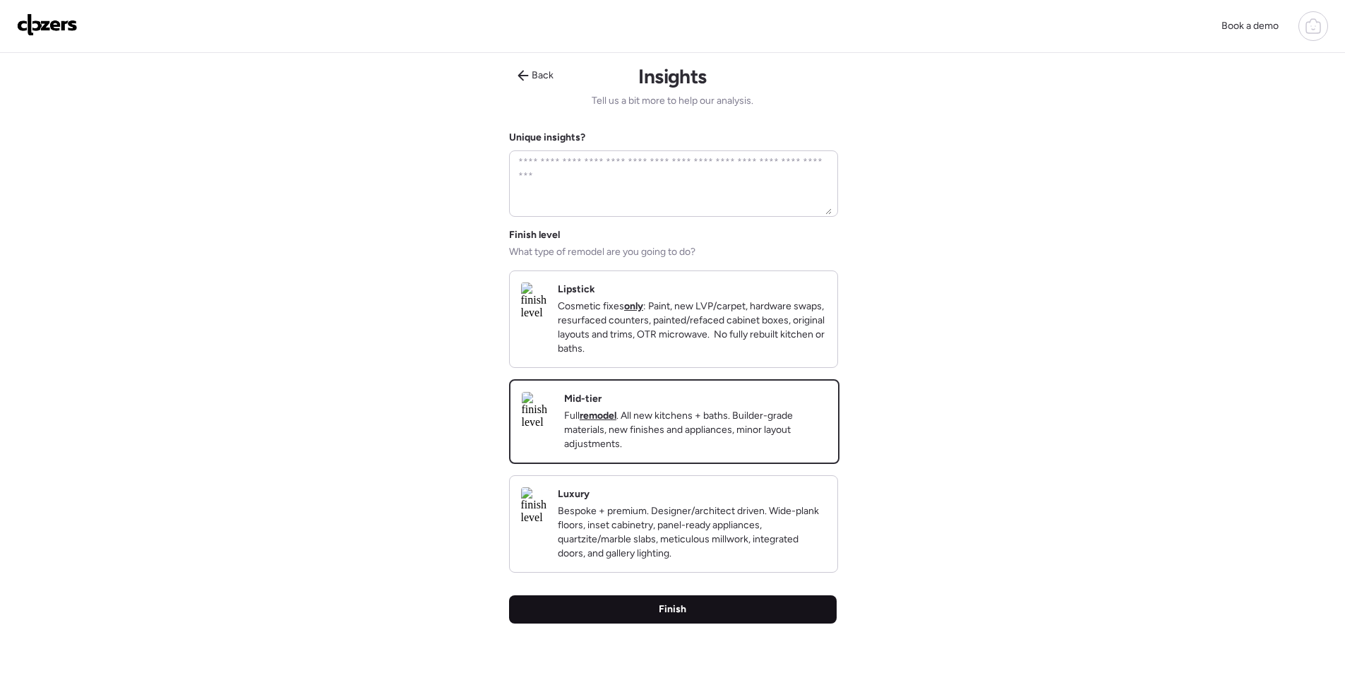
click at [758, 623] on div "Finish" at bounding box center [673, 609] width 328 height 28
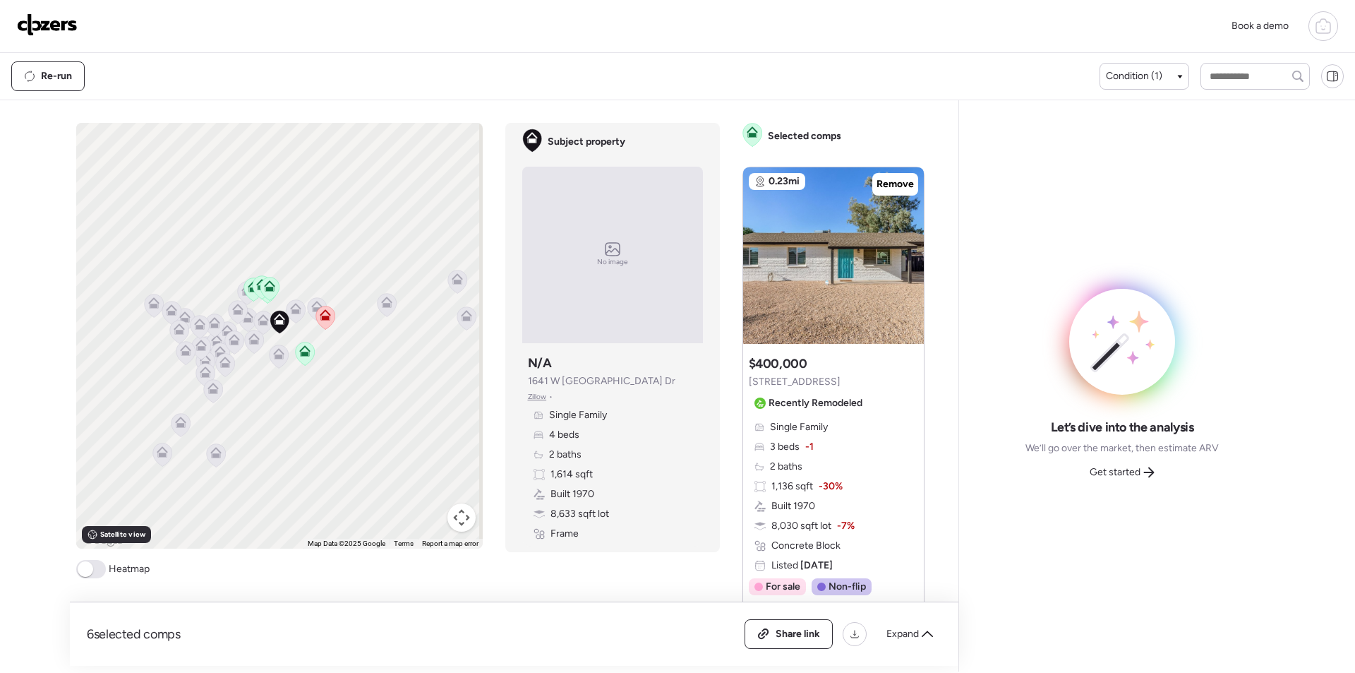
click at [879, 168] on div "Selected comps 0.23mi Remove Suggested comp $400,000 [STREET_ADDRESS] Recently …" at bounding box center [839, 394] width 193 height 543
click at [890, 183] on span "Remove" at bounding box center [895, 184] width 37 height 14
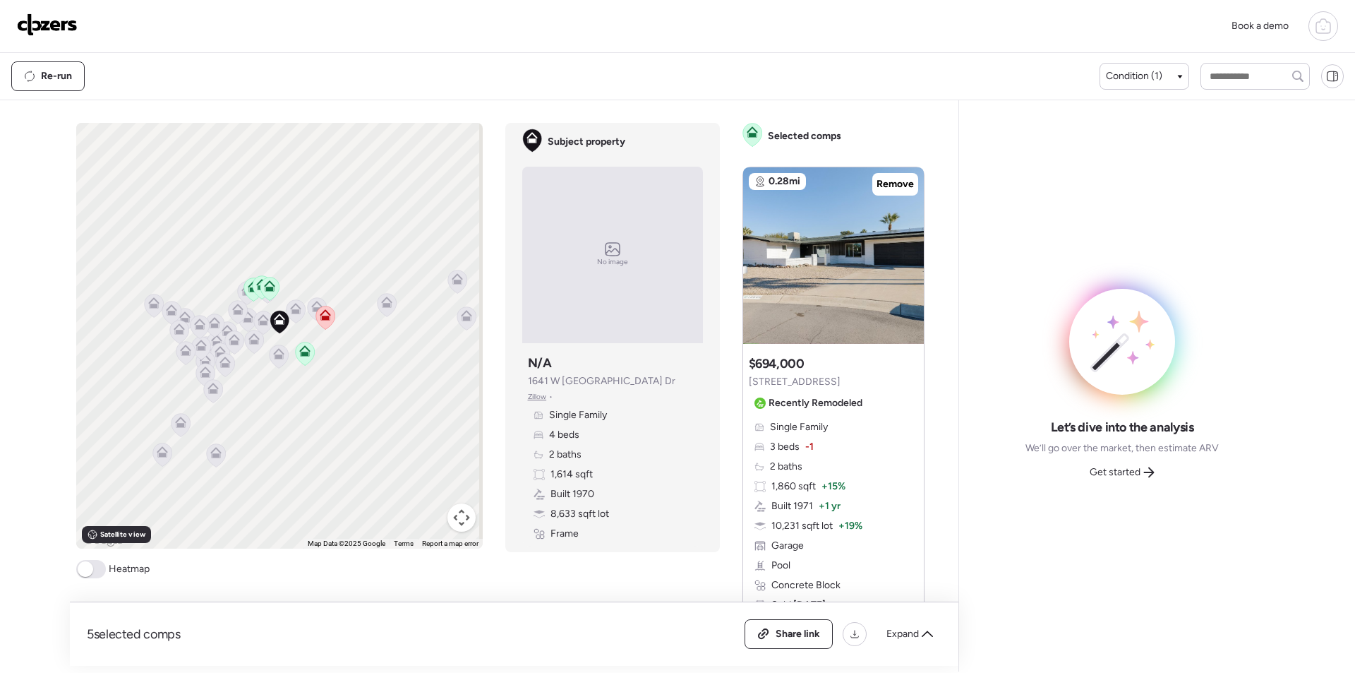
click at [902, 618] on div "5 selected comps All (5) ARV (5) As-is (0) Share link Expand" at bounding box center [514, 634] width 889 height 64
click at [902, 633] on span "Expand" at bounding box center [903, 634] width 32 height 14
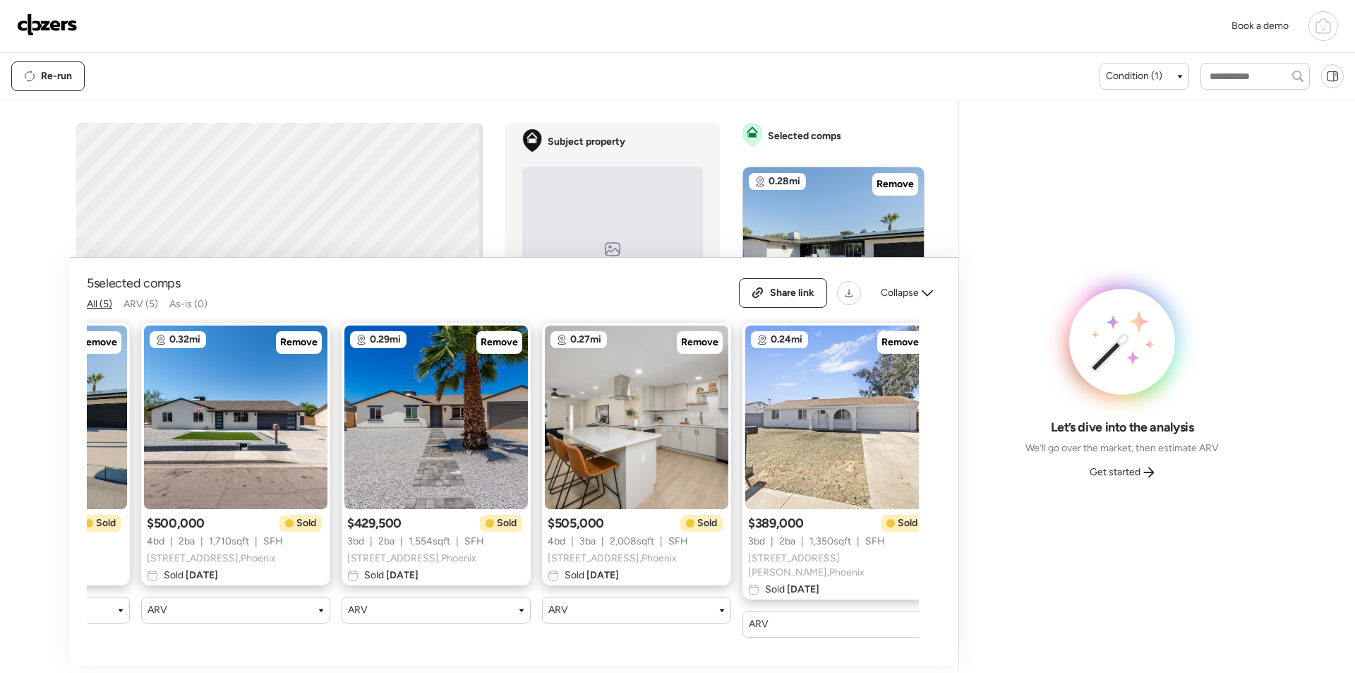
scroll to position [0, 181]
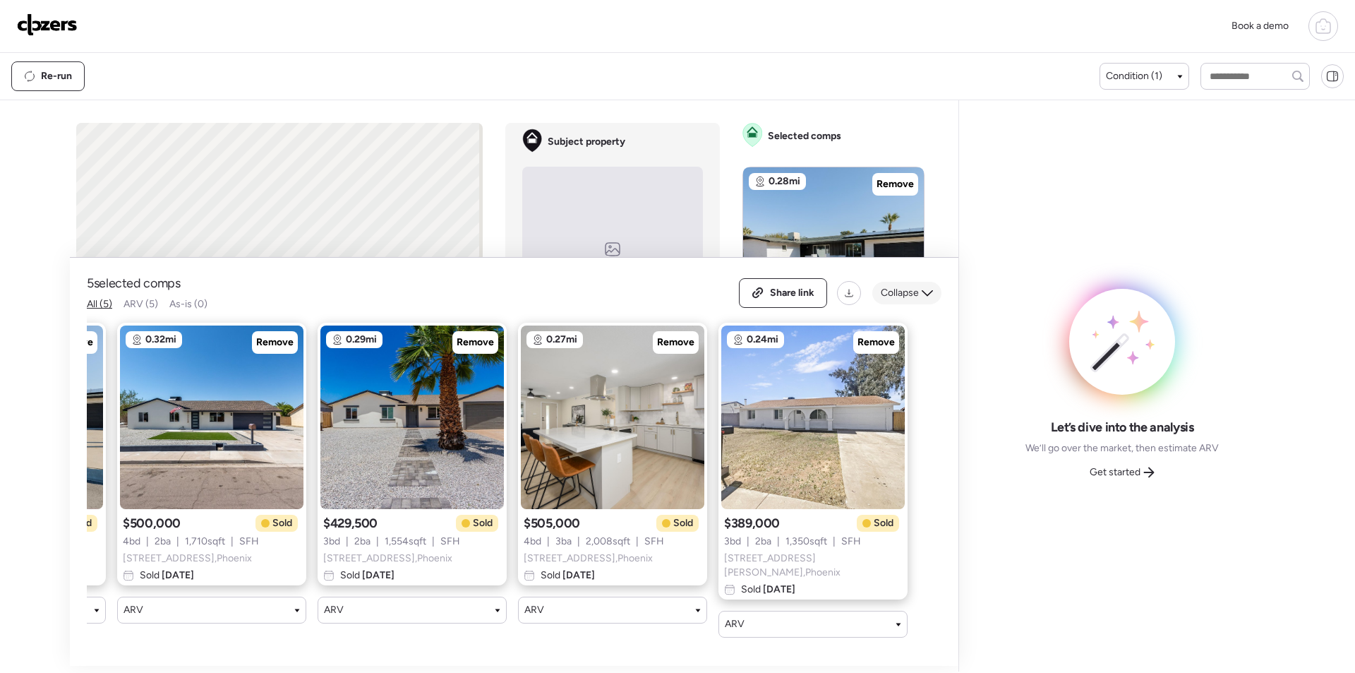
click at [902, 300] on span "Collapse" at bounding box center [900, 293] width 38 height 14
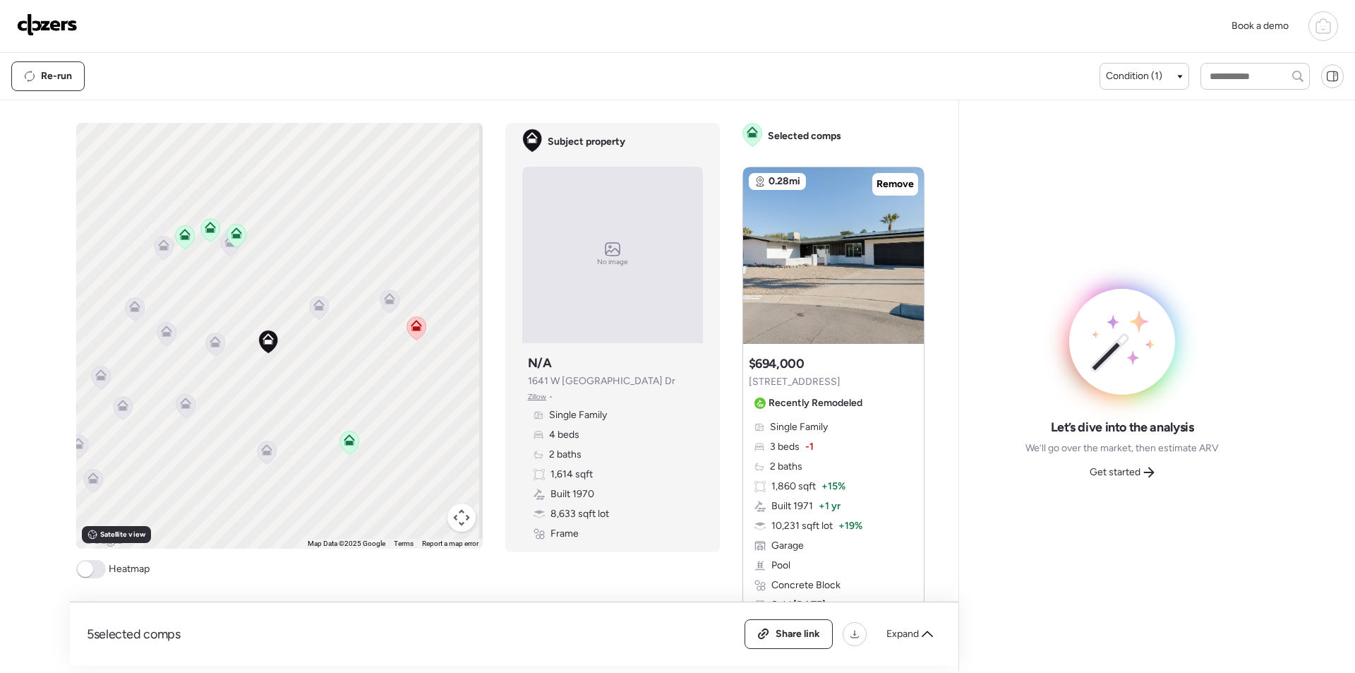
click at [318, 308] on icon at bounding box center [318, 304] width 11 height 11
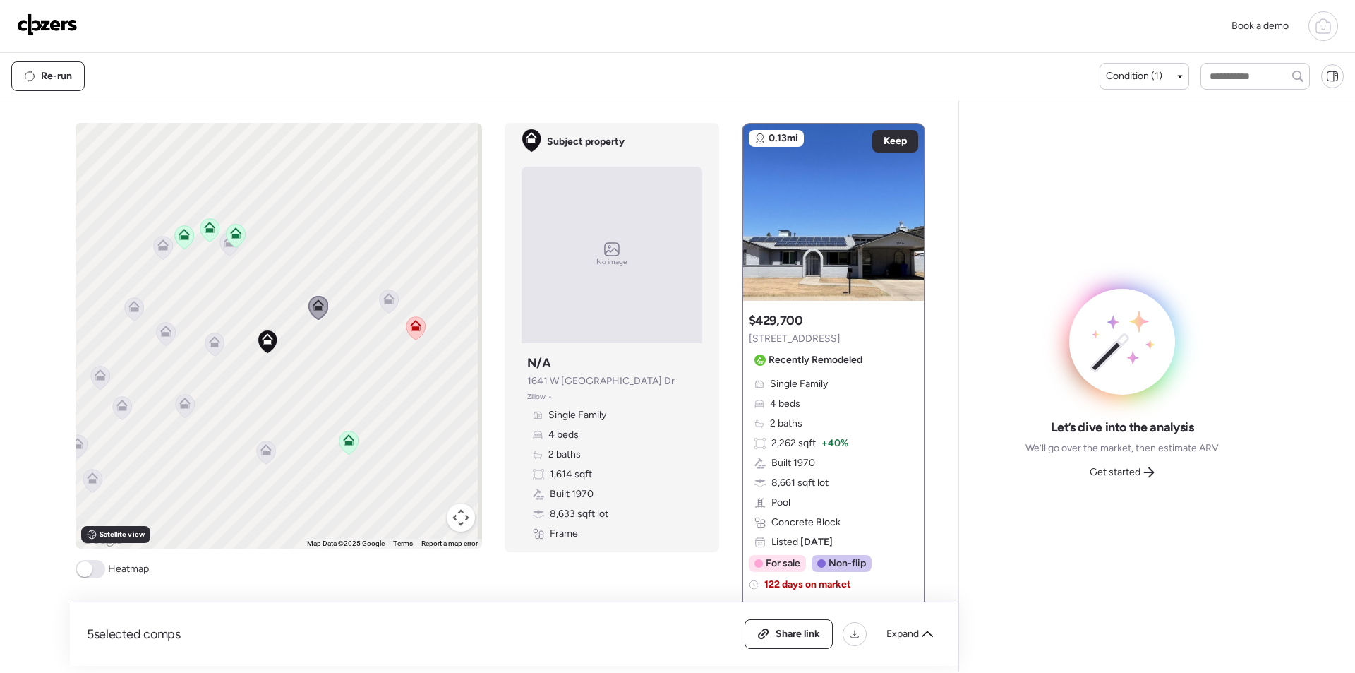
click at [210, 346] on icon at bounding box center [214, 344] width 9 height 4
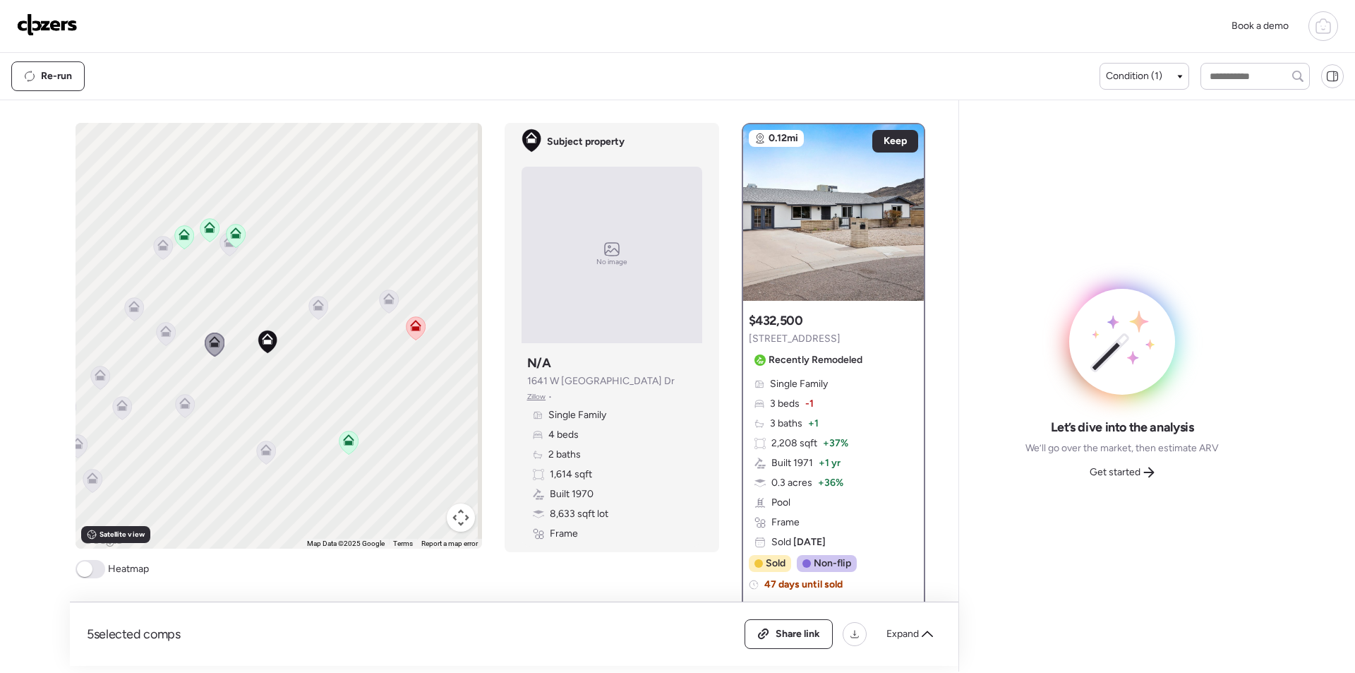
click at [162, 335] on icon at bounding box center [165, 334] width 9 height 4
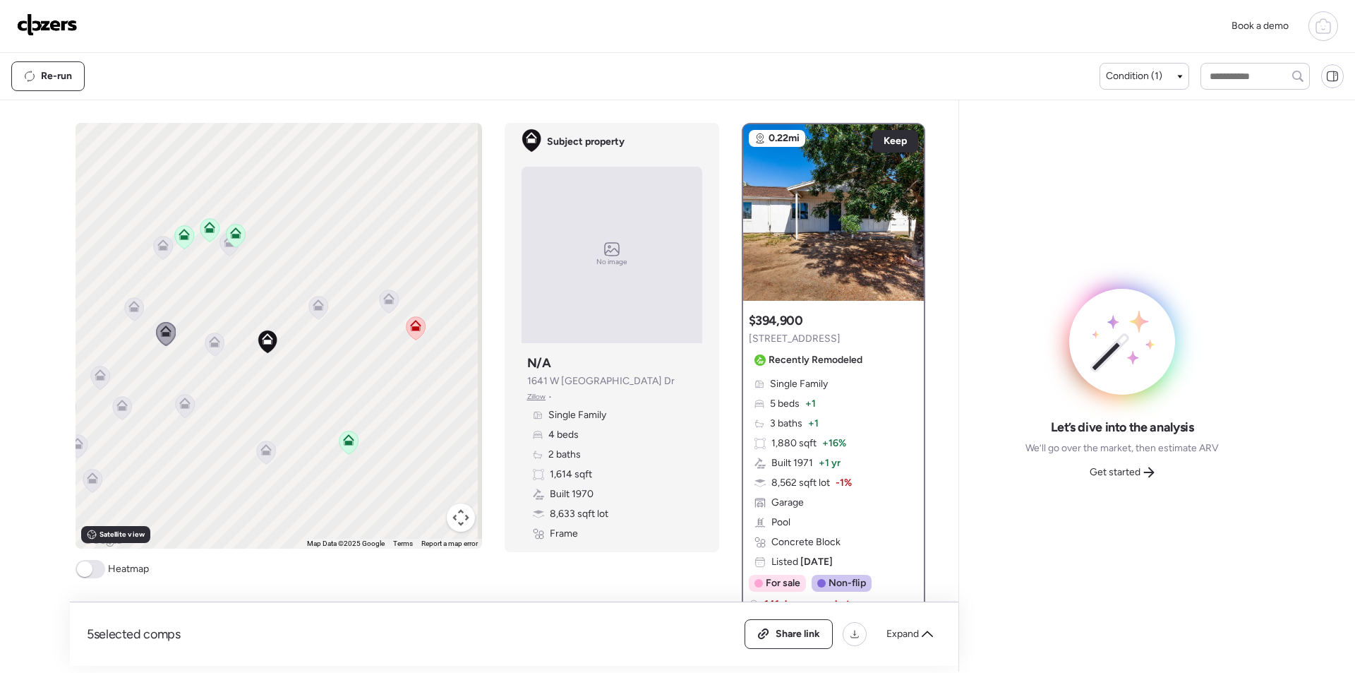
click at [184, 411] on icon at bounding box center [184, 405] width 19 height 23
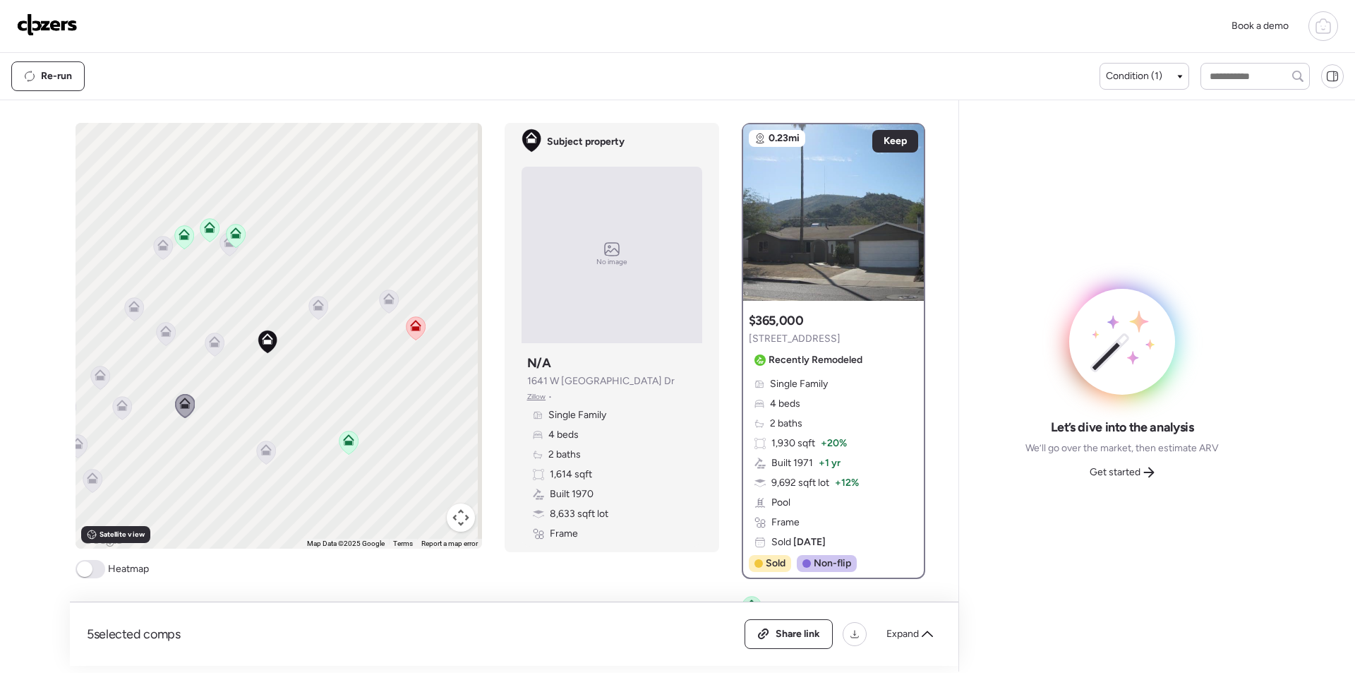
click at [380, 306] on icon at bounding box center [388, 300] width 19 height 23
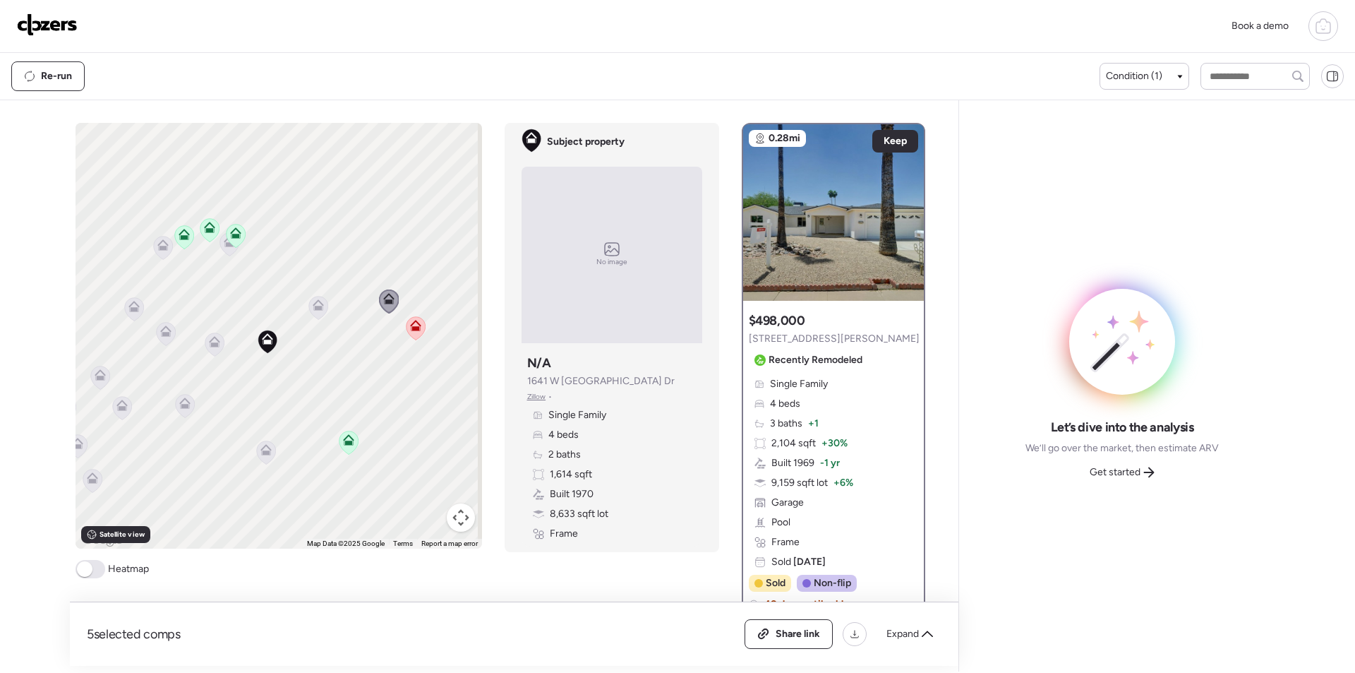
click at [261, 449] on icon at bounding box center [266, 449] width 11 height 11
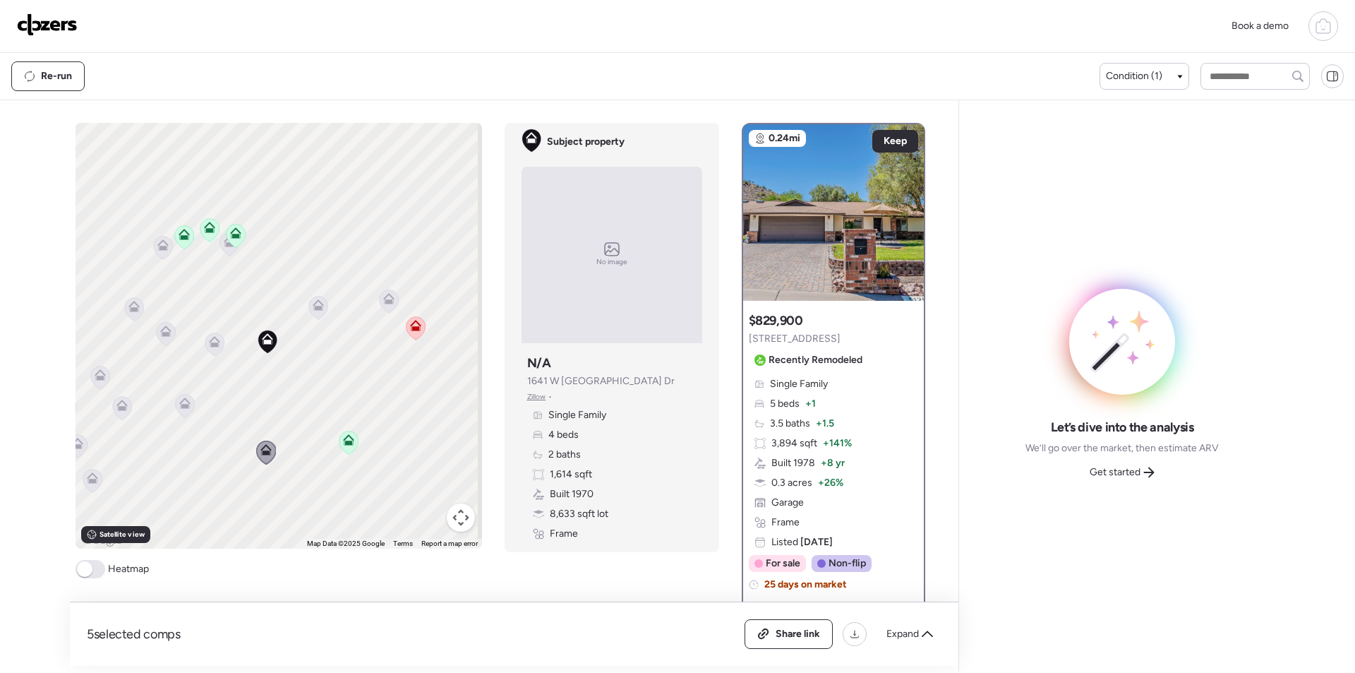
click at [224, 244] on icon at bounding box center [229, 241] width 11 height 11
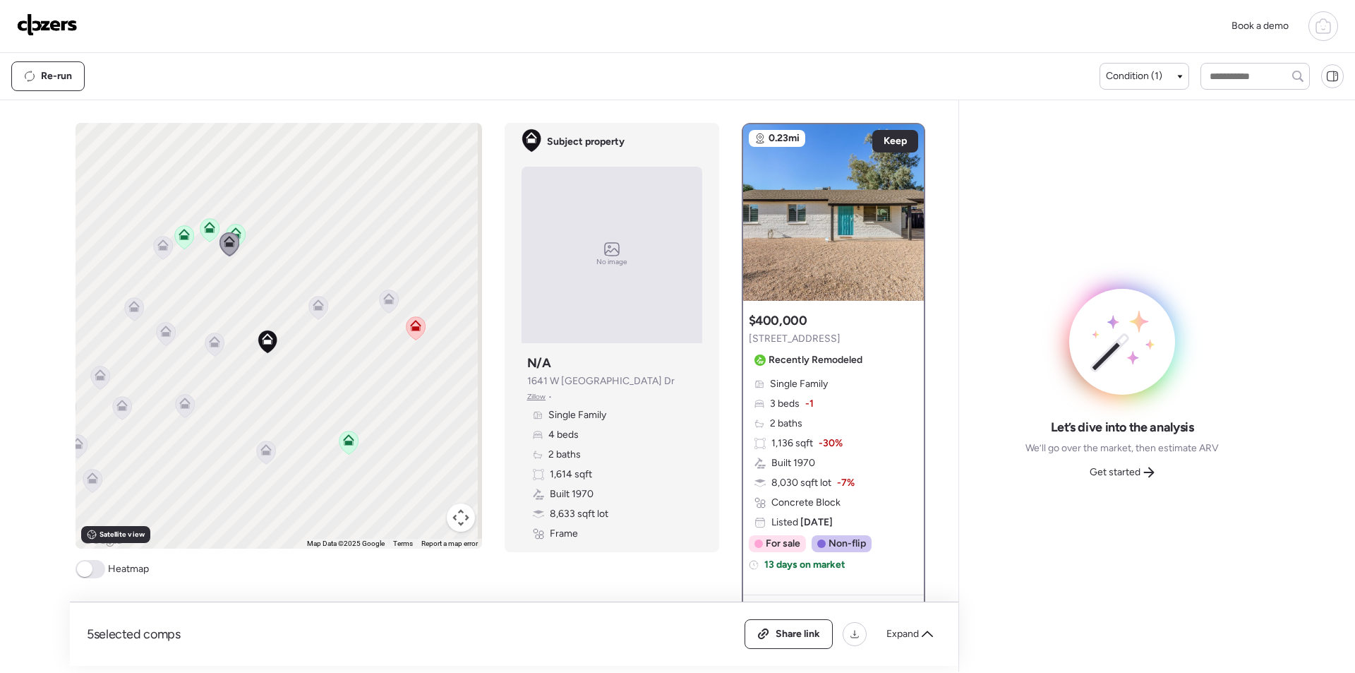
click at [165, 236] on icon at bounding box center [163, 248] width 20 height 24
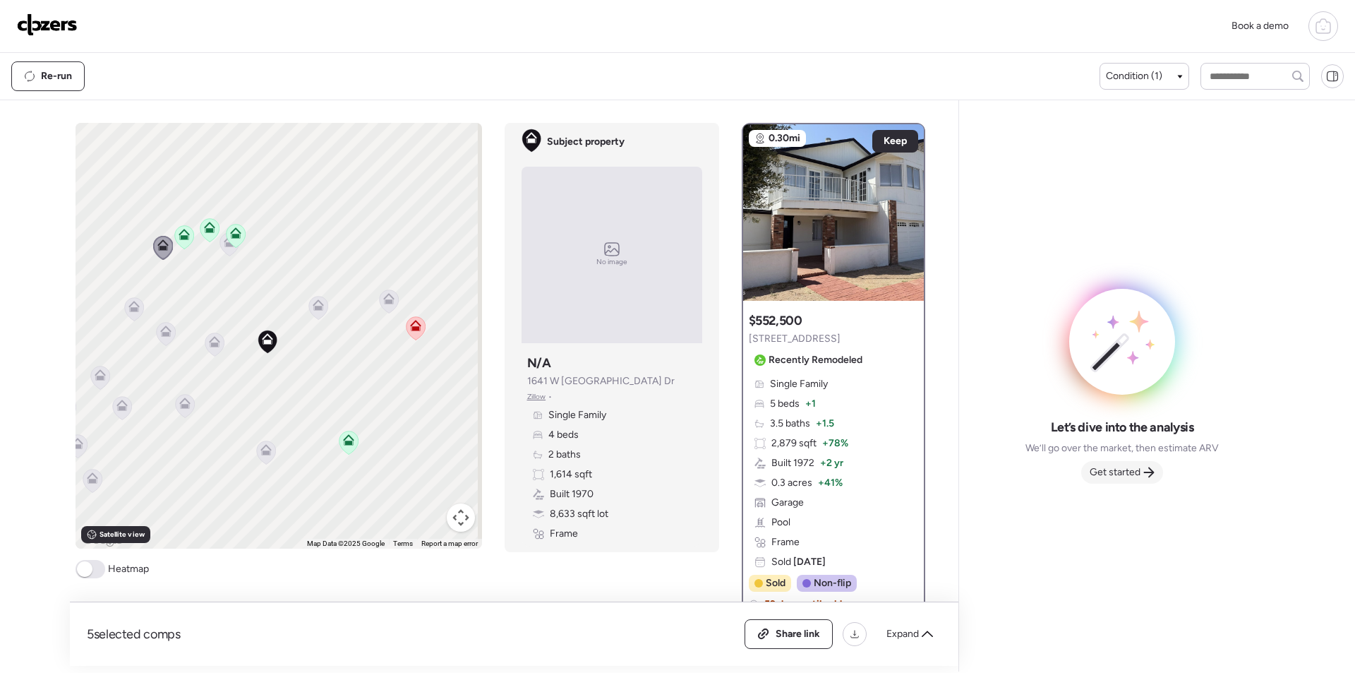
click at [1134, 473] on span "Get started" at bounding box center [1115, 472] width 51 height 14
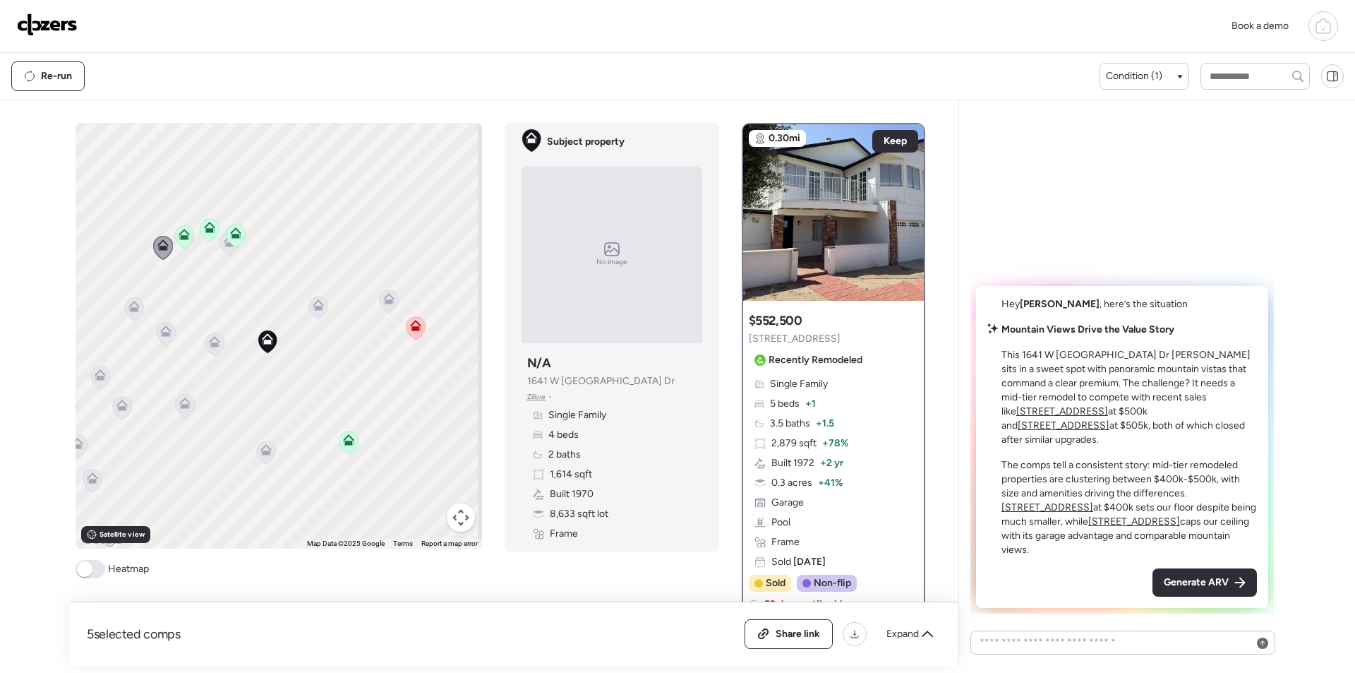
click at [1209, 580] on span "Generate ARV" at bounding box center [1196, 582] width 65 height 14
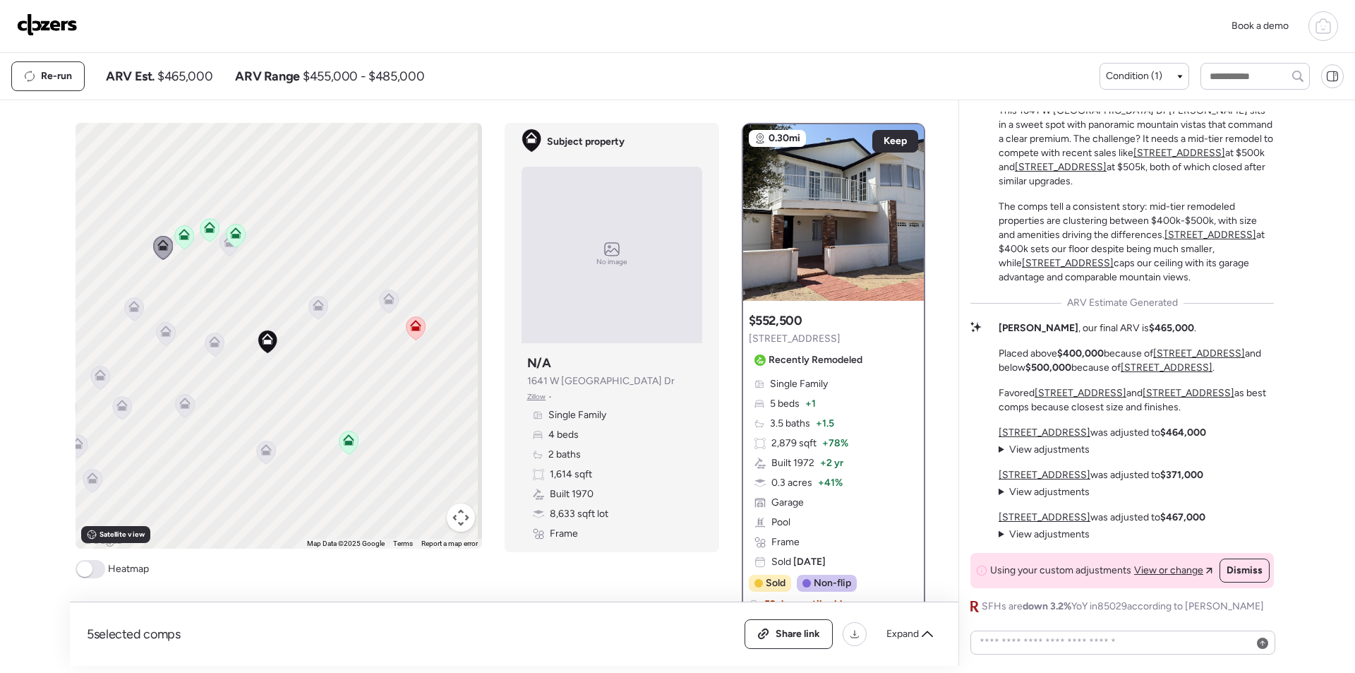
click at [205, 78] on span "$465,000" at bounding box center [184, 76] width 55 height 17
copy span "465,000"
click at [764, 628] on div "Share link" at bounding box center [788, 634] width 87 height 28
click at [68, 37] on link at bounding box center [47, 25] width 61 height 25
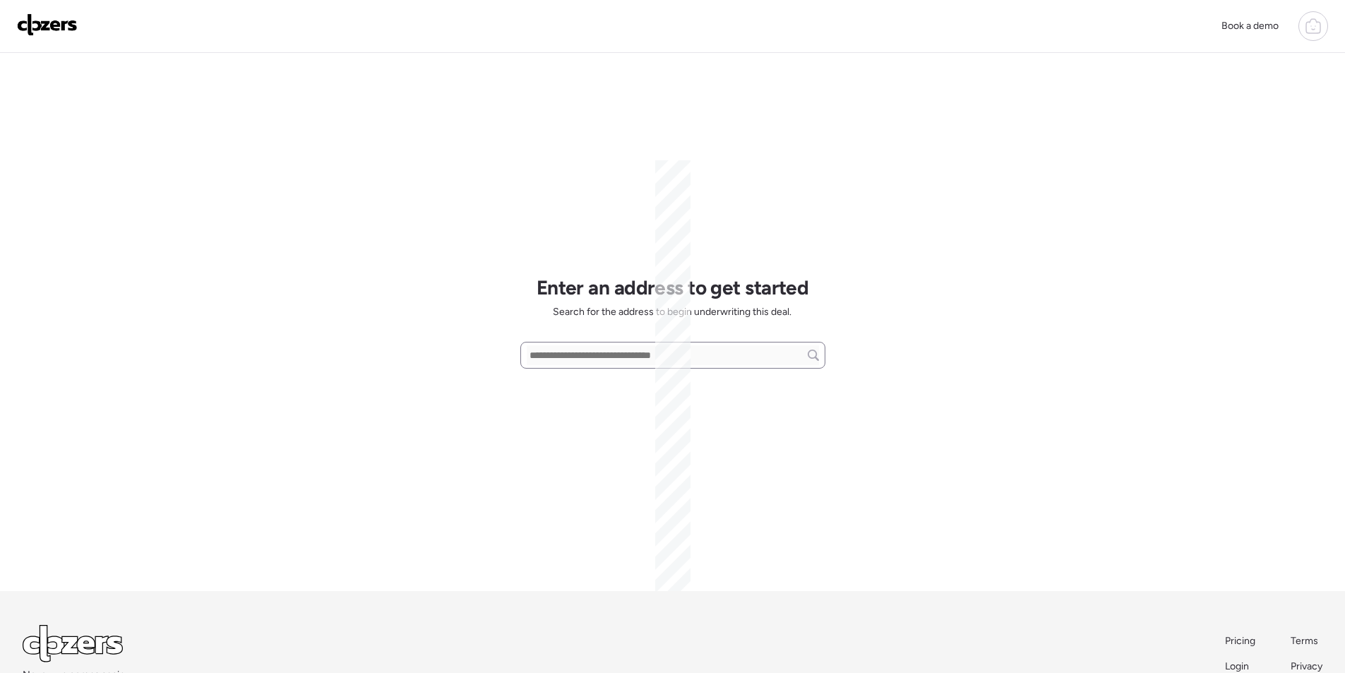
click at [599, 353] on input "text" at bounding box center [673, 355] width 292 height 20
paste input "**********"
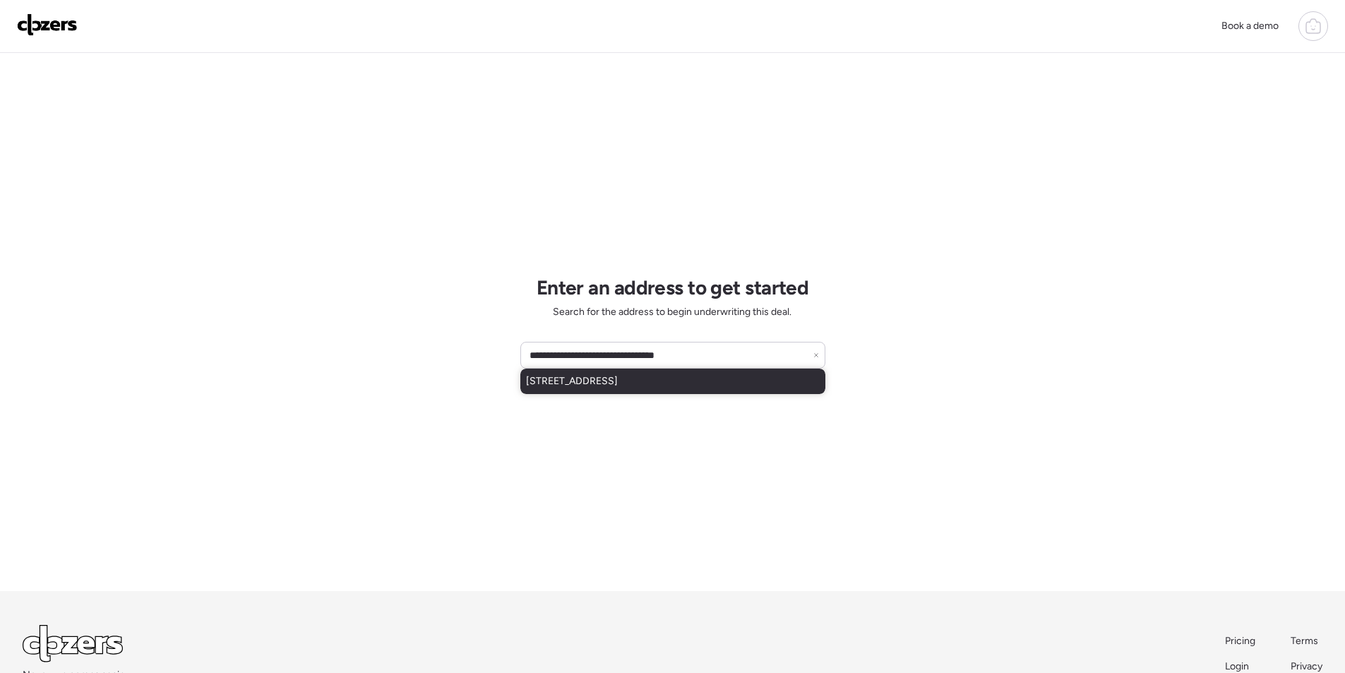
click at [602, 381] on span "[STREET_ADDRESS]" at bounding box center [572, 381] width 92 height 14
type input "**********"
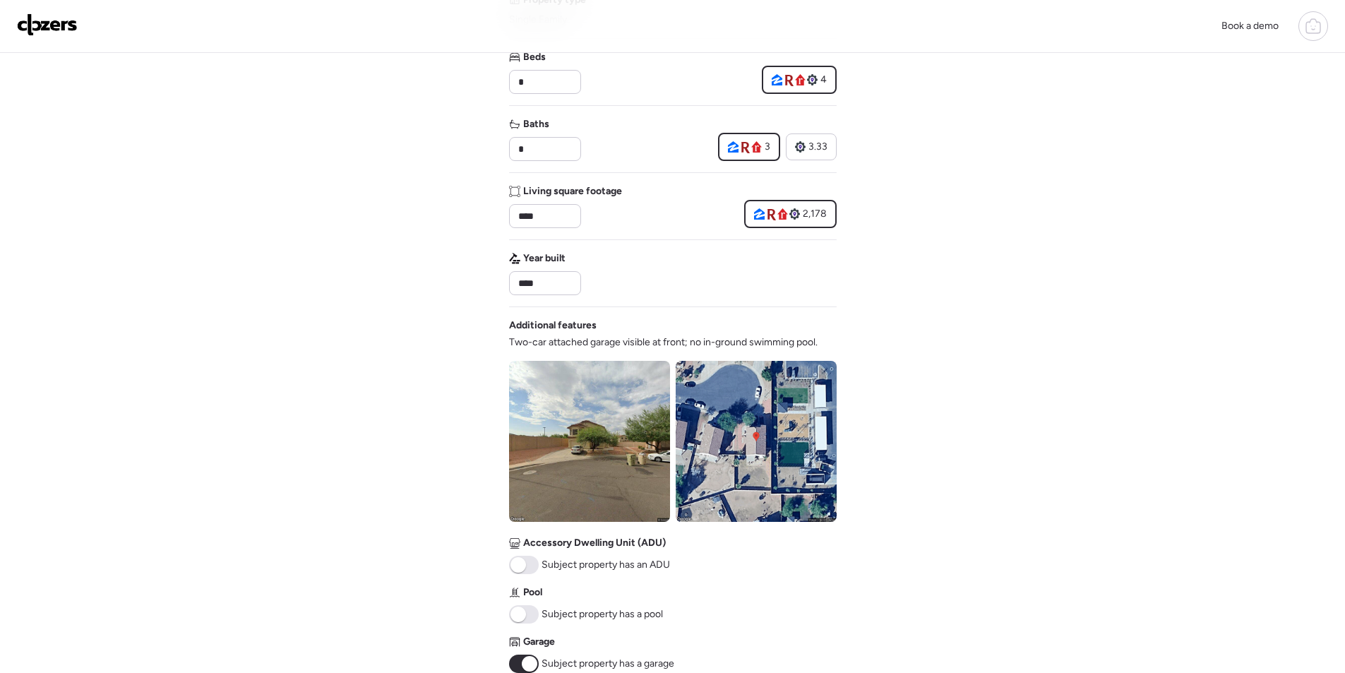
scroll to position [282, 0]
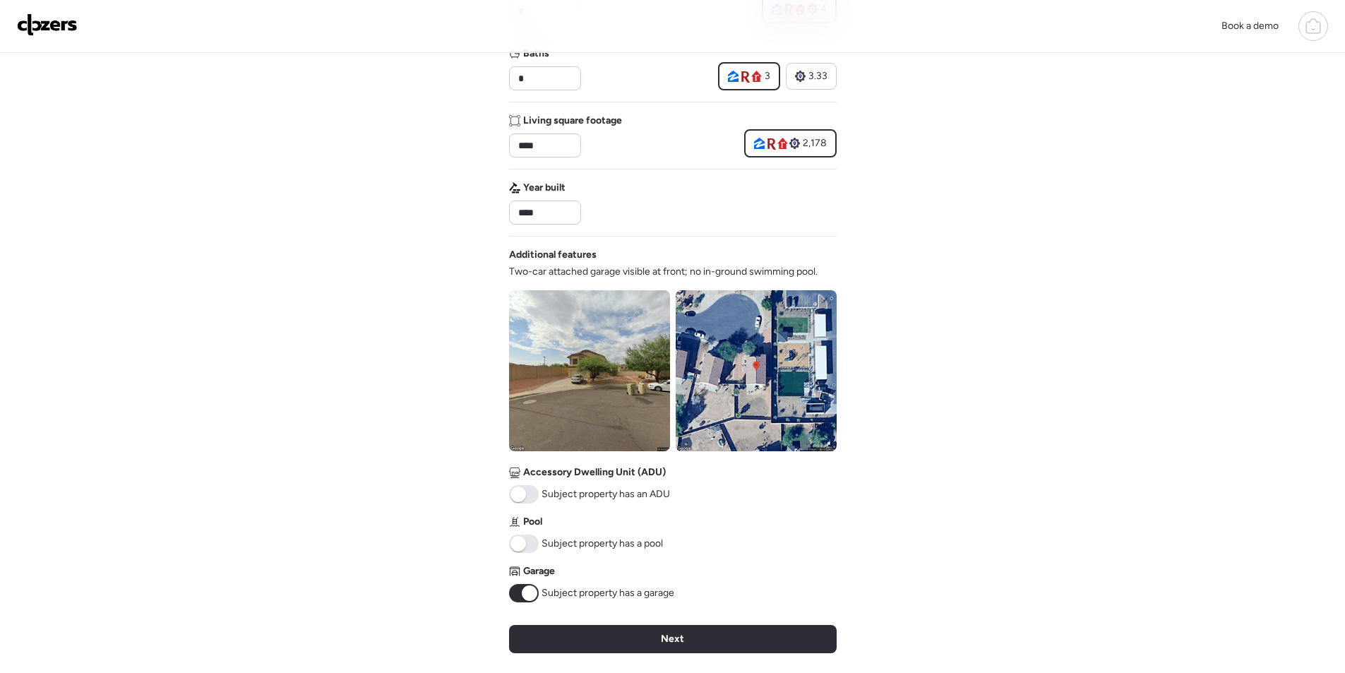
click at [739, 633] on div "Next" at bounding box center [673, 639] width 328 height 28
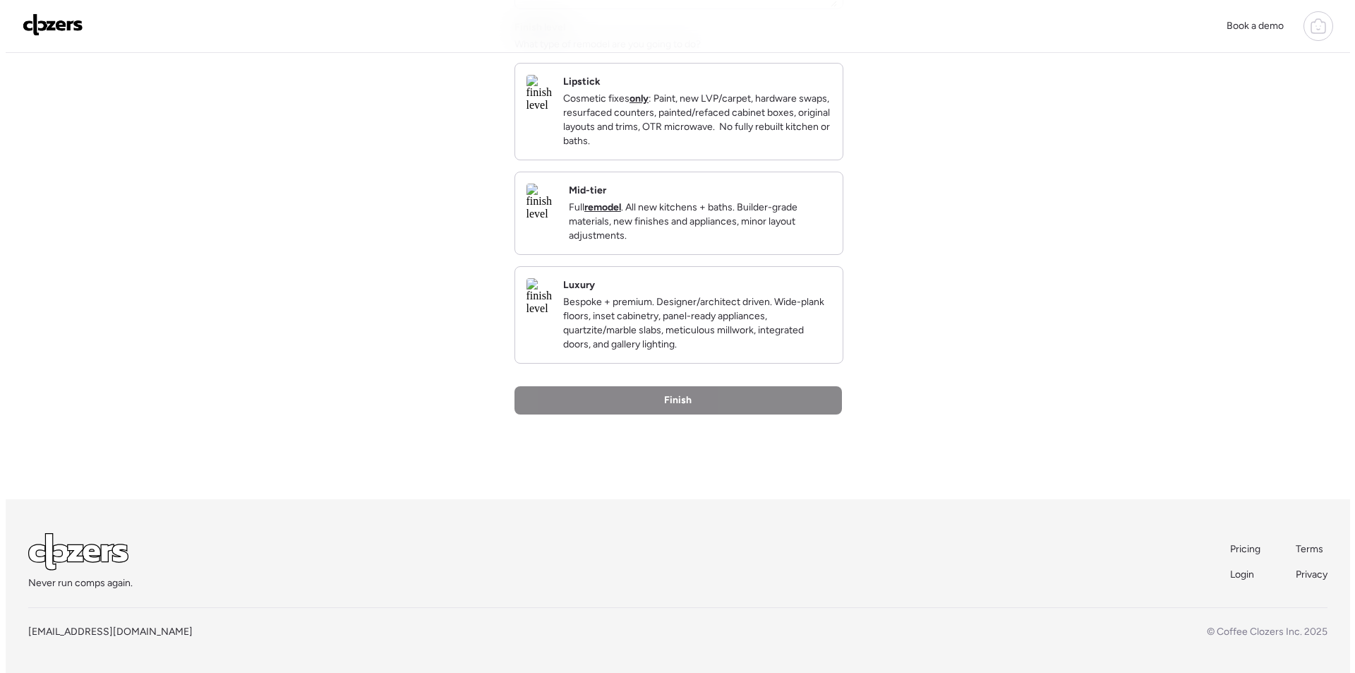
scroll to position [0, 0]
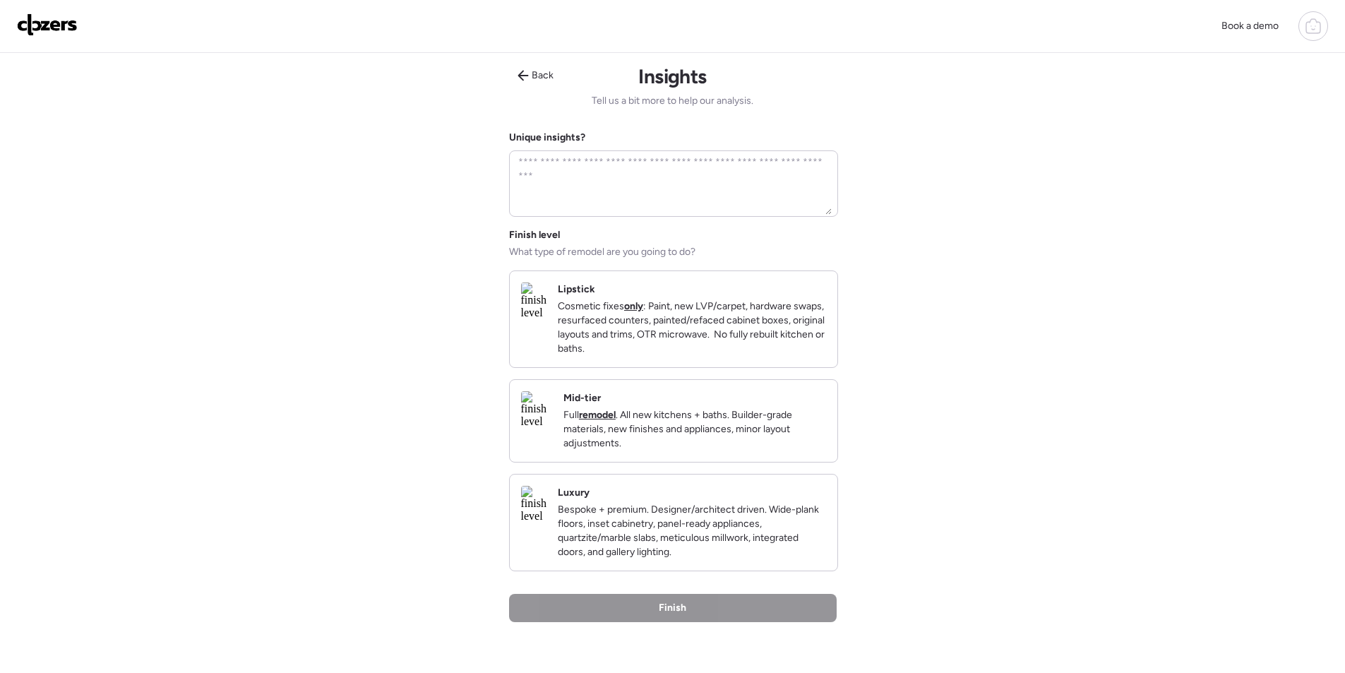
drag, startPoint x: 720, startPoint y: 420, endPoint x: 717, endPoint y: 532, distance: 112.3
click at [721, 420] on div "Mid-tier Full remodel . All new kitchens + baths. Builder-grade materials, new …" at bounding box center [694, 420] width 263 height 59
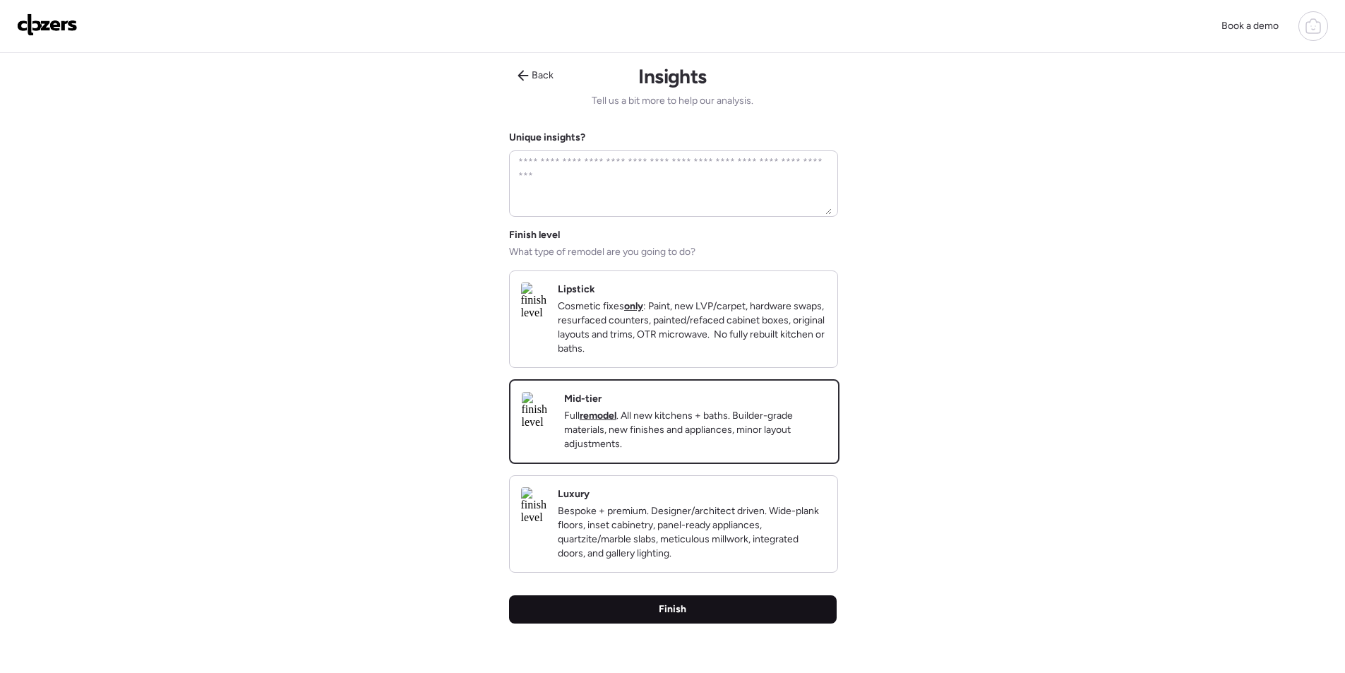
click at [721, 623] on div "Finish" at bounding box center [673, 609] width 328 height 28
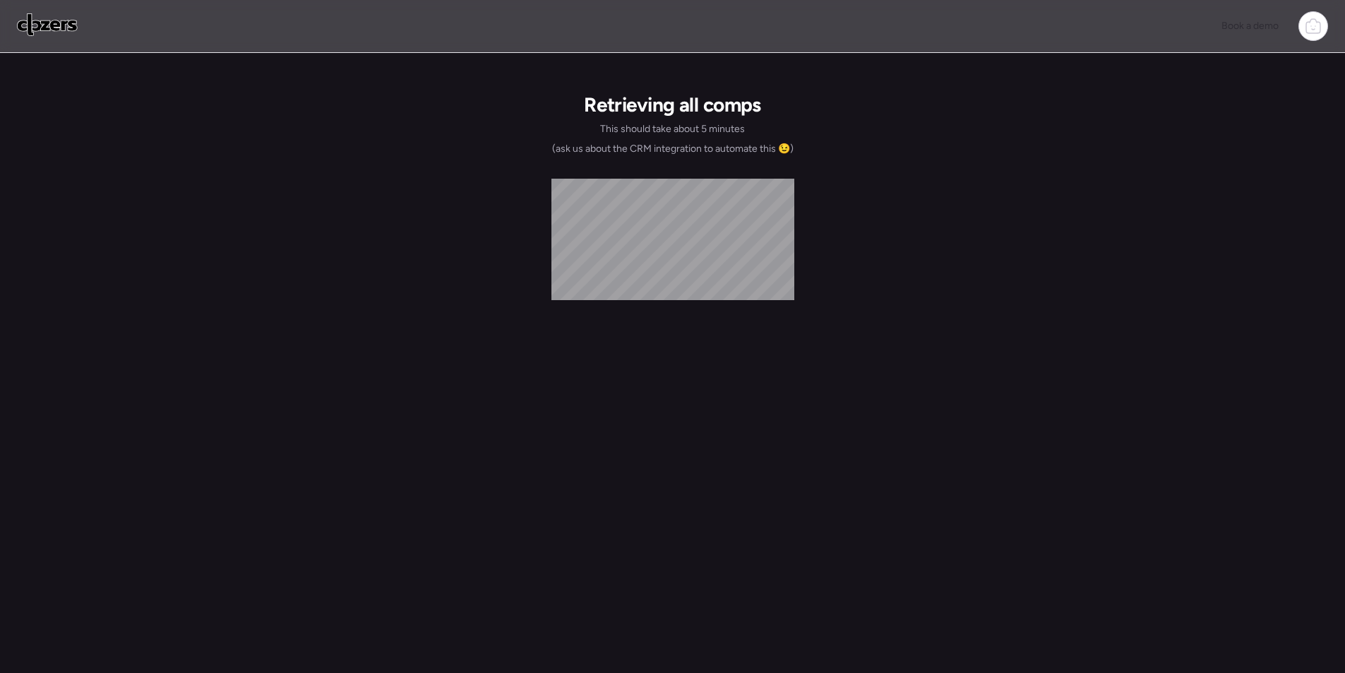
click at [721, 630] on div "Retrieving all comps This should take about 5 minutes (ask us about the CRM int…" at bounding box center [673, 370] width 328 height 634
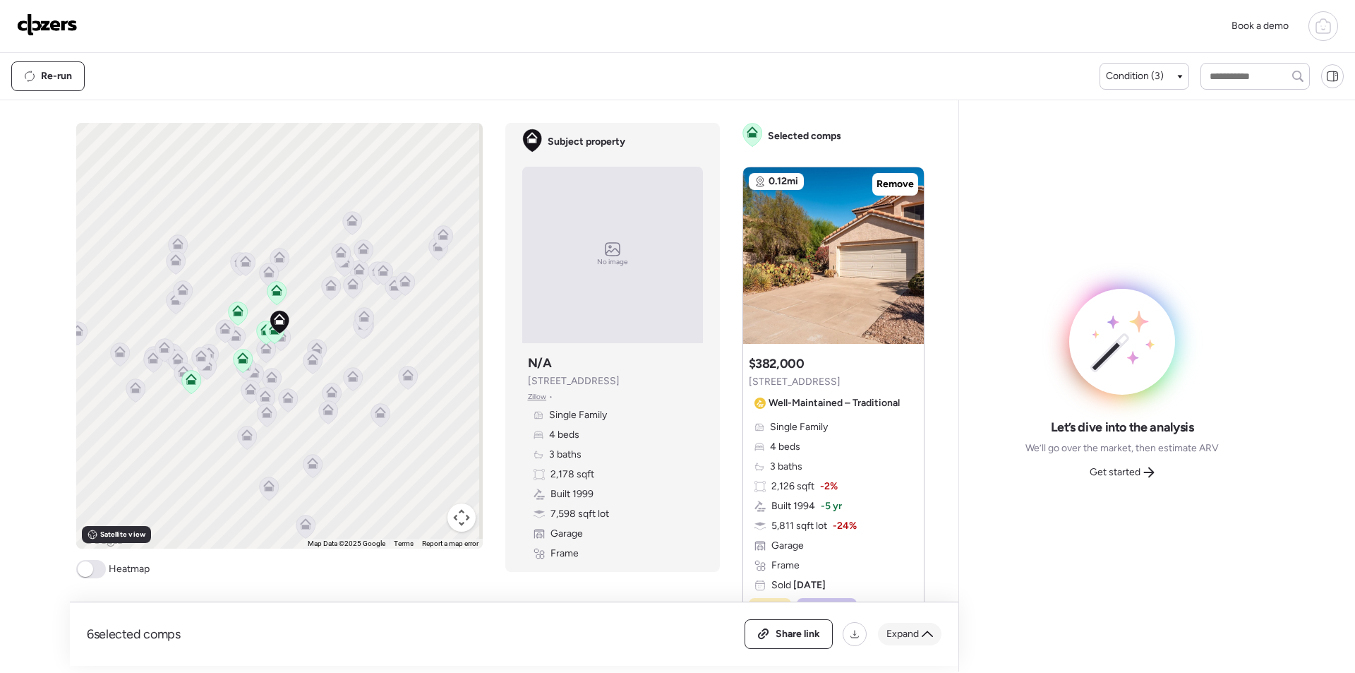
click at [918, 638] on span "Expand" at bounding box center [903, 634] width 32 height 14
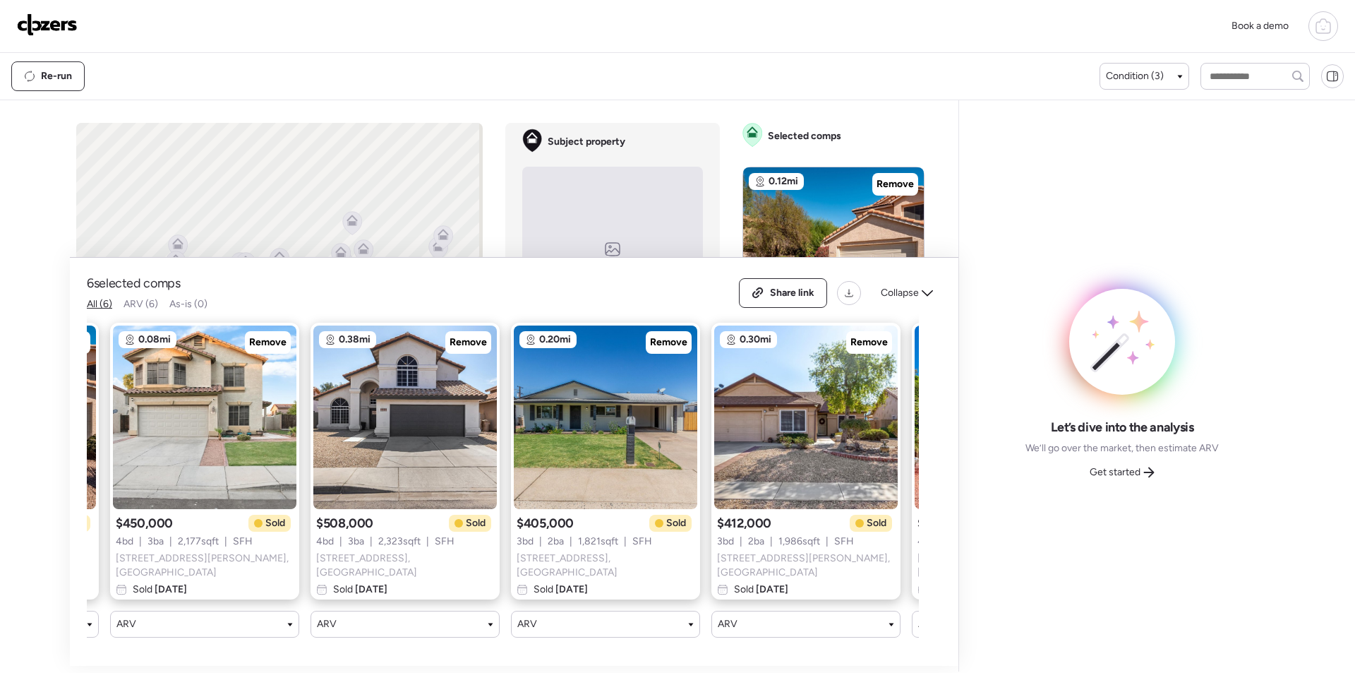
scroll to position [0, 382]
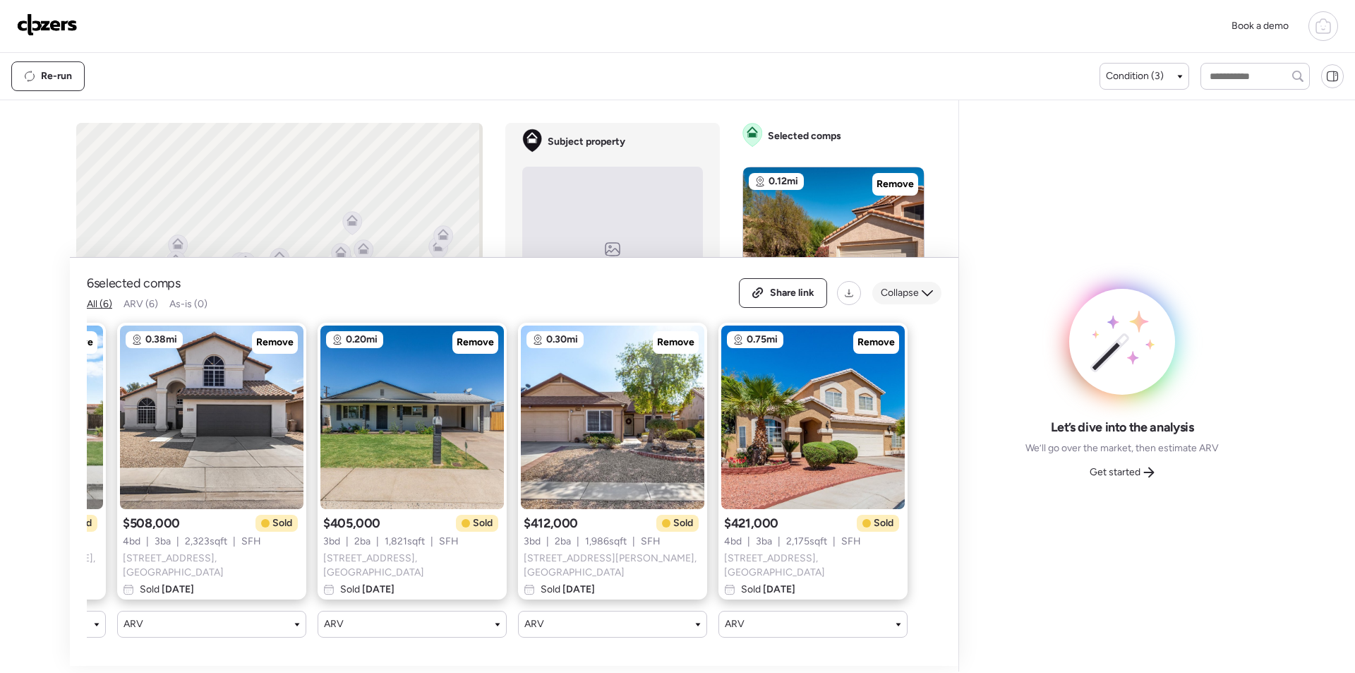
click at [921, 287] on div "Collapse" at bounding box center [907, 293] width 69 height 23
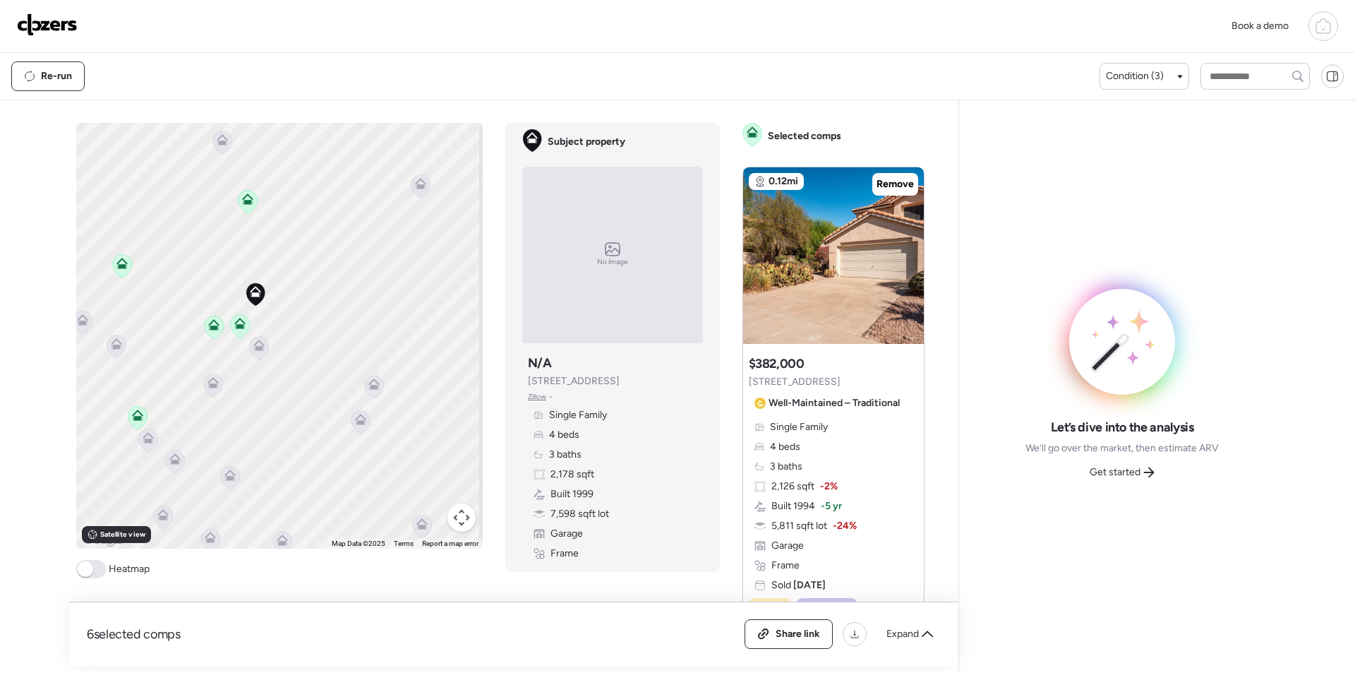
click at [261, 350] on icon at bounding box center [258, 347] width 19 height 23
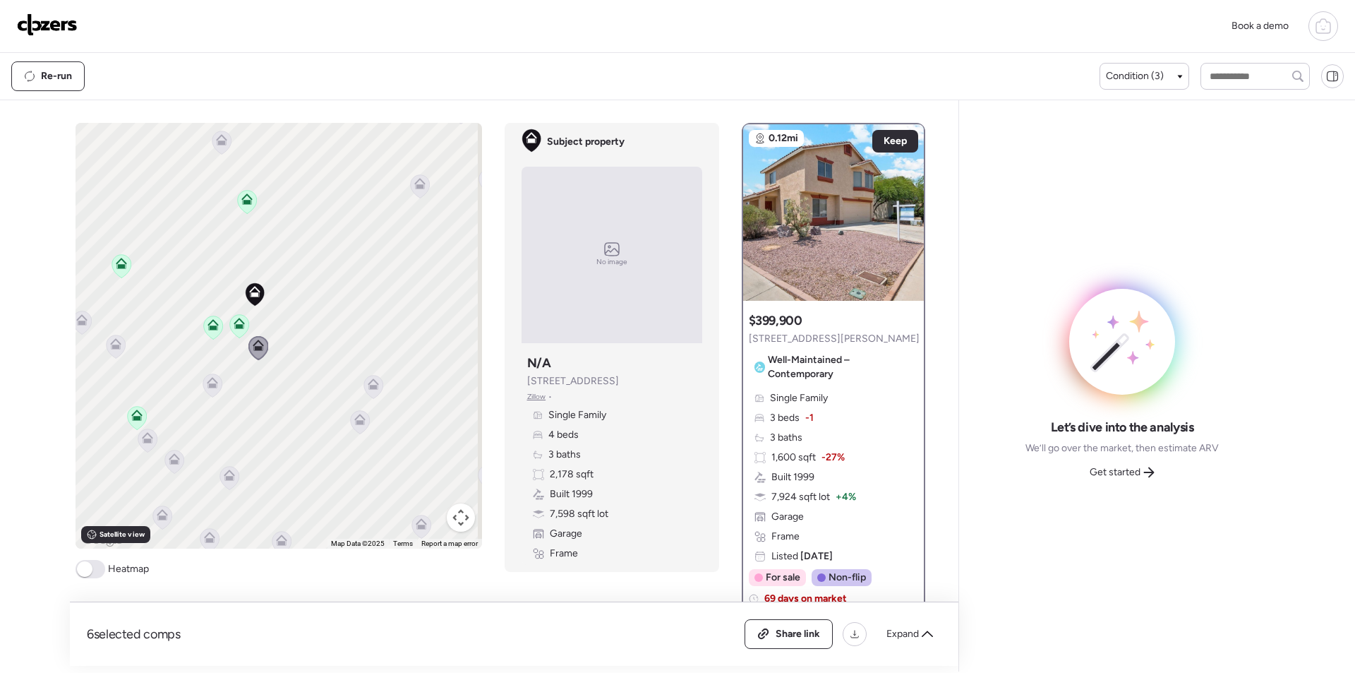
click at [203, 386] on icon at bounding box center [213, 385] width 20 height 24
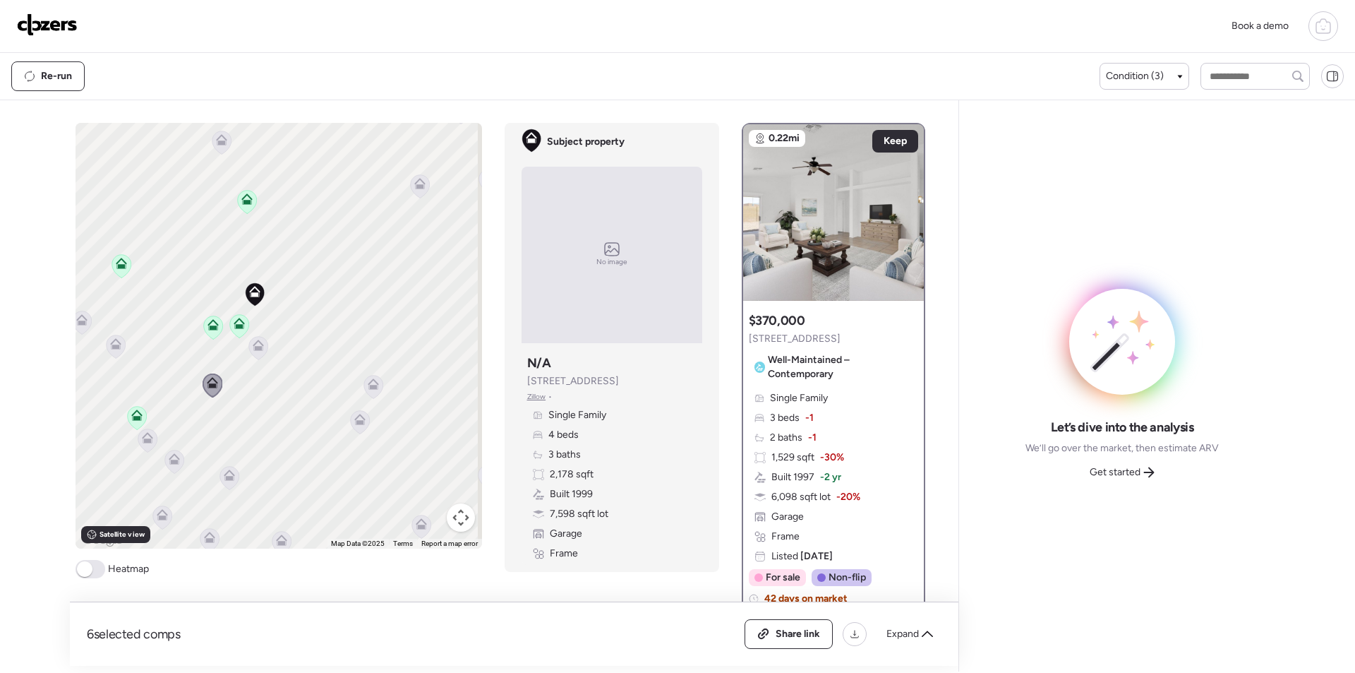
click at [115, 352] on icon at bounding box center [115, 346] width 19 height 23
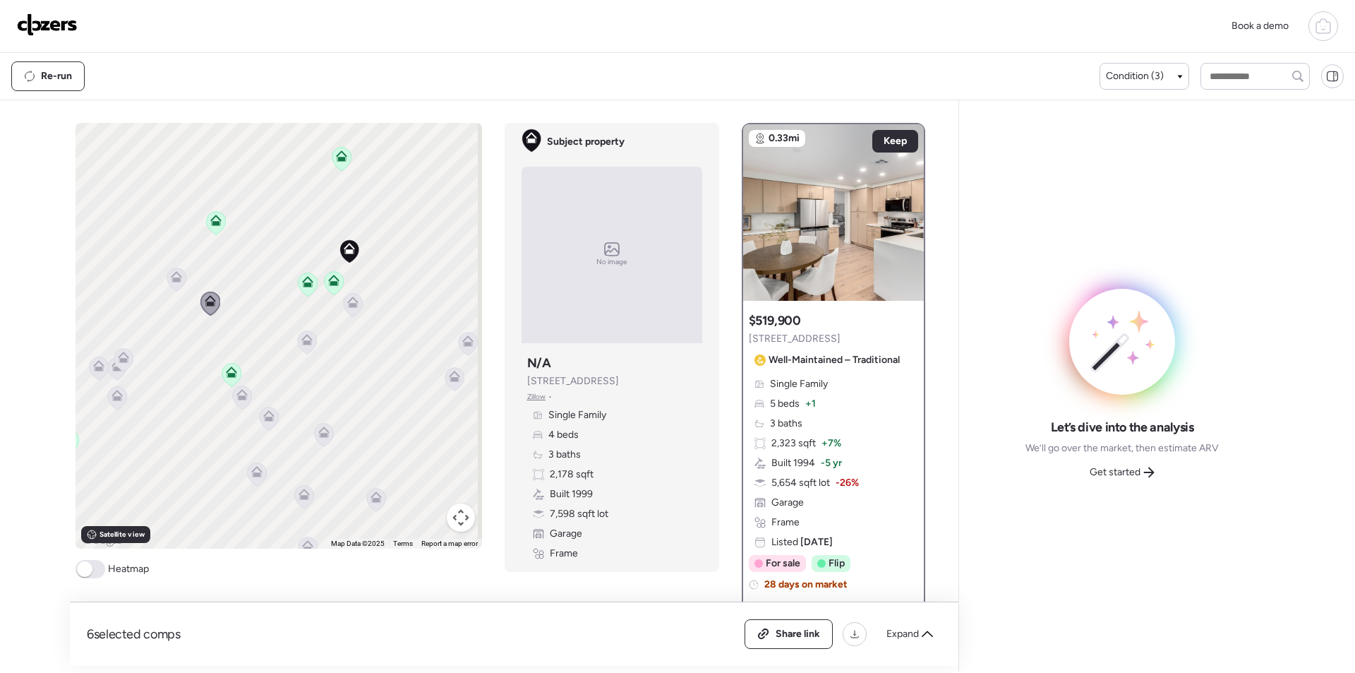
drag, startPoint x: 193, startPoint y: 376, endPoint x: 246, endPoint y: 333, distance: 67.8
click at [246, 328] on div "To activate drag with keyboard, press Alt + Enter. Once in keyboard drag state,…" at bounding box center [279, 336] width 407 height 426
click at [241, 389] on icon at bounding box center [243, 388] width 9 height 4
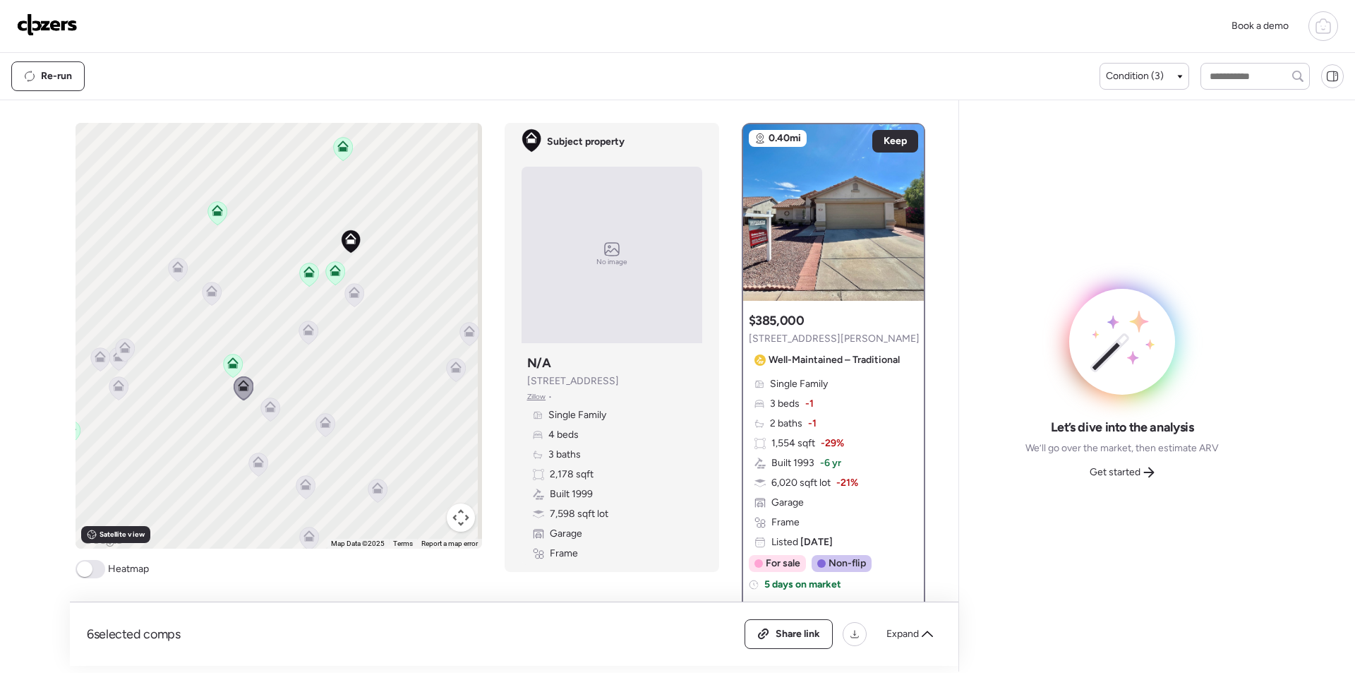
click at [265, 407] on icon at bounding box center [270, 406] width 11 height 11
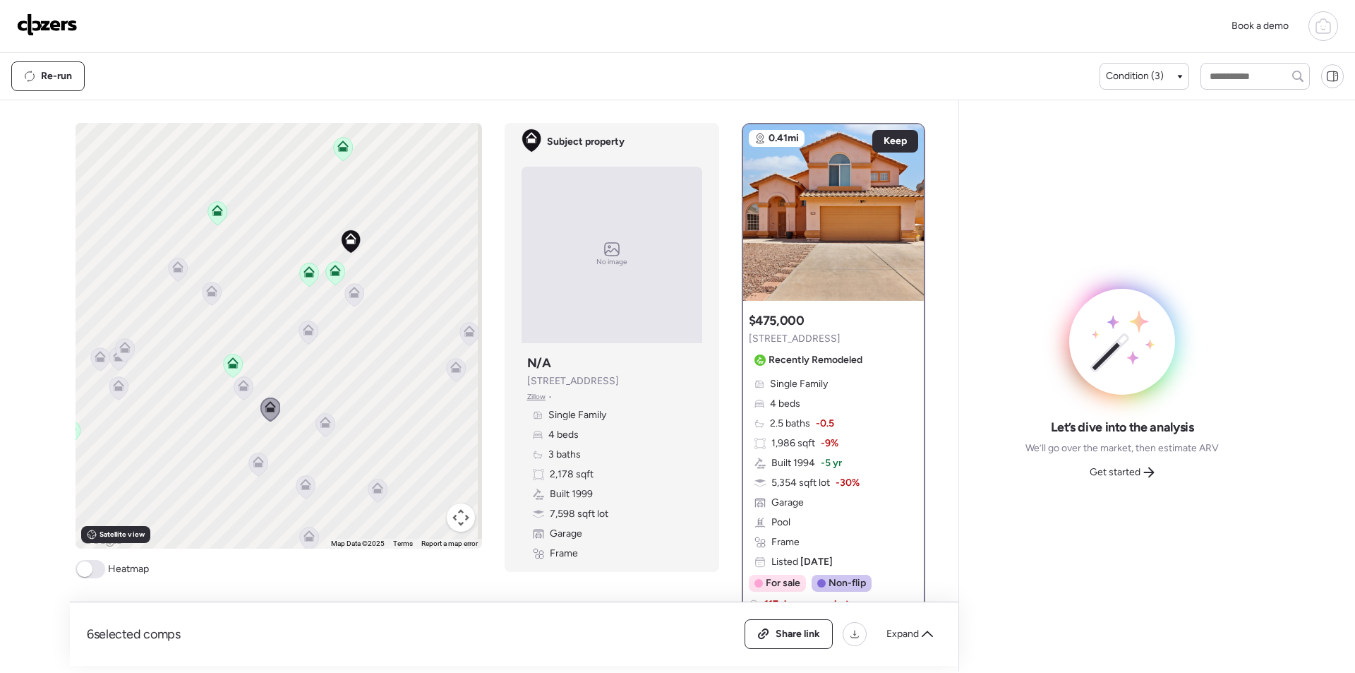
click at [320, 421] on icon at bounding box center [325, 422] width 11 height 11
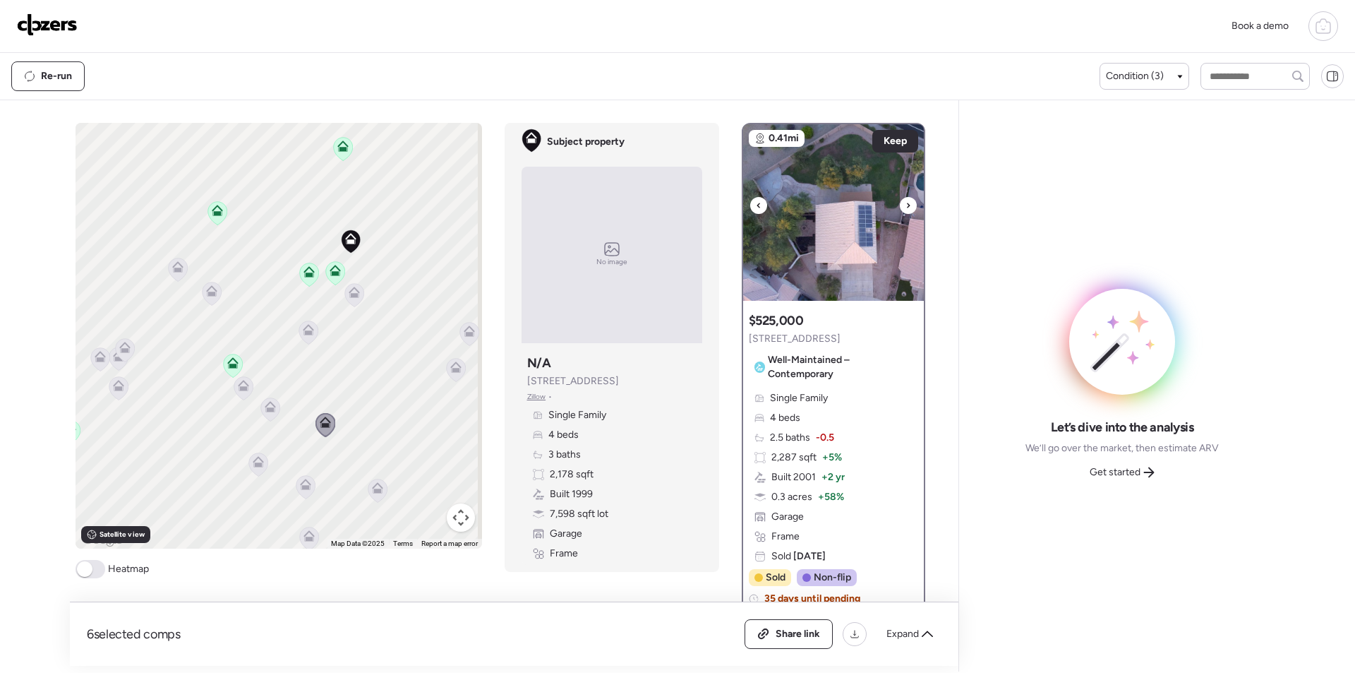
click at [906, 206] on icon at bounding box center [909, 205] width 6 height 17
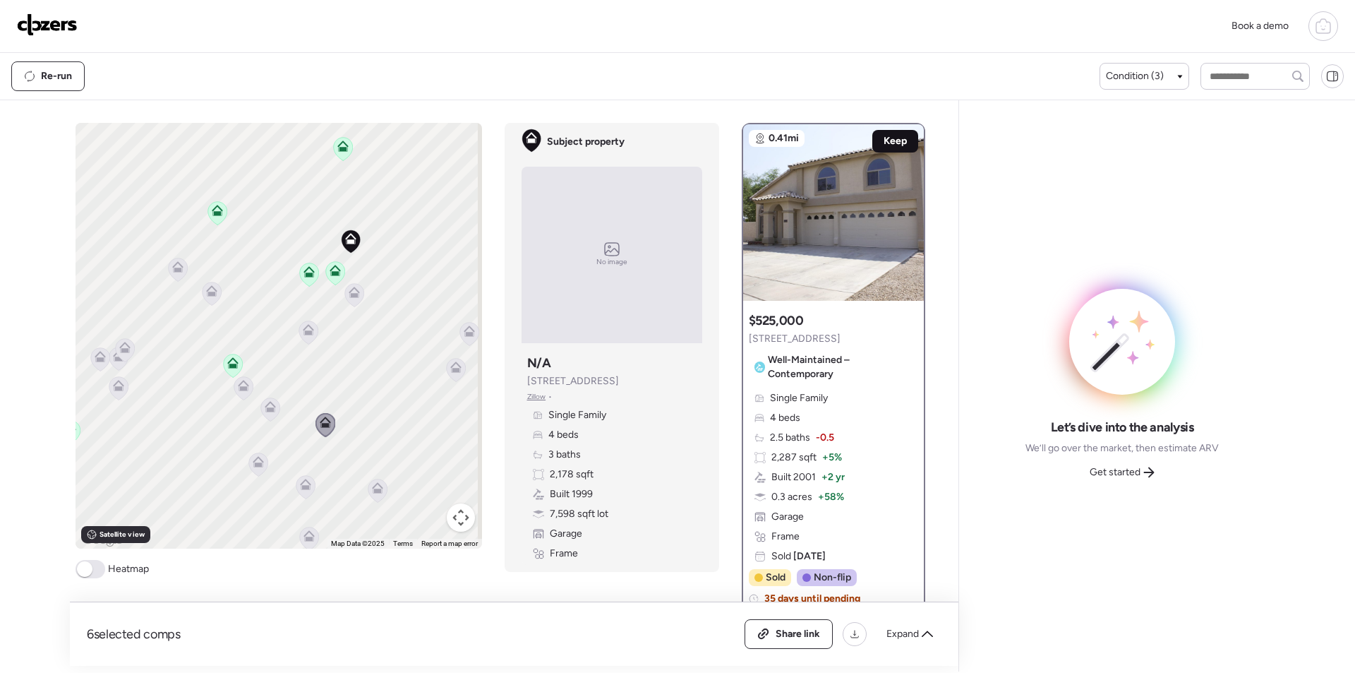
click at [884, 138] on span "Keep" at bounding box center [895, 141] width 23 height 14
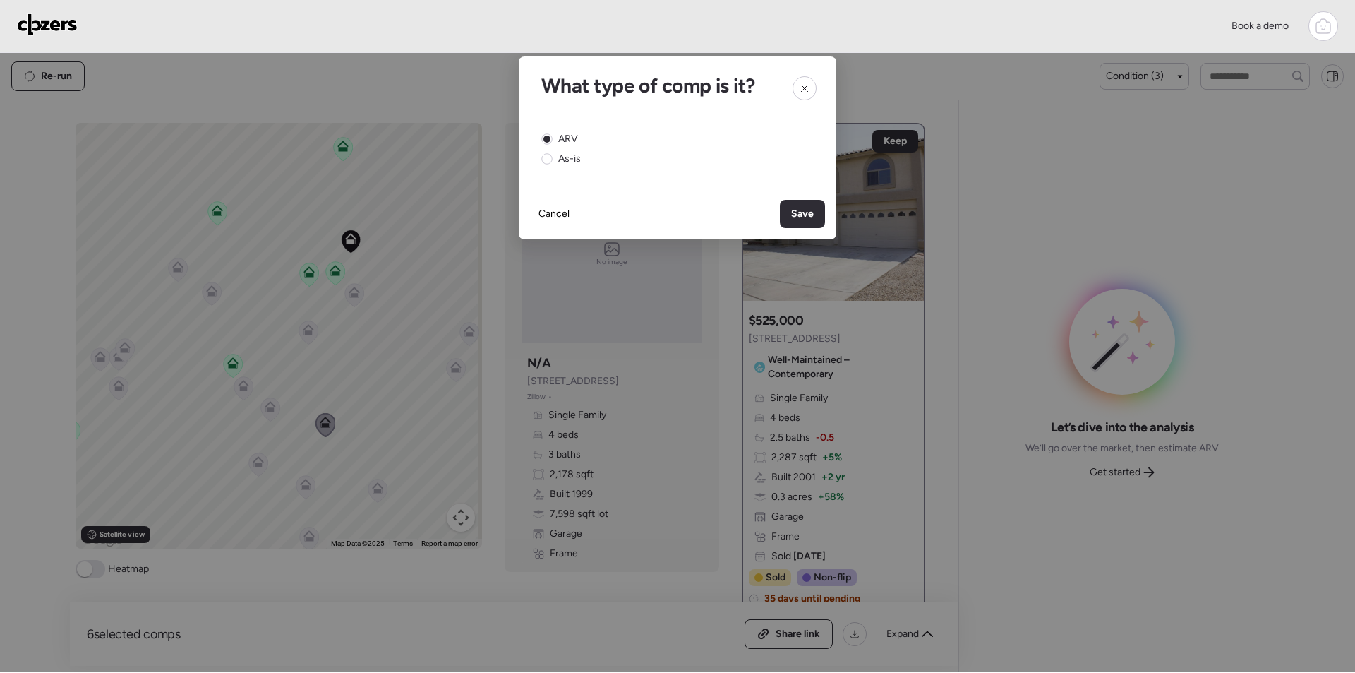
click at [792, 212] on div "Save" at bounding box center [802, 214] width 45 height 28
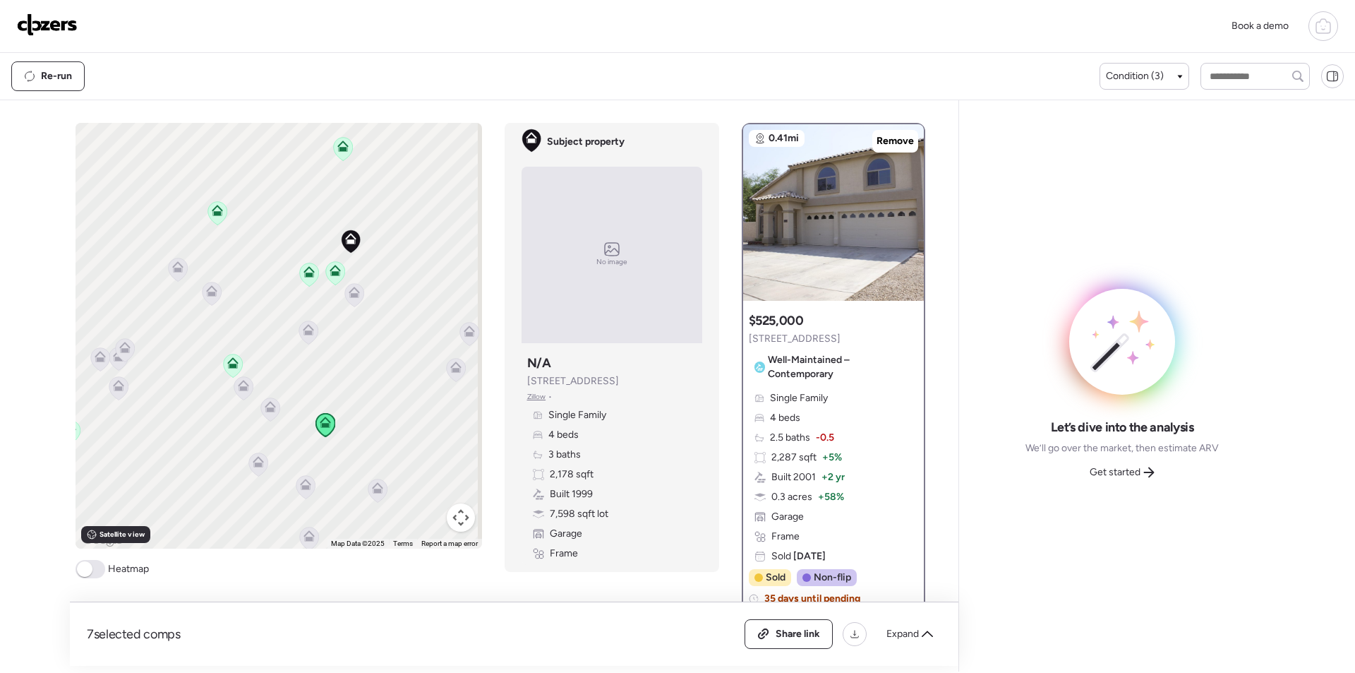
click at [1144, 459] on div "Let’s dive into the analysis We’ll go over the market, then estimate ARV Get st…" at bounding box center [1122, 451] width 193 height 65
click at [1141, 463] on div "Get started" at bounding box center [1123, 472] width 82 height 23
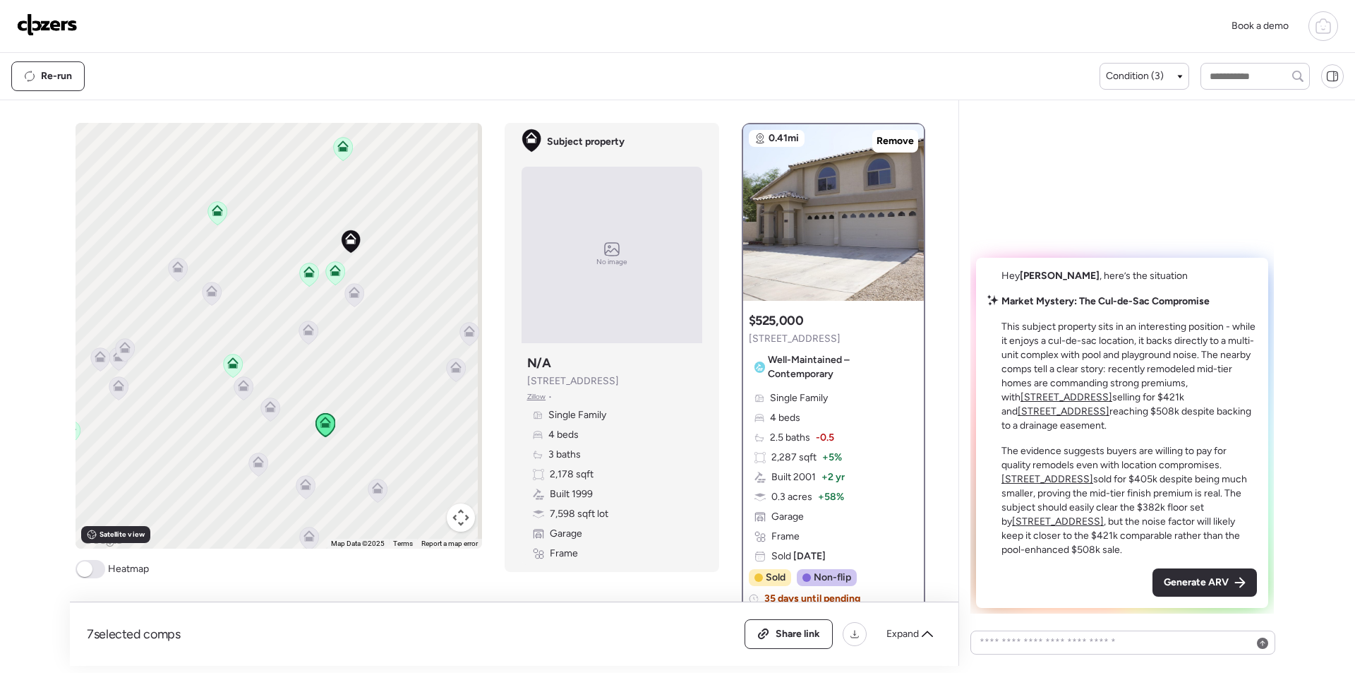
click at [1199, 573] on div "Generate ARV" at bounding box center [1205, 582] width 104 height 28
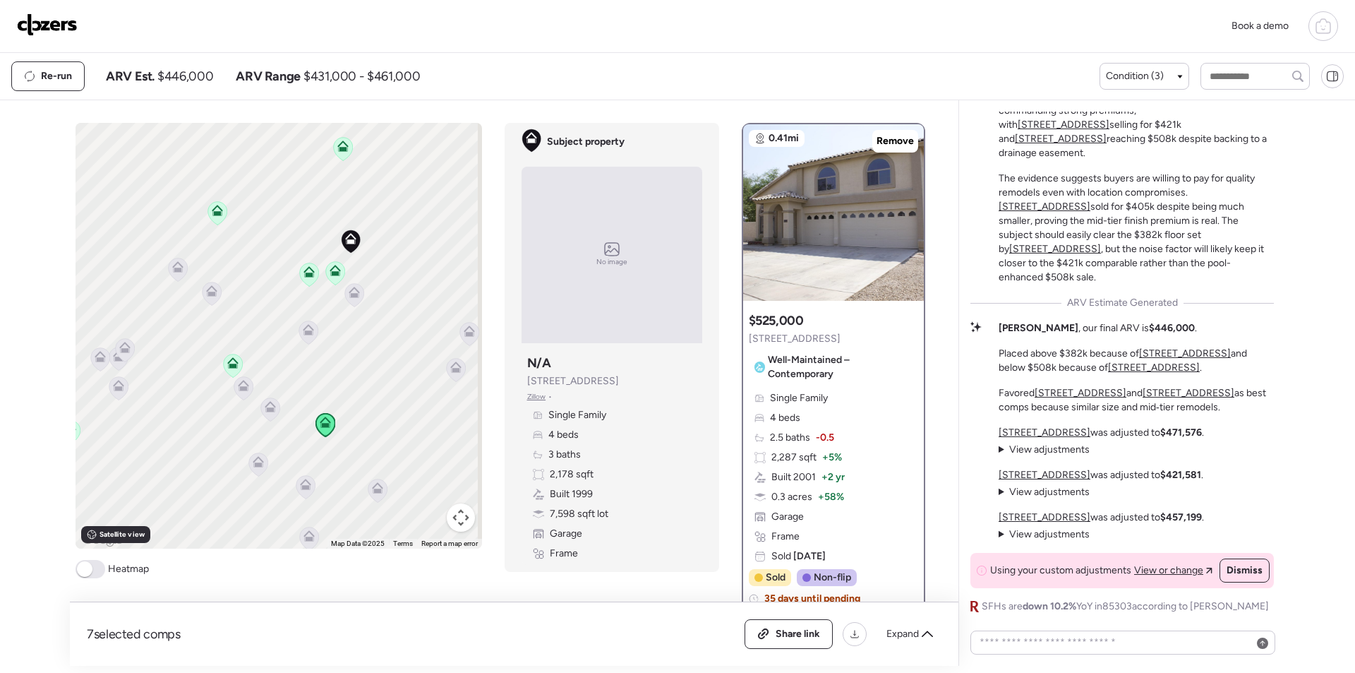
click at [186, 65] on div "Re-run ARV Est. $446,000 ARV Range $431,000 - $461,000" at bounding box center [555, 76] width 1089 height 30
copy span "446,000"
click at [780, 633] on span "Share link" at bounding box center [798, 634] width 44 height 14
click at [53, 16] on img at bounding box center [47, 24] width 61 height 23
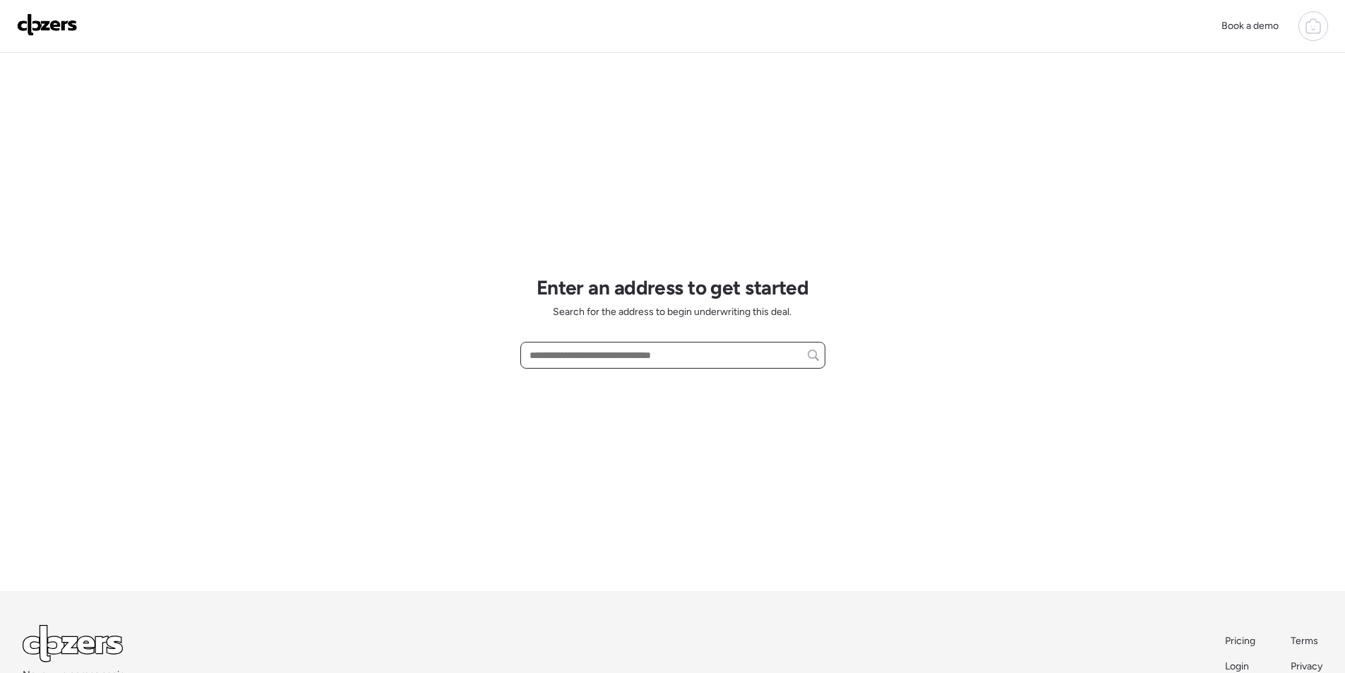
click at [641, 360] on input "text" at bounding box center [673, 355] width 292 height 20
paste input "**********"
click at [595, 352] on input "**********" at bounding box center [673, 355] width 292 height 20
paste input "**********"
click at [661, 363] on input "**********" at bounding box center [673, 355] width 292 height 20
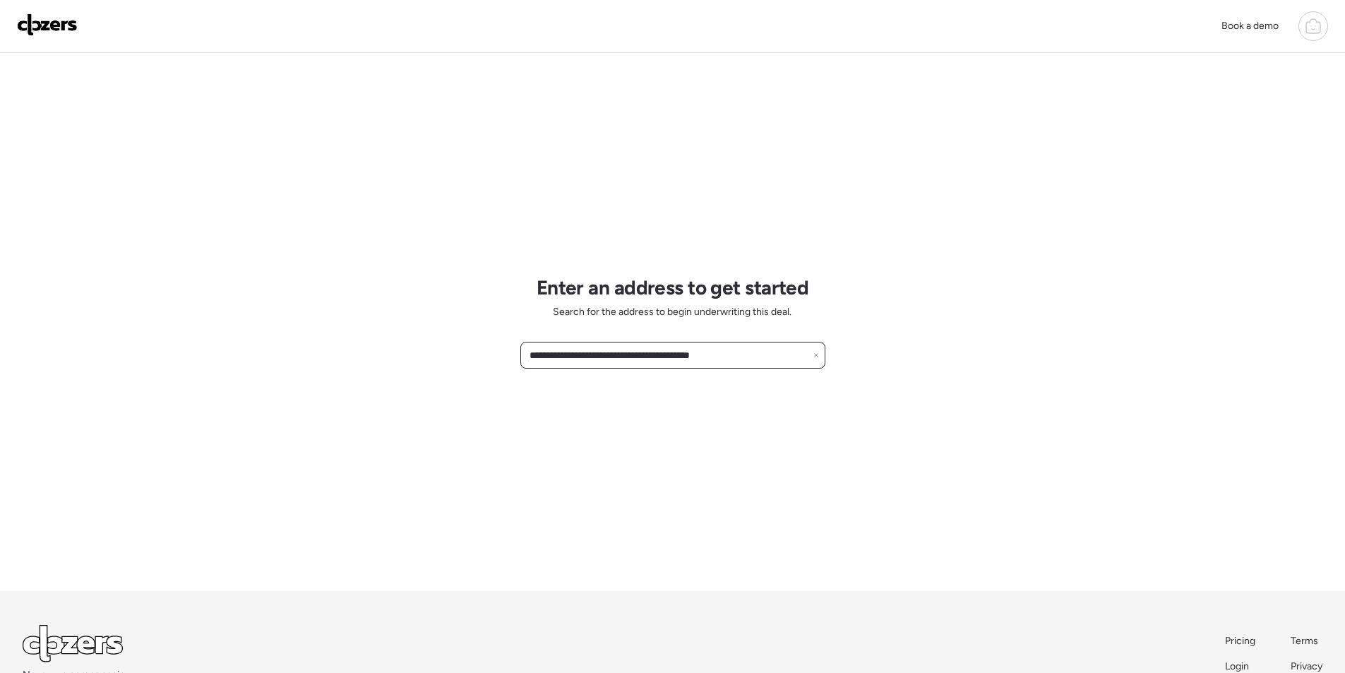
drag, startPoint x: 563, startPoint y: 355, endPoint x: 626, endPoint y: 353, distance: 63.6
click at [626, 353] on input "**********" at bounding box center [673, 355] width 292 height 20
click at [570, 356] on input "**********" at bounding box center [673, 355] width 292 height 20
drag, startPoint x: 559, startPoint y: 356, endPoint x: 753, endPoint y: 354, distance: 194.2
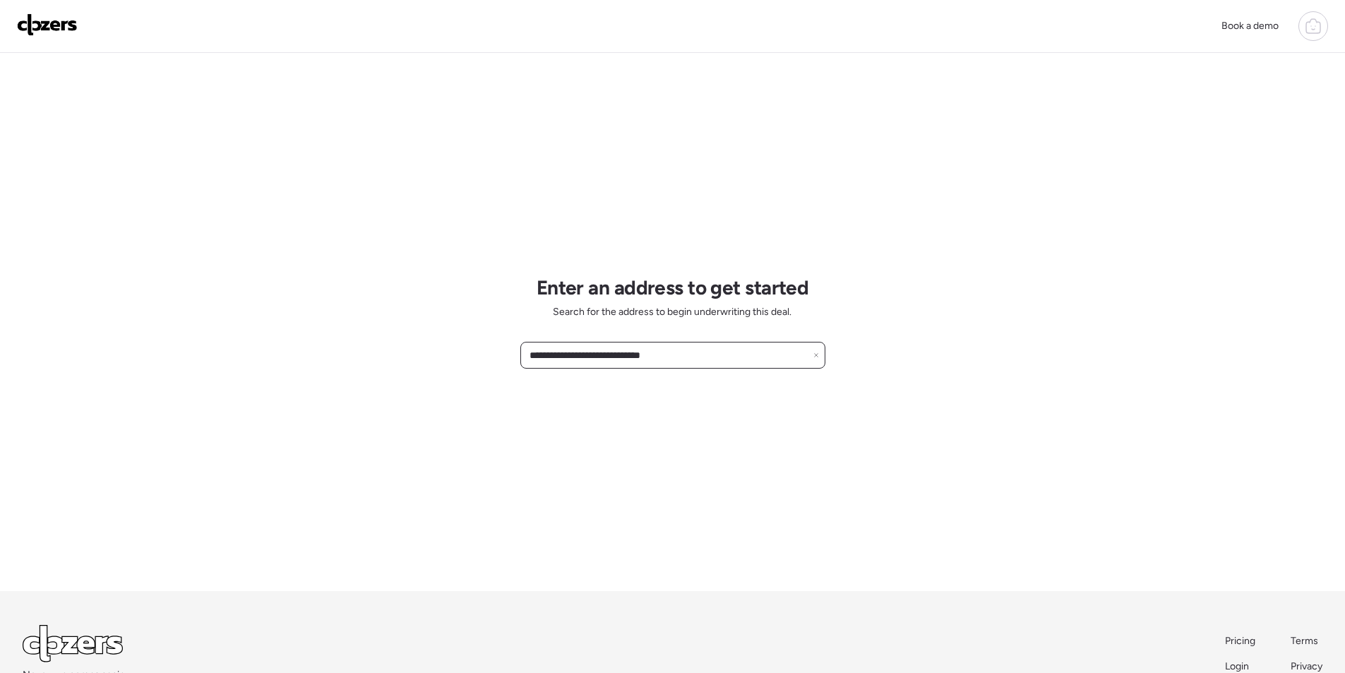
click at [769, 352] on input "**********" at bounding box center [673, 355] width 292 height 20
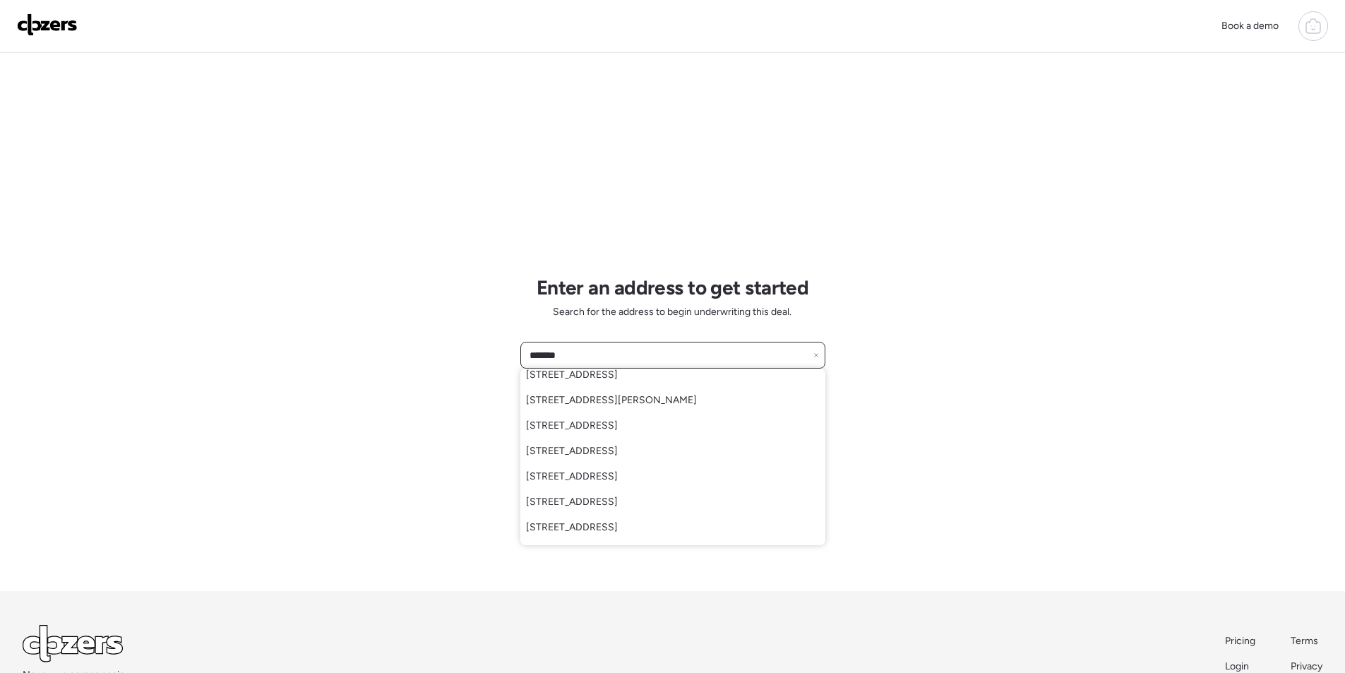
scroll to position [78, 0]
type input "******"
